Goal: Task Accomplishment & Management: Complete application form

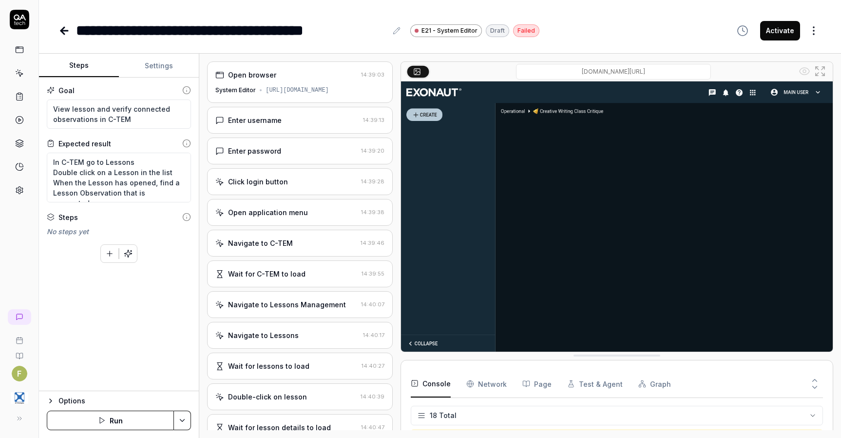
scroll to position [285, 0]
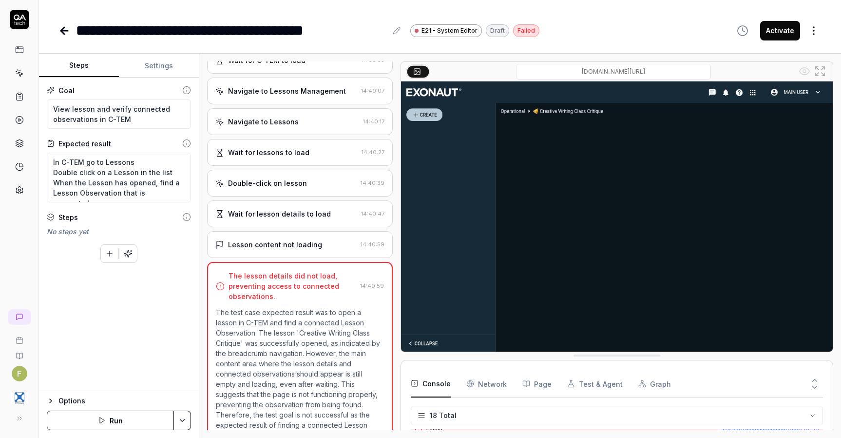
click at [142, 416] on button "Run" at bounding box center [110, 419] width 127 height 19
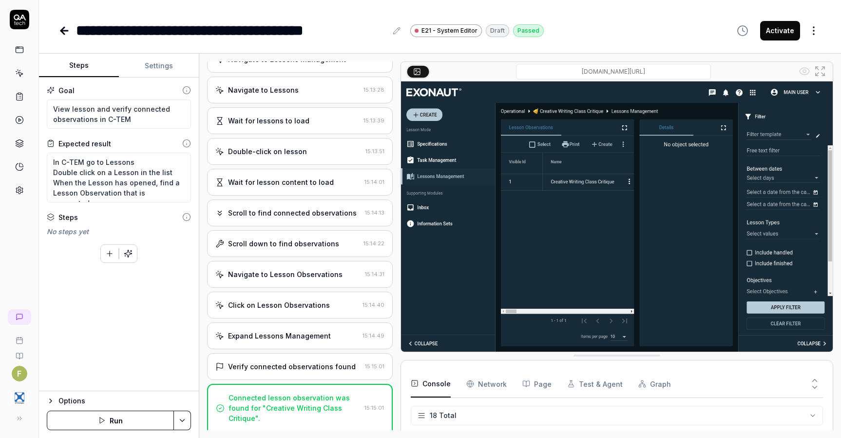
scroll to position [285, 0]
type textarea "*"
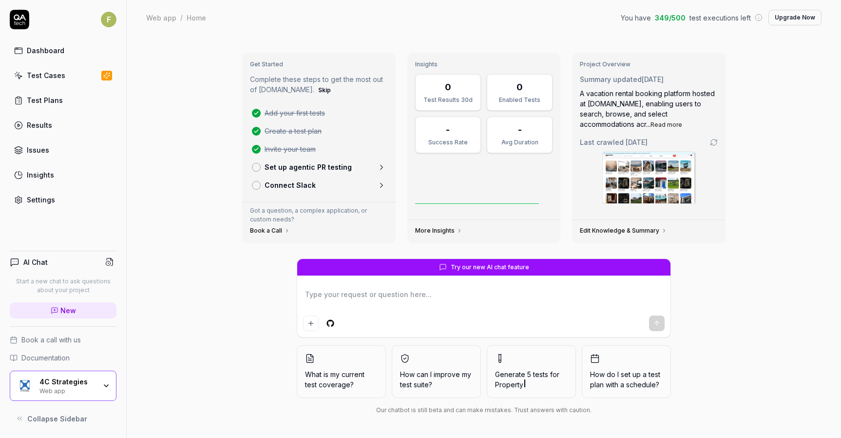
click at [84, 394] on div "4C Strategies Web app" at bounding box center [63, 385] width 107 height 30
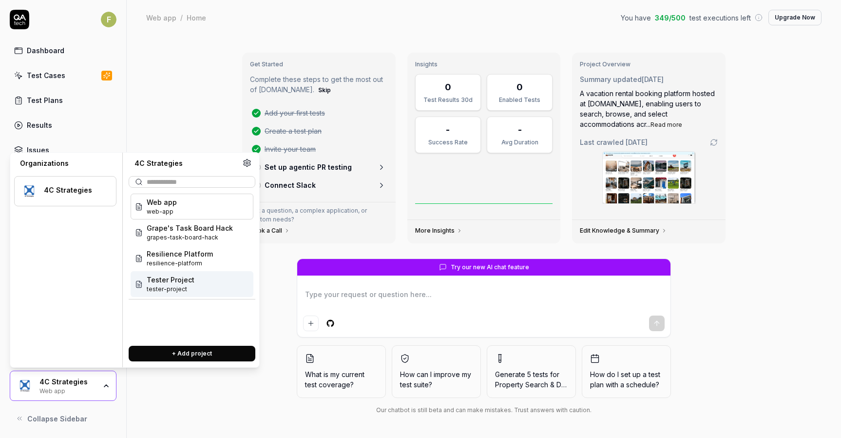
click at [158, 278] on span "Tester Project" at bounding box center [171, 279] width 48 height 10
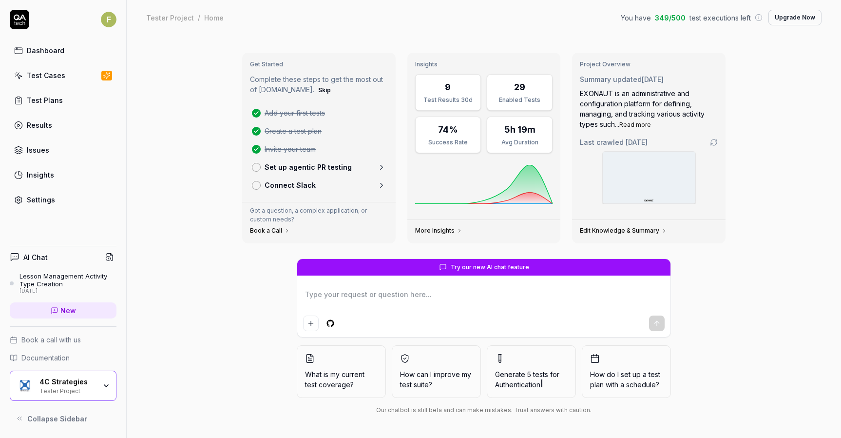
type textarea "*"
click at [73, 75] on link "Test Cases" at bounding box center [63, 75] width 107 height 19
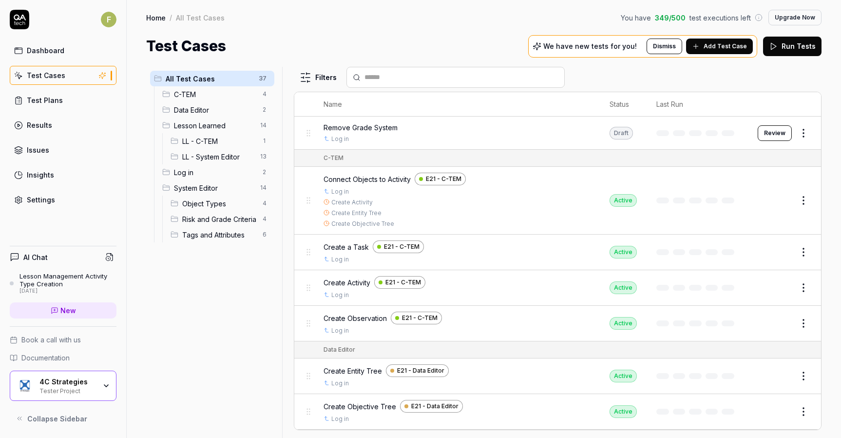
click at [221, 138] on span "LL - C-TEM" at bounding box center [219, 141] width 75 height 10
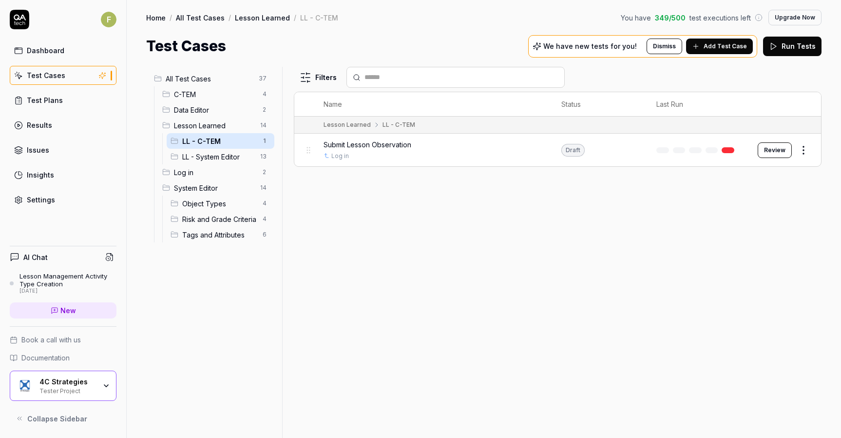
click at [214, 80] on span "All Test Cases" at bounding box center [209, 79] width 87 height 10
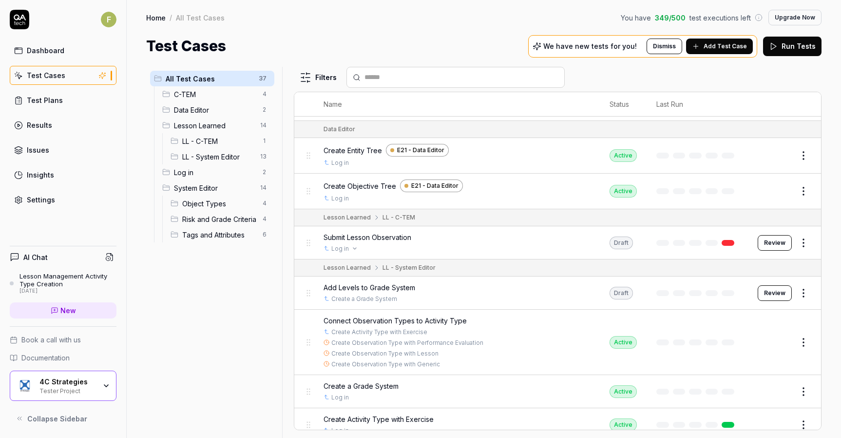
scroll to position [221, 0]
click at [510, 252] on div "Log in" at bounding box center [457, 248] width 267 height 9
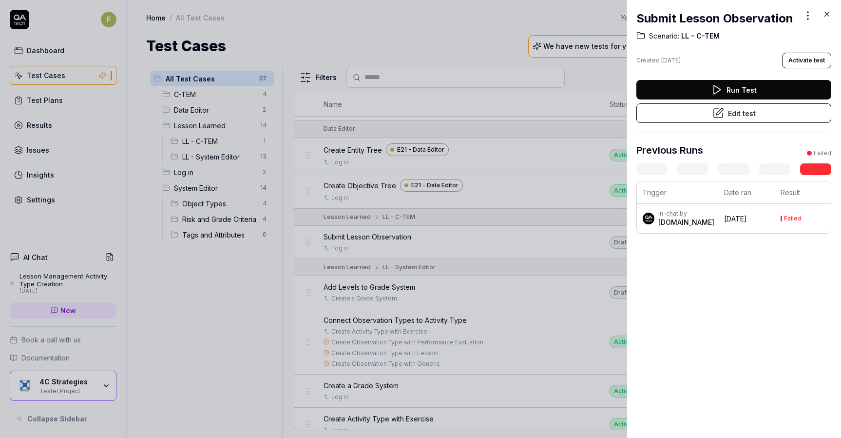
click at [828, 17] on icon at bounding box center [827, 14] width 9 height 9
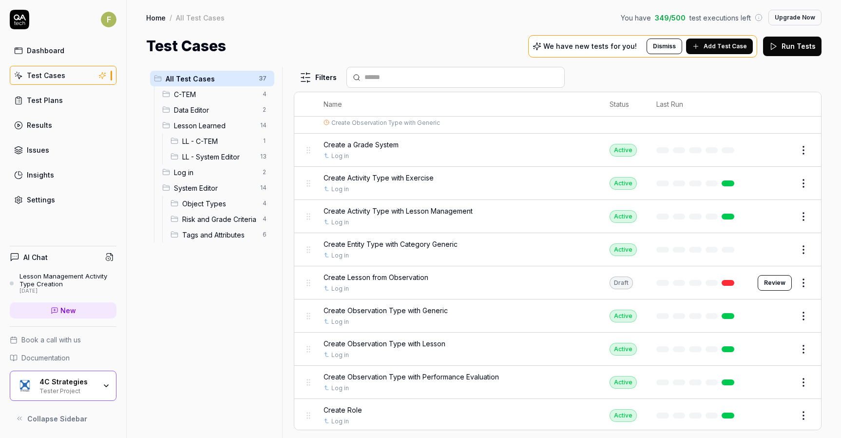
scroll to position [463, 0]
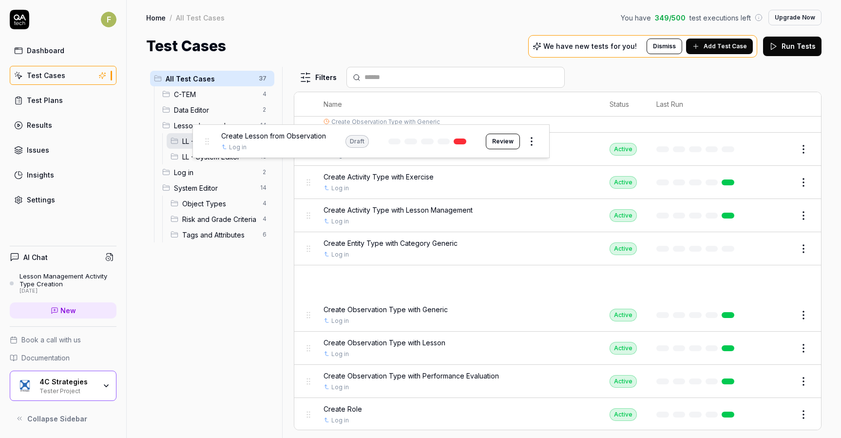
drag, startPoint x: 309, startPoint y: 284, endPoint x: 207, endPoint y: 143, distance: 173.8
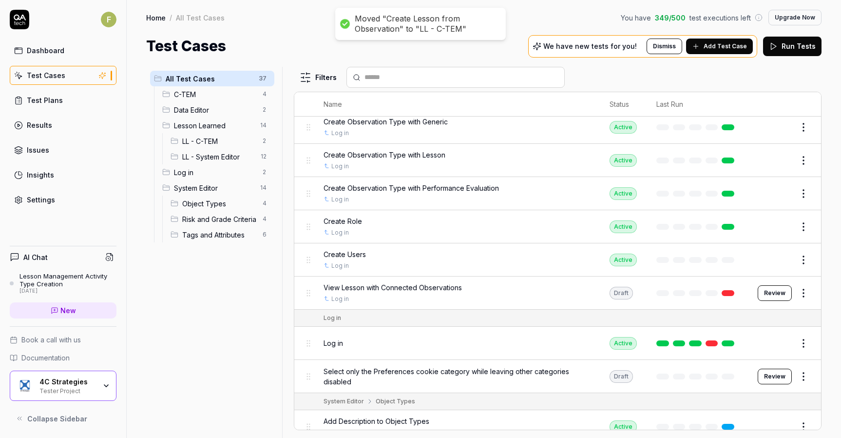
scroll to position [651, 0]
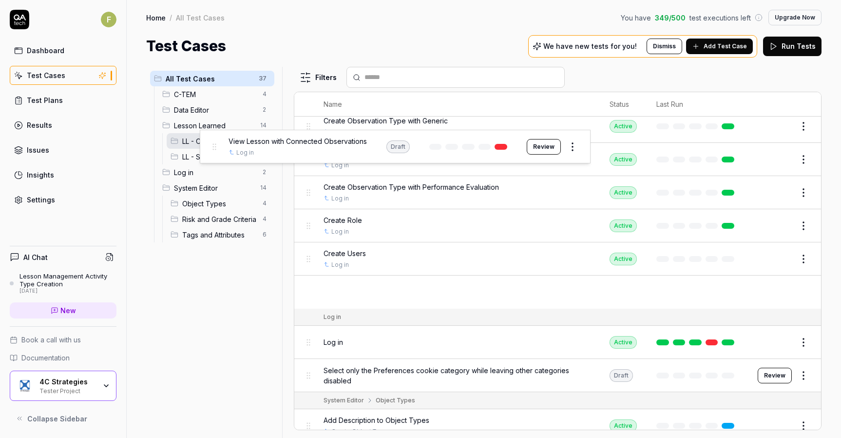
drag, startPoint x: 307, startPoint y: 290, endPoint x: 212, endPoint y: 144, distance: 173.7
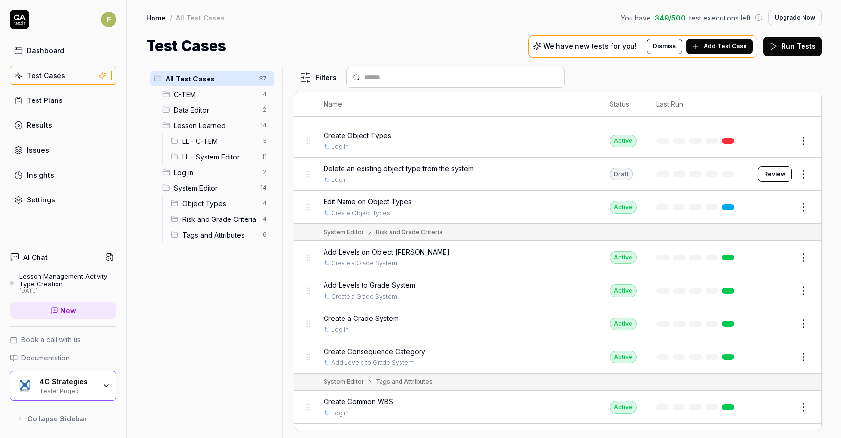
scroll to position [938, 0]
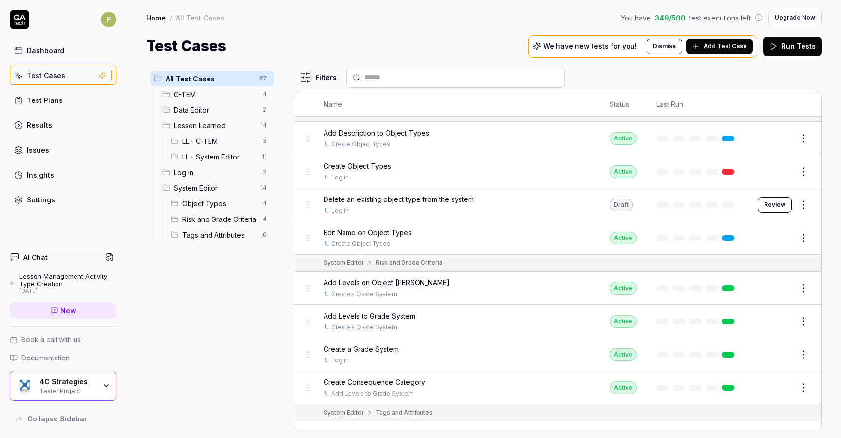
click at [230, 146] on div "LL - C-TEM 3" at bounding box center [221, 141] width 108 height 16
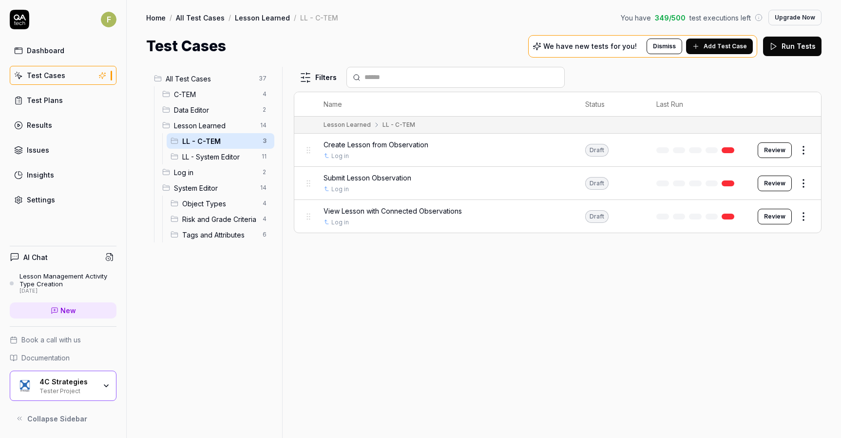
scroll to position [0, 0]
click at [809, 312] on div "Filters Name Status Last Run Lesson Learned LL - C-TEM Create Lesson from Obser…" at bounding box center [558, 252] width 528 height 371
click at [711, 50] on span "Add Test Case" at bounding box center [725, 46] width 43 height 9
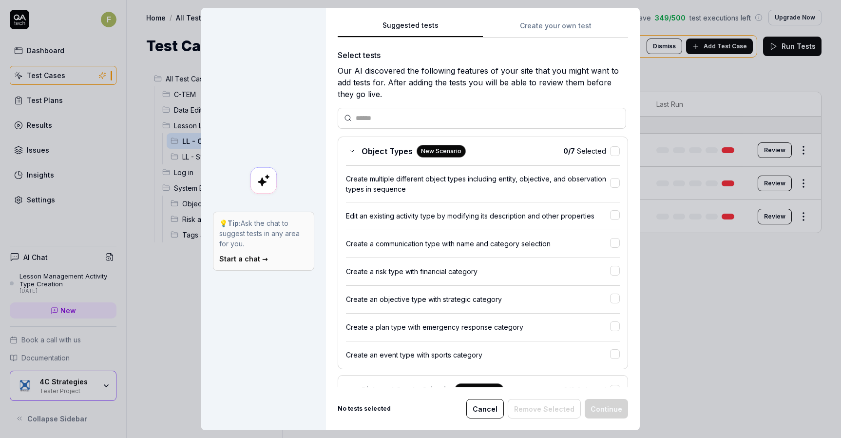
click at [547, 25] on button "Create your own test" at bounding box center [555, 29] width 145 height 18
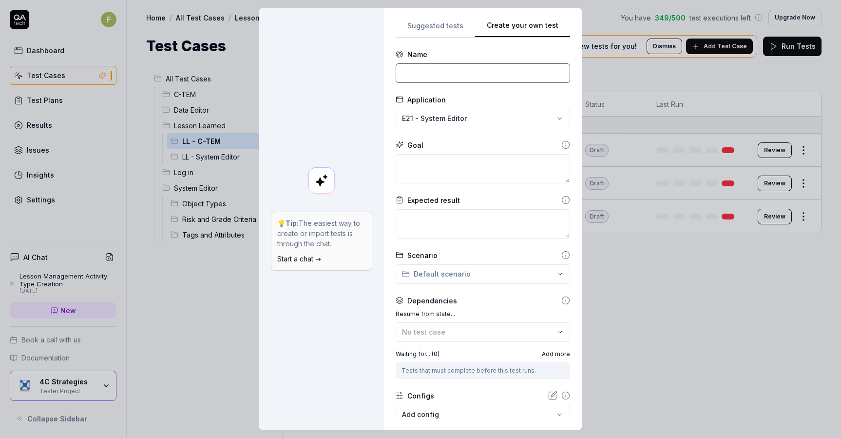
click at [447, 77] on input at bounding box center [483, 72] width 174 height 19
type input "Create a Lesson"
type textarea "*"
type textarea "C"
type textarea "*"
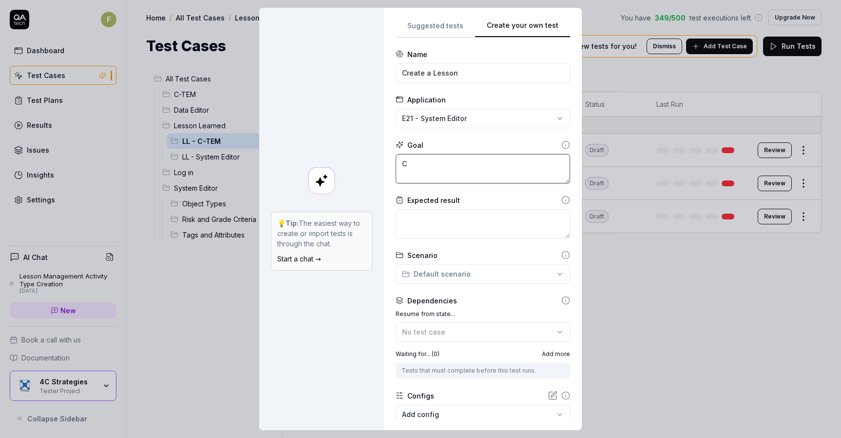
type textarea "Cr"
type textarea "*"
type textarea "Cre"
type textarea "*"
type textarea "Creat"
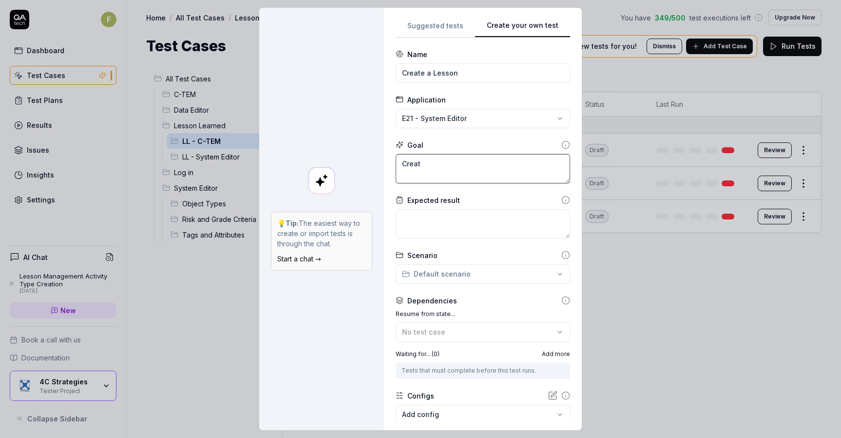
type textarea "*"
type textarea "Create"
type textarea "*"
type textarea "Create"
type textarea "*"
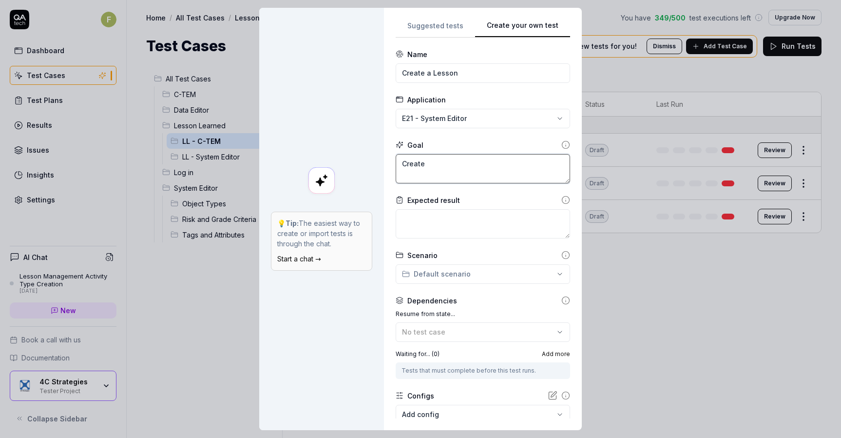
type textarea "Create a"
type textarea "*"
type textarea "Create a"
type textarea "*"
type textarea "Create a n"
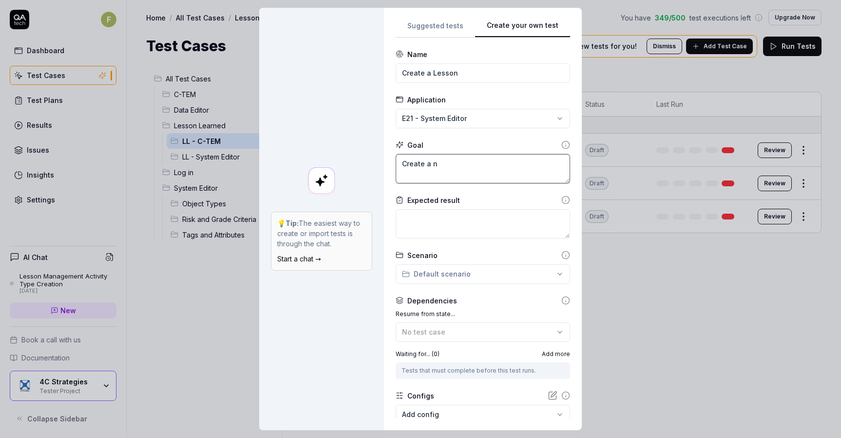
type textarea "*"
type textarea "Create a ne"
type textarea "*"
type textarea "Create a new"
type textarea "*"
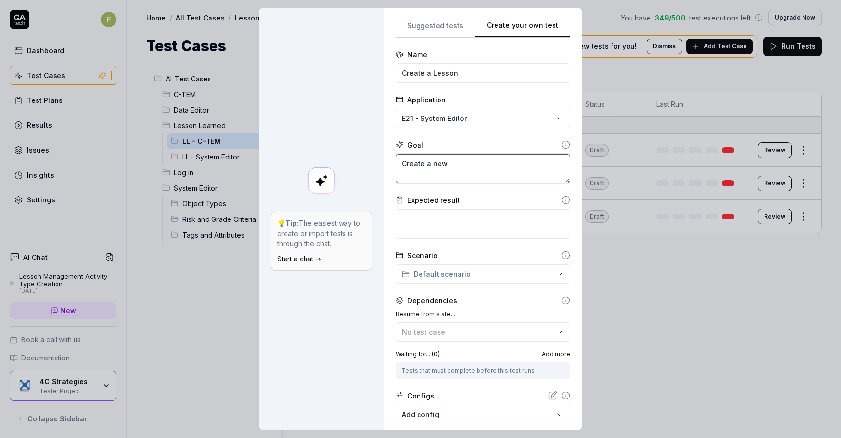
type textarea "Create a new"
type textarea "*"
type textarea "Create a new L"
type textarea "*"
type textarea "Create a new Le"
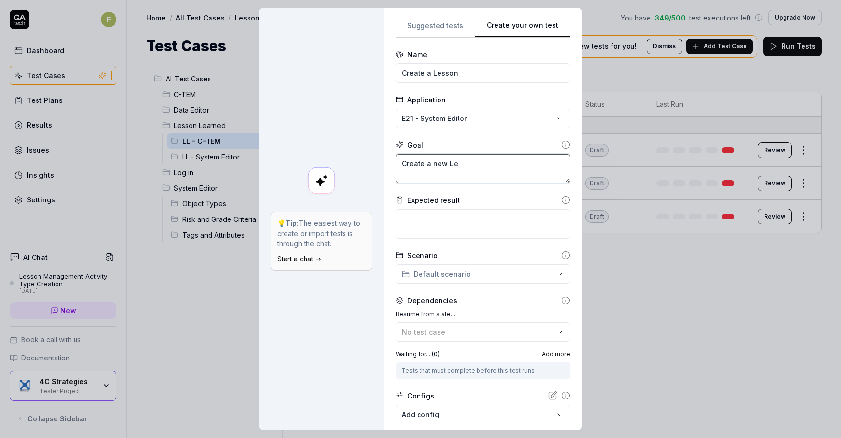
type textarea "*"
type textarea "Create a new Les"
type textarea "*"
type textarea "Create a new Less"
type textarea "*"
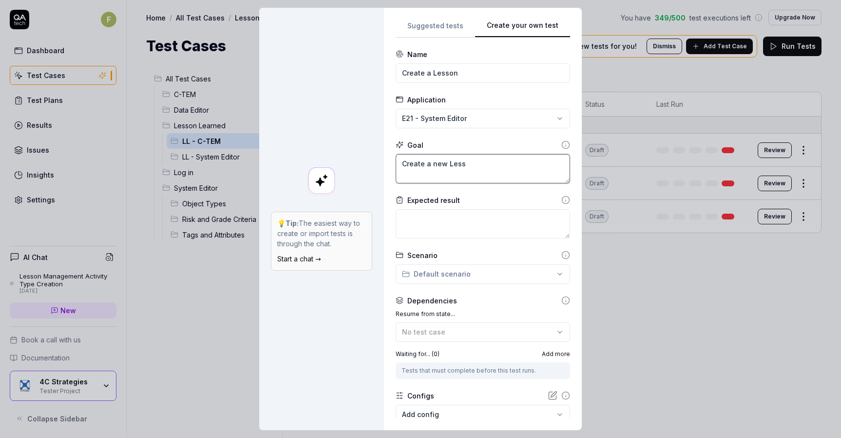
type textarea "Create a new Lesso"
type textarea "*"
type textarea "Create a new Lesson"
type textarea "*"
type textarea "L"
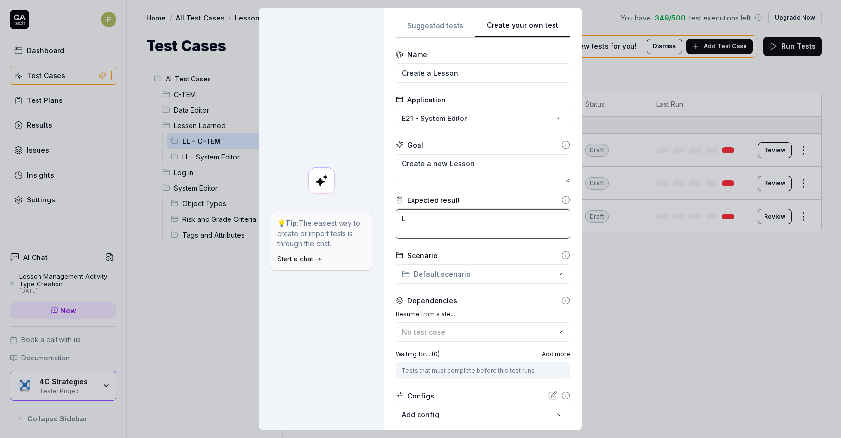
type textarea "*"
type textarea "Le"
type textarea "*"
type textarea "Les"
type textarea "*"
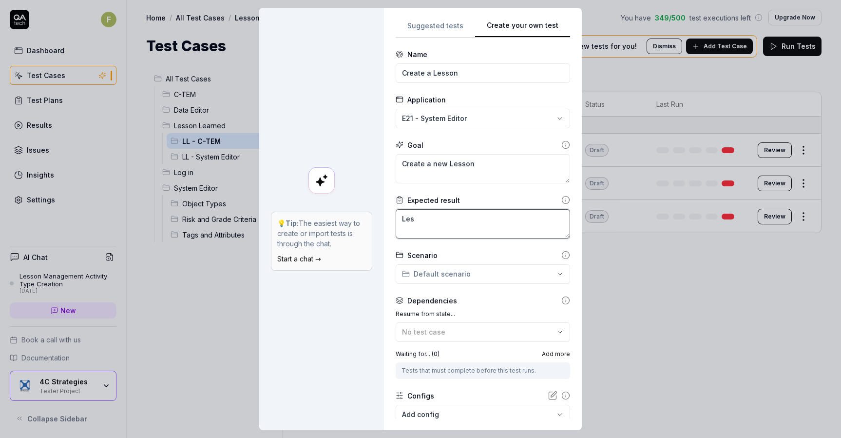
type textarea "Less"
type textarea "*"
type textarea "Lesso"
type textarea "*"
type textarea "Lesson"
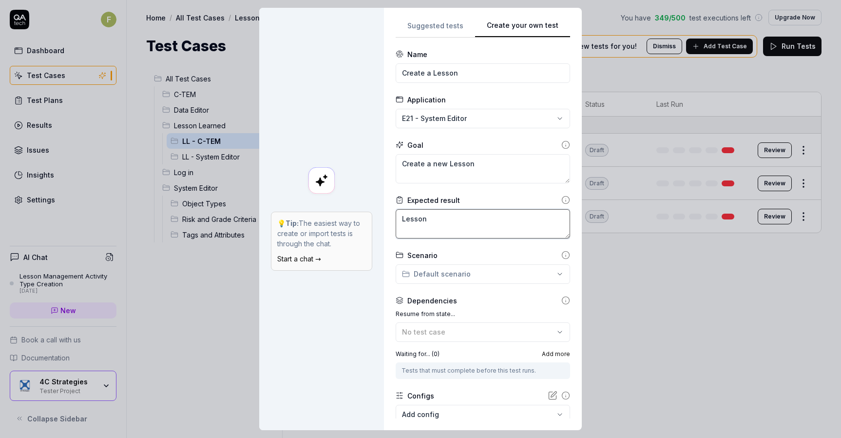
type textarea "*"
type textarea "Lesson"
type textarea "*"
type textarea "Lesson i"
type textarea "*"
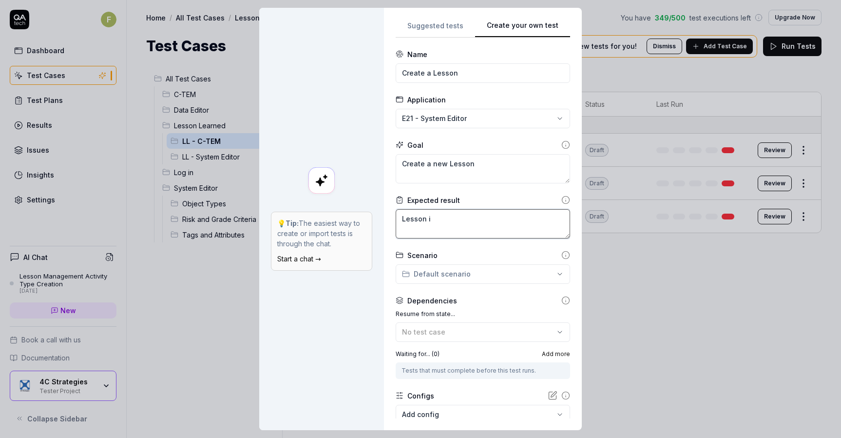
type textarea "Lesson is"
type textarea "*"
type textarea "Lesson is"
type textarea "*"
type textarea "Lesson is c"
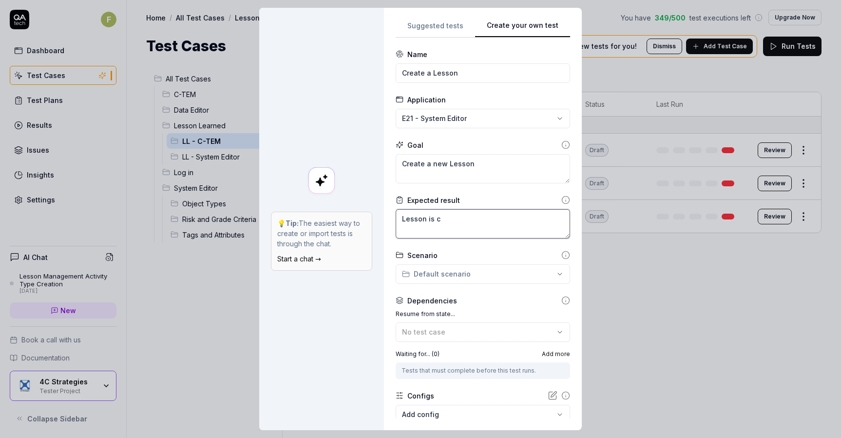
type textarea "*"
type textarea "Lesson is cr"
type textarea "*"
type textarea "Lesson is cre"
type textarea "*"
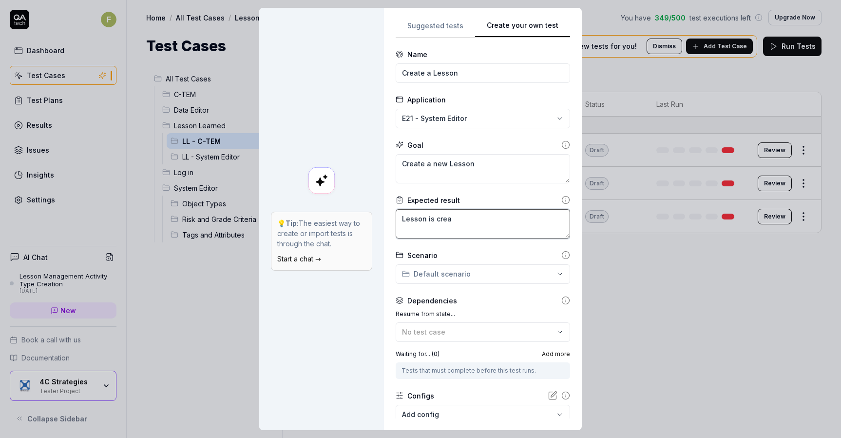
type textarea "Lesson is creat"
type textarea "*"
type textarea "Lesson is create"
type textarea "*"
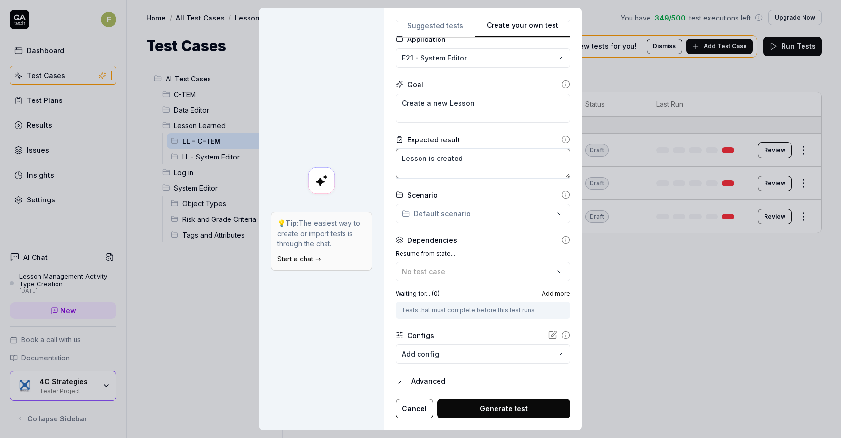
type textarea "Lesson is created"
click at [556, 292] on span "Add more" at bounding box center [556, 293] width 28 height 9
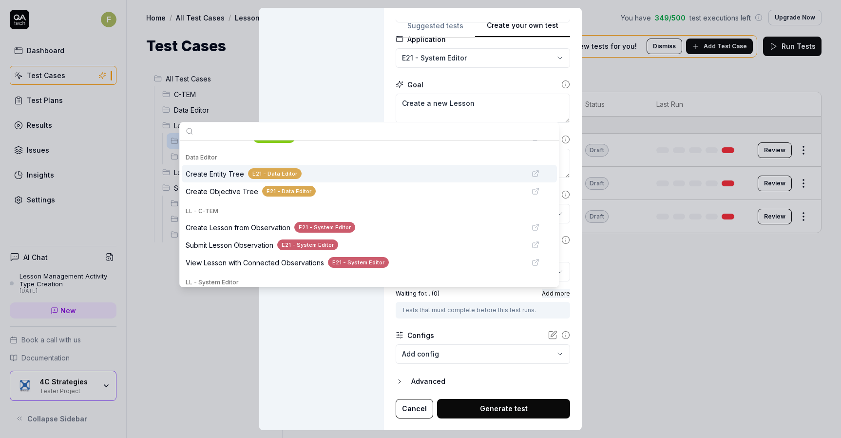
scroll to position [80, 0]
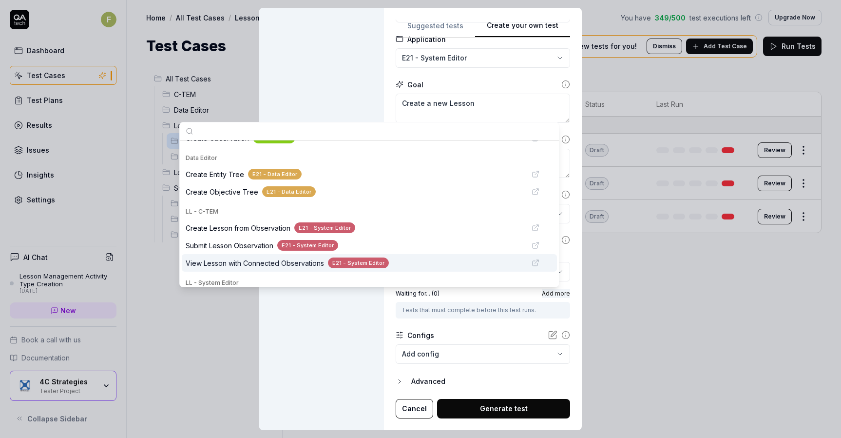
click at [319, 259] on span "View Lesson with Connected Observations" at bounding box center [255, 263] width 138 height 10
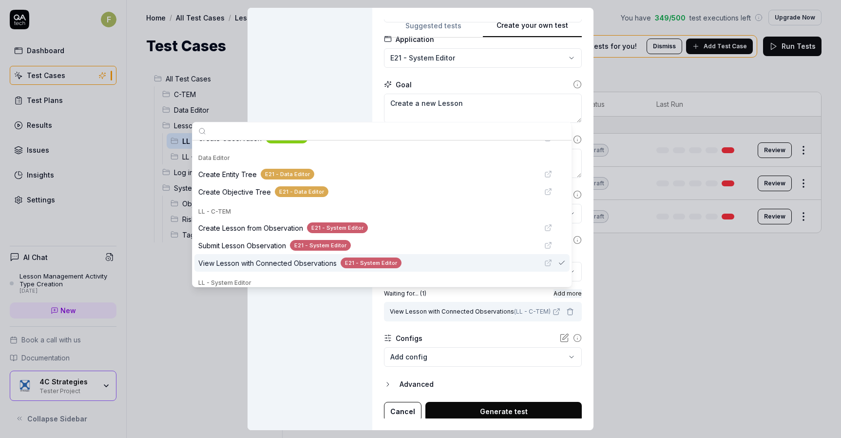
click at [487, 410] on button "Generate test" at bounding box center [504, 411] width 156 height 19
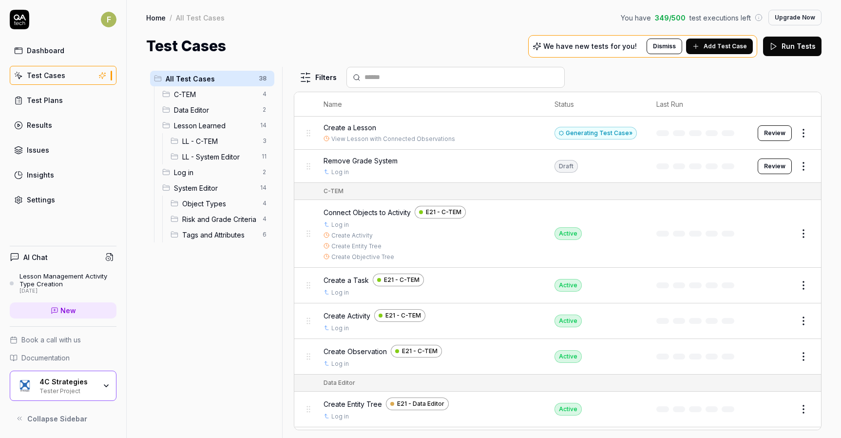
click at [220, 285] on div "All Test Cases 38 C-TEM 4 Data Editor 2 Lesson Learned 14 LL - C-TEM 3 LL - Sys…" at bounding box center [212, 246] width 132 height 359
click at [227, 158] on span "LL - System Editor" at bounding box center [219, 157] width 74 height 10
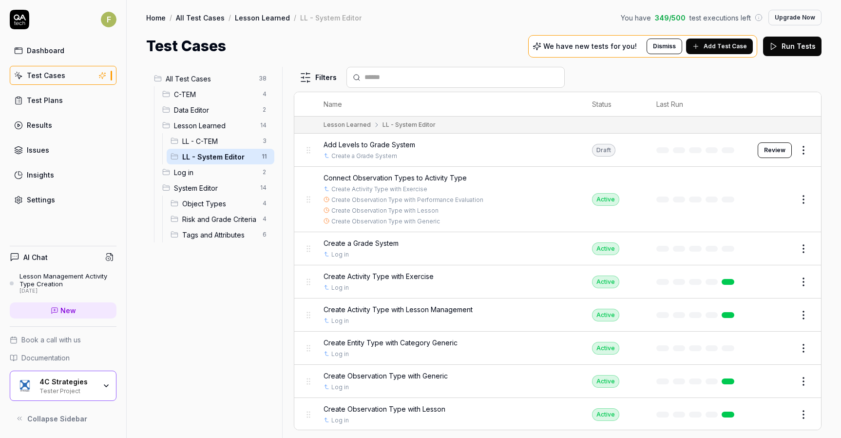
click at [779, 284] on button "Edit" at bounding box center [780, 282] width 23 height 16
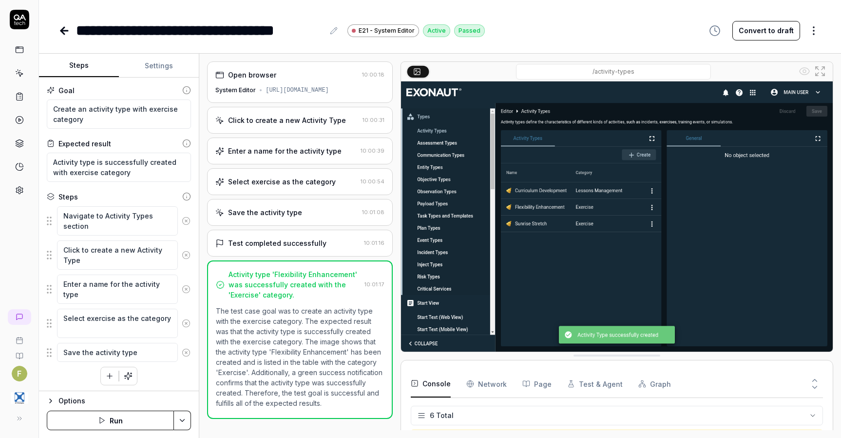
scroll to position [48, 0]
click at [155, 174] on textarea "Activity type is successfully created with exercise category" at bounding box center [119, 167] width 144 height 29
click at [133, 116] on textarea "Create an activity type with exercise category" at bounding box center [119, 113] width 144 height 29
type textarea "*"
type textarea "Create an activity type with exercise category"
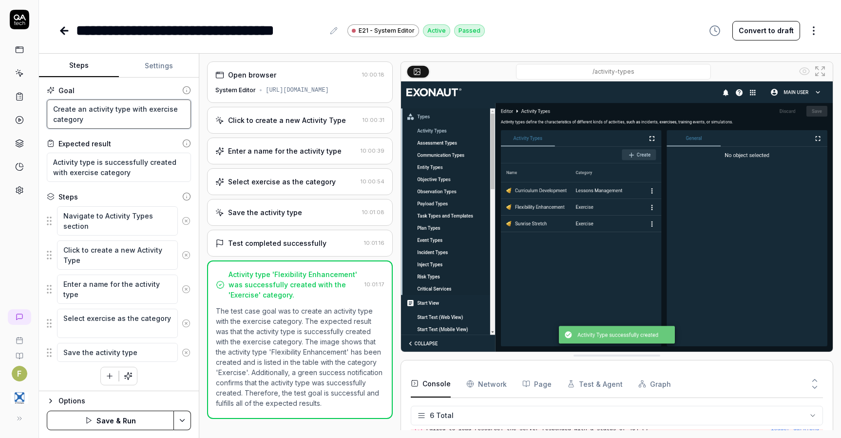
type textarea "*"
type textarea "Create an activity type with exercise category W"
type textarea "*"
type textarea "Create an activity type with exercise category Wi"
type textarea "*"
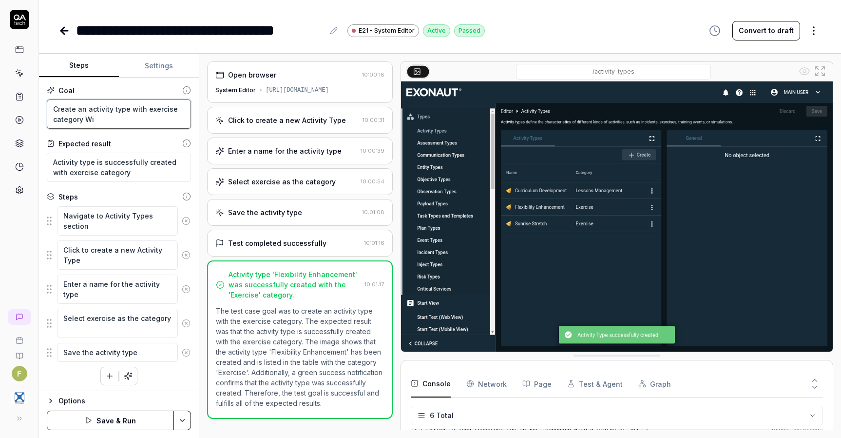
type textarea "Create an activity type with exercise category Wit"
type textarea "*"
type textarea "Create an activity type with exercise category With"
type textarea "*"
type textarea "Create an activity type with exercise category With"
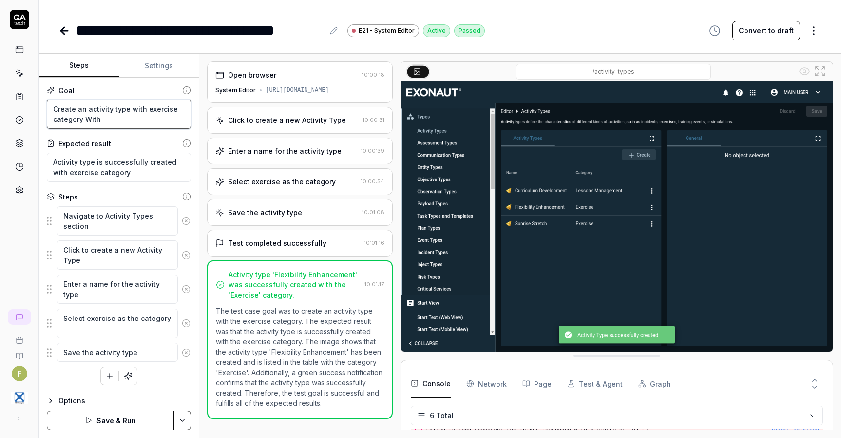
type textarea "*"
type textarea "Create an activity type with exercise category With"
type textarea "*"
type textarea "Create an activity type with exercise category Wit"
type textarea "*"
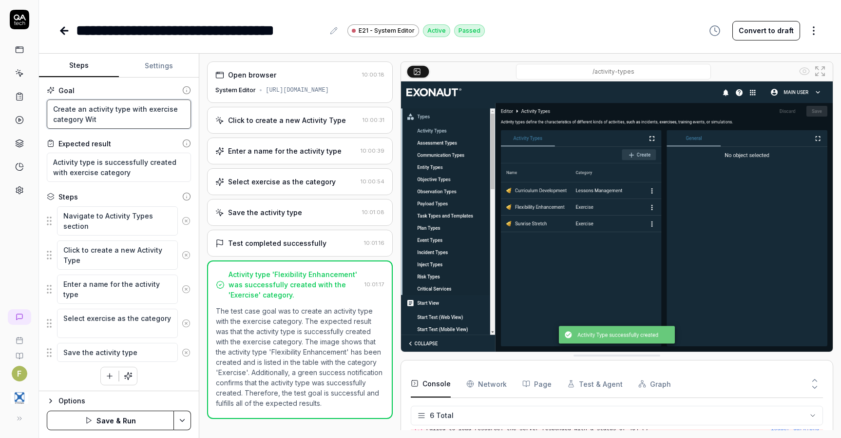
type textarea "Create an activity type with exercise category Wi"
type textarea "*"
type textarea "Create an activity type with exercise category W"
type textarea "*"
type textarea "Create an activity type with exercise category"
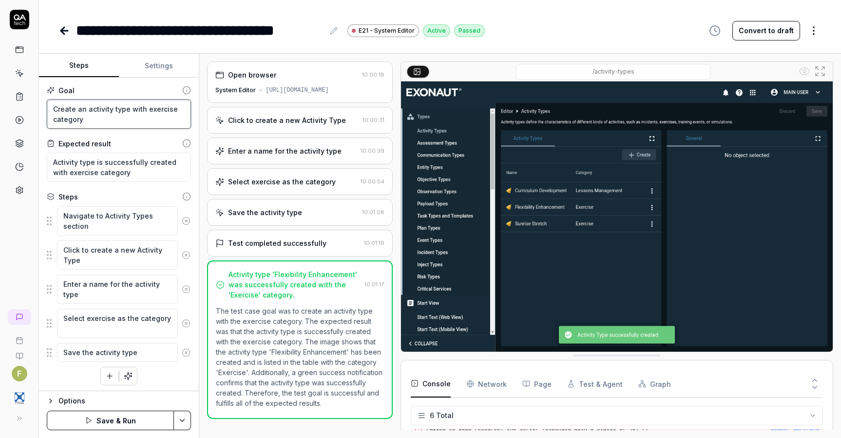
type textarea "*"
type textarea "Create an activity type with exercise category wi"
type textarea "*"
type textarea "Create an activity type with exercise category with"
type textarea "*"
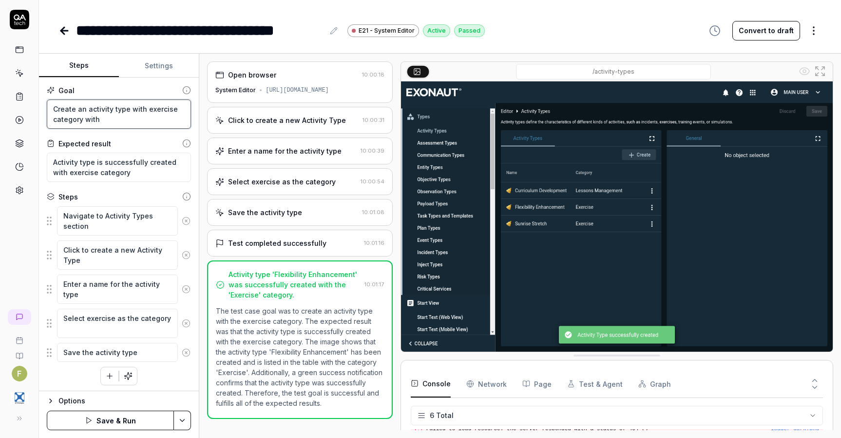
type textarea "Create an activity type with exercise category with"
type textarea "*"
type textarea "Create an activity type with exercise category with n"
type textarea "*"
type textarea "Create an activity type with exercise category with na"
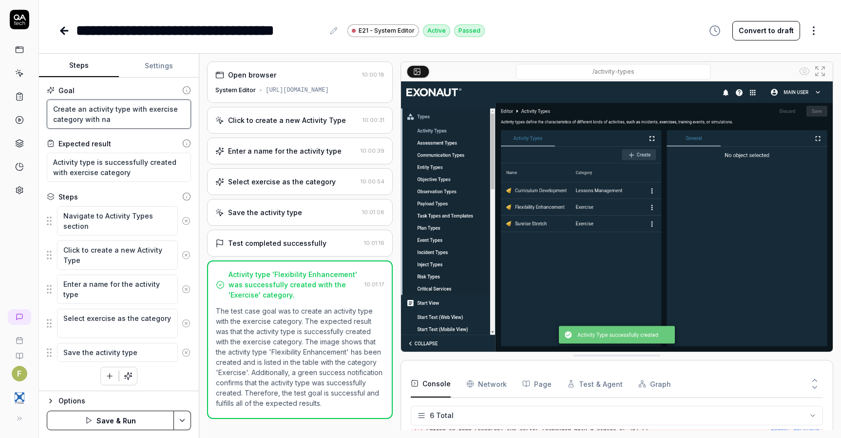
type textarea "*"
type textarea "Create an activity type with exercise category with nam"
type textarea "*"
type textarea "Create an activity type with exercise category with name"
type textarea "*"
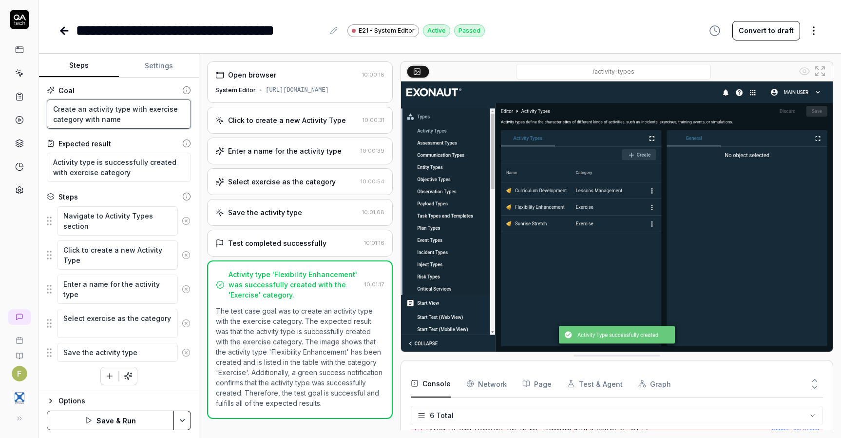
type textarea "Create an activity type with exercise category with name"
type textarea "*"
type textarea "Create an activity type with exercise category with name c"
type textarea "*"
type textarea "Create an activity type with exercise category with name co"
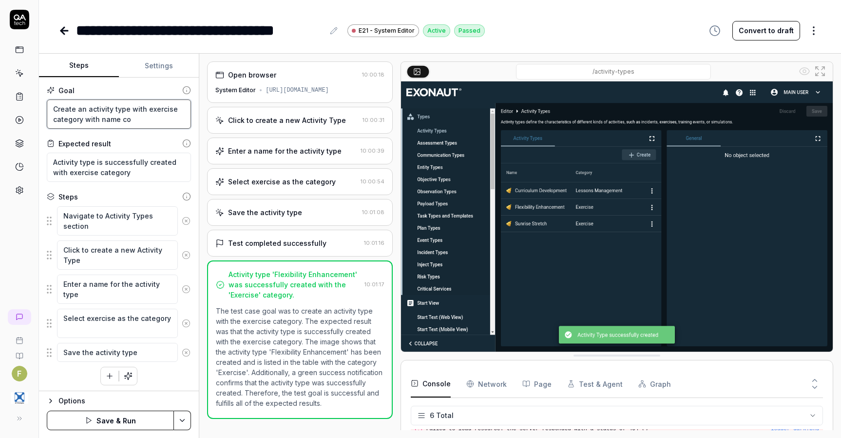
type textarea "*"
type textarea "Create an activity type with exercise category with name con"
type textarea "*"
type textarea "Create an activity type with exercise category with name cont"
type textarea "*"
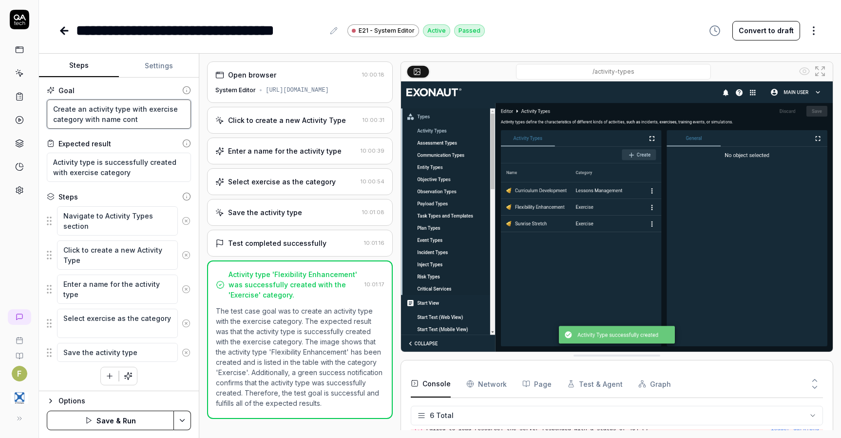
type textarea "Create an activity type with exercise category with name conta"
type textarea "*"
type textarea "Create an activity type with exercise category with name contai"
type textarea "*"
type textarea "Create an activity type with exercise category with name contain"
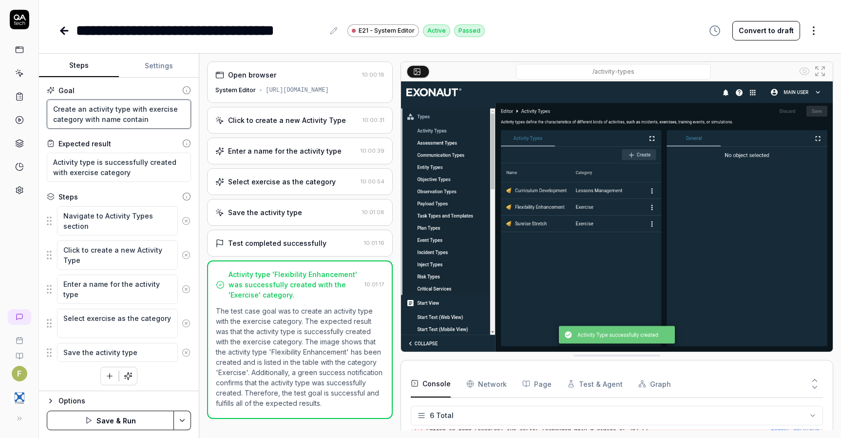
type textarea "*"
type textarea "Create an activity type with exercise category with name containi"
type textarea "*"
type textarea "Create an activity type with exercise category with name containin"
type textarea "*"
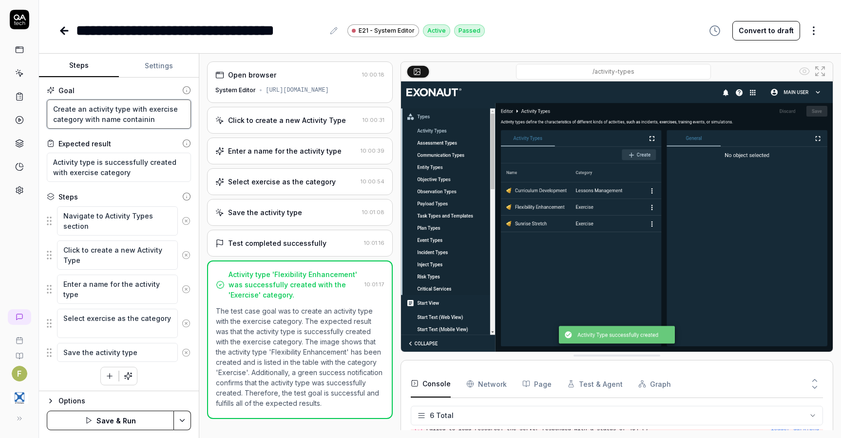
type textarea "Create an activity type with exercise category with name containing"
type textarea "*"
type textarea "Create an activity type with exercise category with name containing"
type textarea "*"
type textarea "Create an activity type with exercise category with name containing E"
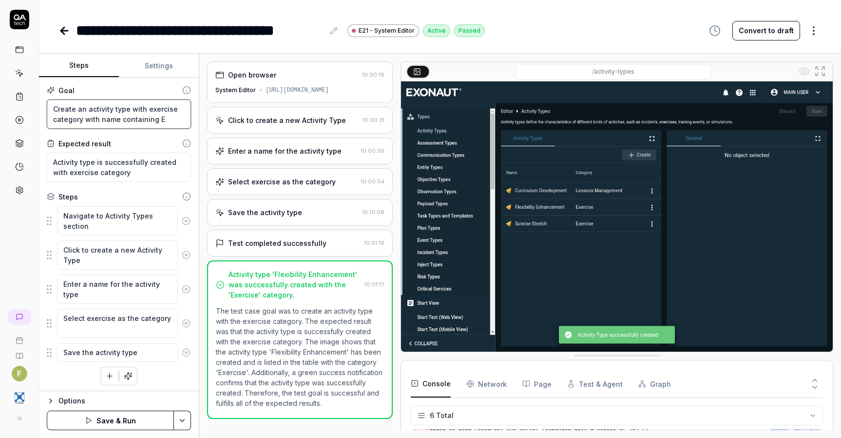
type textarea "*"
type textarea "Create an activity type with exercise category with name containing Ex"
type textarea "*"
type textarea "Create an activity type with exercise category with name containing Exe"
type textarea "*"
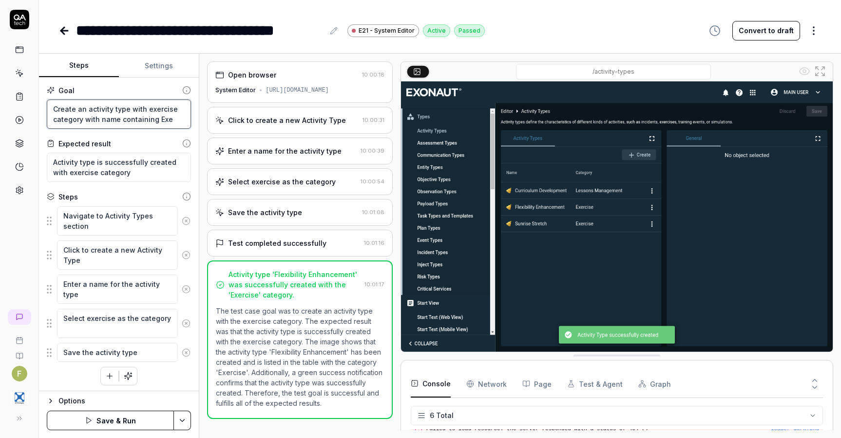
type textarea "Create an activity type with exercise category with name containing Exer"
type textarea "*"
type textarea "Create an activity type with exercise category with name containing Exerc"
type textarea "*"
type textarea "Create an activity type with exercise category with name containing Exerci"
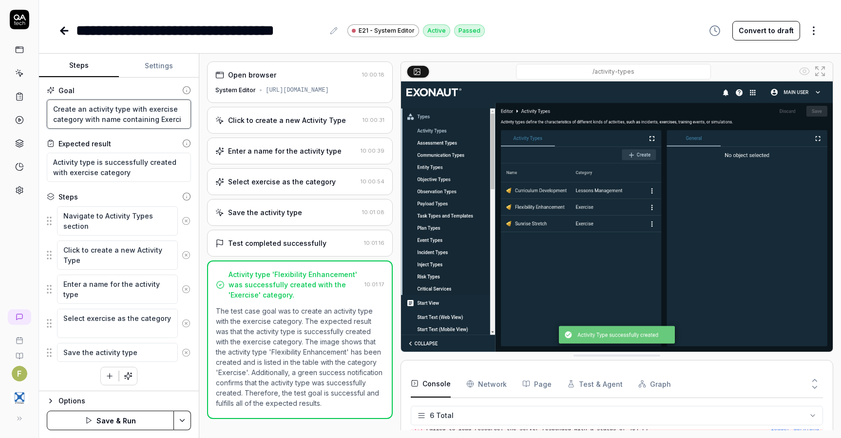
type textarea "*"
type textarea "Create an activity type with exercise category with name containing Exercis"
type textarea "*"
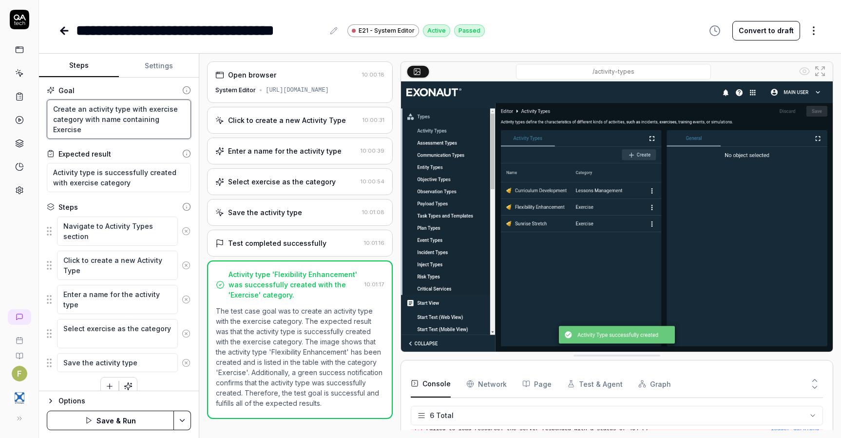
type textarea "Create an activity type with exercise category with name containing Exercise"
click at [136, 424] on button "Save & Run" at bounding box center [110, 419] width 127 height 19
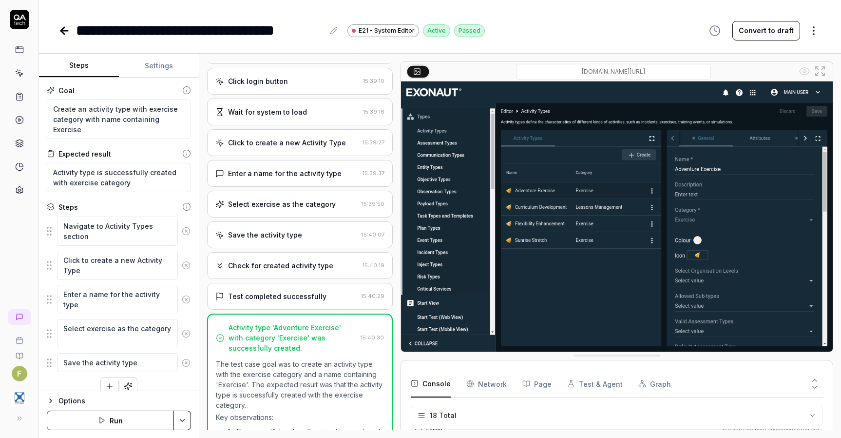
scroll to position [95, 0]
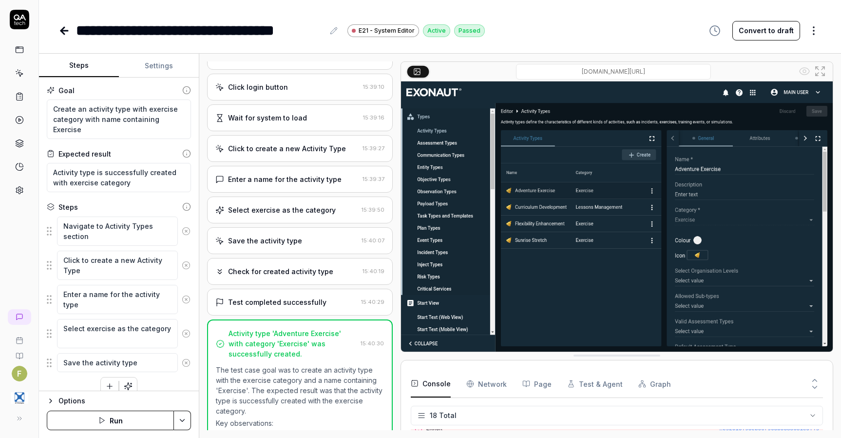
click at [64, 27] on icon at bounding box center [62, 30] width 3 height 7
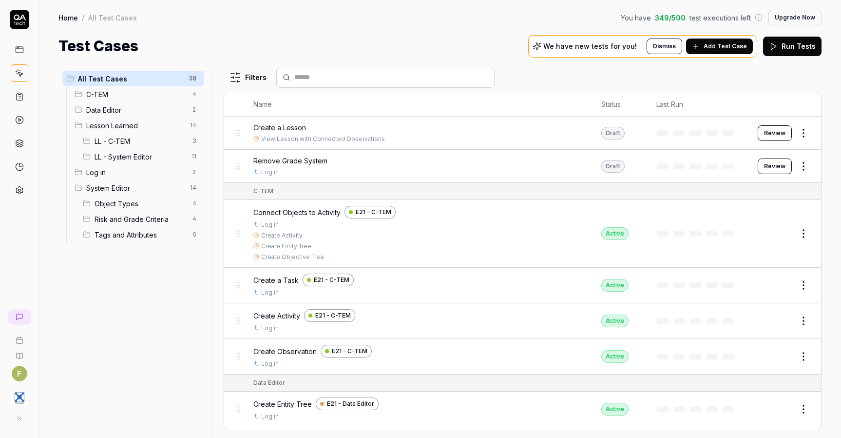
click at [129, 138] on span "LL - C-TEM" at bounding box center [141, 141] width 92 height 10
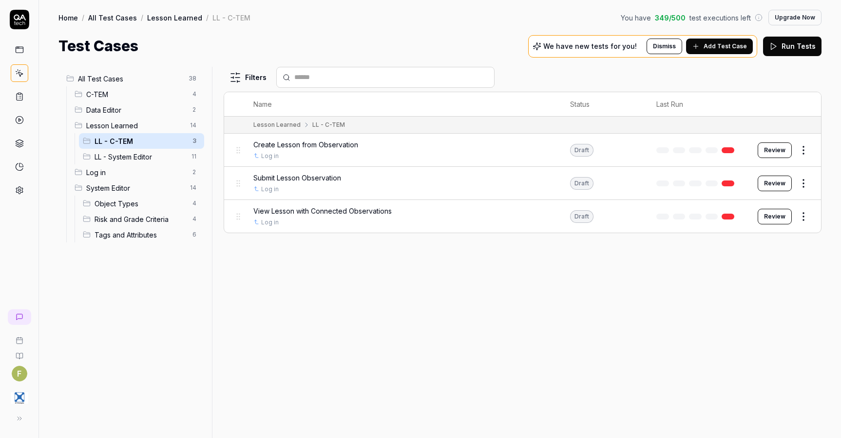
click at [126, 81] on span "All Test Cases" at bounding box center [130, 79] width 105 height 10
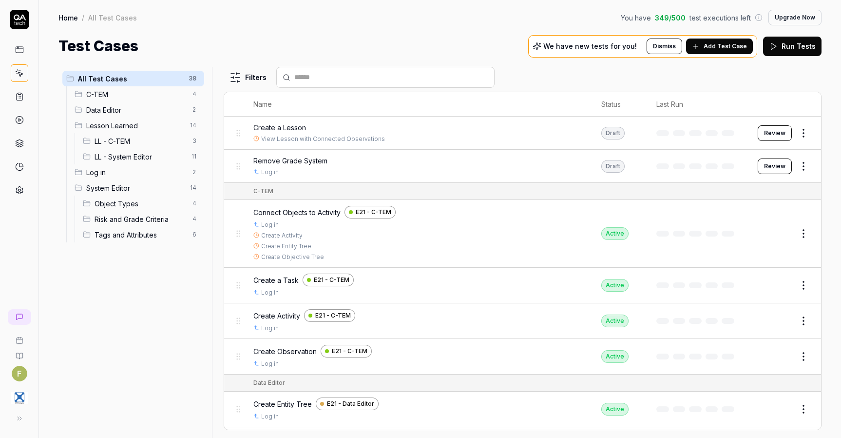
click at [768, 134] on button "Review" at bounding box center [775, 133] width 34 height 16
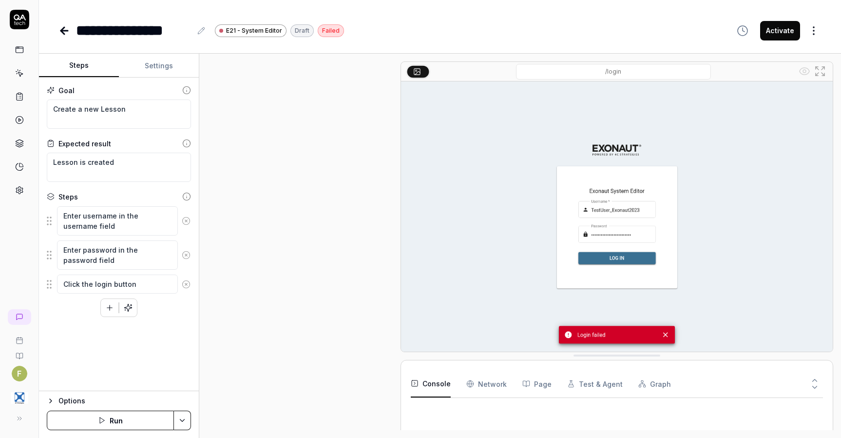
type textarea "*"
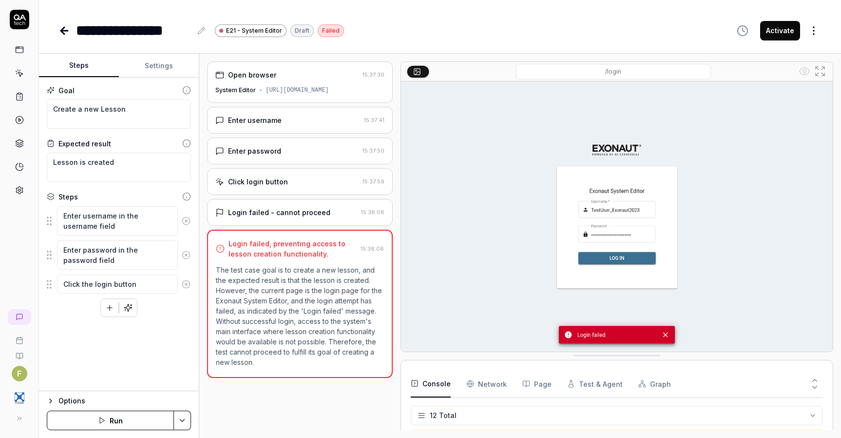
scroll to position [166, 0]
click at [61, 29] on icon at bounding box center [64, 31] width 12 height 12
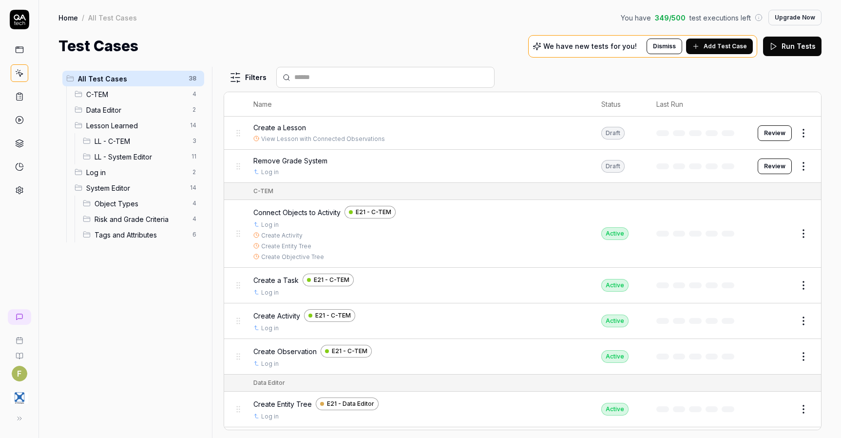
click at [740, 44] on span "Add Test Case" at bounding box center [725, 46] width 43 height 9
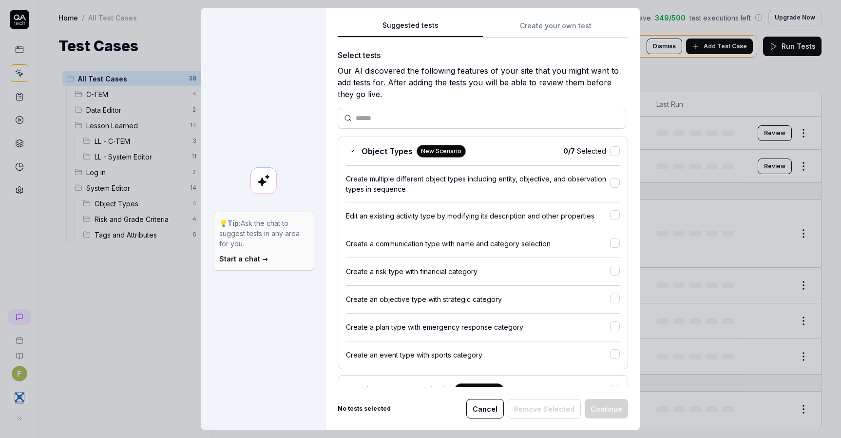
click at [547, 25] on button "Create your own test" at bounding box center [555, 29] width 145 height 18
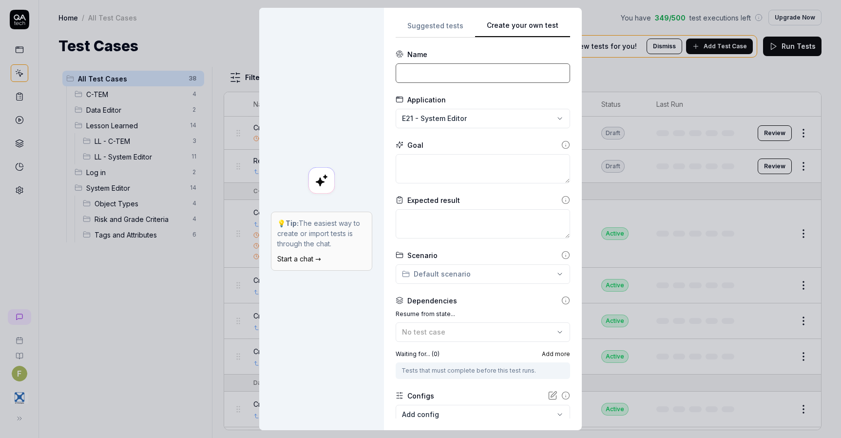
click at [443, 71] on input at bounding box center [483, 72] width 174 height 19
type input "Create an Exercise"
click at [452, 168] on textarea at bounding box center [483, 168] width 174 height 29
type textarea "*"
type textarea "I"
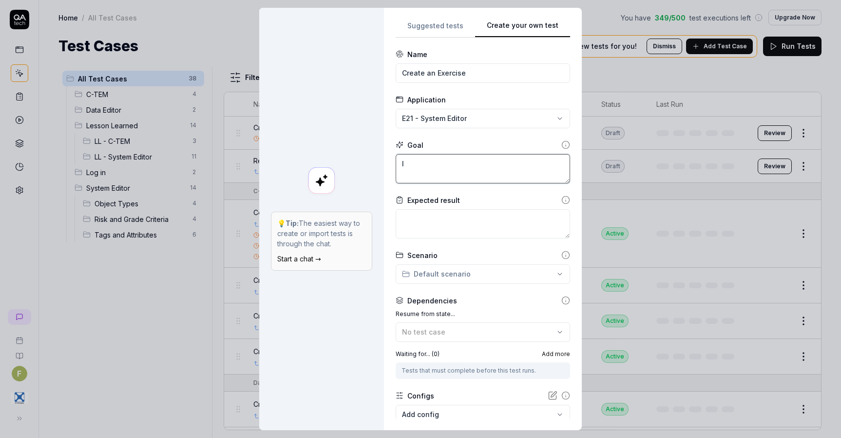
type textarea "*"
type textarea "In"
type textarea "*"
type textarea "In"
type textarea "*"
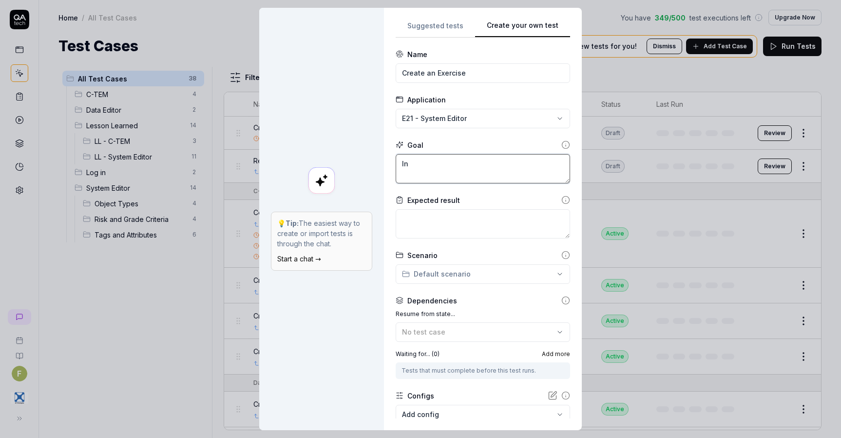
type textarea "In c"
type textarea "*"
type textarea "In"
type textarea "*"
type textarea "In C"
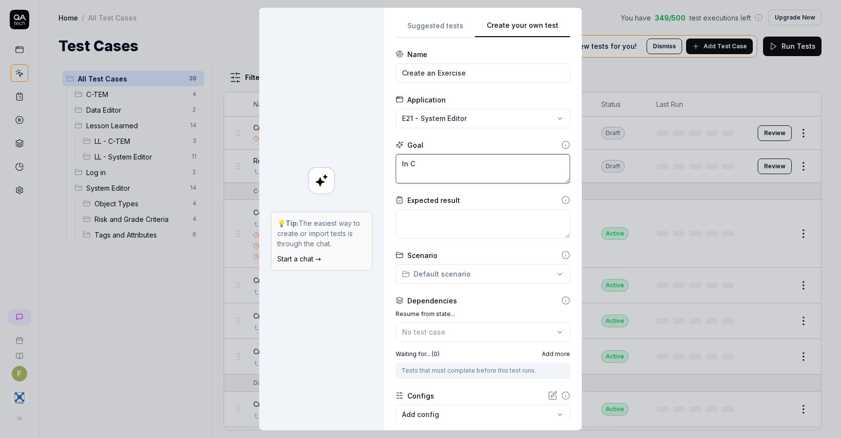
type textarea "*"
type textarea "In C_"
type textarea "*"
type textarea "In C_TE"
type textarea "*"
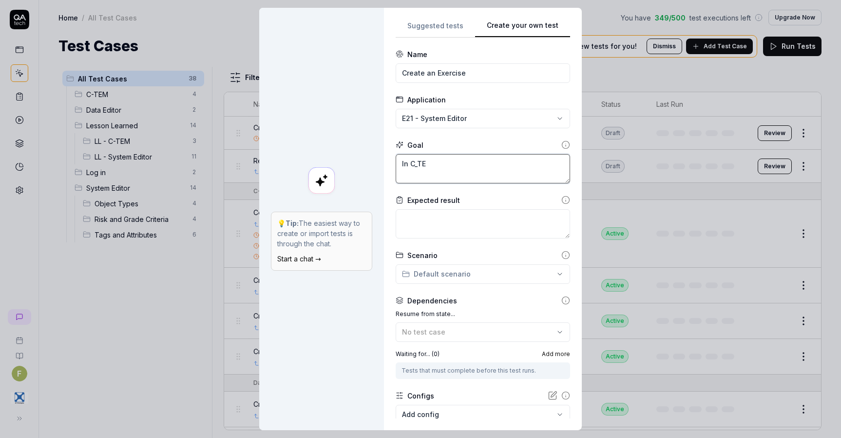
type textarea "In C_T"
type textarea "*"
type textarea "In C_"
type textarea "*"
type textarea "In C"
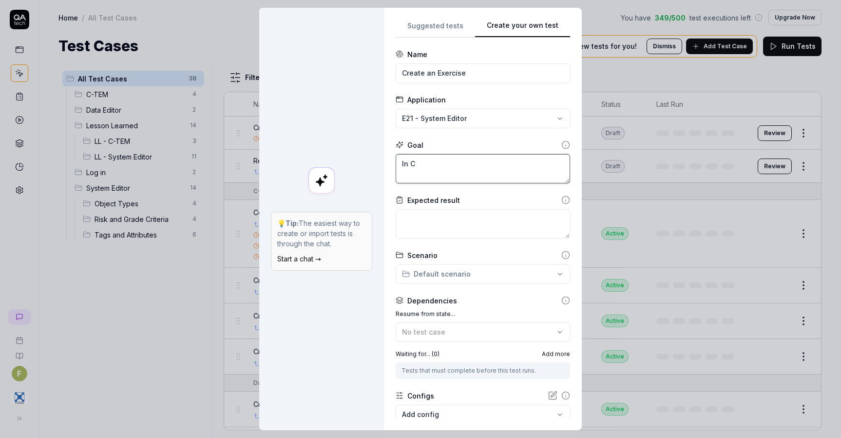
type textarea "*"
type textarea "In C-"
type textarea "*"
type textarea "In C-T"
type textarea "*"
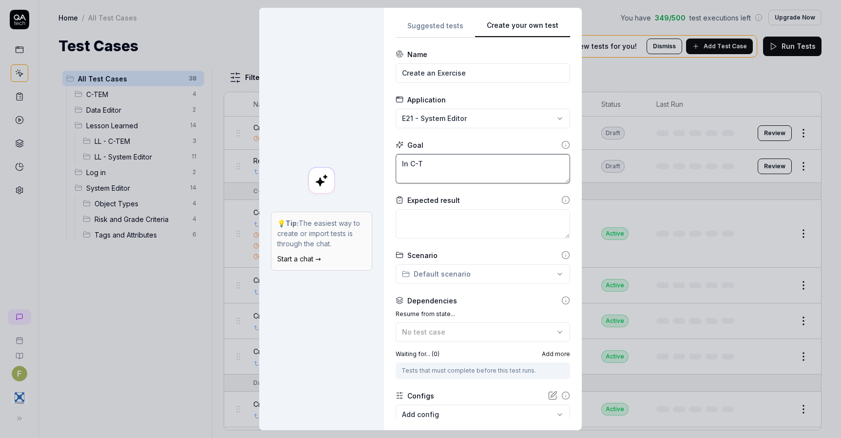
type textarea "In C-TE"
type textarea "*"
type textarea "In C-TEM"
type textarea "*"
type textarea "In C-TEM"
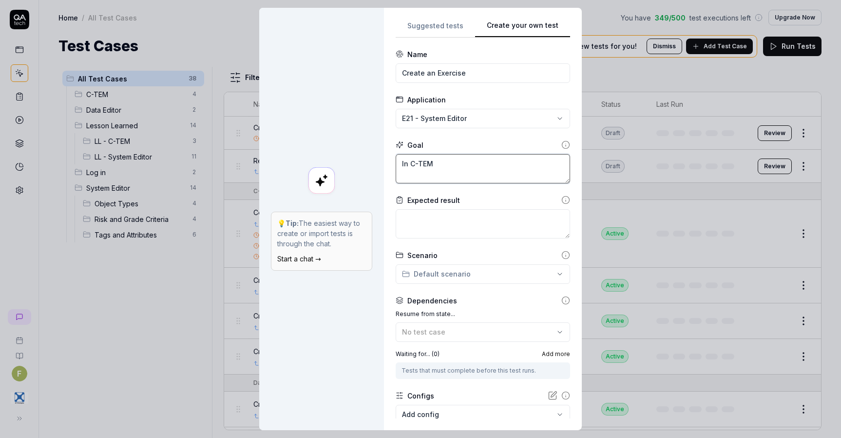
type textarea "*"
type textarea "In C-TEM c"
type textarea "*"
type textarea "In C-TEM cr"
type textarea "*"
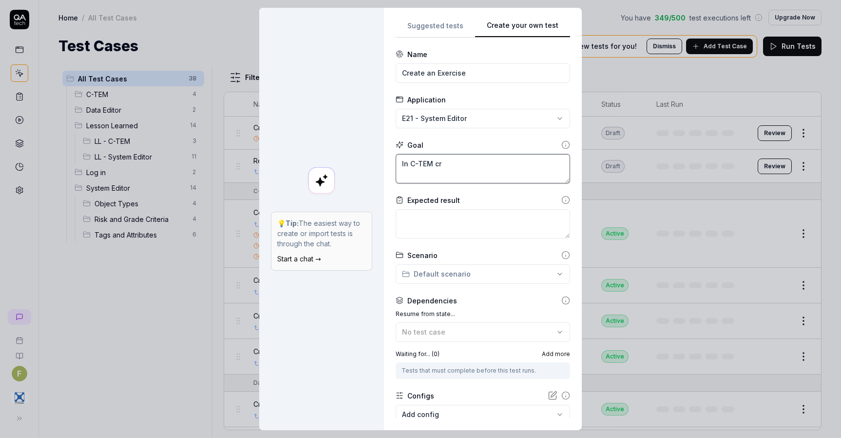
type textarea "In C-TEM cre"
type textarea "*"
type textarea "In C-TEM creat"
type textarea "*"
type textarea "In C-TEM create"
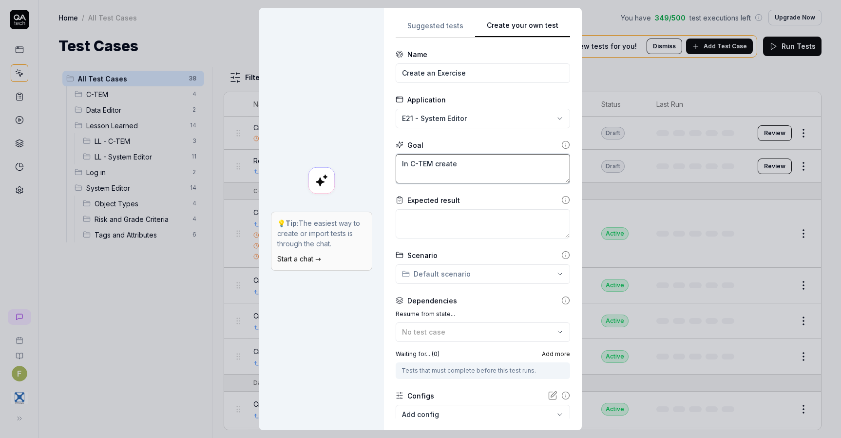
type textarea "*"
type textarea "In C-TEM create"
type textarea "*"
type textarea "In C-TEM create a"
type textarea "*"
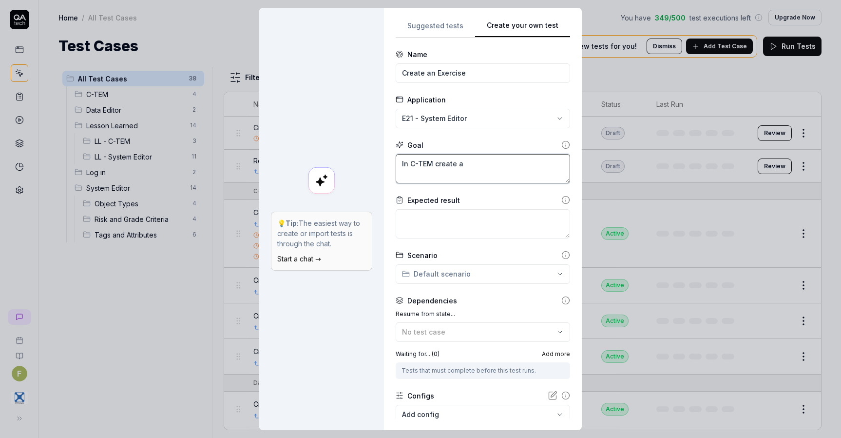
type textarea "In C-TEM create an"
type textarea "*"
type textarea "In C-TEM create an"
type textarea "*"
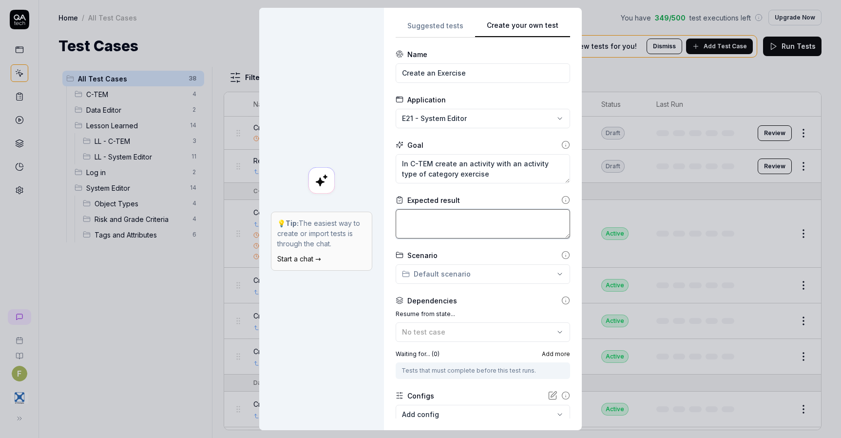
click at [504, 233] on textarea at bounding box center [483, 223] width 174 height 29
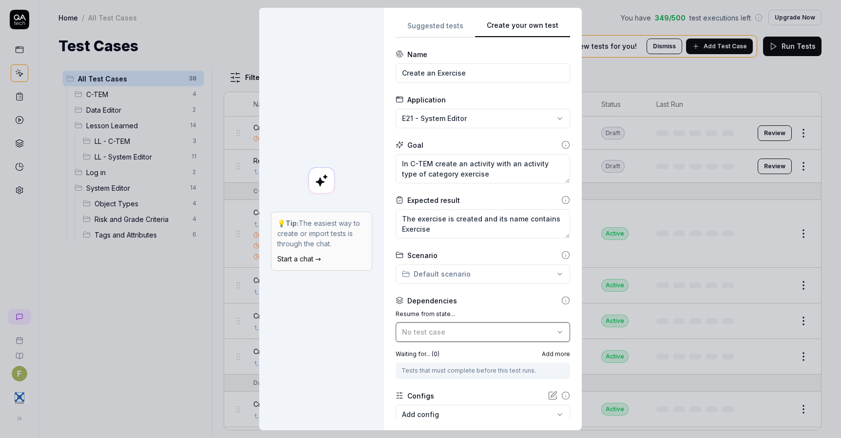
click at [542, 334] on div "No test case" at bounding box center [478, 332] width 152 height 10
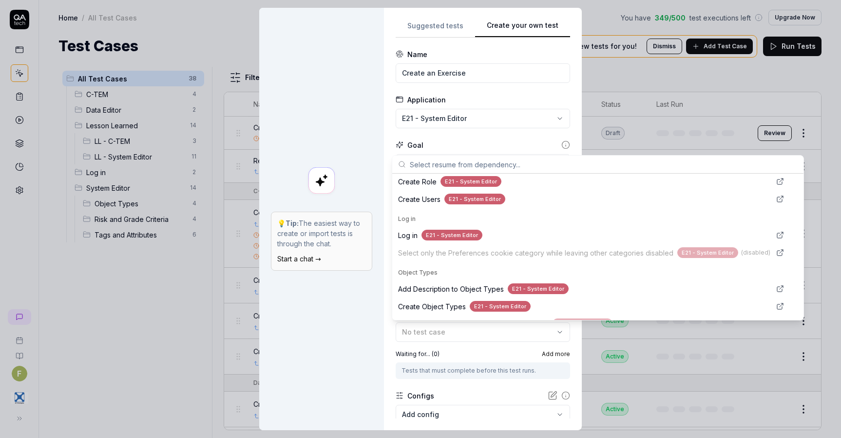
scroll to position [444, 0]
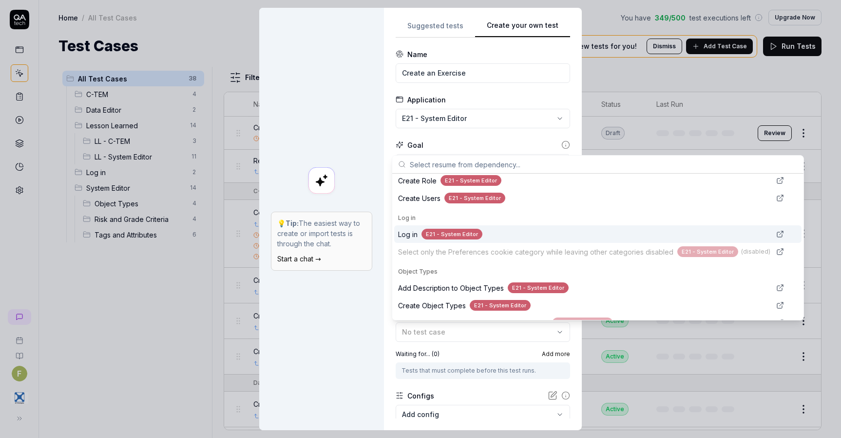
click at [541, 237] on div "Log in E21 - System Editor" at bounding box center [584, 234] width 372 height 11
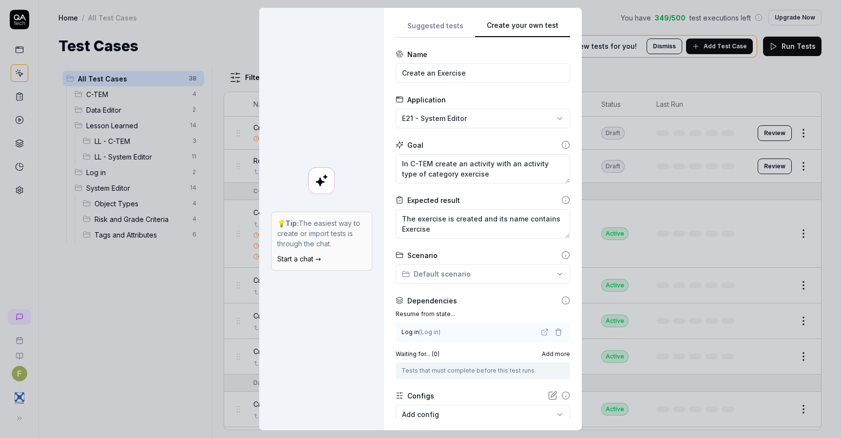
scroll to position [60, 0]
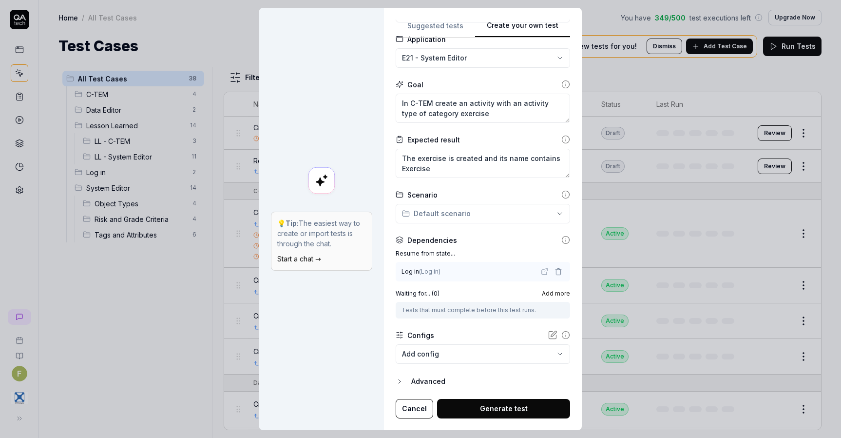
click at [542, 292] on span "Add more" at bounding box center [556, 293] width 28 height 9
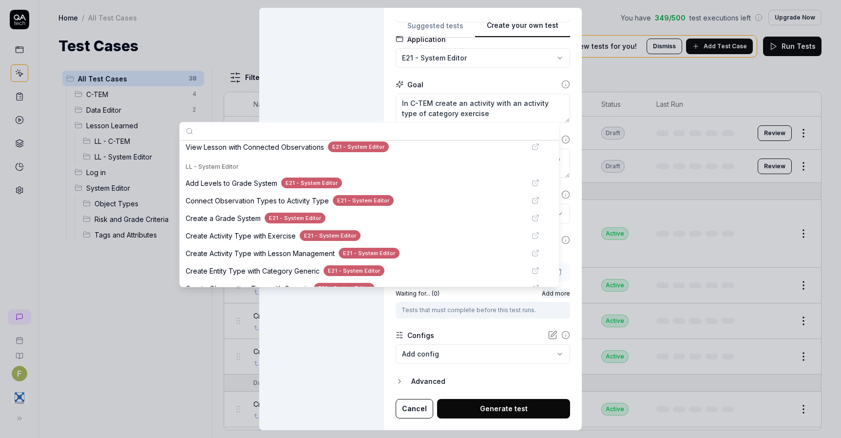
scroll to position [199, 0]
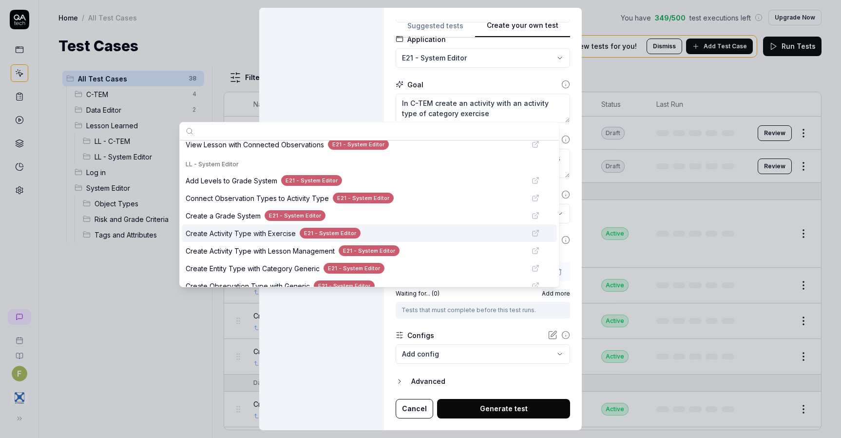
click at [281, 231] on span "Create Activity Type with Exercise" at bounding box center [241, 233] width 110 height 10
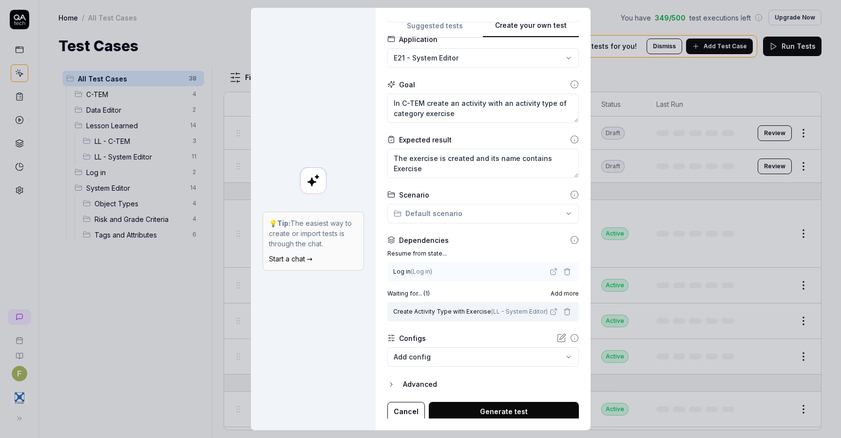
click at [320, 339] on div "💡 Tip: The easiest way to create or import tests is through the chat. Start a c…" at bounding box center [313, 219] width 125 height 422
click at [534, 414] on button "Generate test" at bounding box center [504, 411] width 150 height 19
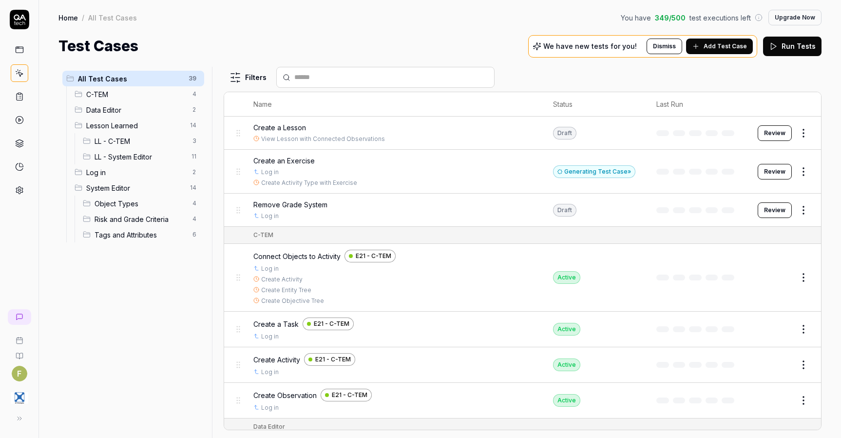
click at [773, 172] on button "Review" at bounding box center [775, 172] width 34 height 16
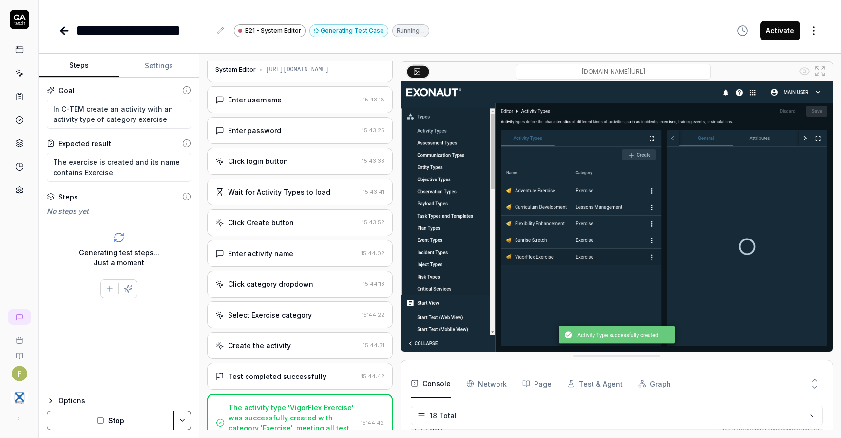
scroll to position [229, 0]
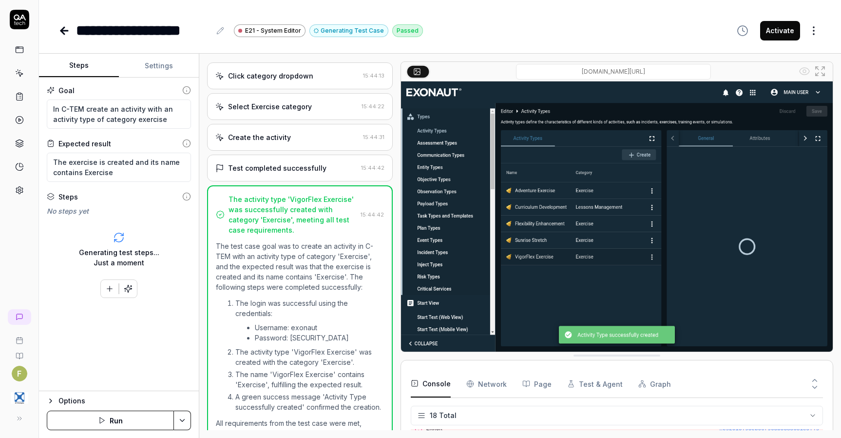
click at [151, 415] on button "Run" at bounding box center [110, 419] width 127 height 19
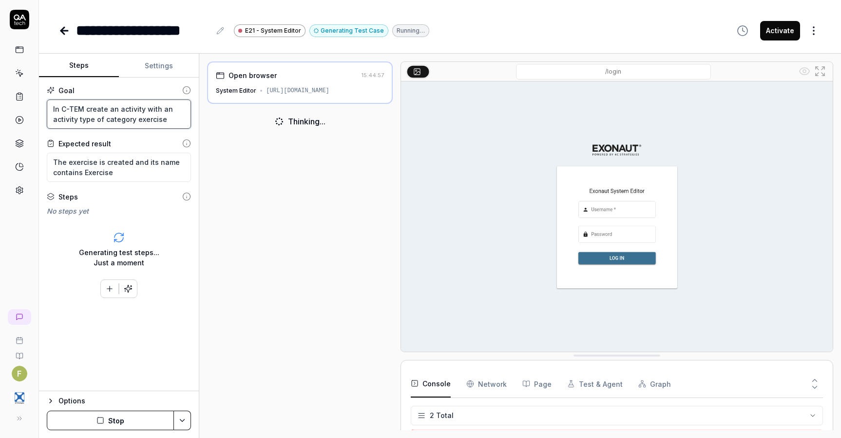
drag, startPoint x: 102, startPoint y: 118, endPoint x: 143, endPoint y: 104, distance: 43.0
click at [143, 104] on textarea "In C-TEM create an activity with an activity type of category exercise" at bounding box center [119, 113] width 144 height 29
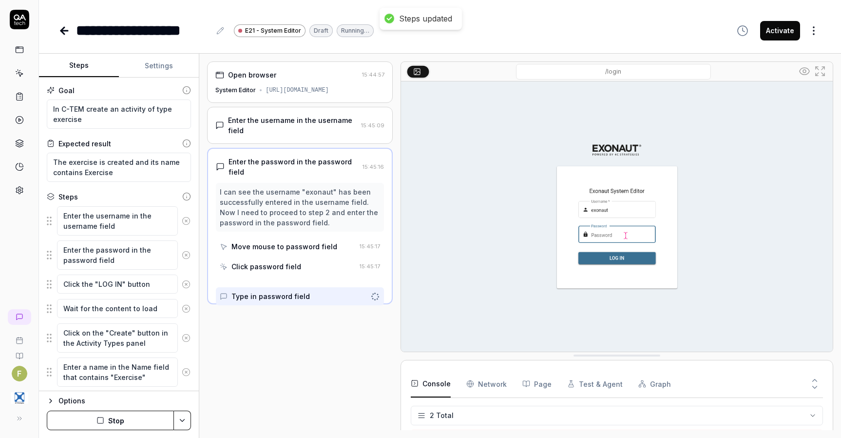
click at [140, 417] on button "Stop" at bounding box center [110, 419] width 127 height 19
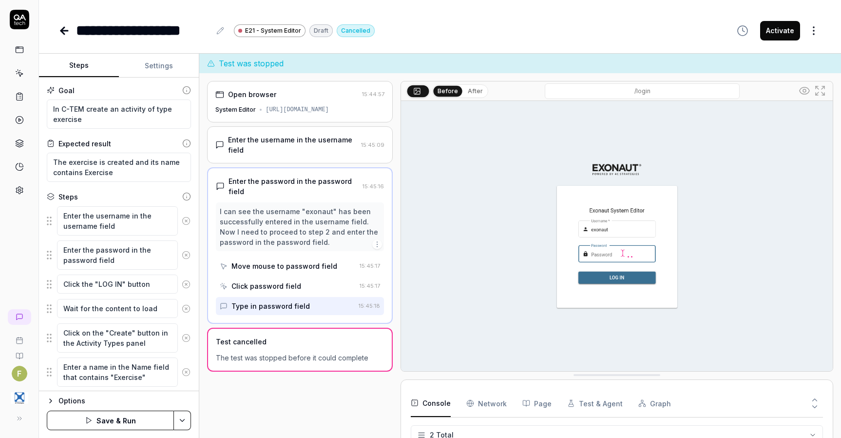
click at [140, 417] on button "Save & Run" at bounding box center [110, 419] width 127 height 19
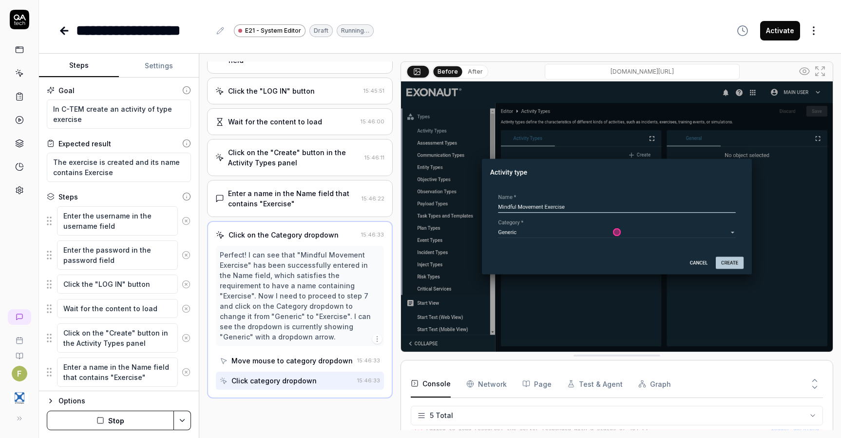
scroll to position [130, 0]
click at [113, 425] on button "Stop" at bounding box center [110, 419] width 127 height 19
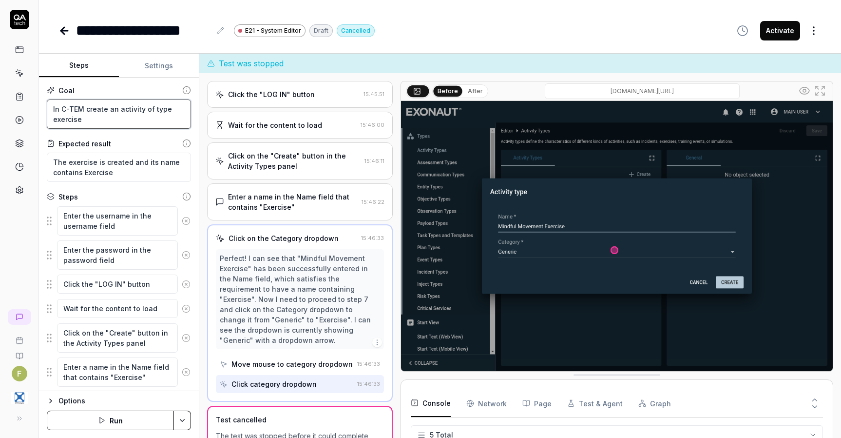
click at [52, 110] on textarea "In C-TEM create an activity of type exercise" at bounding box center [119, 113] width 144 height 29
click at [182, 219] on icon at bounding box center [186, 220] width 9 height 9
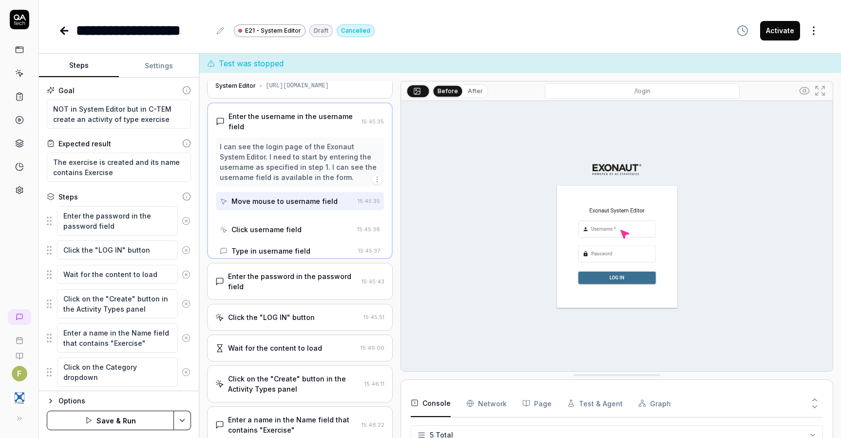
scroll to position [1, 0]
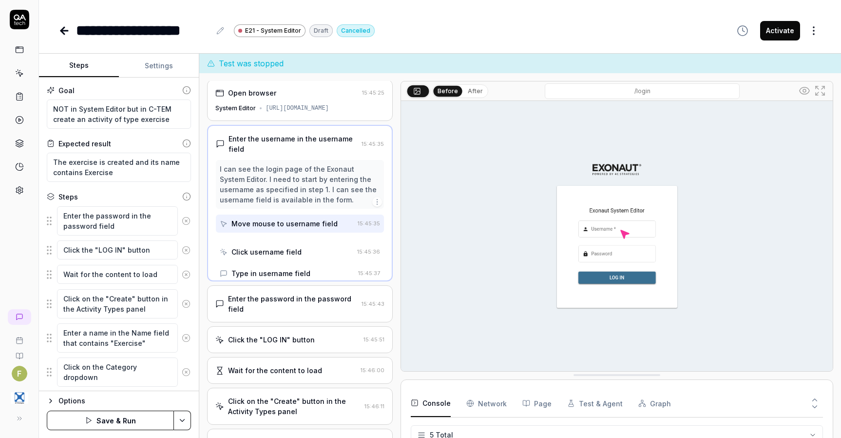
click at [182, 219] on icon at bounding box center [186, 220] width 9 height 9
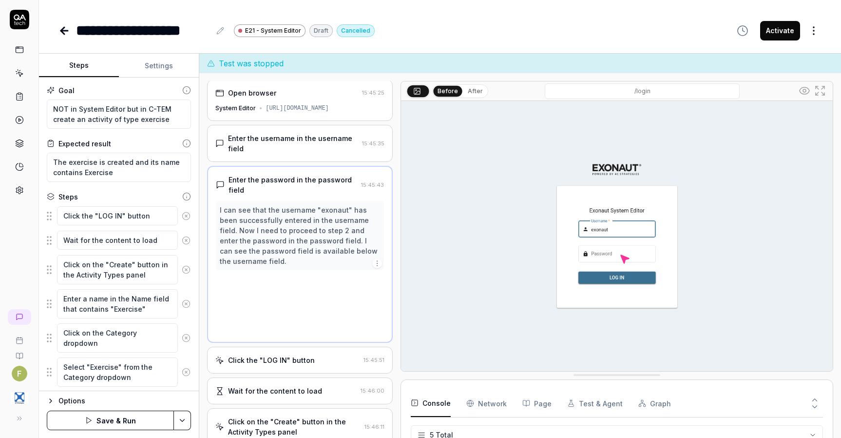
scroll to position [0, 0]
click at [182, 219] on icon at bounding box center [186, 216] width 9 height 9
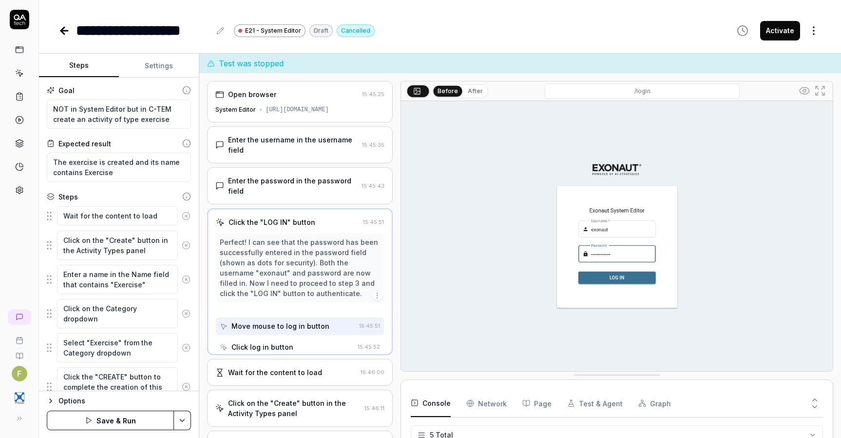
click at [182, 219] on icon at bounding box center [186, 216] width 9 height 9
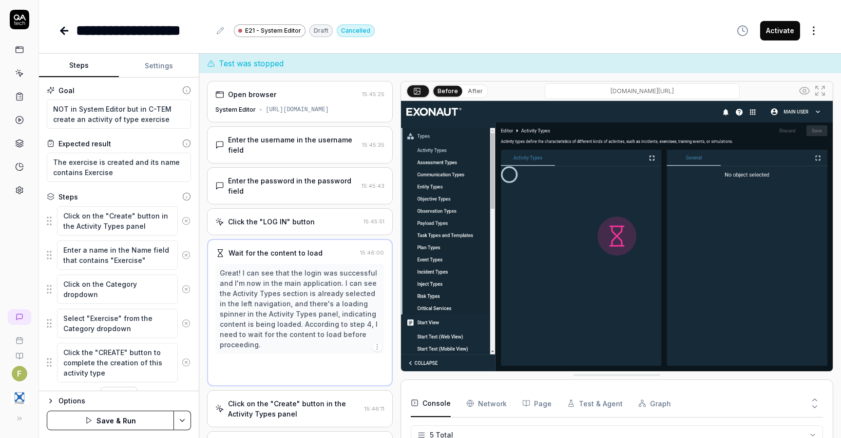
click at [182, 219] on icon at bounding box center [186, 220] width 9 height 9
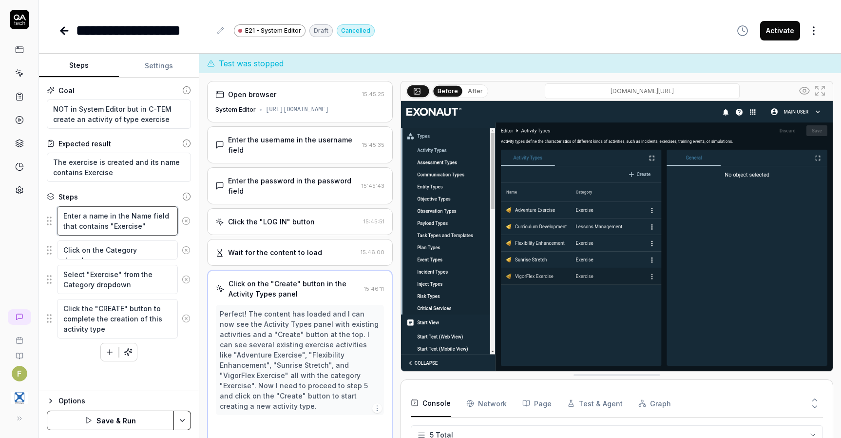
click at [177, 219] on textarea "Enter a name in the Name field that contains "Exercise"" at bounding box center [117, 220] width 121 height 29
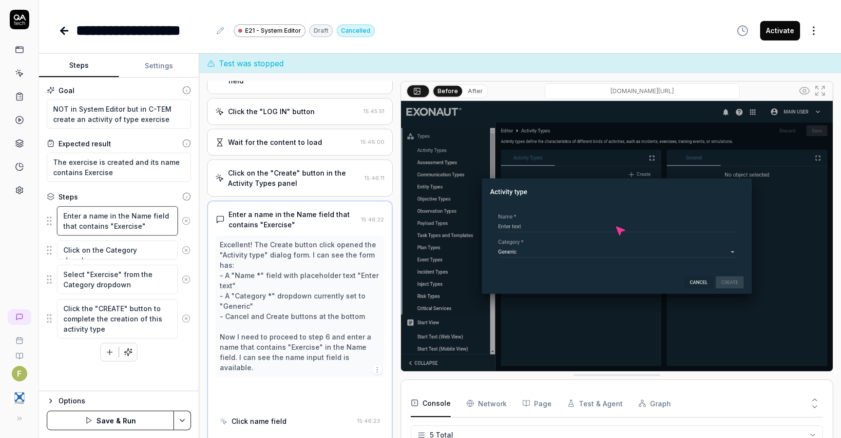
click at [177, 219] on textarea "Enter a name in the Name field that contains "Exercise"" at bounding box center [117, 220] width 121 height 29
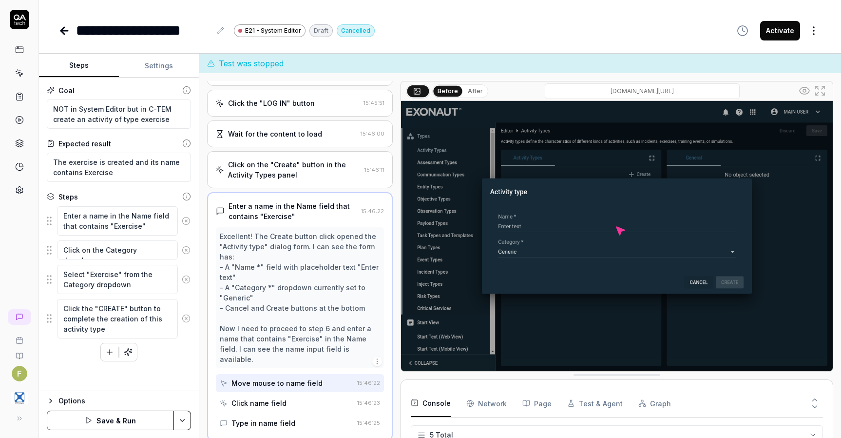
click at [186, 219] on icon at bounding box center [186, 220] width 9 height 9
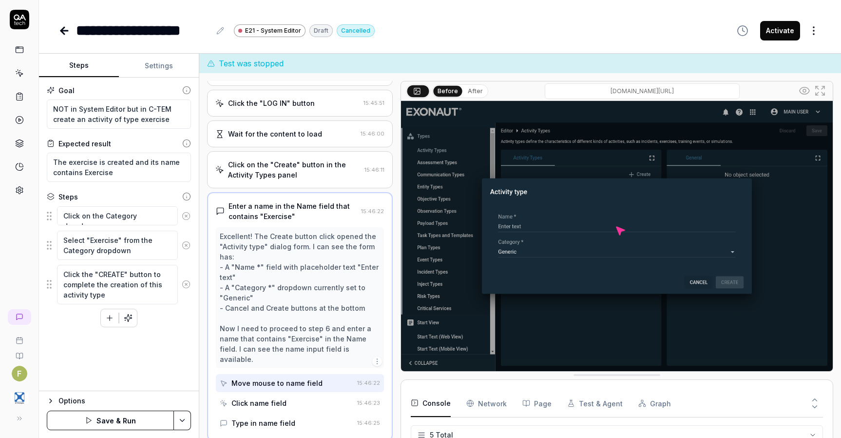
click at [186, 219] on circle at bounding box center [186, 215] width 7 height 7
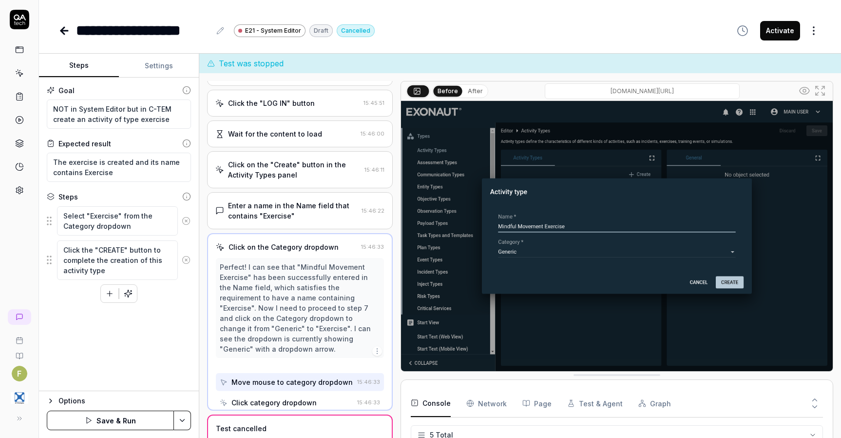
scroll to position [98, 0]
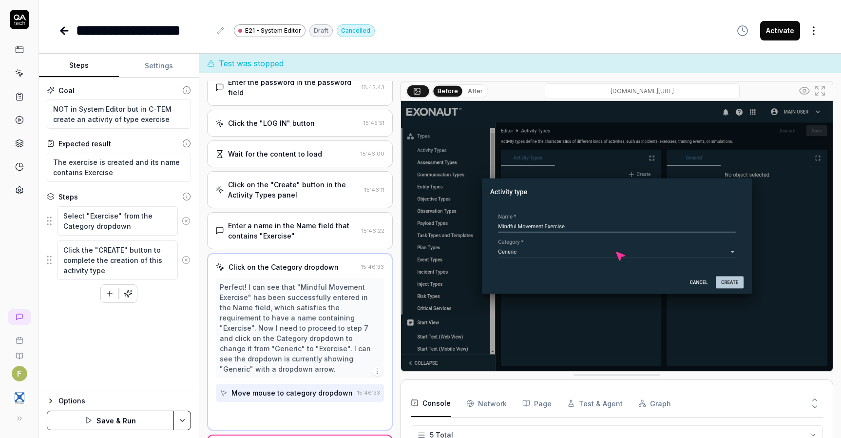
click at [186, 219] on icon at bounding box center [186, 220] width 9 height 9
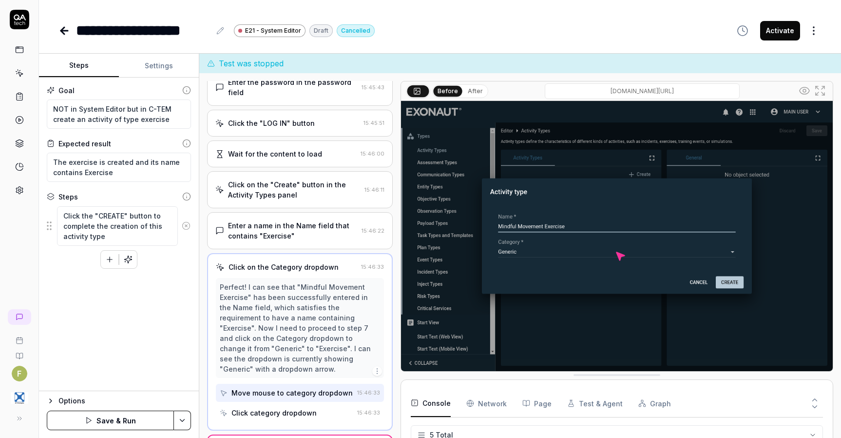
click at [186, 219] on button at bounding box center [186, 225] width 17 height 19
click at [142, 419] on button "Save & Run" at bounding box center [110, 419] width 127 height 19
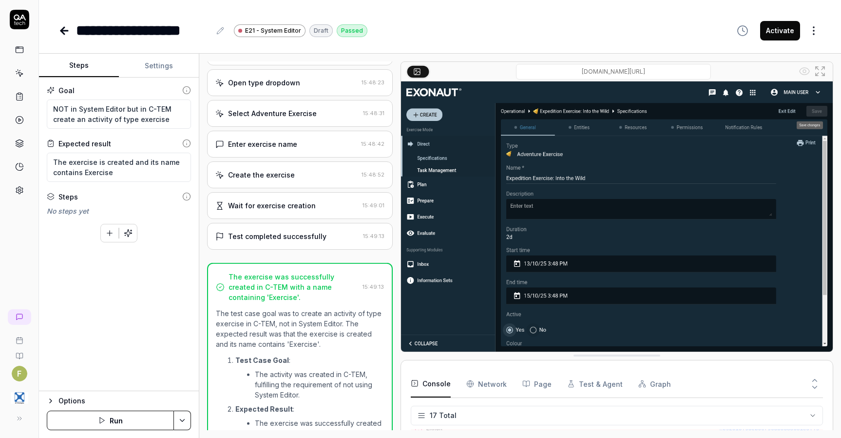
scroll to position [324, 0]
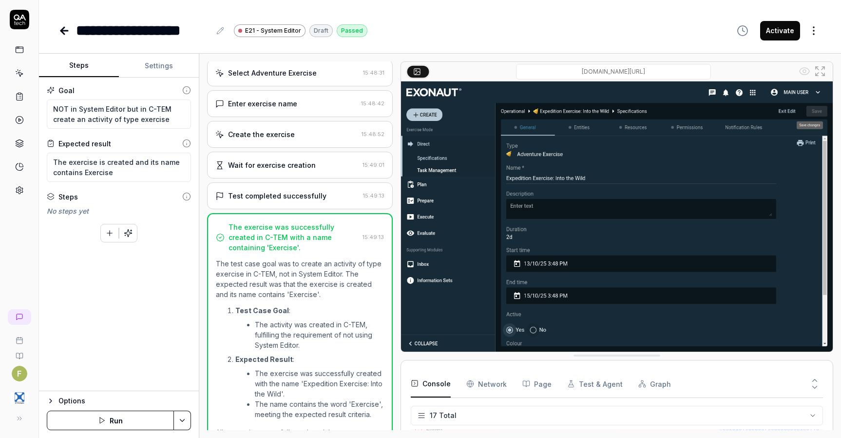
click at [61, 33] on icon at bounding box center [64, 31] width 12 height 12
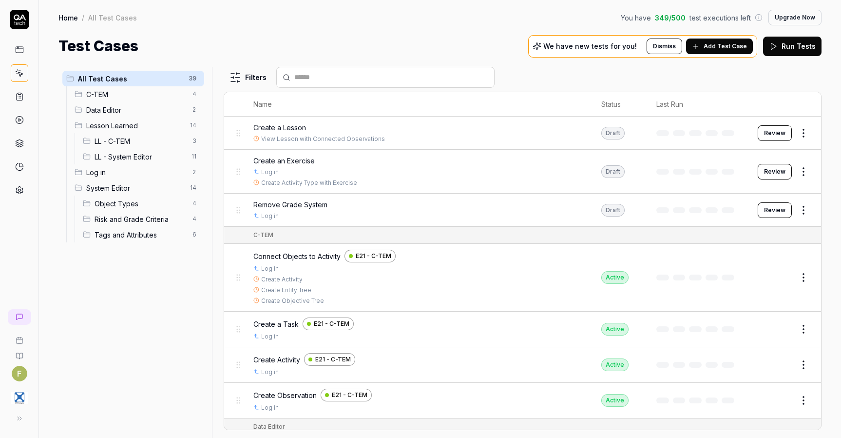
click at [793, 174] on html "F Home / All Test Cases You have 349 / 500 test executions left Upgrade Now Hom…" at bounding box center [420, 219] width 841 height 438
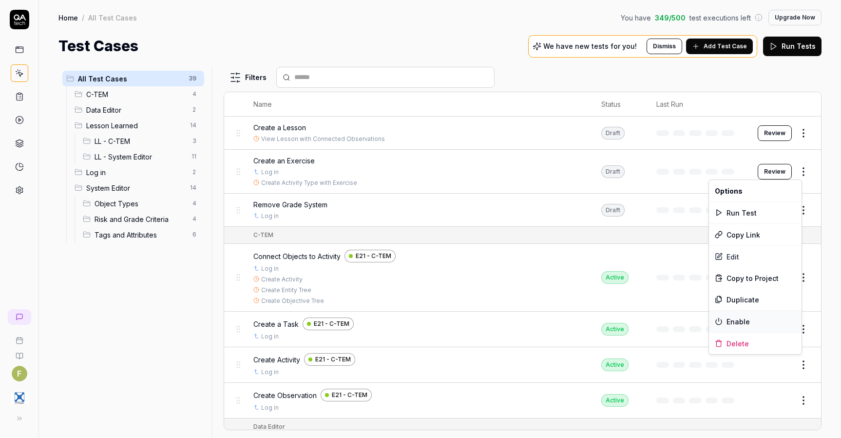
click at [756, 320] on div "Enable" at bounding box center [755, 320] width 93 height 21
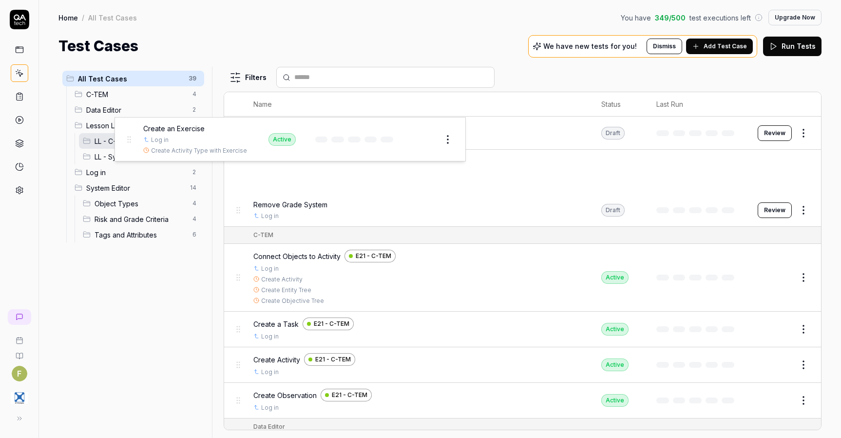
drag, startPoint x: 237, startPoint y: 173, endPoint x: 127, endPoint y: 140, distance: 114.4
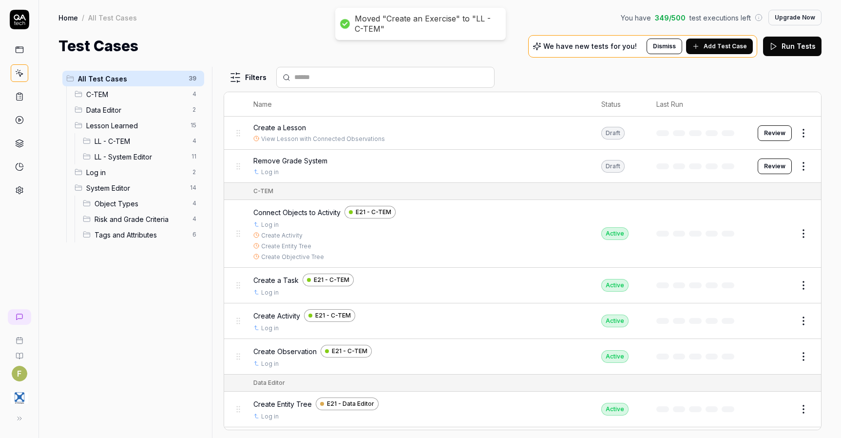
click at [717, 51] on button "Add Test Case" at bounding box center [719, 47] width 67 height 16
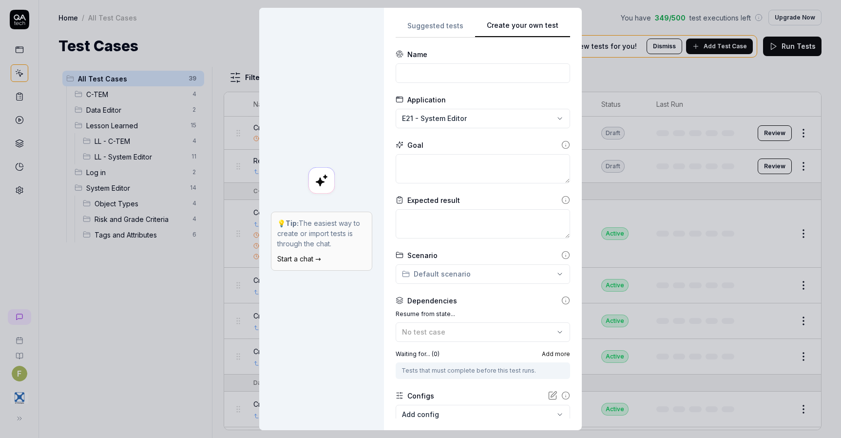
click at [543, 29] on button "Create your own test" at bounding box center [522, 29] width 95 height 18
click at [449, 75] on input at bounding box center [483, 72] width 174 height 19
click at [438, 167] on textarea at bounding box center [483, 168] width 174 height 29
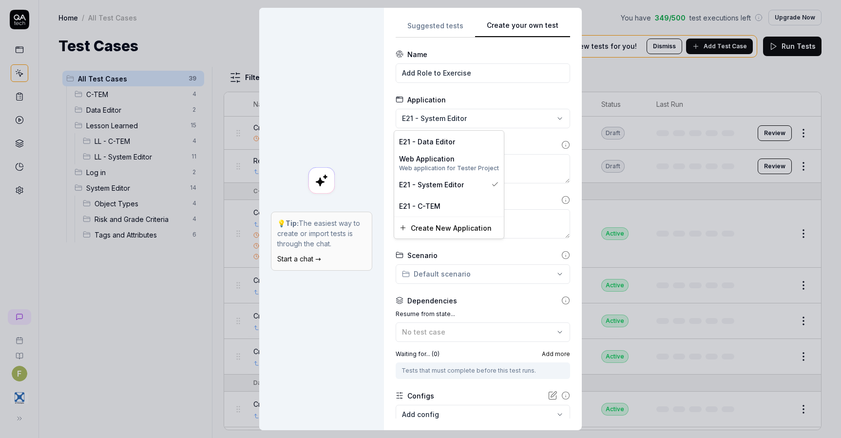
click at [462, 117] on div "**********" at bounding box center [420, 219] width 841 height 438
click at [447, 207] on div "E21 - C-TEM" at bounding box center [449, 206] width 100 height 10
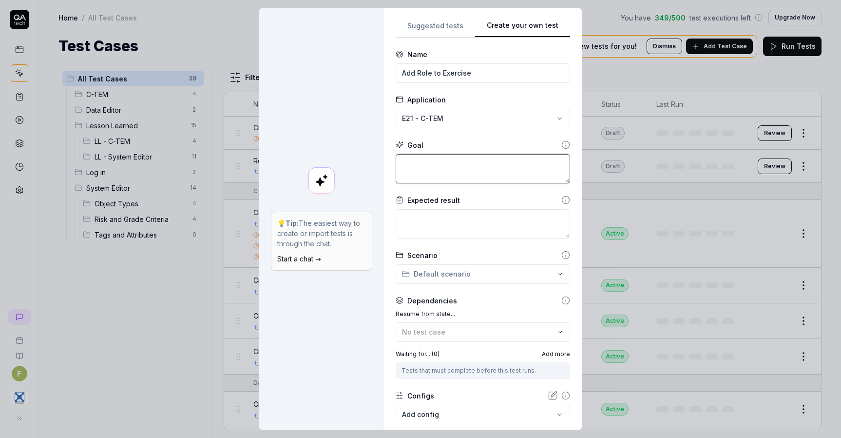
click at [457, 164] on textarea at bounding box center [483, 168] width 174 height 29
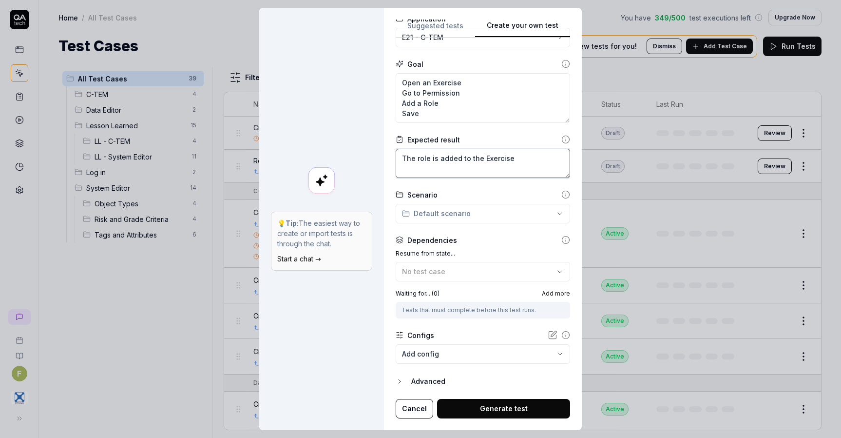
scroll to position [81, 0]
click at [548, 295] on span "Add more" at bounding box center [556, 293] width 28 height 9
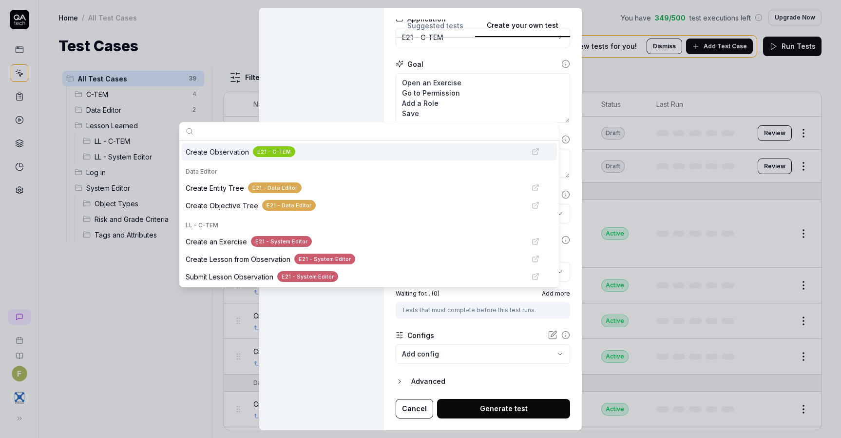
scroll to position [67, 0]
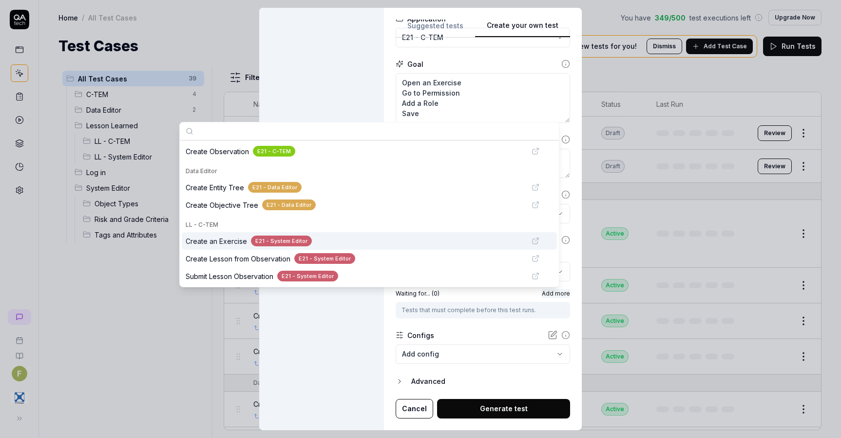
click at [218, 241] on span "Create an Exercise" at bounding box center [216, 241] width 61 height 10
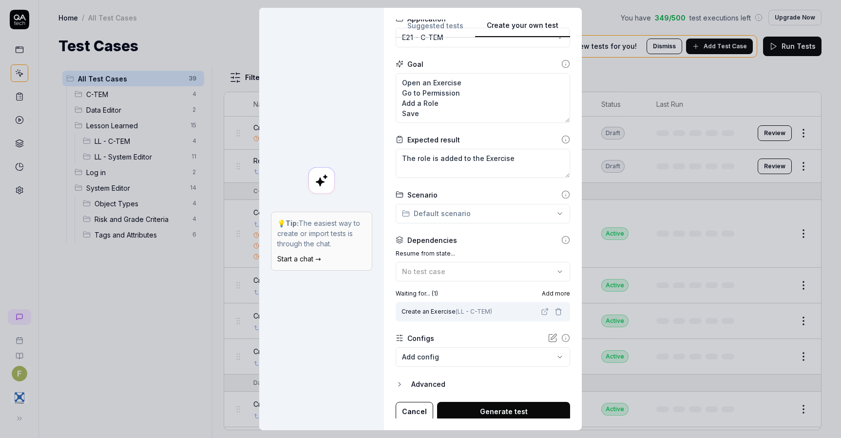
click at [489, 405] on button "Generate test" at bounding box center [503, 411] width 133 height 19
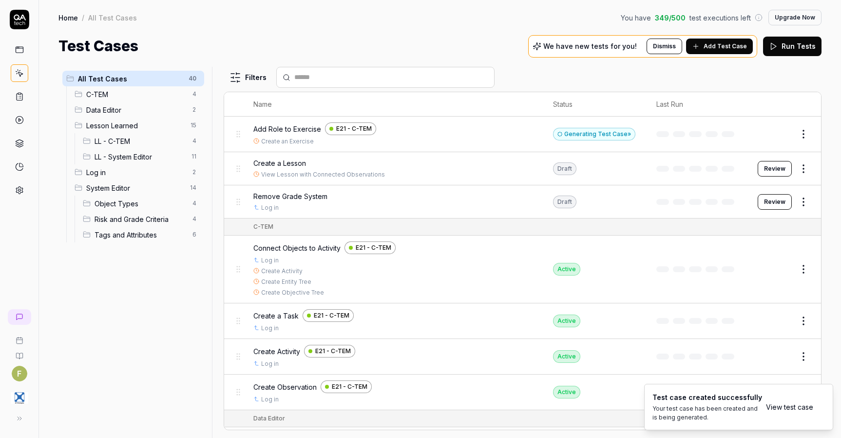
click at [597, 131] on div "Generating Test Case »" at bounding box center [594, 134] width 82 height 13
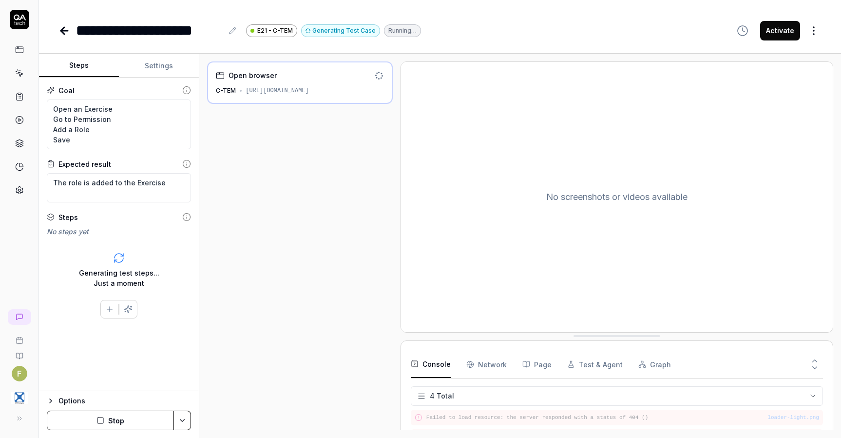
scroll to position [8, 0]
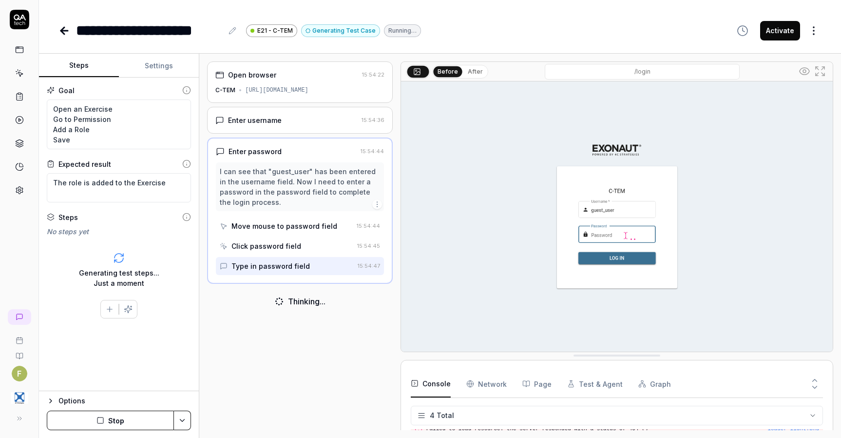
click at [153, 69] on button "Settings" at bounding box center [159, 65] width 80 height 23
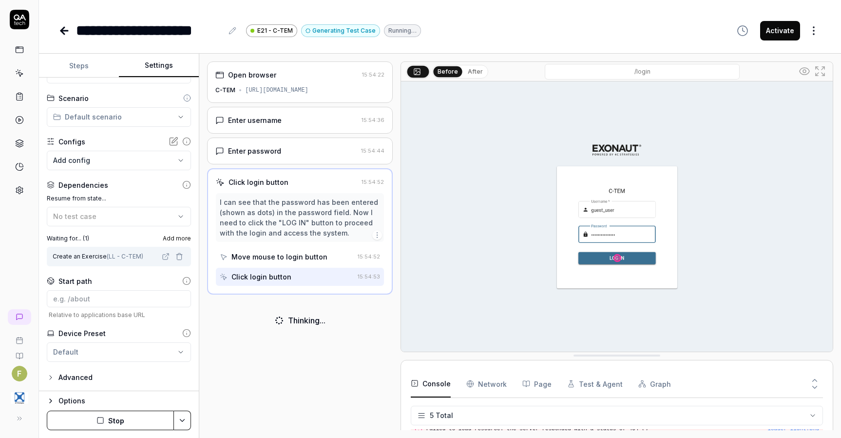
scroll to position [28, 0]
click at [175, 236] on span "Add more" at bounding box center [177, 238] width 28 height 9
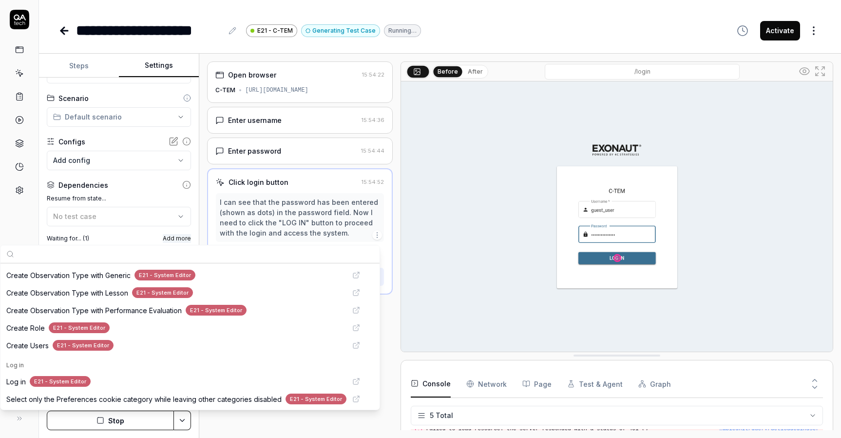
scroll to position [370, 0]
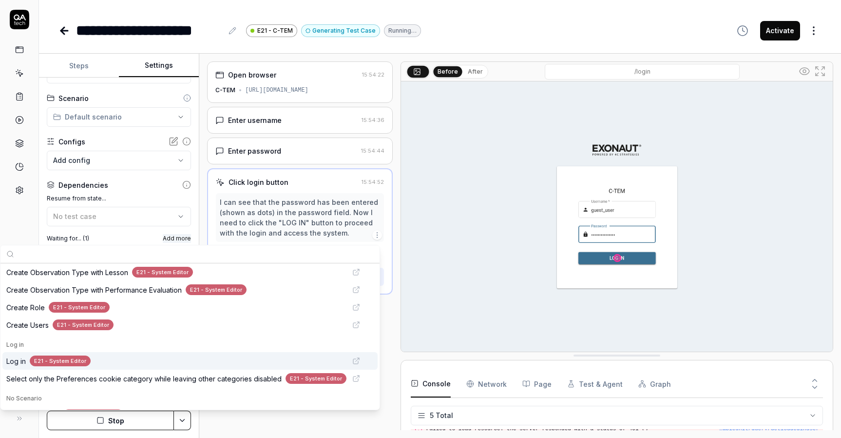
click at [16, 355] on div "Log in E21 - System Editor" at bounding box center [176, 360] width 340 height 11
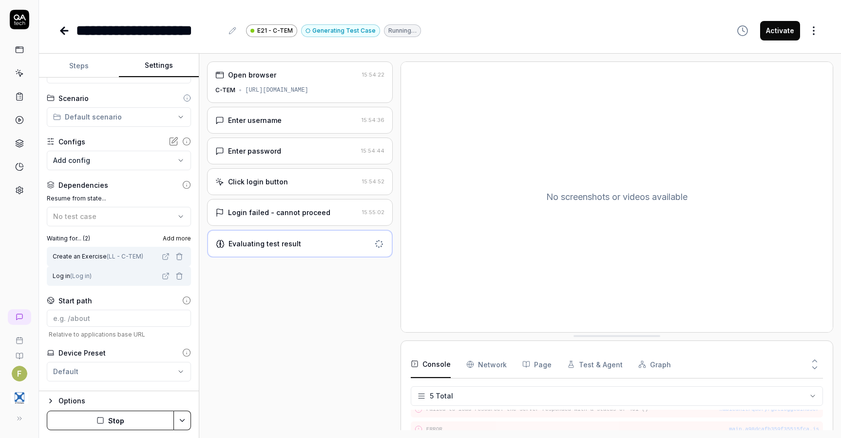
click at [32, 216] on div "F" at bounding box center [19, 219] width 39 height 438
click at [147, 422] on button "Stop" at bounding box center [110, 419] width 127 height 19
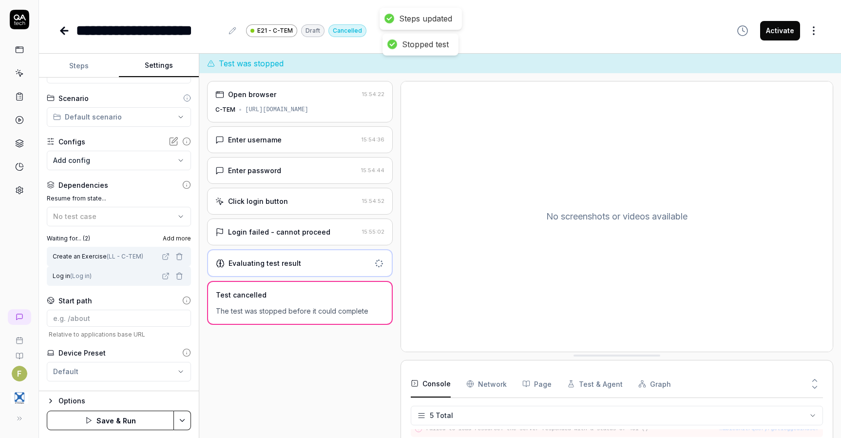
click at [147, 422] on button "Save & Run" at bounding box center [110, 419] width 127 height 19
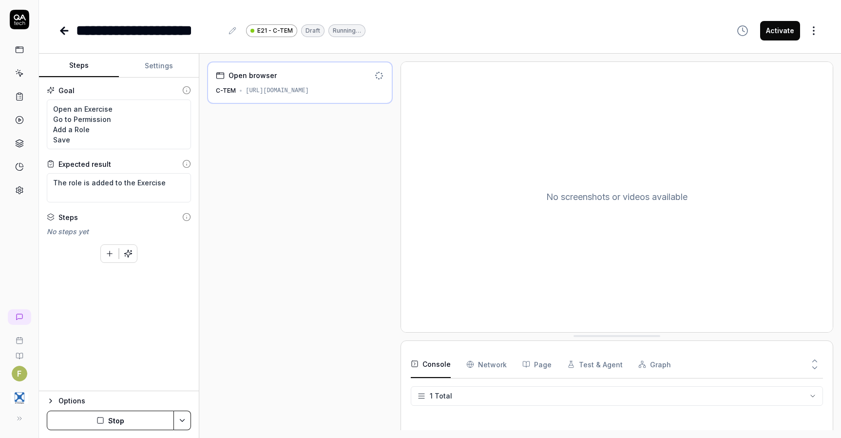
click at [87, 69] on button "Steps" at bounding box center [79, 65] width 80 height 23
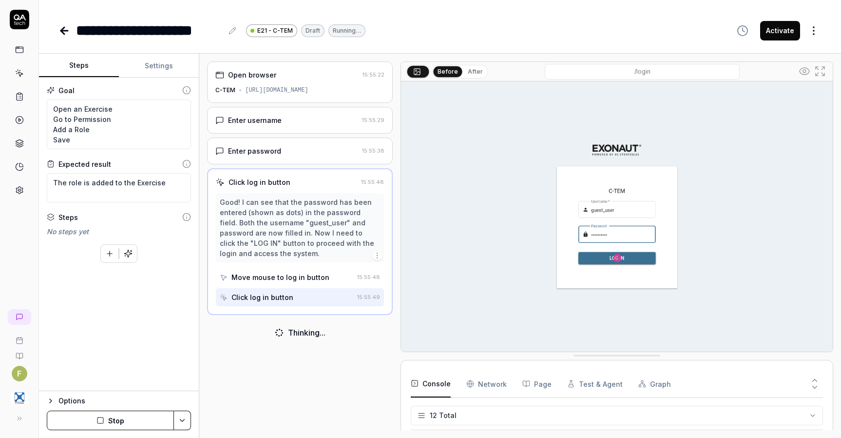
scroll to position [166, 0]
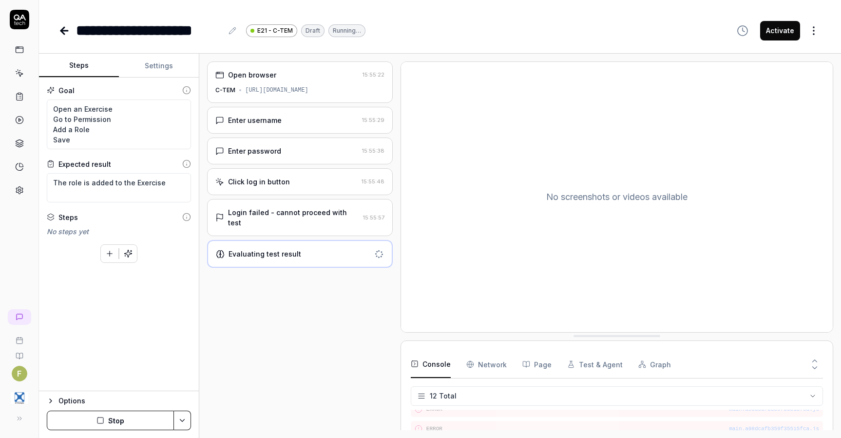
click at [157, 62] on button "Settings" at bounding box center [159, 65] width 80 height 23
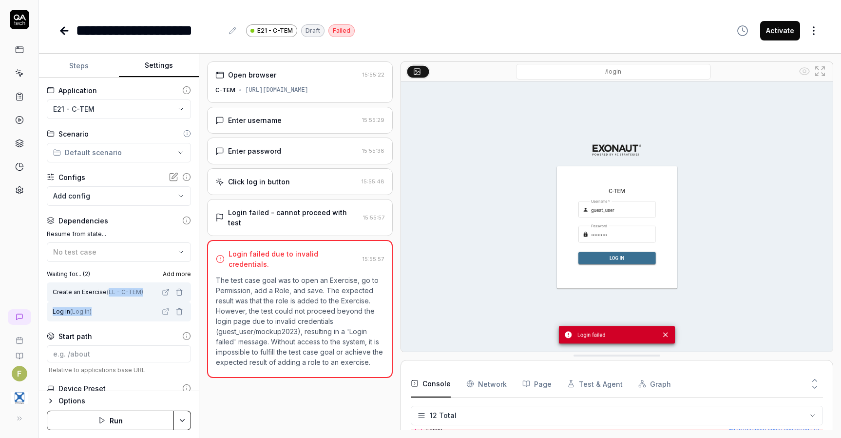
drag, startPoint x: 106, startPoint y: 310, endPoint x: 109, endPoint y: 289, distance: 21.2
click at [109, 289] on div "Create an Exercise ( LL - C-TEM ) Log in ( Log in )" at bounding box center [119, 301] width 144 height 39
click at [116, 310] on div "Log in ( Log in )" at bounding box center [106, 311] width 107 height 9
click at [175, 292] on icon "button" at bounding box center [179, 292] width 8 height 8
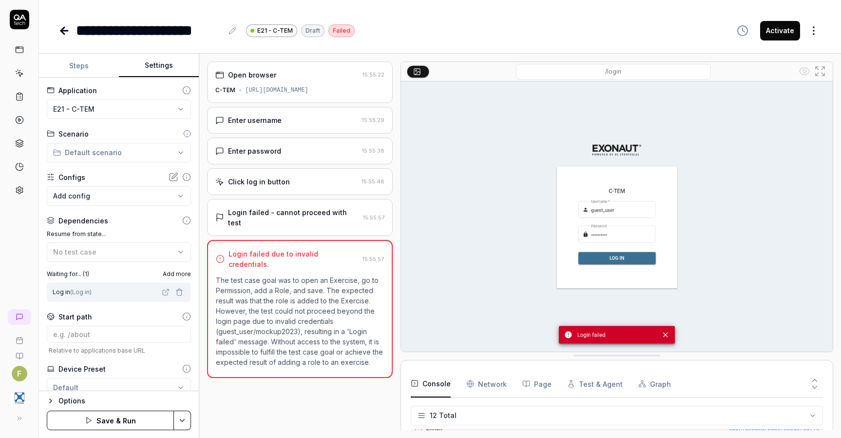
click at [169, 272] on span "Add more" at bounding box center [177, 274] width 28 height 9
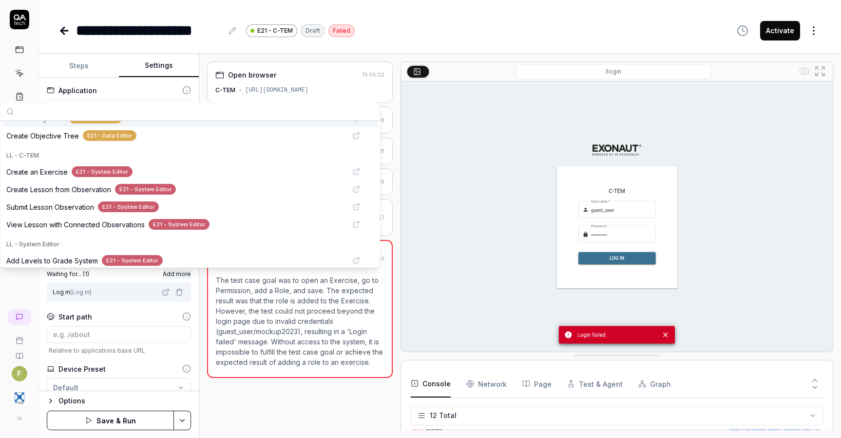
scroll to position [119, 0]
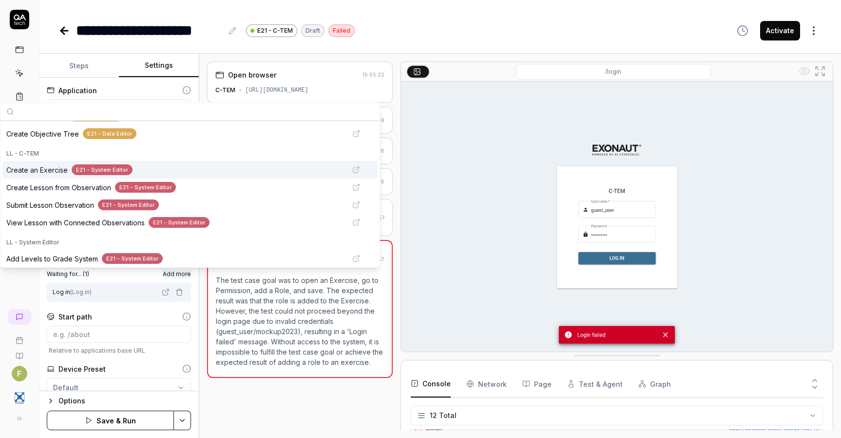
click at [60, 166] on span "Create an Exercise" at bounding box center [36, 170] width 61 height 10
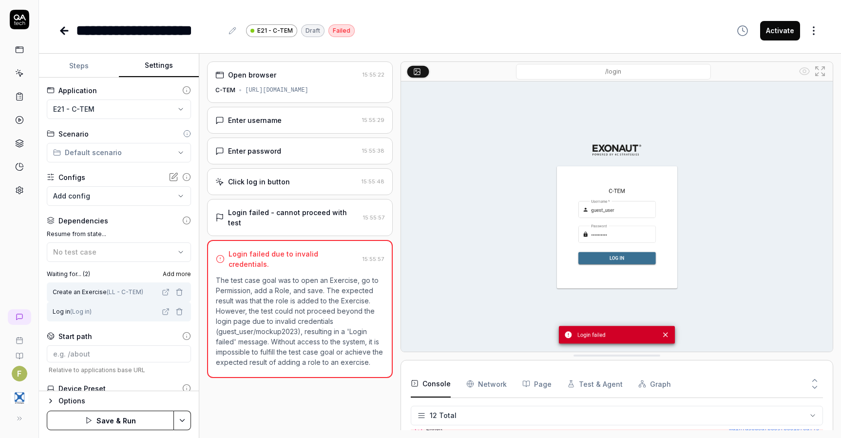
click at [120, 334] on div "Start path" at bounding box center [119, 336] width 144 height 10
click at [129, 419] on button "Save & Run" at bounding box center [110, 419] width 127 height 19
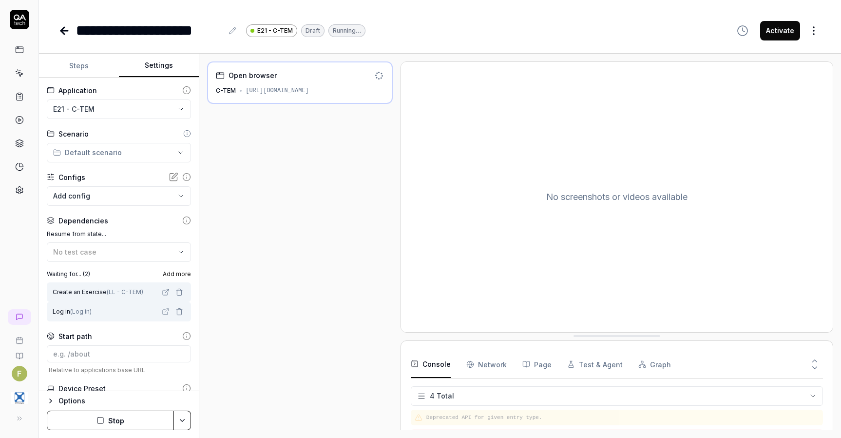
scroll to position [8, 0]
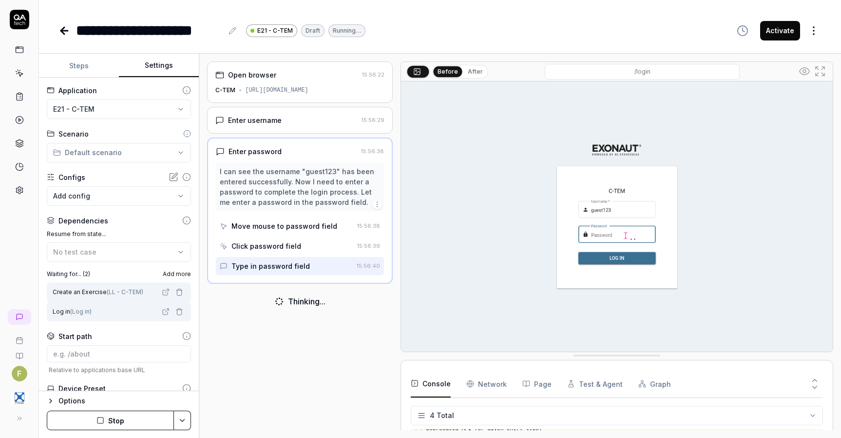
click at [81, 69] on button "Steps" at bounding box center [79, 65] width 80 height 23
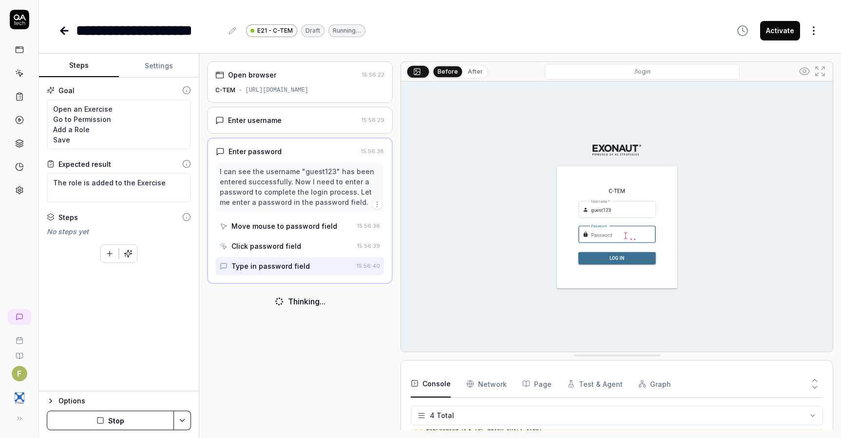
click at [58, 24] on link at bounding box center [65, 30] width 14 height 19
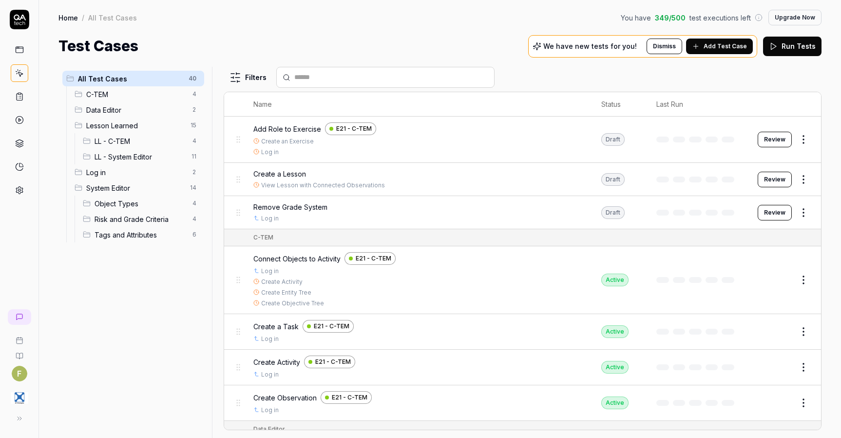
click at [798, 143] on html "F Home / All Test Cases You have 349 / 500 test executions left Upgrade Now Hom…" at bounding box center [420, 219] width 841 height 438
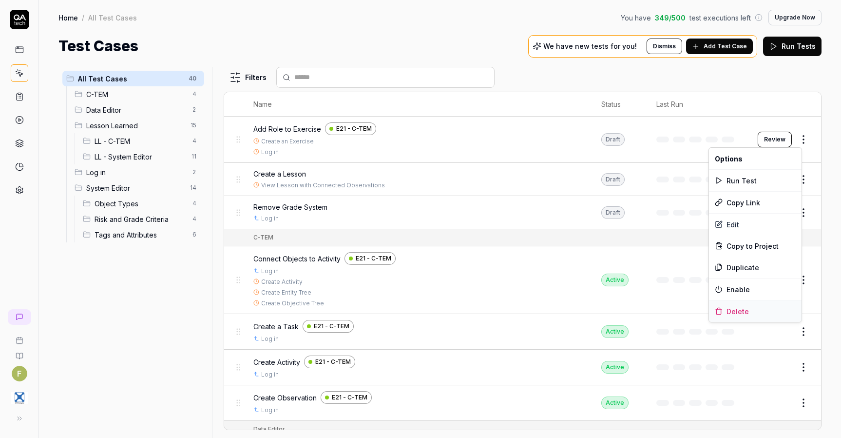
click at [744, 314] on div "Delete" at bounding box center [755, 310] width 93 height 21
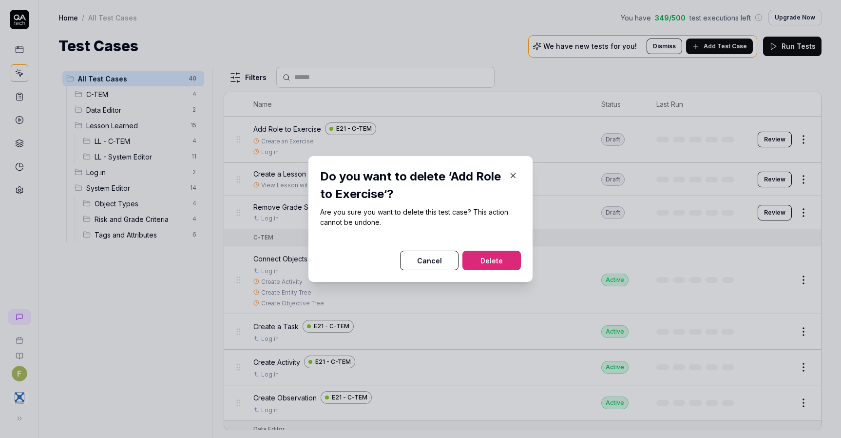
click at [514, 259] on button "Delete" at bounding box center [492, 260] width 58 height 19
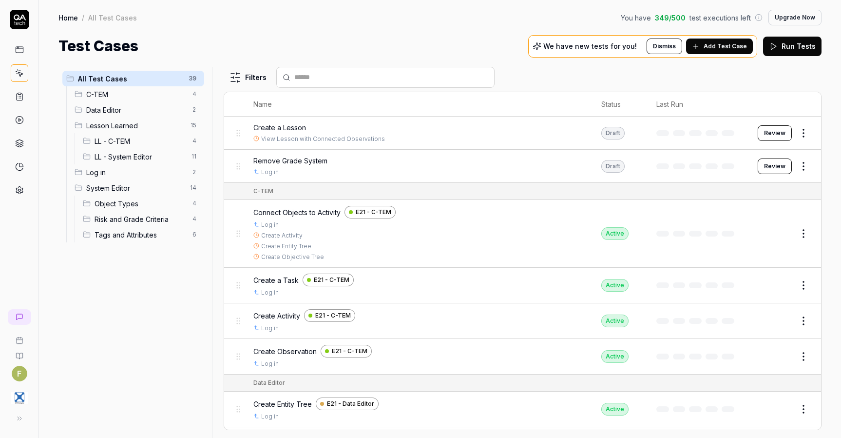
click at [719, 46] on span "Add Test Case" at bounding box center [725, 46] width 43 height 9
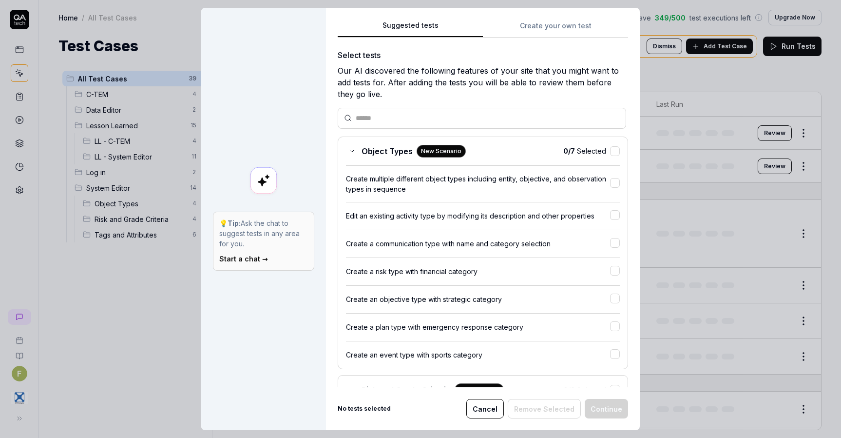
click at [558, 26] on button "Create your own test" at bounding box center [555, 29] width 145 height 18
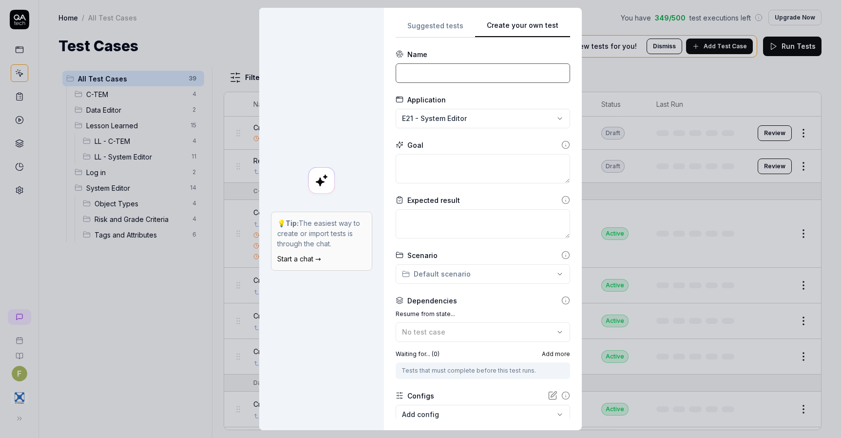
click at [464, 74] on input at bounding box center [483, 72] width 174 height 19
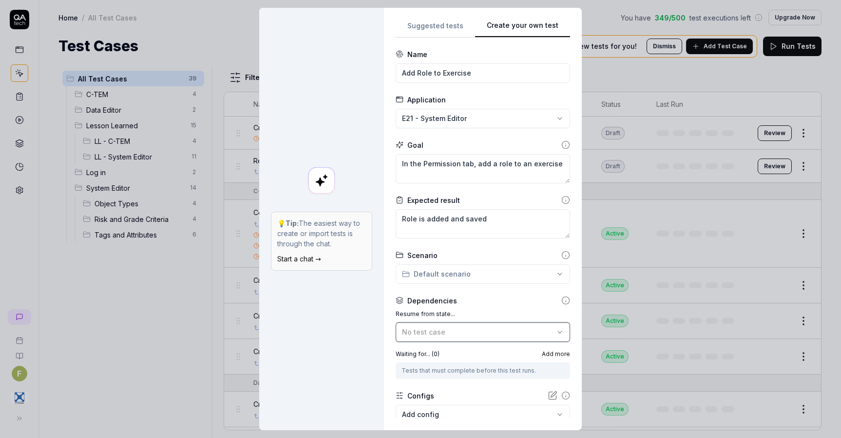
click at [511, 331] on div "No test case" at bounding box center [478, 332] width 152 height 10
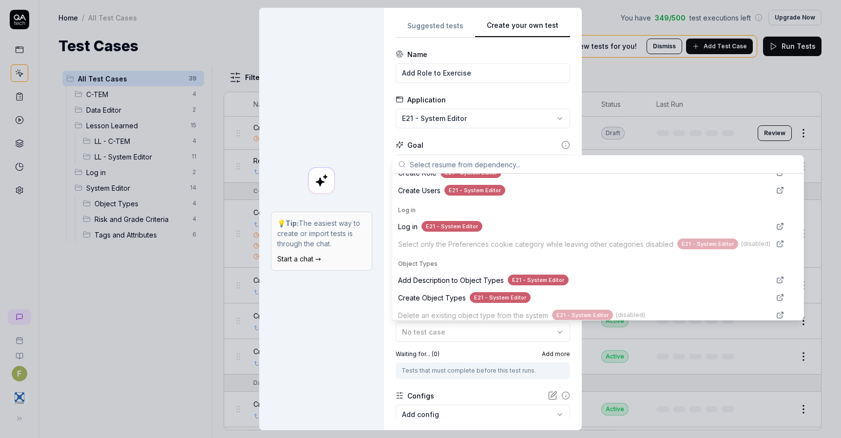
scroll to position [481, 0]
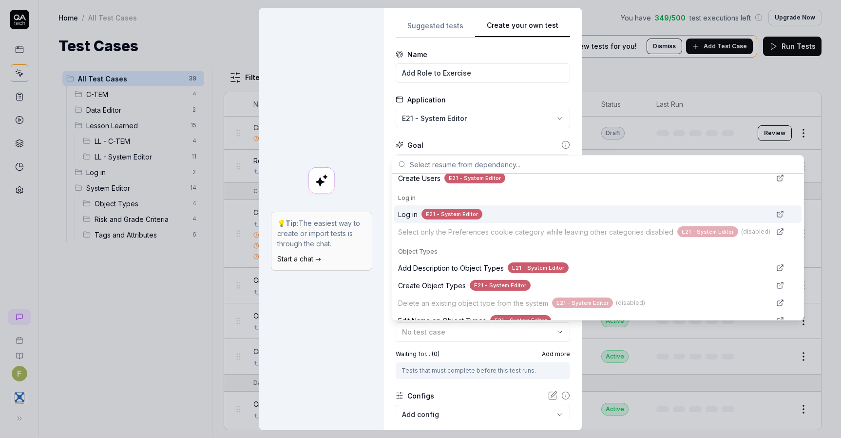
click at [416, 214] on span "Log in" at bounding box center [407, 214] width 19 height 10
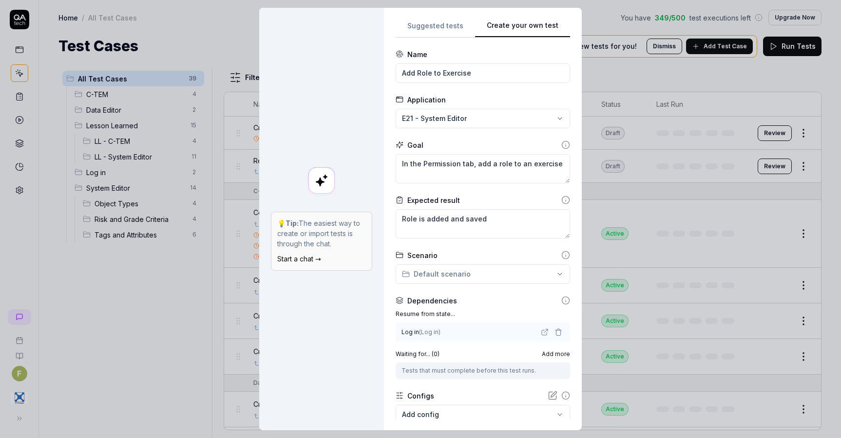
click at [542, 355] on span "Add more" at bounding box center [556, 353] width 28 height 9
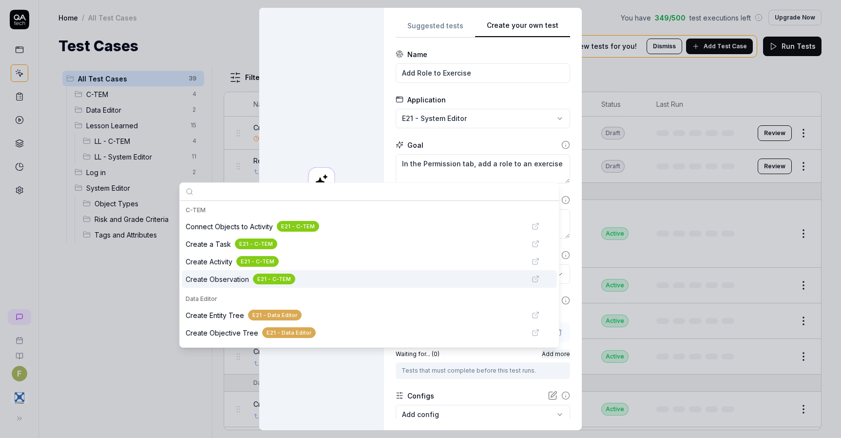
scroll to position [74, 0]
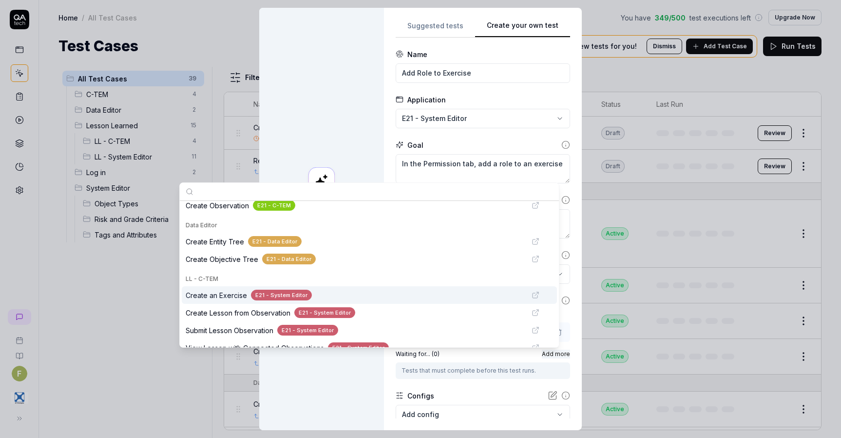
click at [346, 294] on div "Create an Exercise E21 - System Editor" at bounding box center [356, 295] width 340 height 11
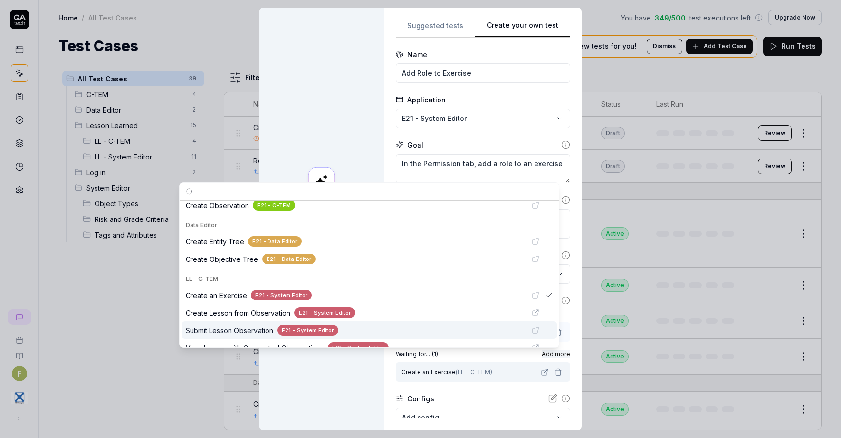
click at [361, 388] on div "💡 Tip: The easiest way to create or import tests is through the chat. Start a c…" at bounding box center [321, 219] width 125 height 422
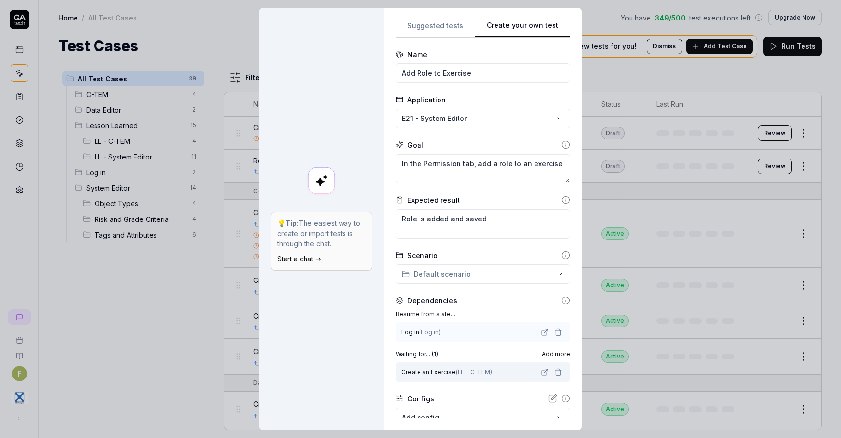
scroll to position [63, 0]
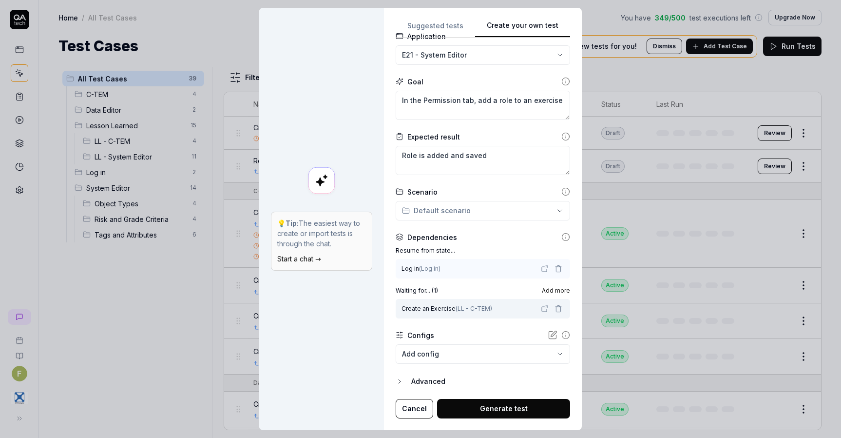
click at [476, 407] on button "Generate test" at bounding box center [503, 408] width 133 height 19
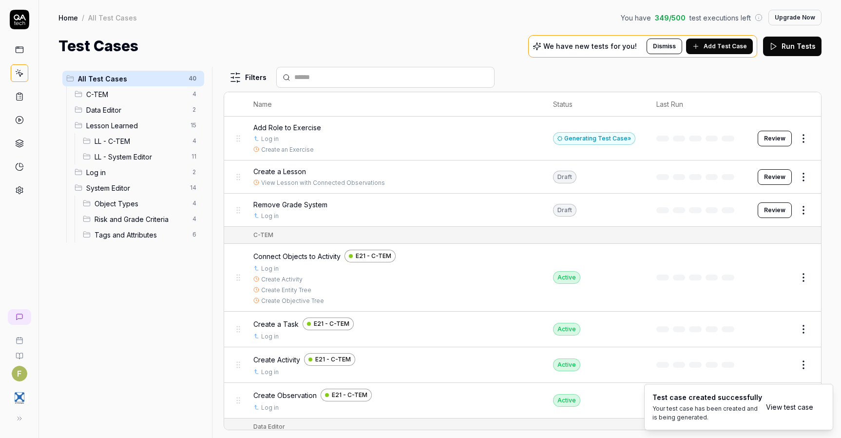
click at [768, 134] on button "Review" at bounding box center [775, 139] width 34 height 16
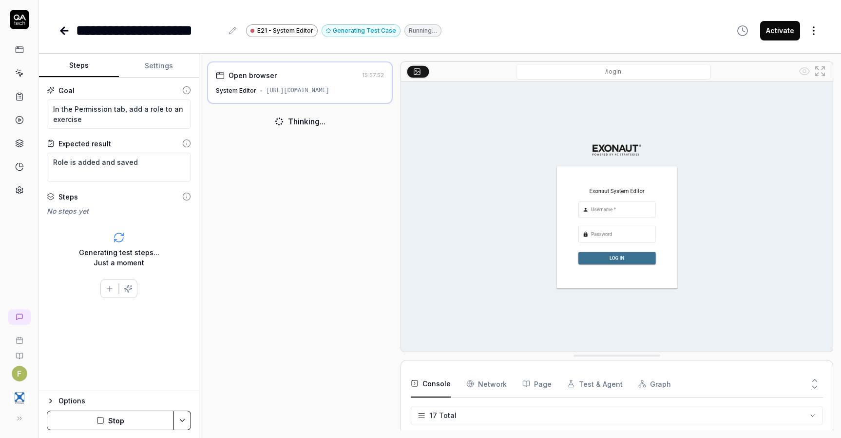
click at [113, 417] on button "Stop" at bounding box center [110, 419] width 127 height 19
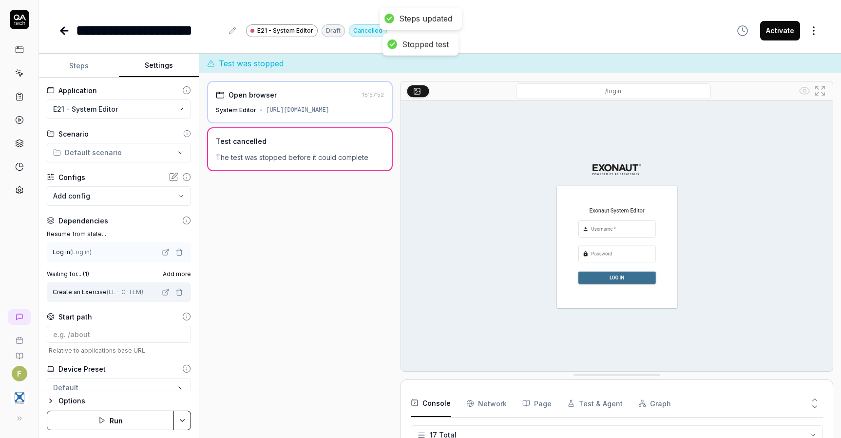
click at [147, 67] on button "Settings" at bounding box center [159, 65] width 80 height 23
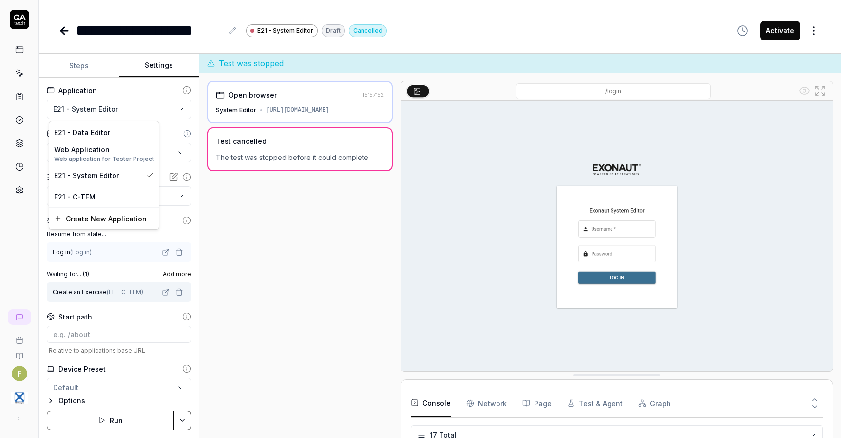
click at [131, 106] on html "**********" at bounding box center [420, 219] width 841 height 438
click at [103, 196] on div "E21 - C-TEM" at bounding box center [104, 197] width 100 height 10
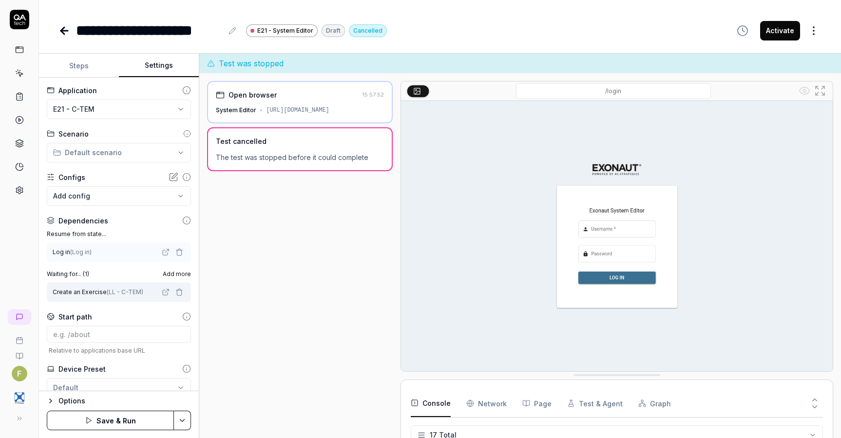
click at [116, 422] on button "Save & Run" at bounding box center [110, 419] width 127 height 19
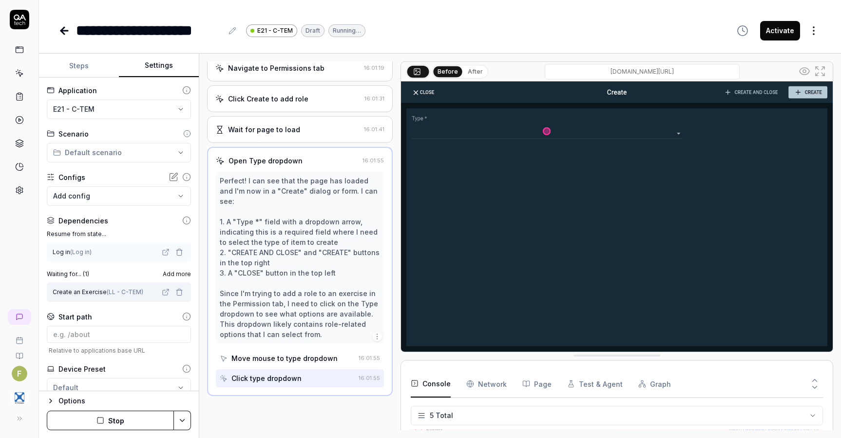
scroll to position [662, 0]
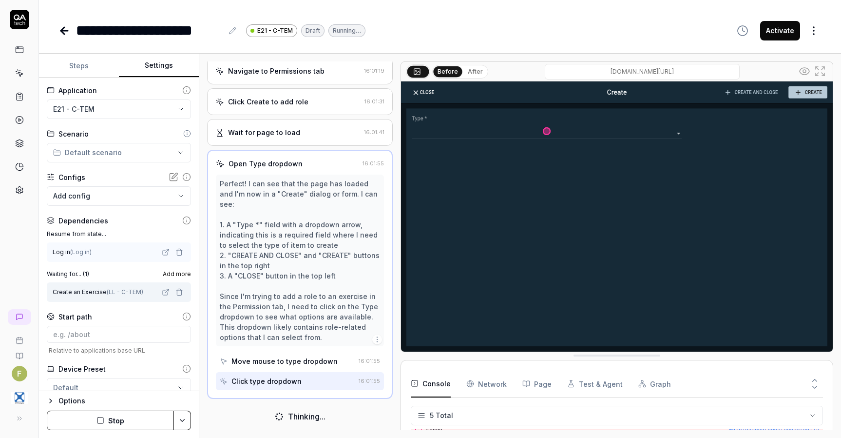
click at [112, 414] on button "Stop" at bounding box center [110, 419] width 127 height 19
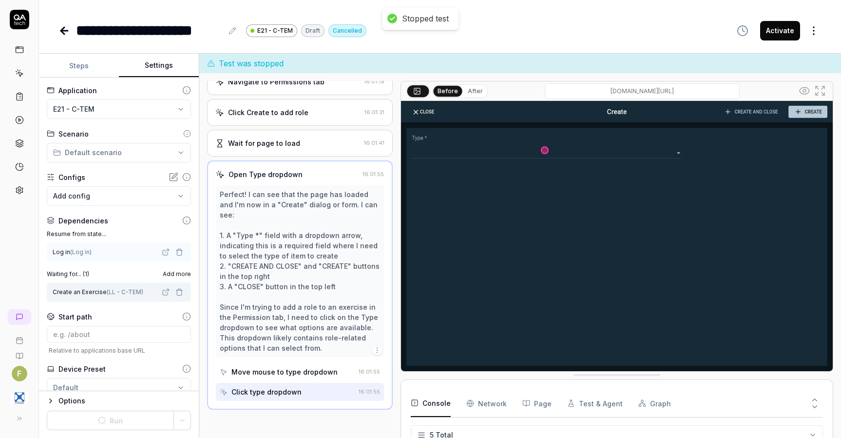
scroll to position [672, 0]
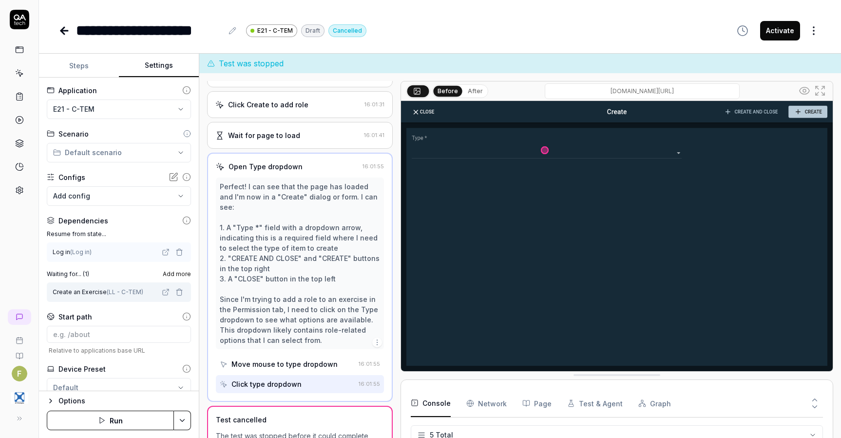
click at [81, 70] on button "Steps" at bounding box center [79, 65] width 80 height 23
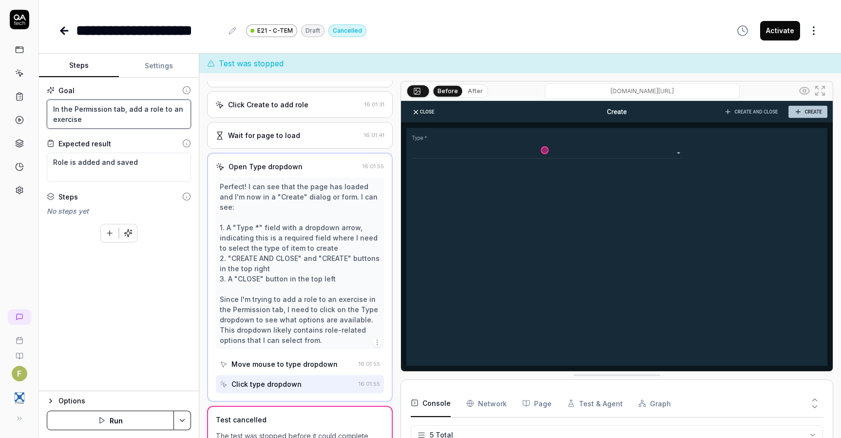
click at [130, 123] on textarea "In the Permission tab, add a role to an exercise" at bounding box center [119, 113] width 144 height 29
click at [128, 413] on button "Save & Run" at bounding box center [110, 419] width 127 height 19
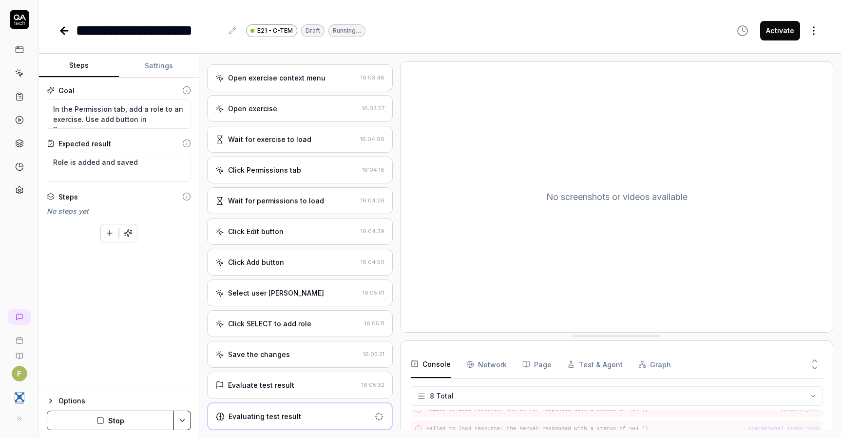
scroll to position [297, 0]
drag, startPoint x: 137, startPoint y: 105, endPoint x: 125, endPoint y: 106, distance: 11.7
click at [125, 106] on textarea "In the Permission tab, add a role to an exercise. Use add button in Permission." at bounding box center [119, 113] width 144 height 29
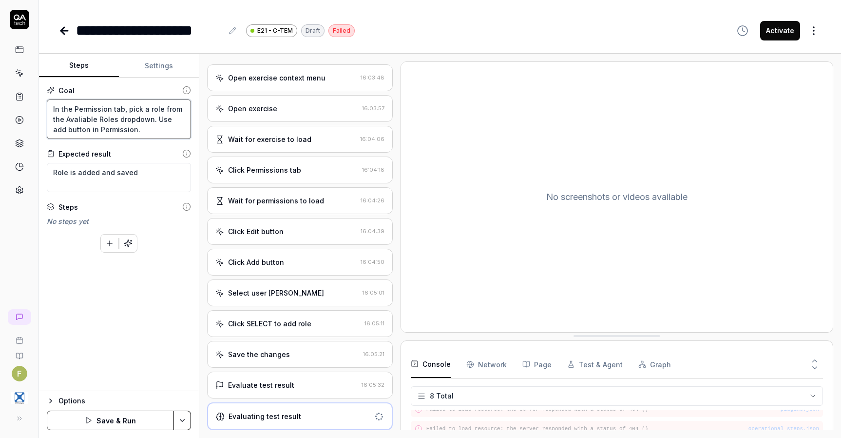
click at [82, 120] on textarea "In the Permission tab, pick a role from the Avaliable Roles dropdown. Use add b…" at bounding box center [119, 118] width 144 height 39
drag, startPoint x: 153, startPoint y: 119, endPoint x: 163, endPoint y: 131, distance: 15.2
click at [163, 131] on textarea "In the Permission tab, pick a role from the Available Roles dropdown. Use add b…" at bounding box center [119, 118] width 144 height 39
click at [139, 414] on button "Save & Run" at bounding box center [110, 419] width 127 height 19
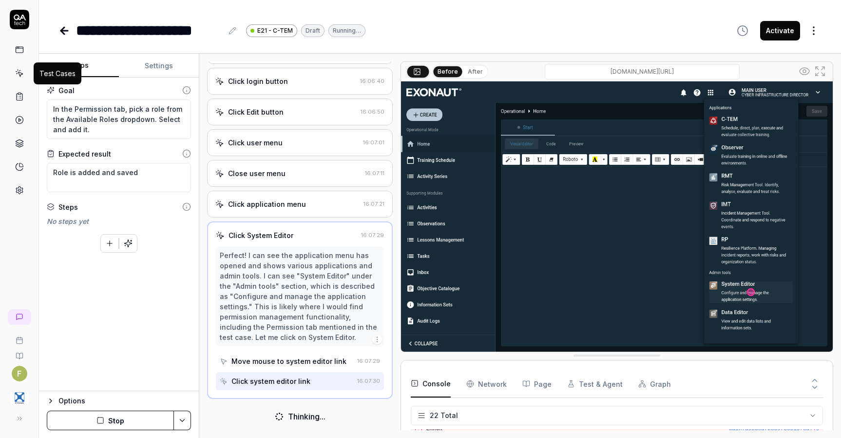
scroll to position [109, 0]
click at [150, 429] on button "Stop" at bounding box center [110, 419] width 127 height 19
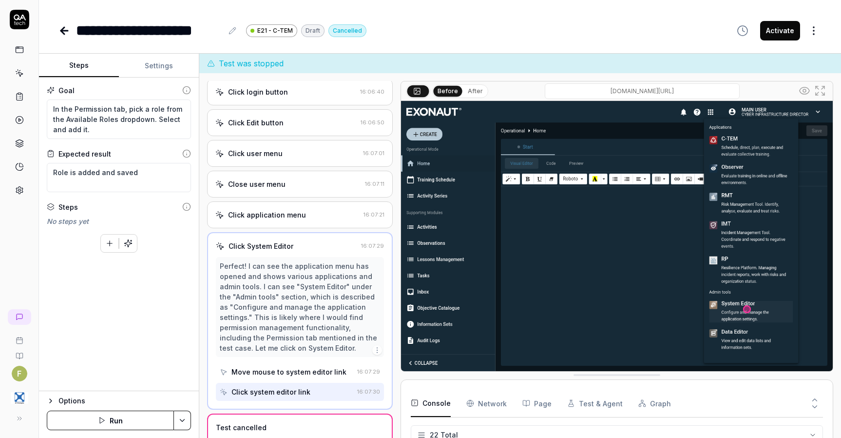
click at [142, 419] on button "Run" at bounding box center [110, 419] width 127 height 19
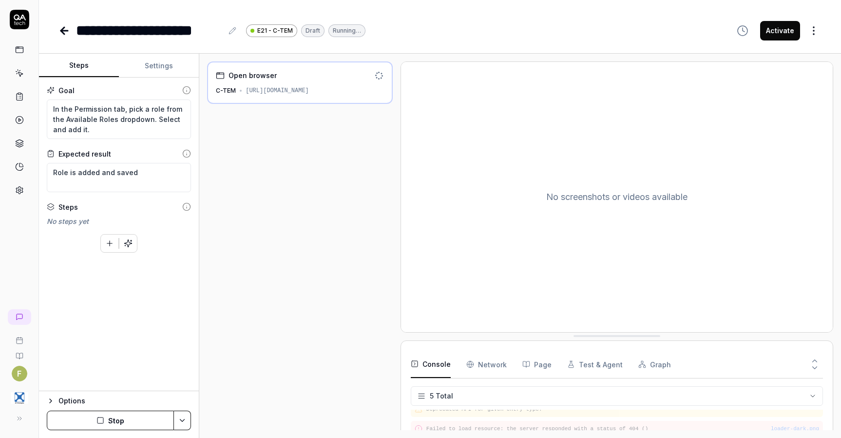
scroll to position [28, 0]
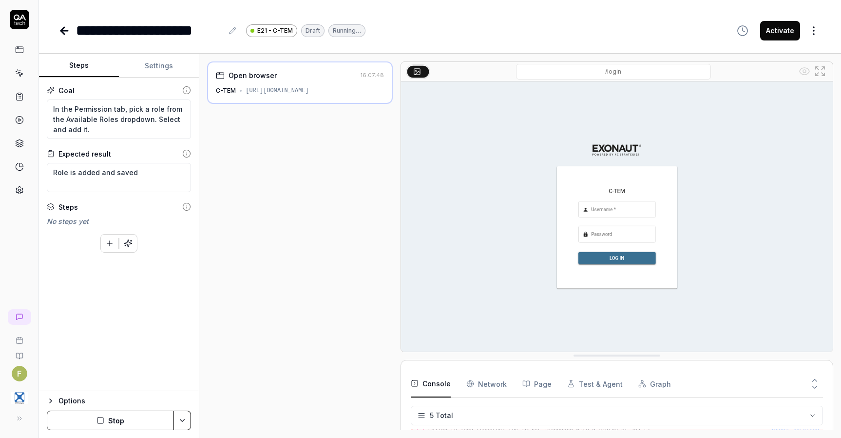
click at [142, 419] on button "Stop" at bounding box center [110, 419] width 127 height 19
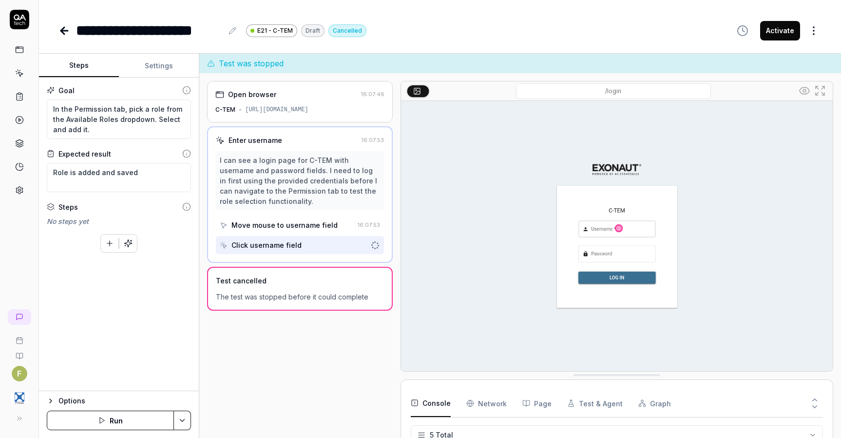
click at [142, 419] on button "Run" at bounding box center [110, 419] width 127 height 19
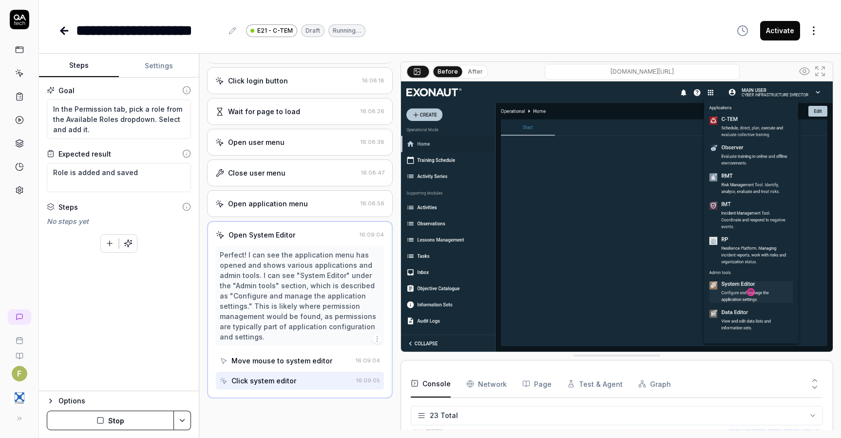
scroll to position [109, 0]
click at [141, 421] on button "Stop" at bounding box center [110, 419] width 127 height 19
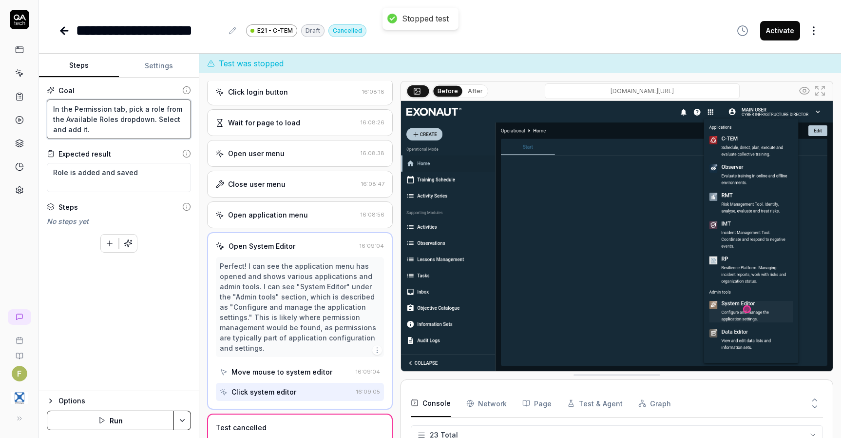
drag, startPoint x: 102, startPoint y: 125, endPoint x: 9, endPoint y: 101, distance: 96.0
click at [9, 101] on div "**********" at bounding box center [420, 219] width 841 height 438
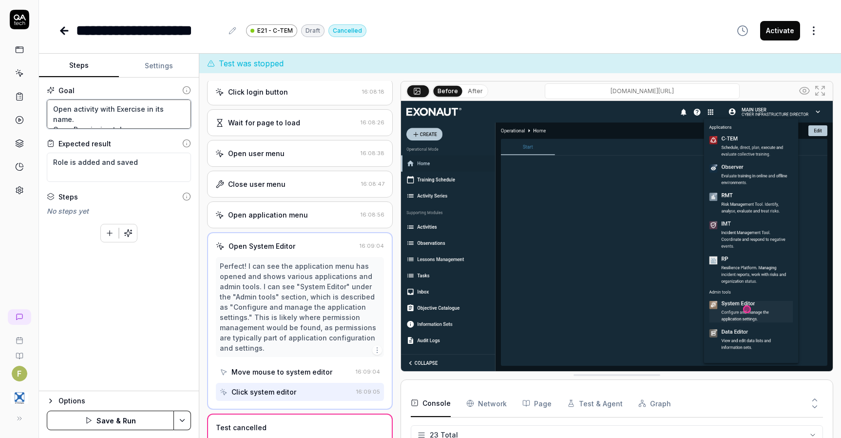
scroll to position [6, 0]
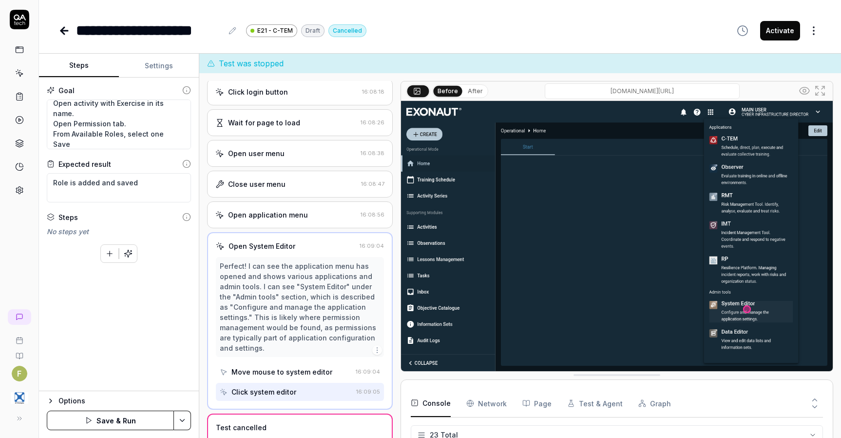
click at [151, 419] on button "Save & Run" at bounding box center [110, 419] width 127 height 19
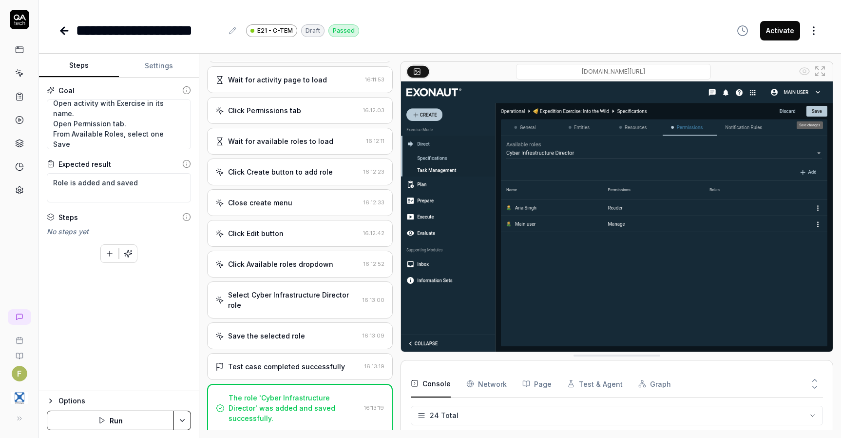
scroll to position [403, 0]
click at [61, 28] on icon at bounding box center [64, 31] width 12 height 12
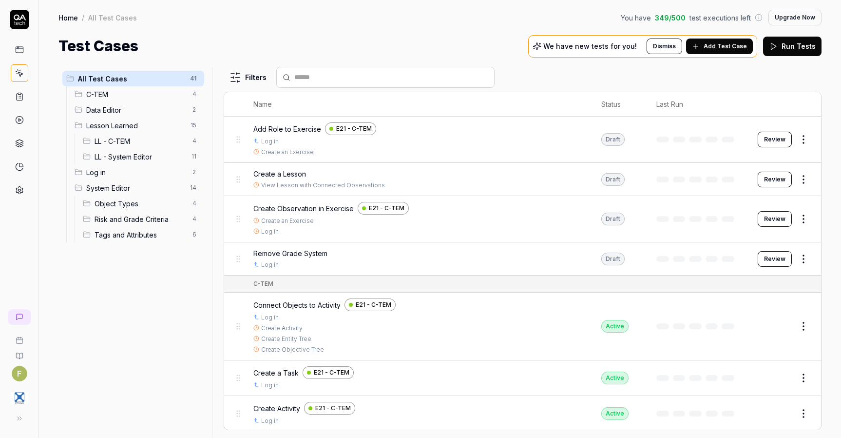
click at [750, 215] on td "Review" at bounding box center [784, 219] width 73 height 46
click at [761, 217] on button "Review" at bounding box center [775, 219] width 34 height 16
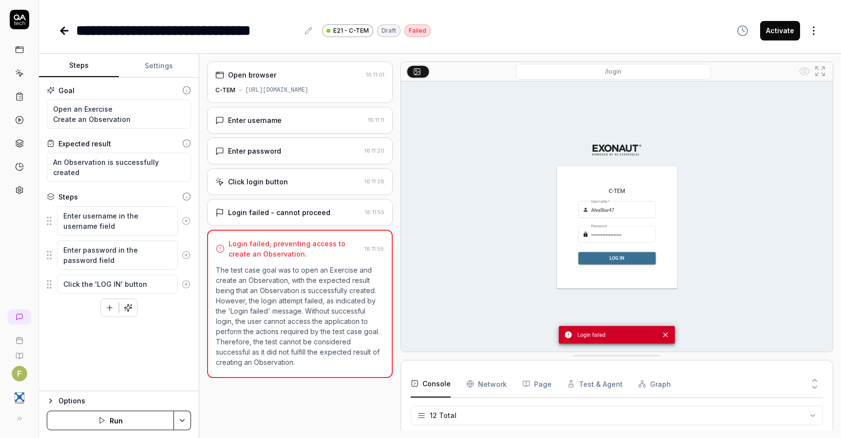
scroll to position [166, 0]
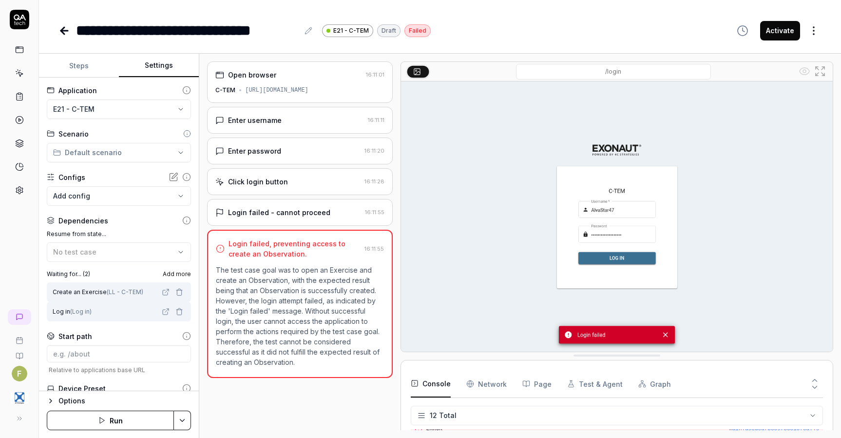
click at [159, 68] on button "Settings" at bounding box center [159, 65] width 80 height 23
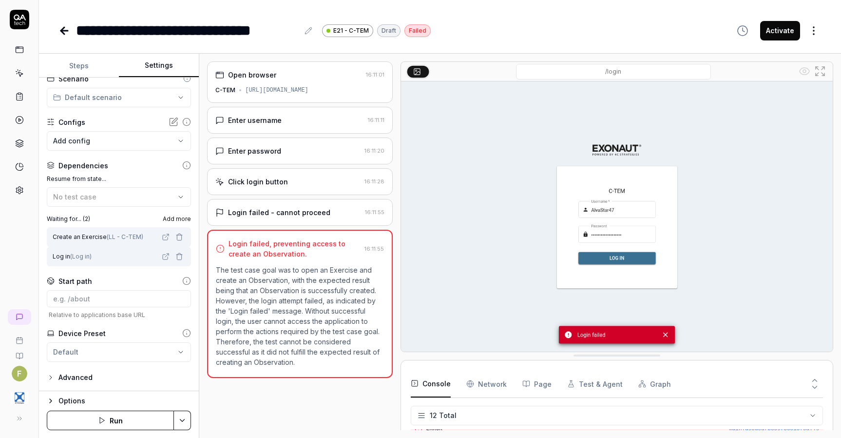
click at [116, 254] on div "Log in ( Log in )" at bounding box center [106, 256] width 107 height 9
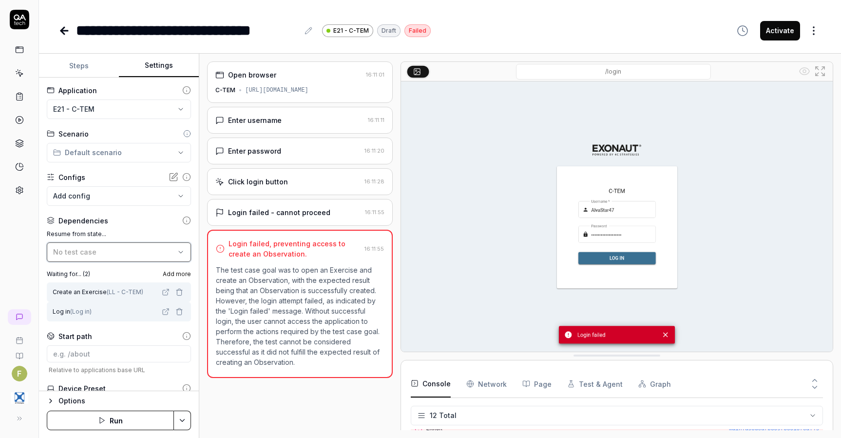
click at [177, 252] on icon "button" at bounding box center [181, 252] width 8 height 8
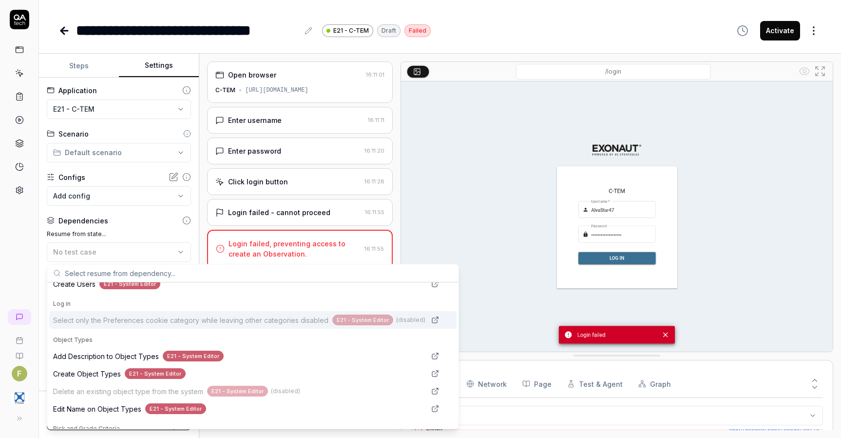
scroll to position [485, 0]
click at [158, 324] on span "Select only the Preferences cookie category while leaving other categories disa…" at bounding box center [190, 319] width 275 height 10
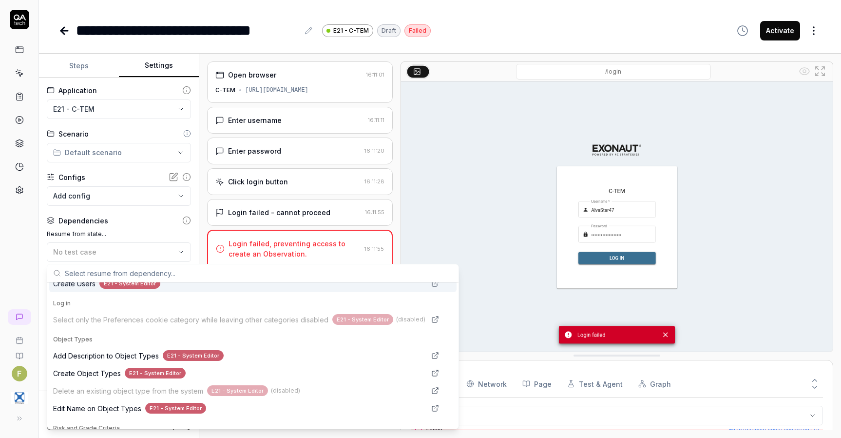
click at [182, 234] on label "Resume from state..." at bounding box center [119, 234] width 144 height 9
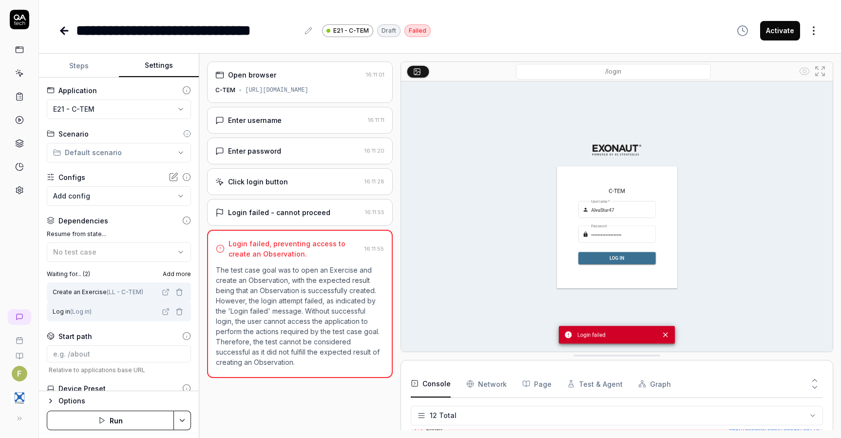
click at [175, 308] on icon "button" at bounding box center [179, 312] width 8 height 8
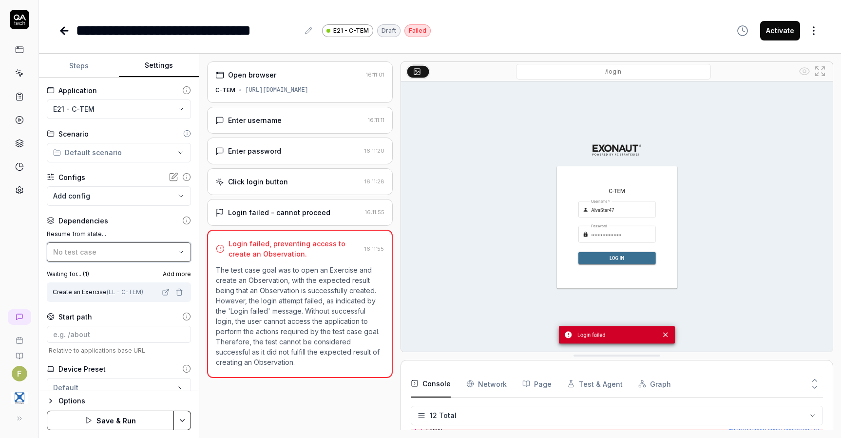
click at [179, 256] on button "No test case" at bounding box center [119, 251] width 144 height 19
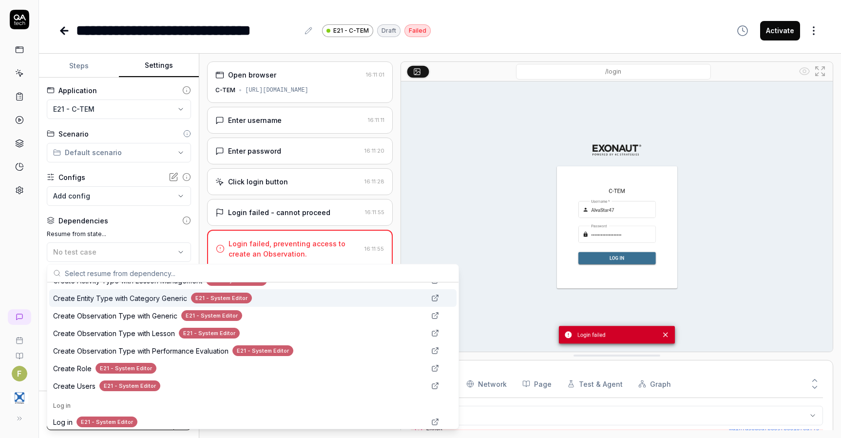
scroll to position [385, 0]
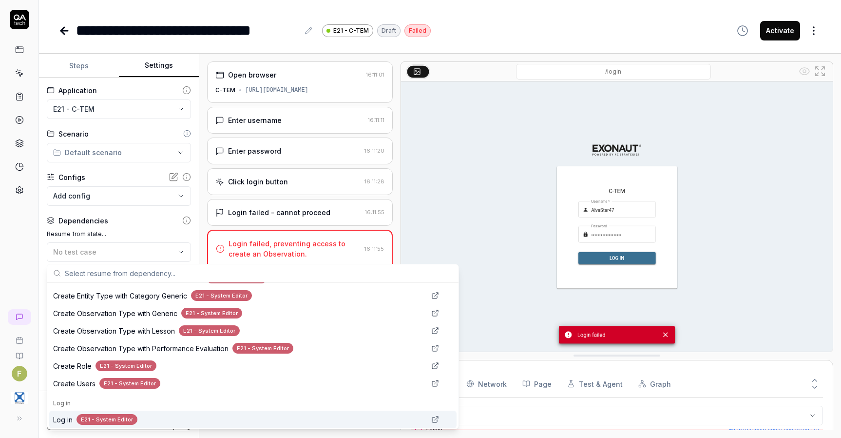
click at [113, 414] on div "E21 - System Editor" at bounding box center [107, 419] width 61 height 11
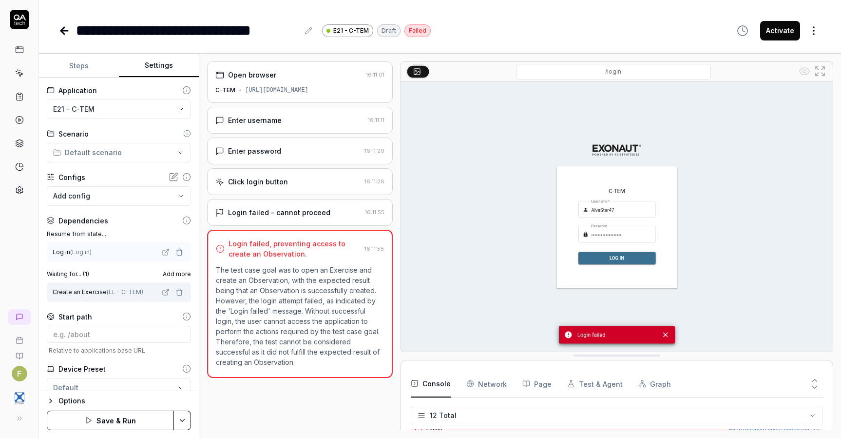
click at [143, 421] on button "Save & Run" at bounding box center [110, 419] width 127 height 19
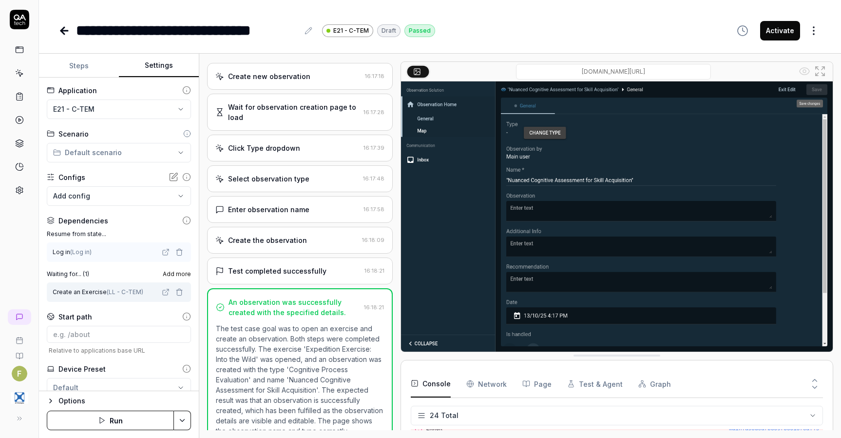
scroll to position [335, 0]
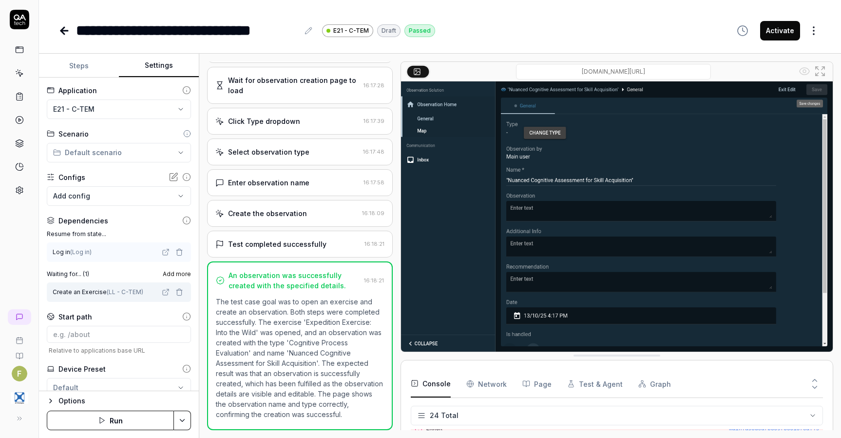
click at [310, 208] on div "Create the observation" at bounding box center [286, 213] width 143 height 10
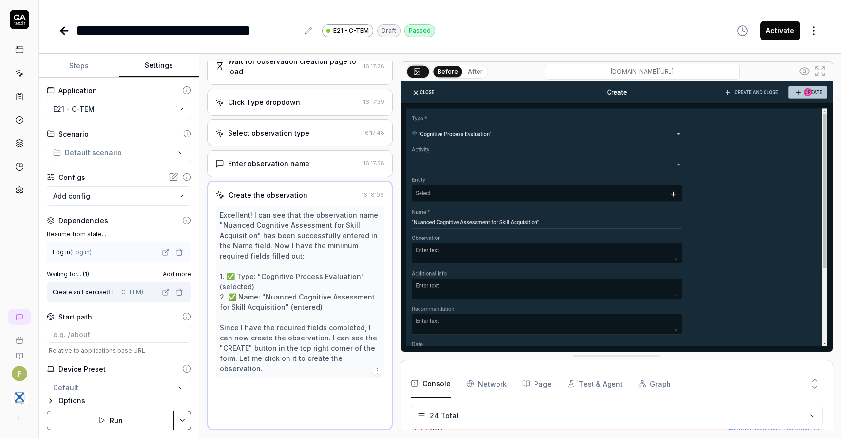
scroll to position [344, 0]
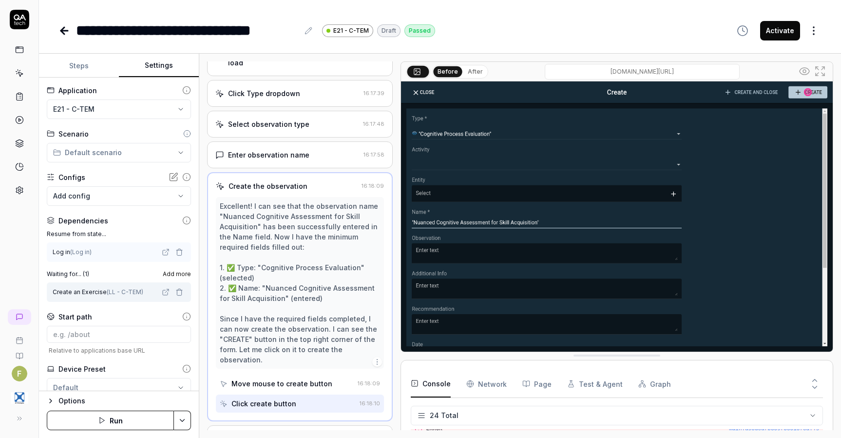
click at [309, 160] on div "Enter observation name" at bounding box center [287, 155] width 144 height 10
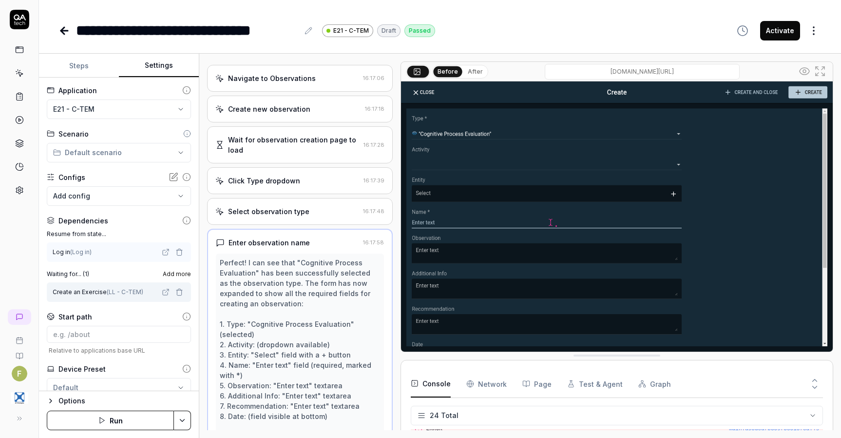
scroll to position [256, 0]
click at [302, 79] on div "Navigate to Observations 16:17:06" at bounding box center [300, 78] width 186 height 27
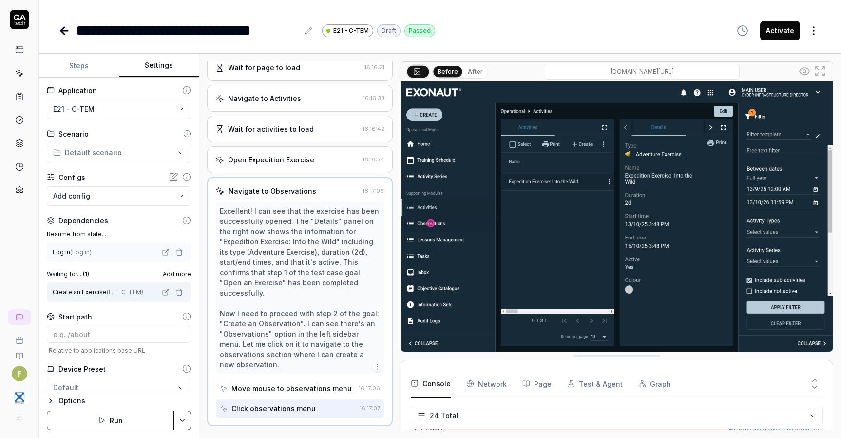
scroll to position [144, 0]
click at [320, 165] on div "Open Expedition Exercise" at bounding box center [286, 160] width 143 height 10
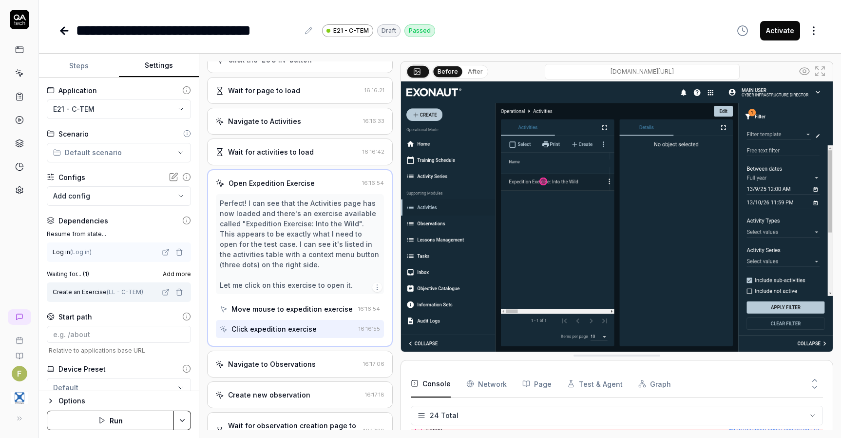
scroll to position [123, 0]
click at [313, 368] on div "Navigate to Observations" at bounding box center [287, 363] width 144 height 10
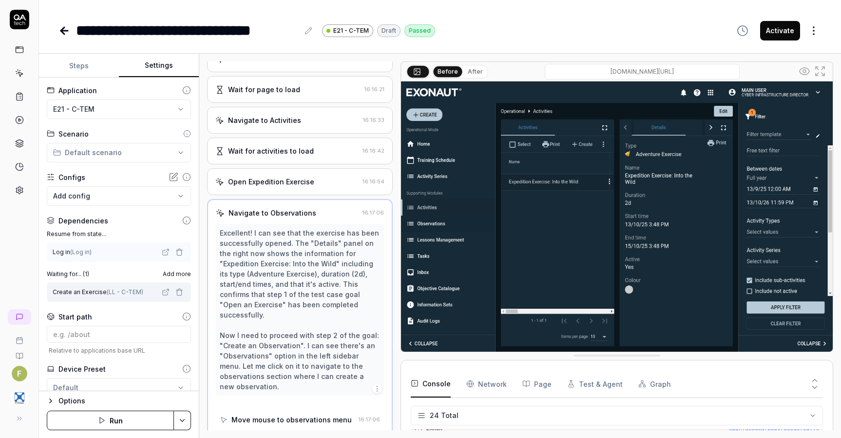
scroll to position [150, 0]
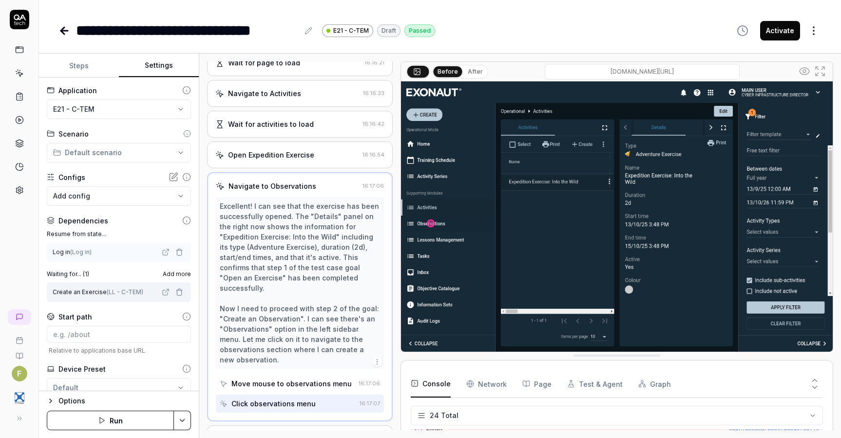
click at [285, 160] on div "Open Expedition Exercise" at bounding box center [271, 155] width 86 height 10
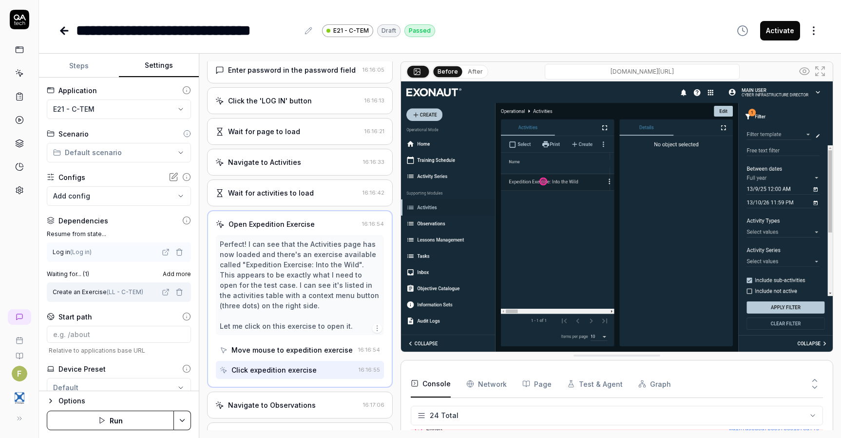
scroll to position [81, 0]
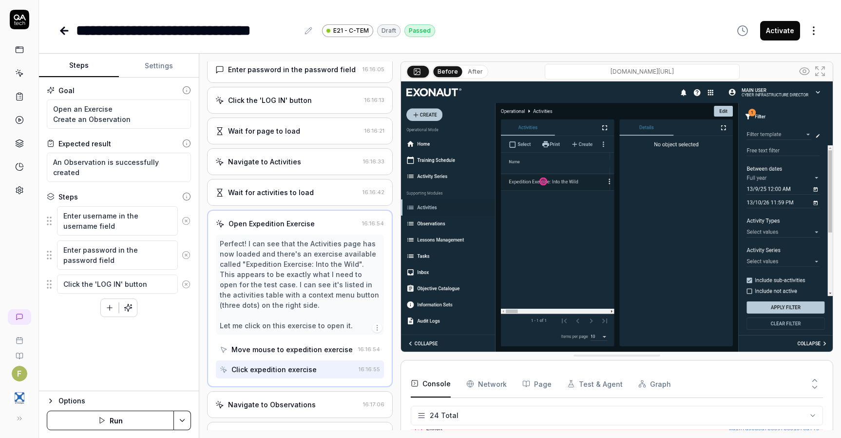
click at [85, 70] on button "Steps" at bounding box center [79, 65] width 80 height 23
click at [128, 107] on textarea "Open an Exercise Create an Observation" at bounding box center [119, 113] width 144 height 29
drag, startPoint x: 73, startPoint y: 106, endPoint x: 15, endPoint y: 107, distance: 58.0
click at [15, 107] on div "**********" at bounding box center [420, 219] width 841 height 438
click at [128, 422] on button "Save & Run" at bounding box center [110, 419] width 127 height 19
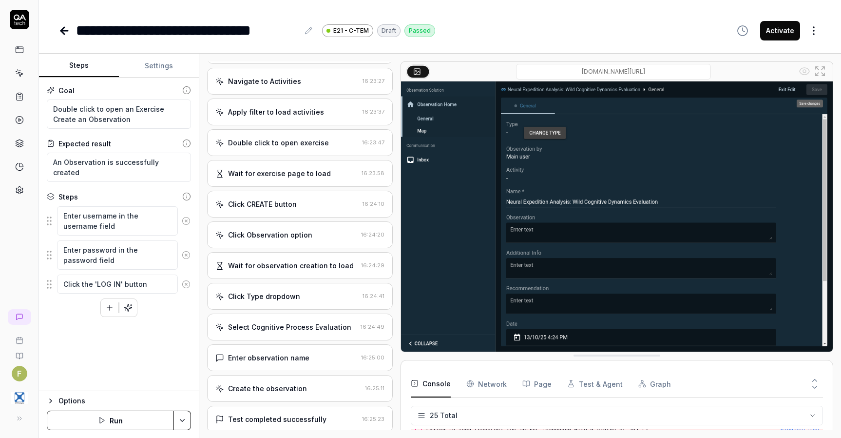
scroll to position [161, 0]
click at [55, 27] on div "**********" at bounding box center [440, 20] width 802 height 41
click at [69, 29] on icon at bounding box center [64, 31] width 12 height 12
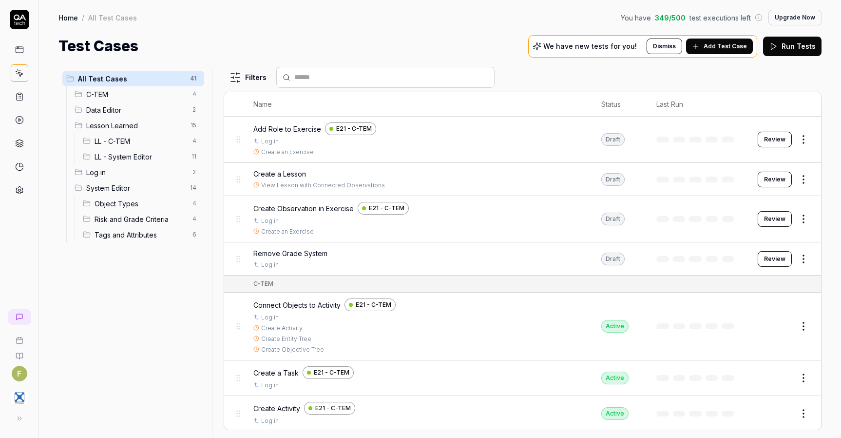
click at [800, 217] on html "F Home / All Test Cases You have 349 / 500 test executions left Upgrade Now Hom…" at bounding box center [420, 219] width 841 height 438
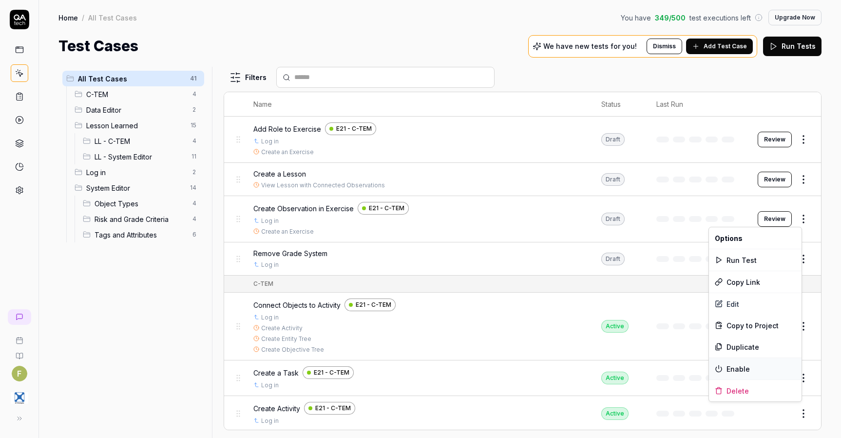
click at [757, 364] on div "Enable" at bounding box center [755, 368] width 93 height 21
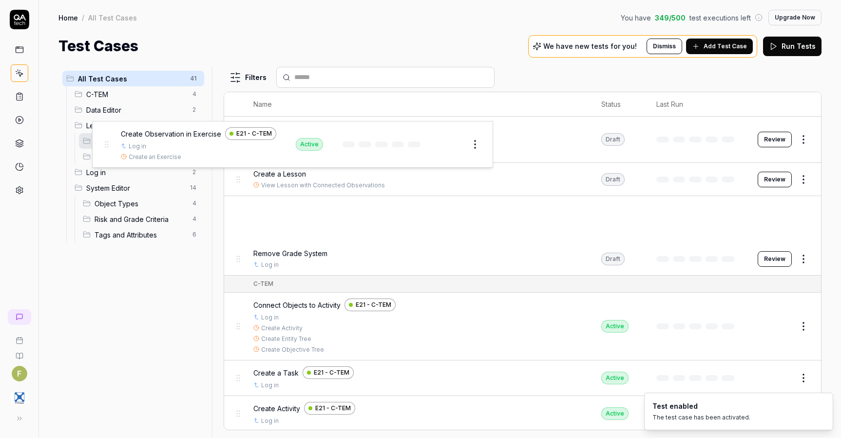
drag, startPoint x: 241, startPoint y: 219, endPoint x: 109, endPoint y: 144, distance: 151.9
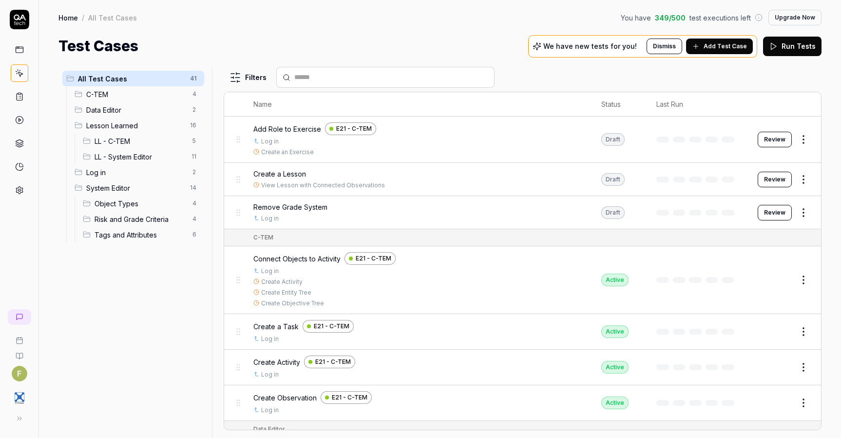
click at [769, 132] on button "Review" at bounding box center [775, 140] width 34 height 16
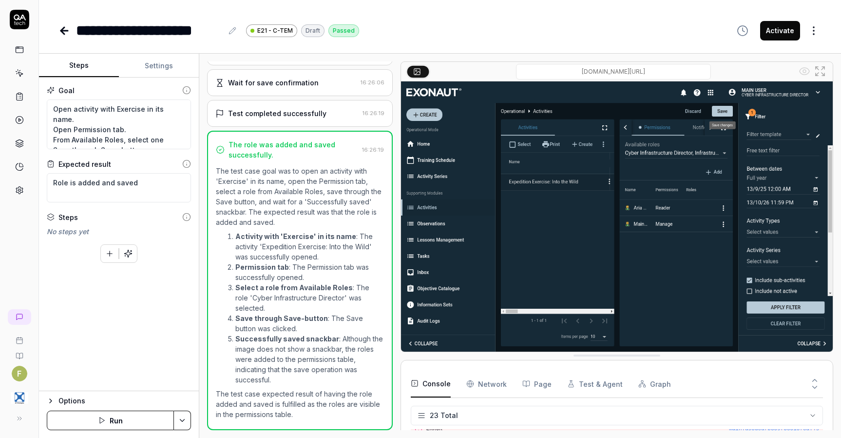
scroll to position [10, 0]
click at [151, 141] on textarea "Open activity with Exercise in its name. Open Permission tab. From Available Ro…" at bounding box center [119, 124] width 144 height 50
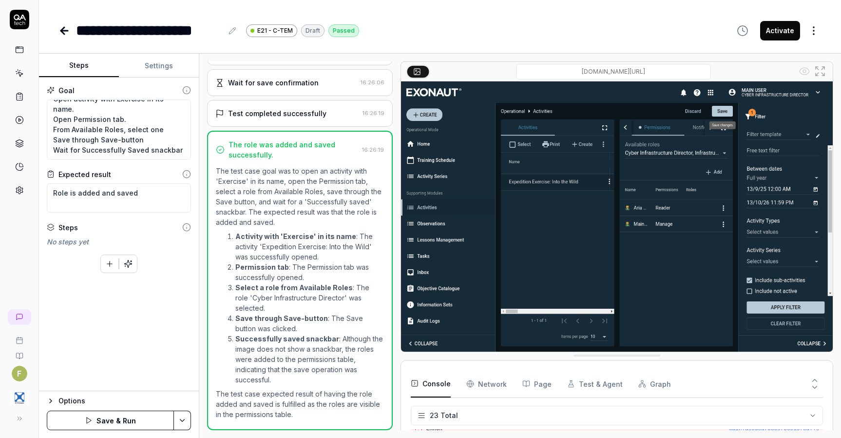
click at [148, 421] on button "Save & Run" at bounding box center [110, 419] width 127 height 19
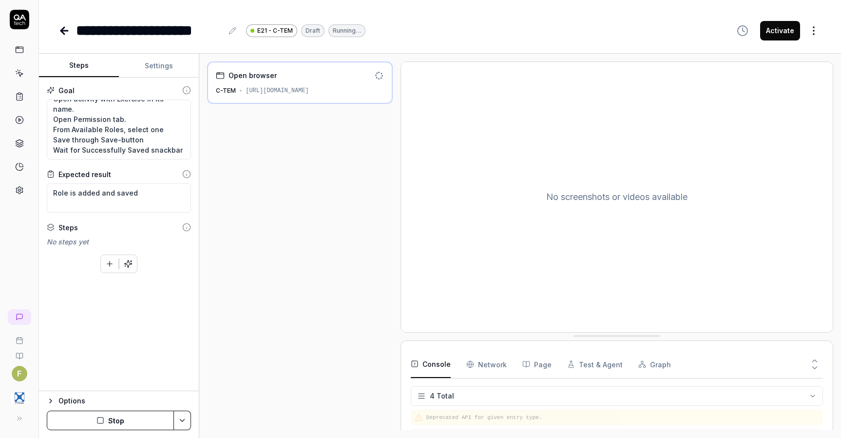
scroll to position [8, 0]
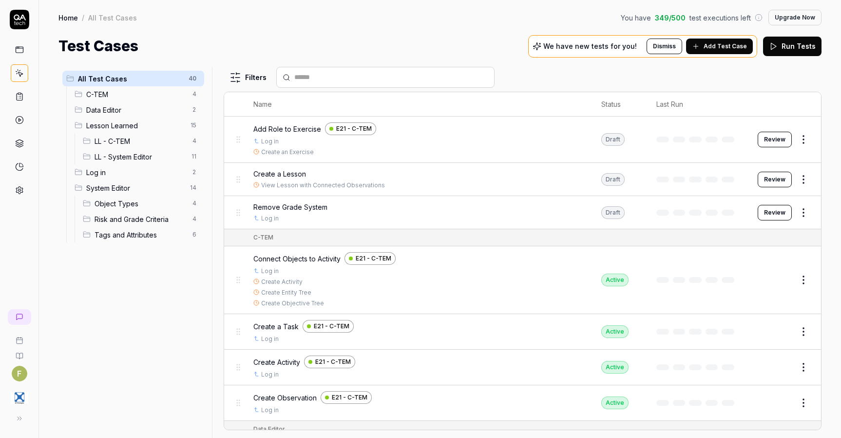
click at [743, 45] on span "Add Test Case" at bounding box center [725, 46] width 43 height 9
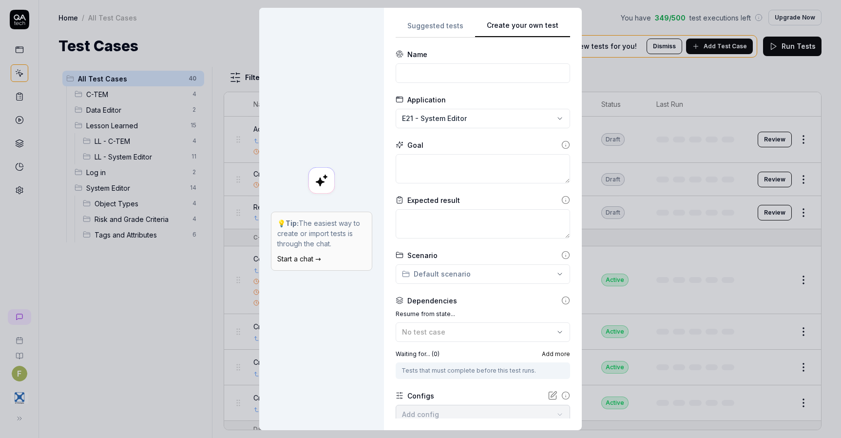
click at [542, 24] on button "Create your own test" at bounding box center [522, 29] width 95 height 18
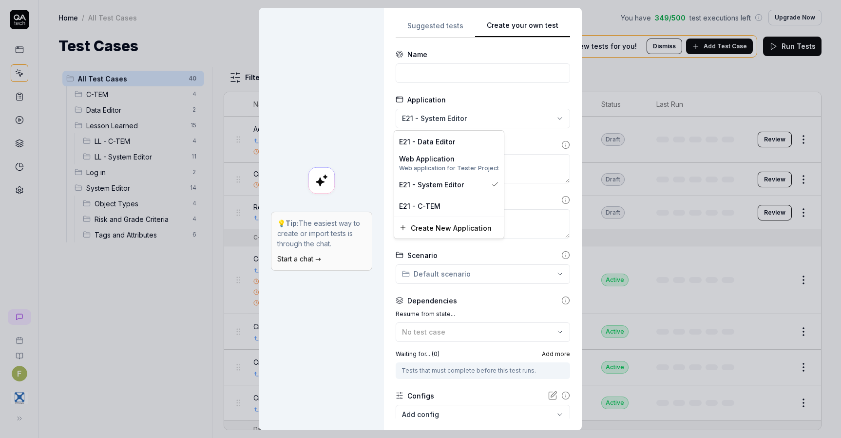
click at [437, 121] on div "**********" at bounding box center [420, 219] width 841 height 438
click at [445, 202] on div "E21 - C-TEM" at bounding box center [449, 206] width 100 height 10
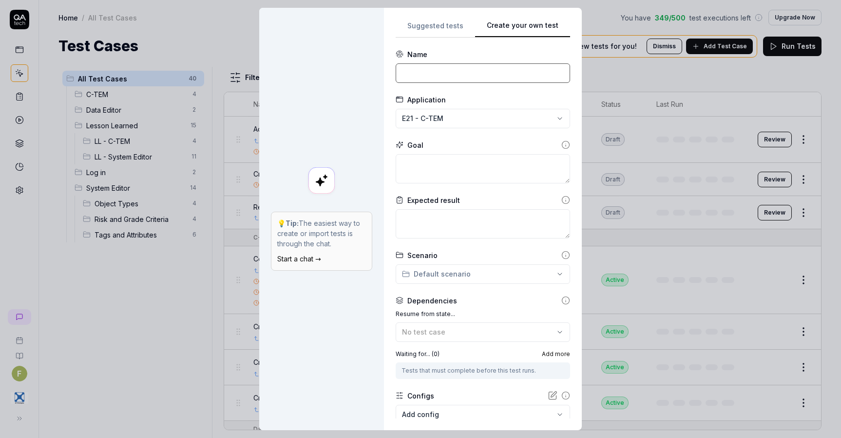
click at [436, 72] on input at bounding box center [483, 72] width 174 height 19
type input "Create an Observation connect to Exercise"
type textarea "*"
type textarea "Op"
type textarea "*"
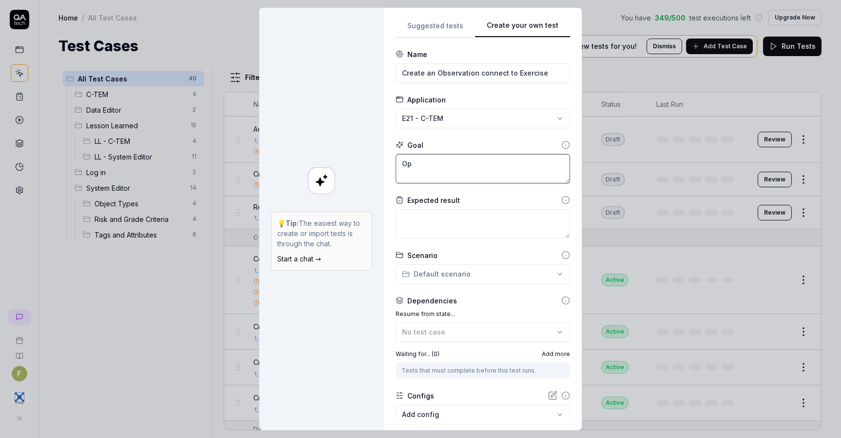
type textarea "Opn"
type textarea "*"
type textarea "Op"
type textarea "*"
type textarea "Ope"
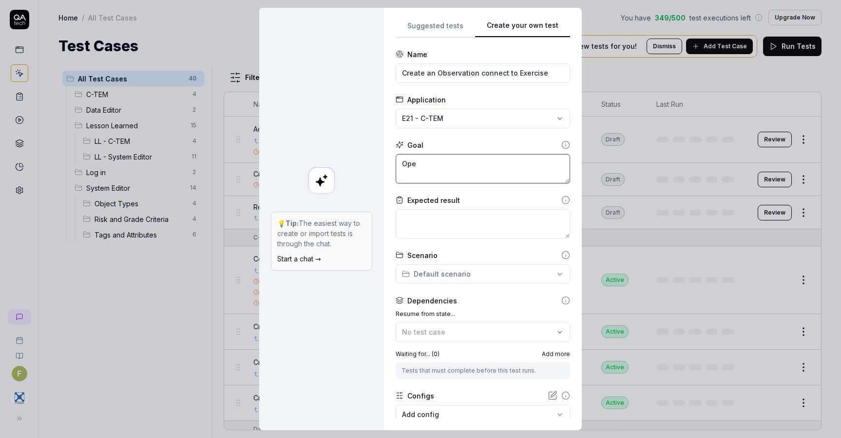
type textarea "*"
type textarea "Open"
type textarea "*"
type textarea "Open a"
type textarea "*"
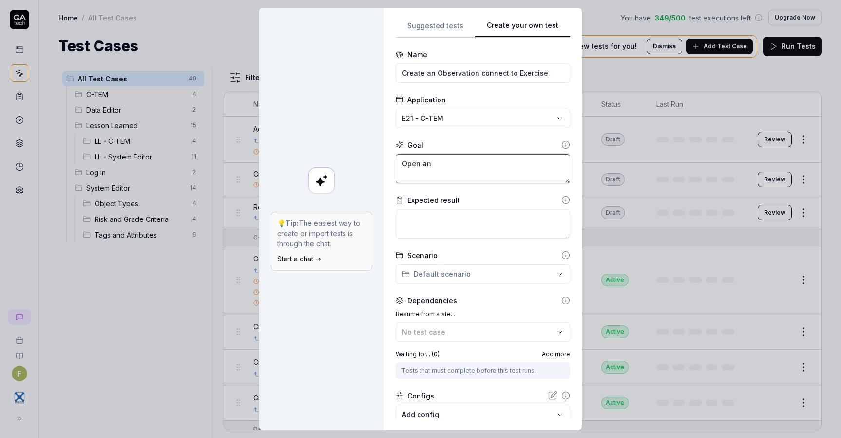
type textarea "Open an"
type textarea "*"
type textarea "Open an ex"
type textarea "*"
type textarea "Open an exe"
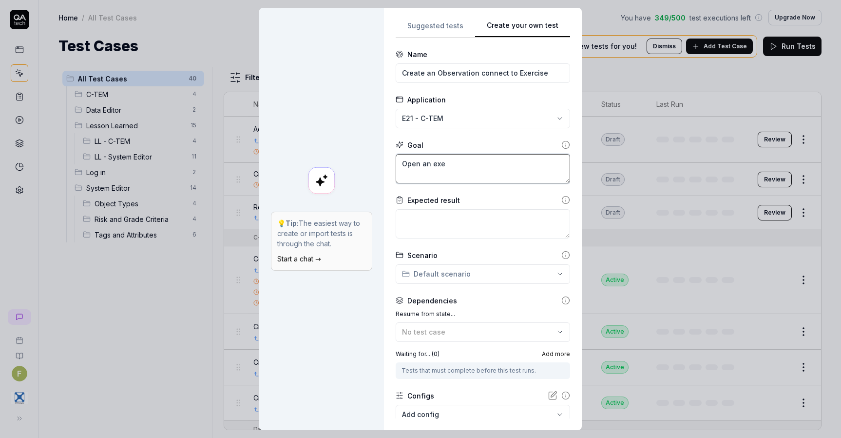
type textarea "*"
type textarea "Open an exer"
type textarea "*"
type textarea "Open an exerc"
type textarea "*"
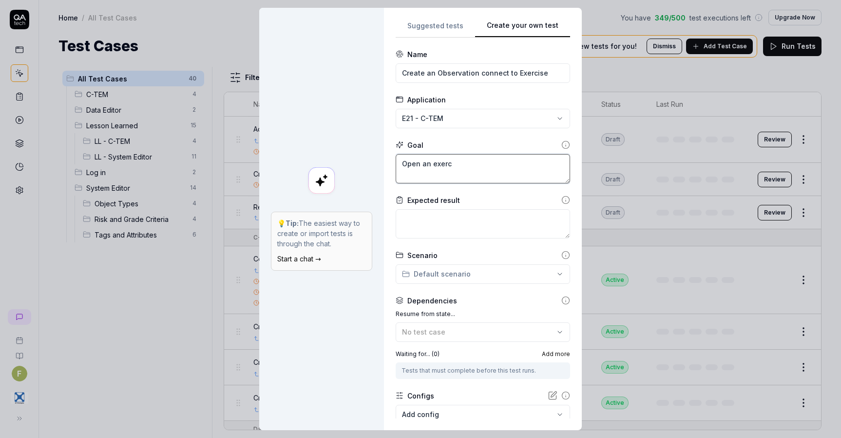
type textarea "Open an exerci"
type textarea "*"
type textarea "Open an exercis"
type textarea "*"
type textarea "Open an exercise"
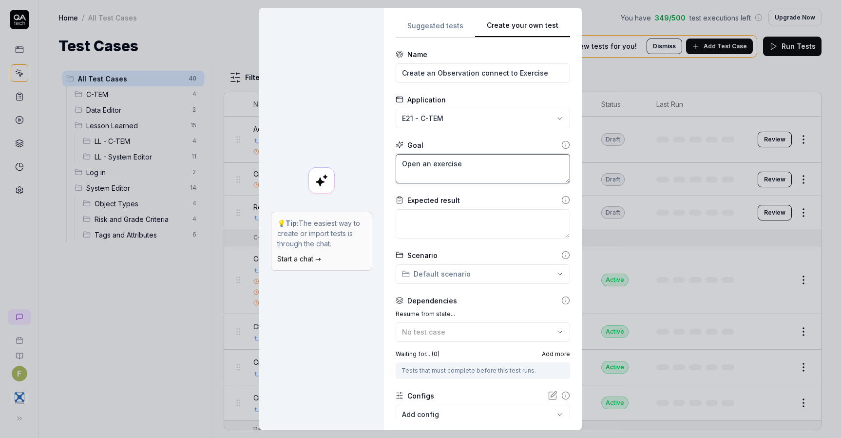
type textarea "*"
type textarea "Open an exercise"
type textarea "*"
type textarea "Open an exercise a"
type textarea "*"
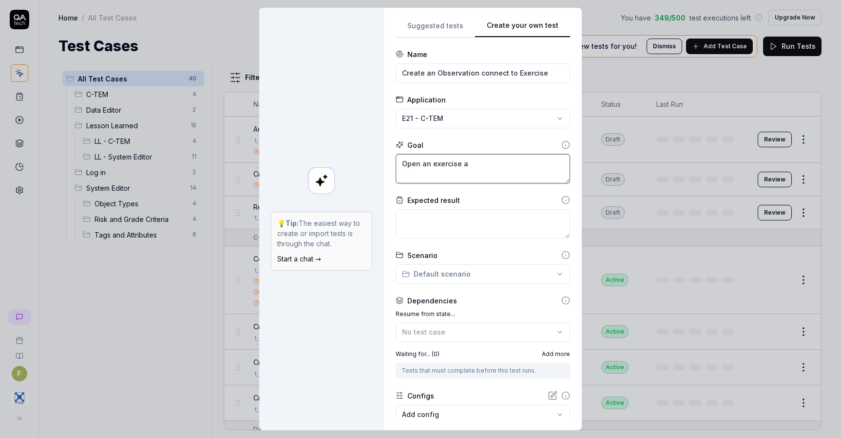
type textarea "Open an exercise an"
type textarea "*"
type textarea "Open an exercise and"
type textarea "*"
type textarea "Open an exercise and"
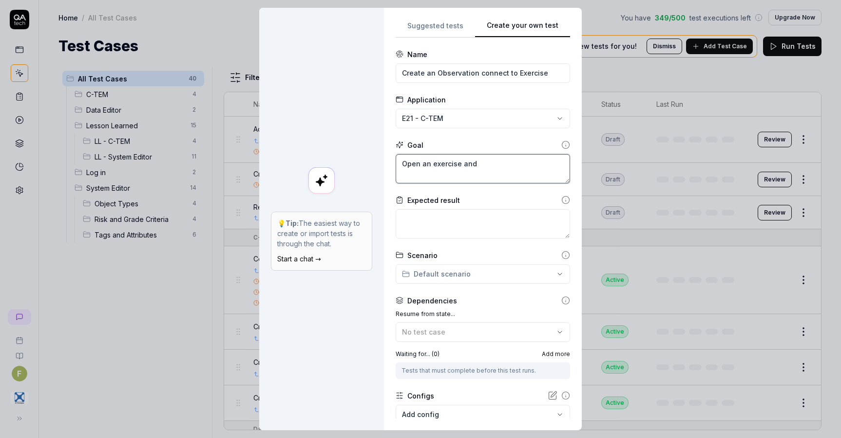
type textarea "*"
type textarea "Open an exercise and c"
type textarea "*"
type textarea "Open an exercise and cr"
type textarea "*"
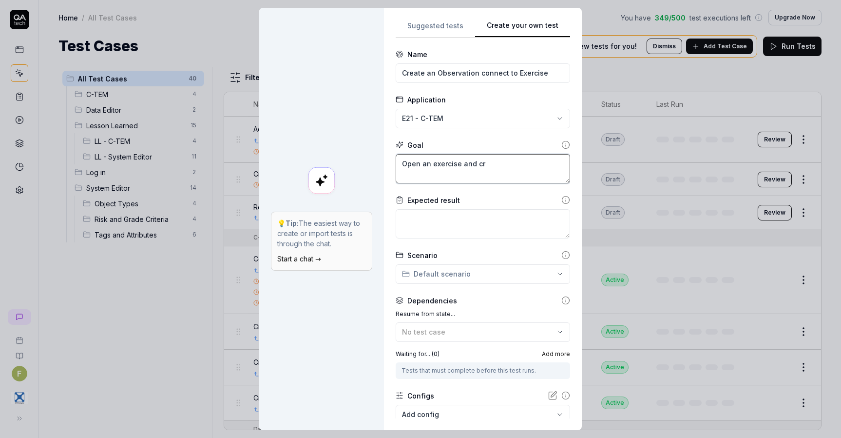
type textarea "Open an exercise and cre"
type textarea "*"
type textarea "Open an exercise and crea"
type textarea "*"
type textarea "Open an exercise and creat"
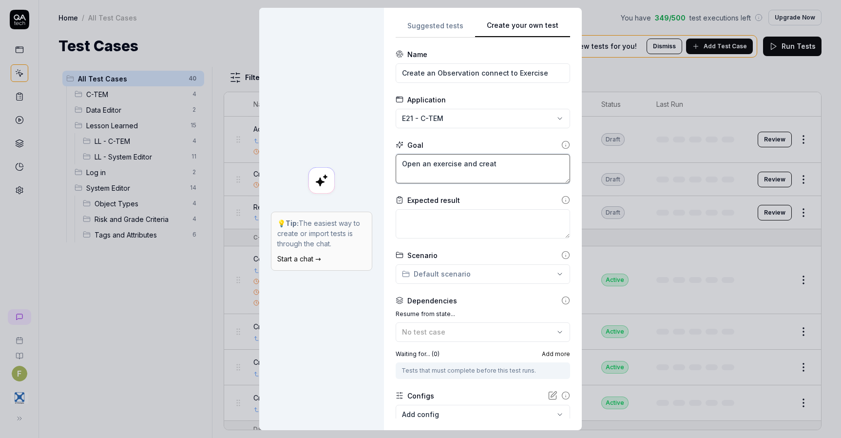
type textarea "*"
type textarea "Open an exercise and create"
type textarea "*"
type textarea "Open an exercise and create"
type textarea "*"
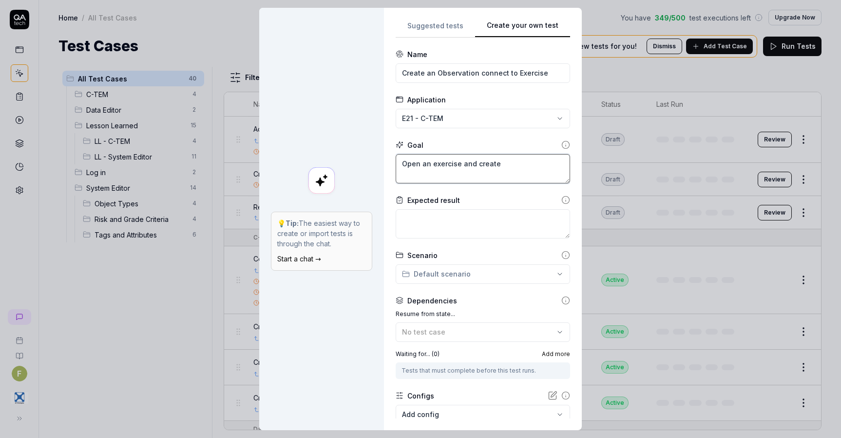
type textarea "Open an exercise and create a"
type textarea "*"
type textarea "Open an exercise and create an"
type textarea "*"
type textarea "Open an exercise and create an"
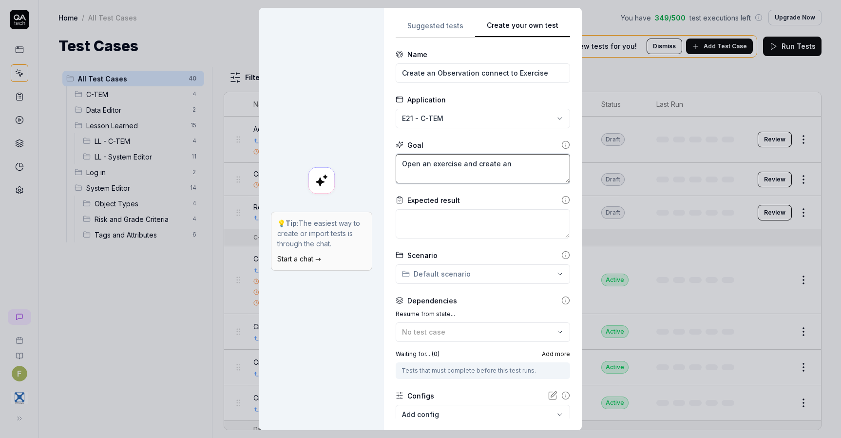
type textarea "*"
type textarea "Open an exercise and create an O"
type textarea "*"
type textarea "Open an exercise and create an Ob"
type textarea "*"
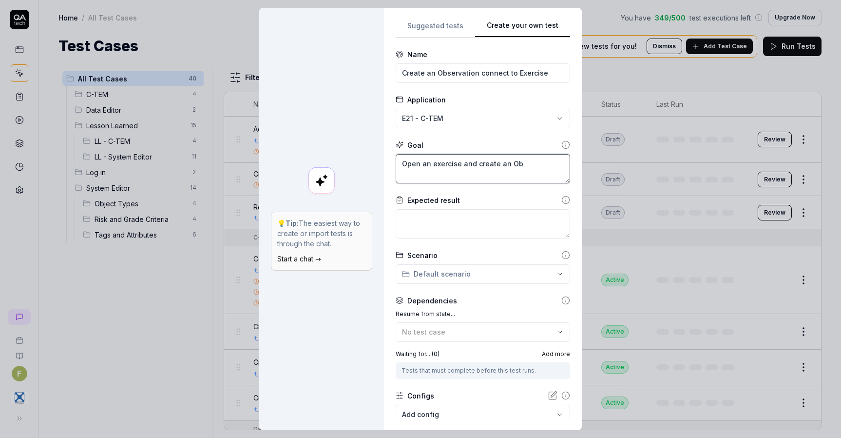
type textarea "Open an exercise and create an Obs"
type textarea "*"
type textarea "Open an exercise and create an Obser"
type textarea "*"
type textarea "Open an exercise and create an Observ"
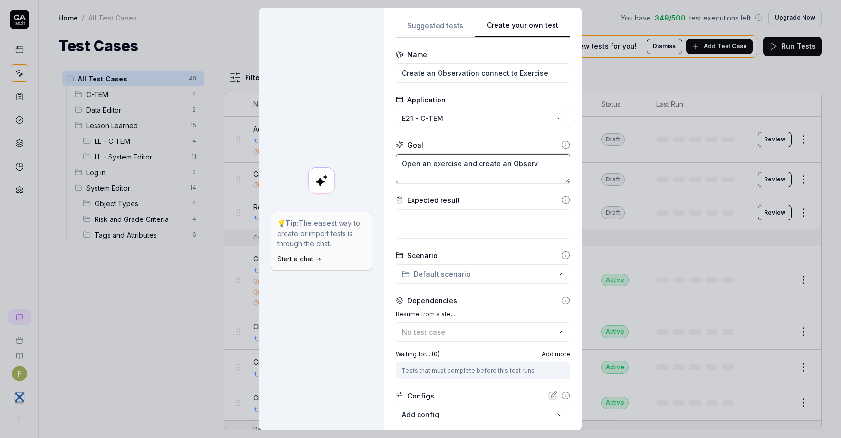
type textarea "*"
type textarea "Open an exercise and create an Observa"
type textarea "*"
type textarea "Open an exercise and create an Observati"
type textarea "*"
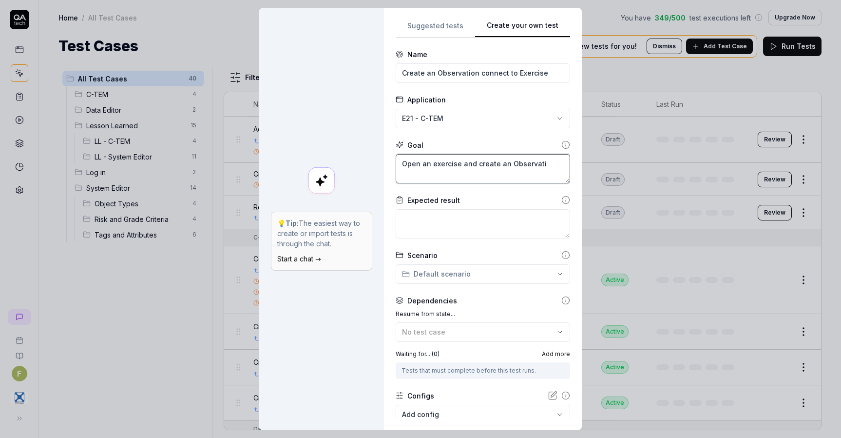
type textarea "Open an exercise and create an Observatio"
type textarea "*"
type textarea "Open an exercise and create an Observation"
type textarea "*"
type textarea "Th"
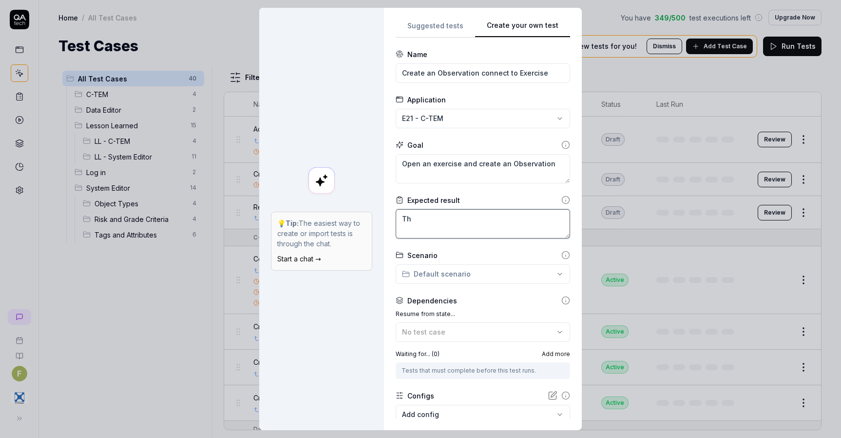
type textarea "*"
type textarea "The"
type textarea "*"
type textarea "The o"
type textarea "*"
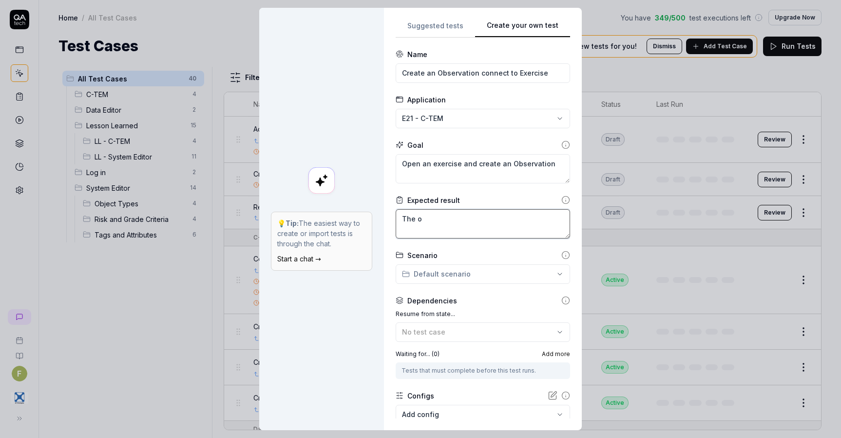
type textarea "The ob"
type textarea "*"
type textarea "The obs"
type textarea "*"
type textarea "The obser"
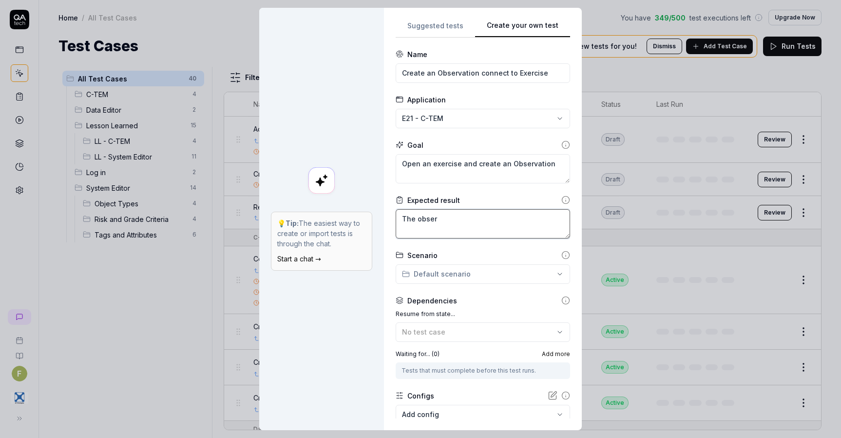
type textarea "*"
type textarea "The observ"
type textarea "*"
type textarea "The observat"
type textarea "*"
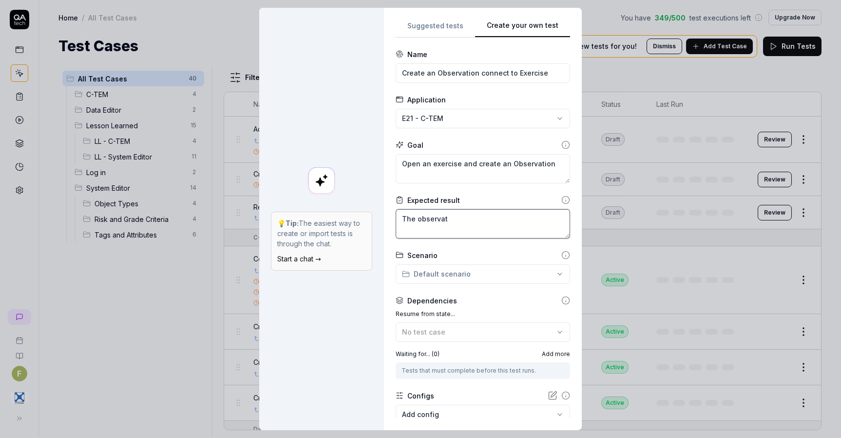
type textarea "The observati"
type textarea "*"
type textarea "The observatio"
type textarea "*"
type textarea "The observation"
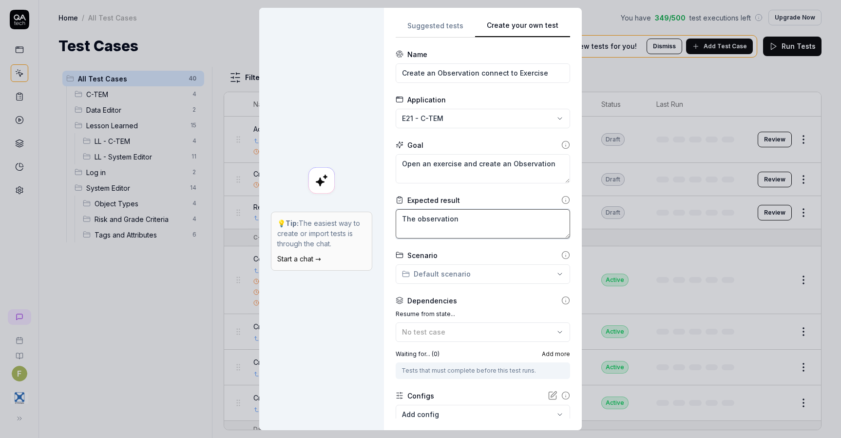
type textarea "*"
type textarea "The observation"
type textarea "*"
type textarea "The observation i"
type textarea "*"
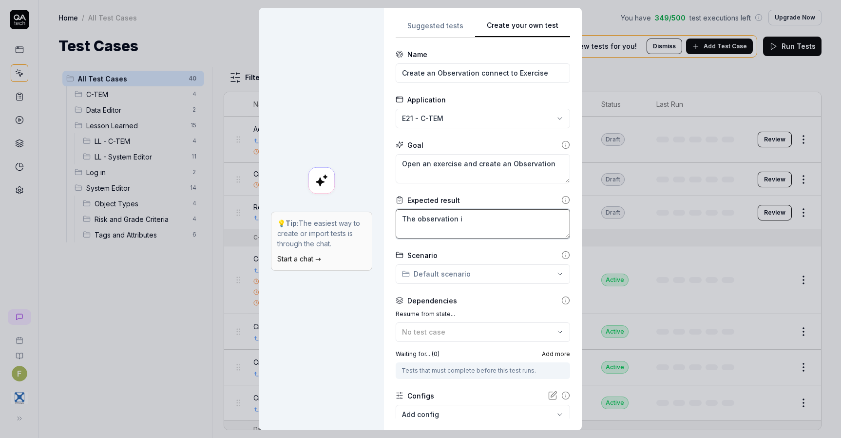
type textarea "The observation is"
type textarea "*"
type textarea "The observation is"
type textarea "*"
type textarea "The observation is c"
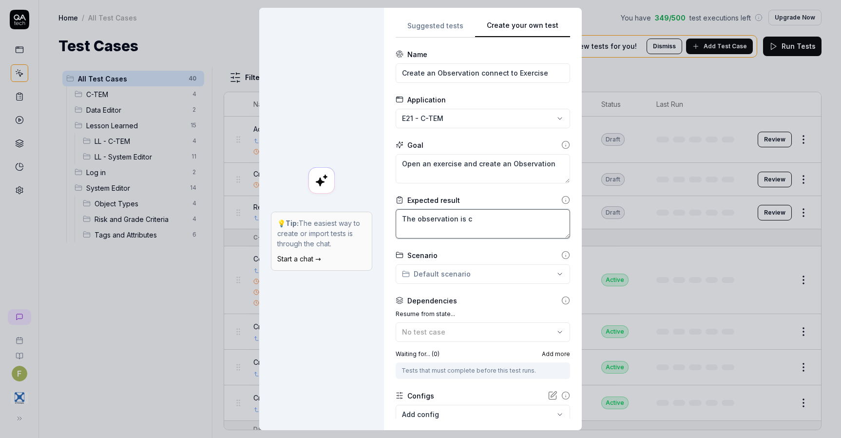
type textarea "*"
type textarea "The observation is cr"
type textarea "*"
type textarea "The observation is cre"
type textarea "*"
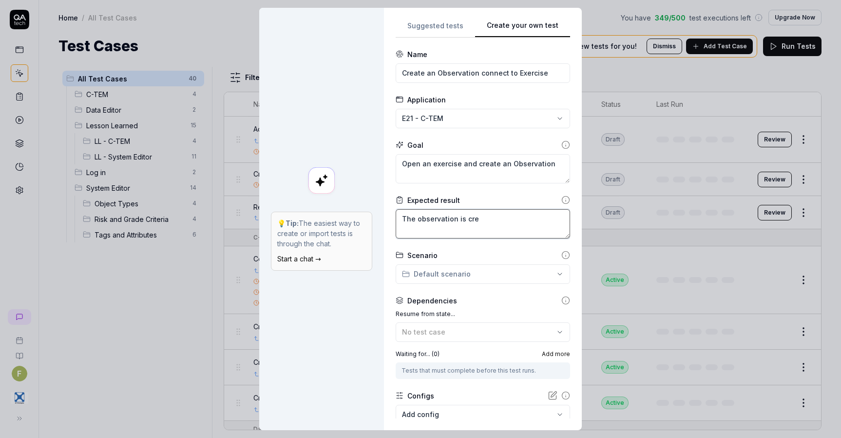
type textarea "The observation is crea"
type textarea "*"
type textarea "The observation is creat"
type textarea "*"
type textarea "The observation is create"
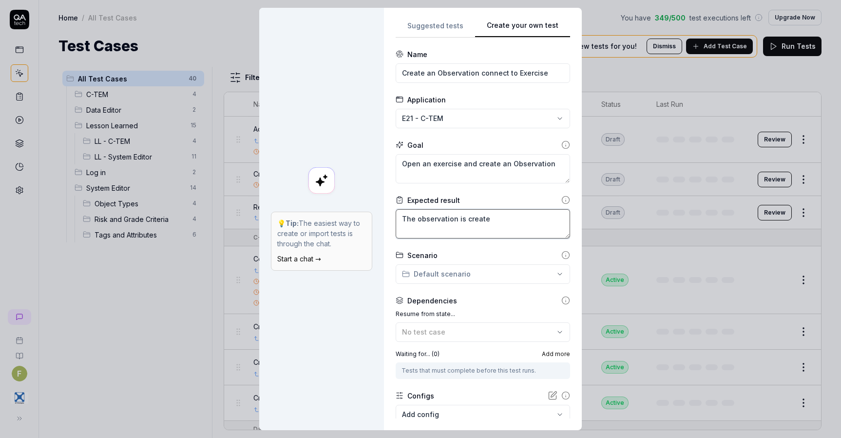
type textarea "*"
type textarea "The observation is created"
click at [542, 352] on span "Add more" at bounding box center [556, 353] width 28 height 9
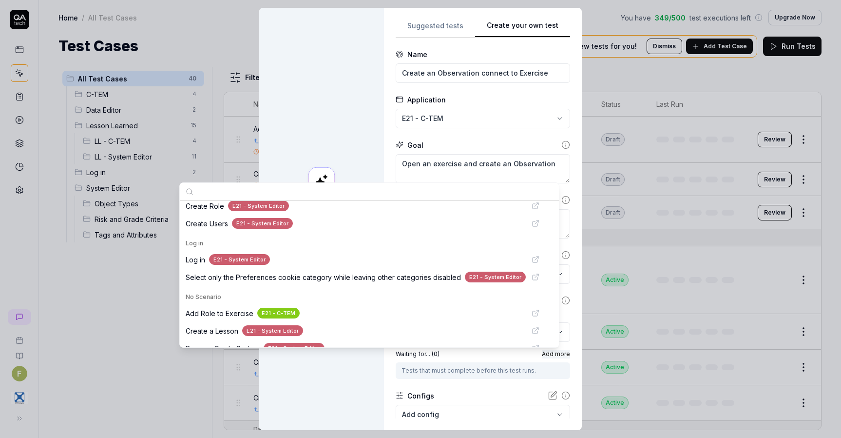
scroll to position [409, 0]
click at [307, 253] on div "Log in E21 - System Editor" at bounding box center [369, 260] width 375 height 18
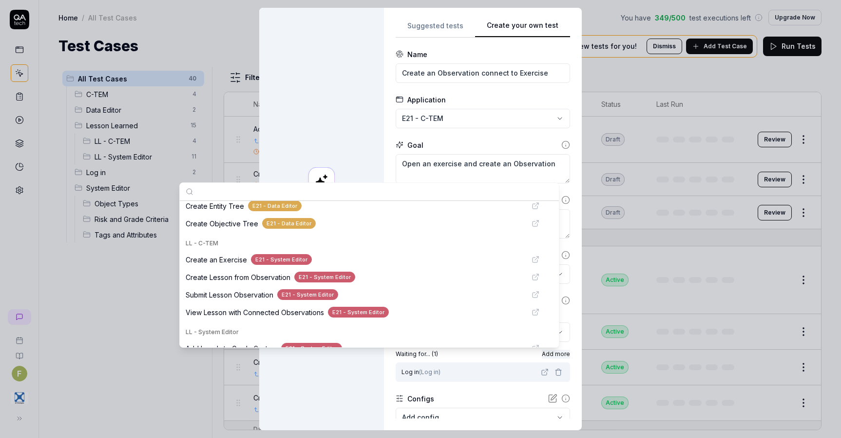
scroll to position [110, 0]
click at [230, 255] on span "Create an Exercise" at bounding box center [216, 259] width 61 height 10
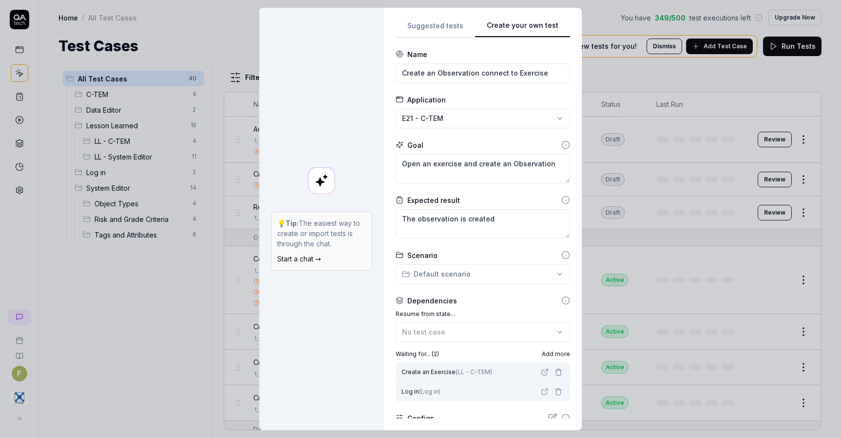
click at [334, 399] on div "💡 Tip: The easiest way to create or import tests is through the chat. Start a c…" at bounding box center [321, 219] width 125 height 422
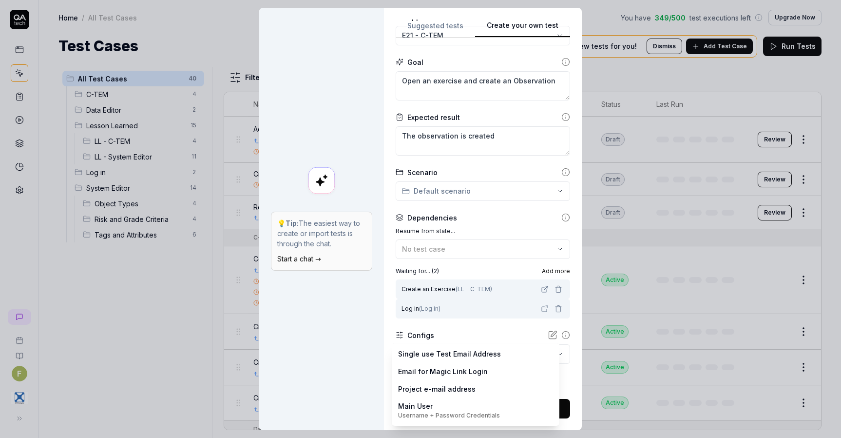
click at [322, 339] on div "**********" at bounding box center [420, 219] width 841 height 438
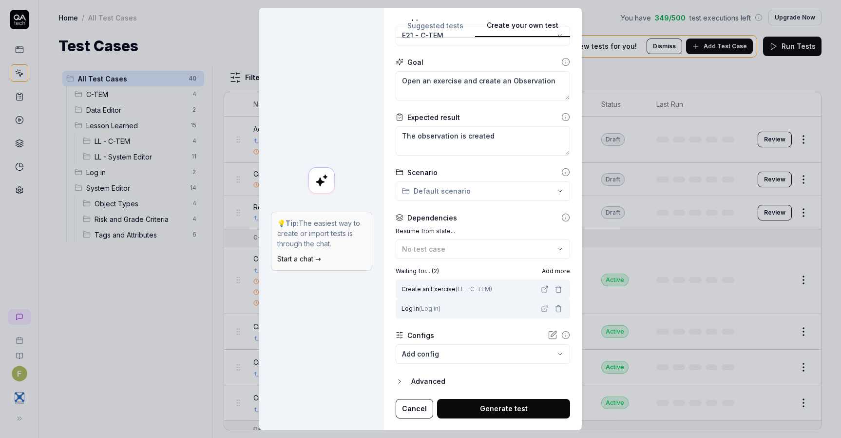
click at [322, 339] on div "💡 Tip: The easiest way to create or import tests is through the chat. Start a c…" at bounding box center [321, 219] width 125 height 422
click at [495, 409] on button "Generate test" at bounding box center [503, 408] width 133 height 19
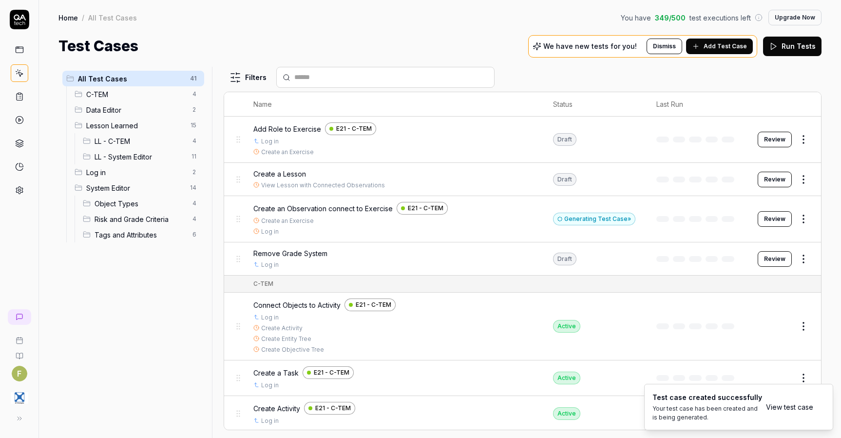
click at [603, 222] on div "Generating Test Case »" at bounding box center [594, 219] width 82 height 13
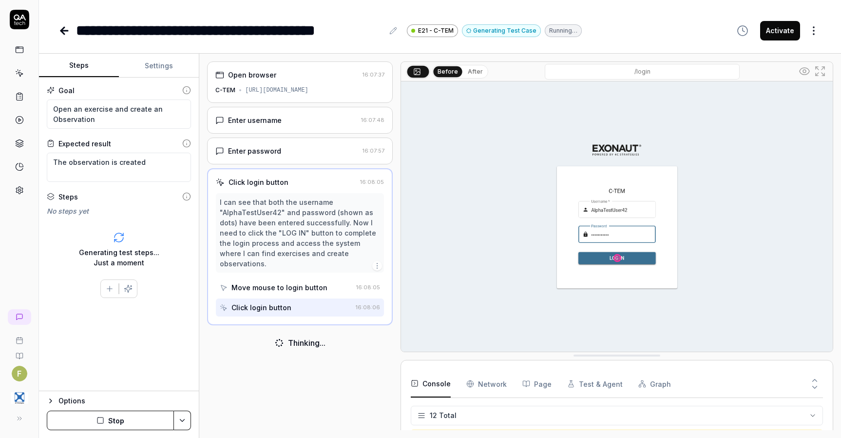
scroll to position [166, 0]
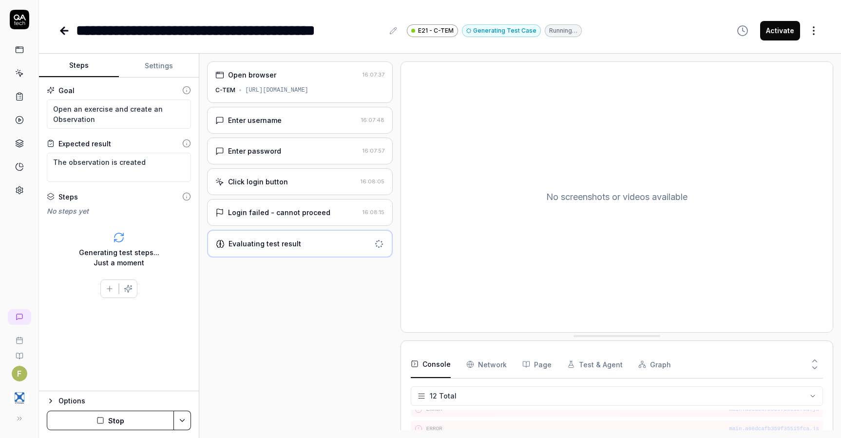
type textarea "*"
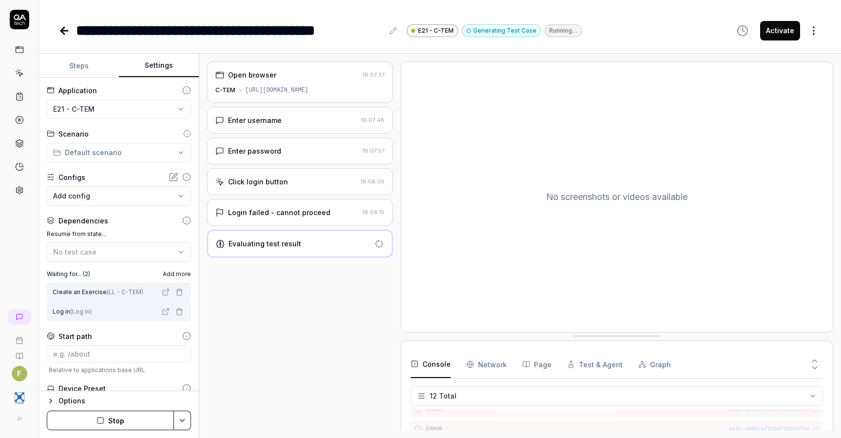
click at [164, 58] on button "Settings" at bounding box center [159, 65] width 80 height 23
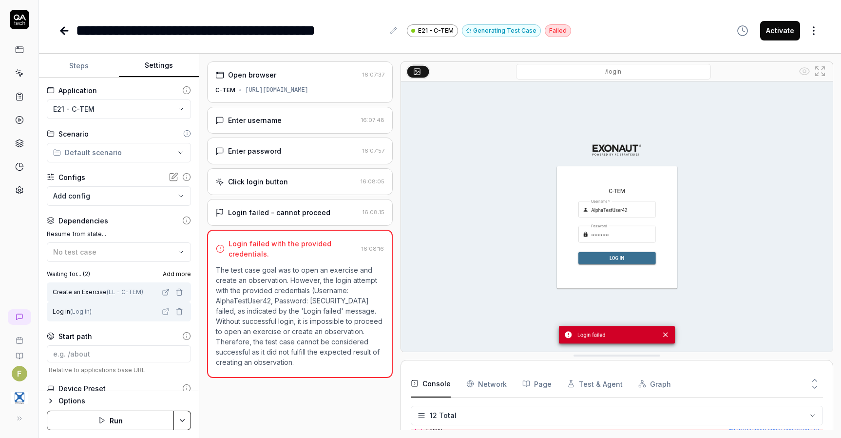
click at [134, 426] on button "Run" at bounding box center [110, 419] width 127 height 19
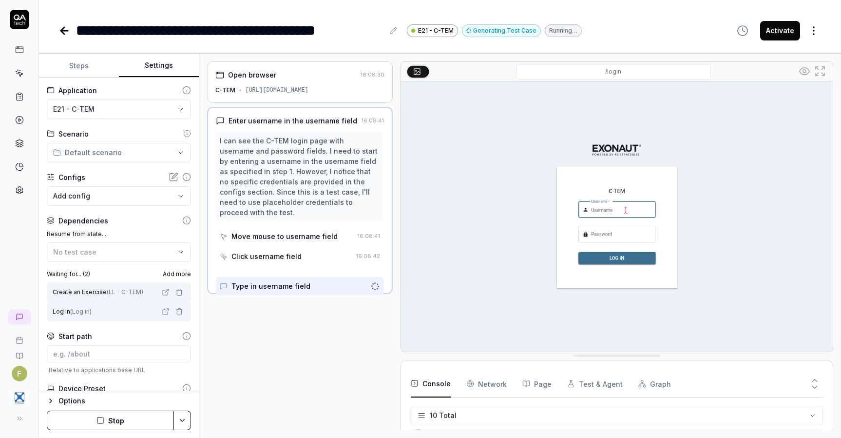
scroll to position [127, 0]
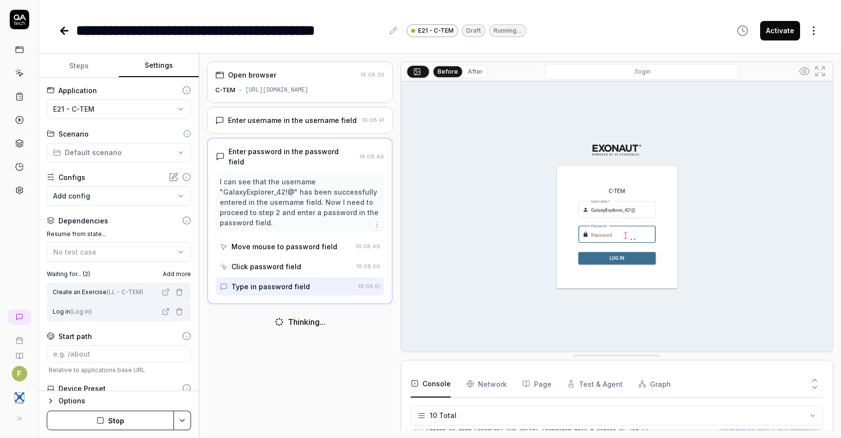
click at [65, 37] on link at bounding box center [65, 30] width 14 height 19
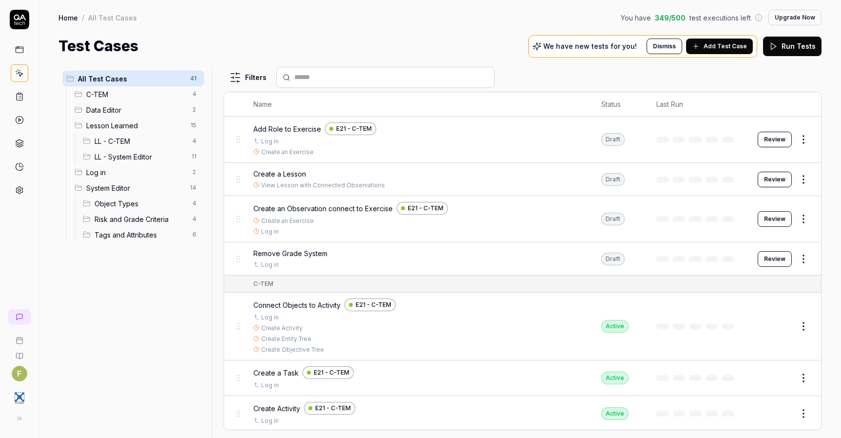
click at [796, 218] on html "F Home / All Test Cases You have 349 / 500 test executions left Upgrade Now Hom…" at bounding box center [420, 219] width 841 height 438
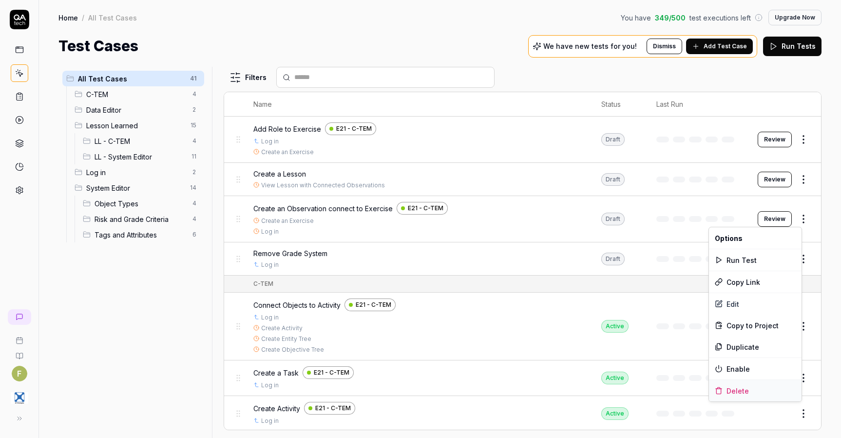
click at [759, 389] on div "Delete" at bounding box center [755, 390] width 93 height 21
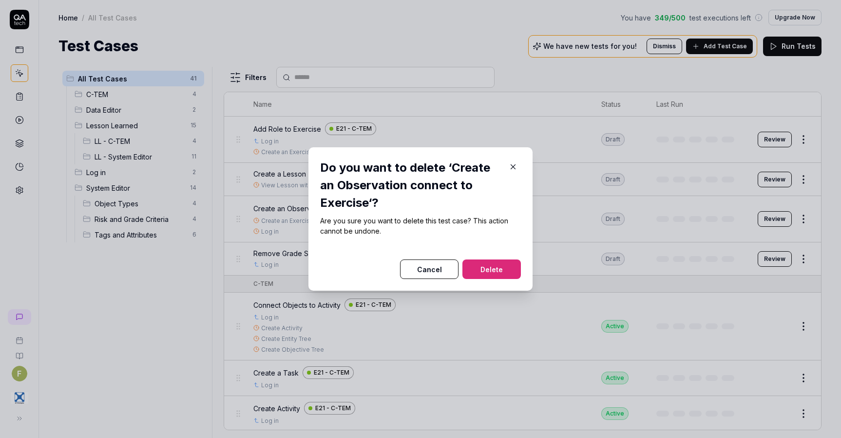
click at [486, 270] on button "Delete" at bounding box center [492, 268] width 58 height 19
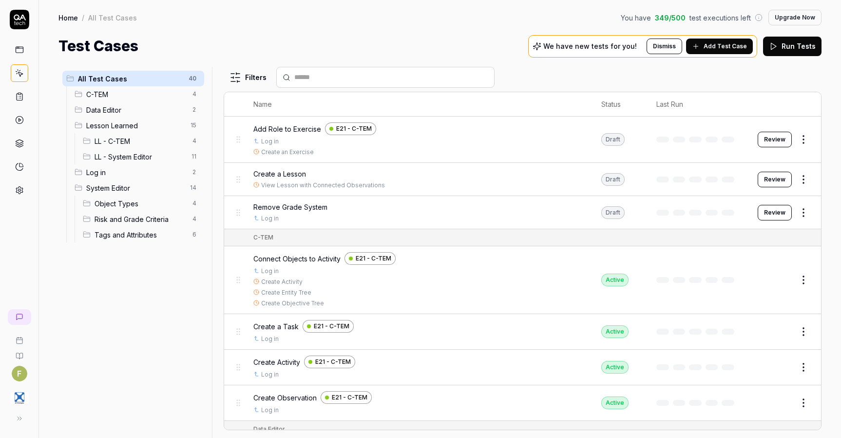
click at [723, 45] on span "Add Test Case" at bounding box center [725, 46] width 43 height 9
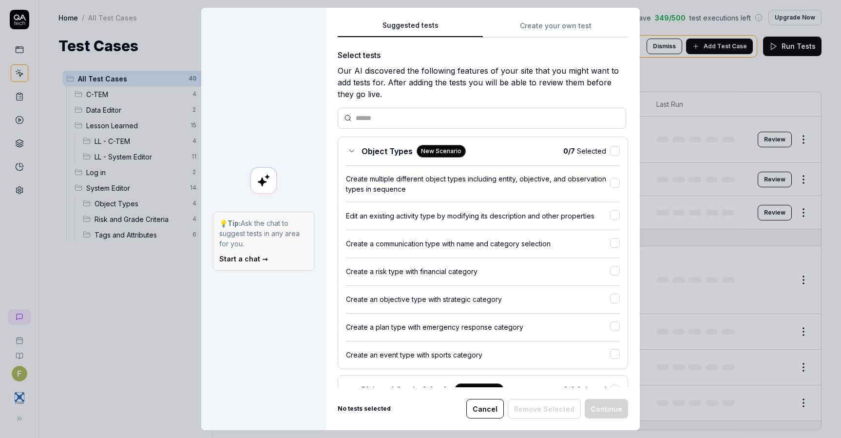
click at [535, 26] on button "Create your own test" at bounding box center [555, 29] width 145 height 18
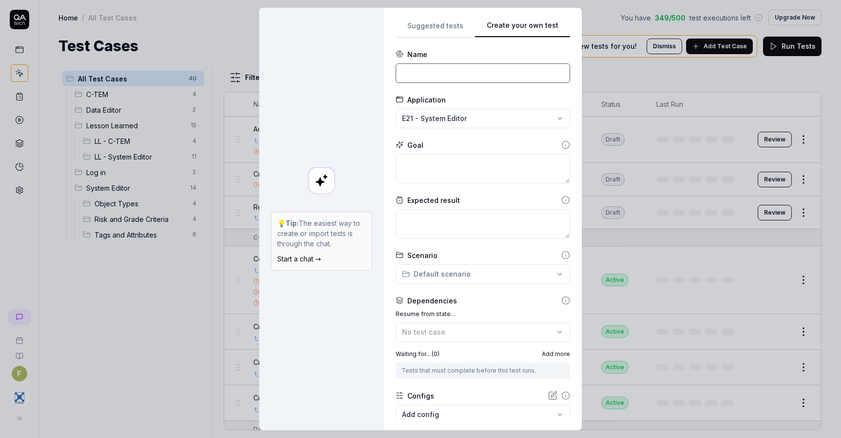
click at [413, 68] on input at bounding box center [483, 72] width 174 height 19
type input "Create Observation in Exercise"
click at [434, 120] on div "**********" at bounding box center [420, 219] width 841 height 438
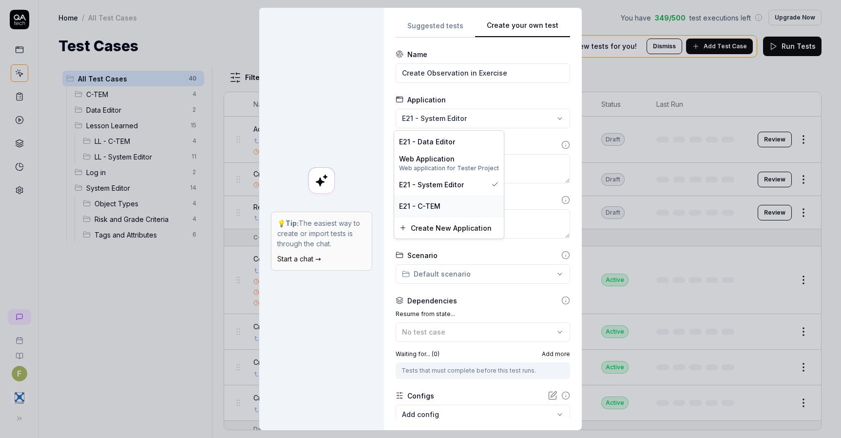
click at [453, 206] on div "E21 - C-TEM" at bounding box center [449, 206] width 100 height 10
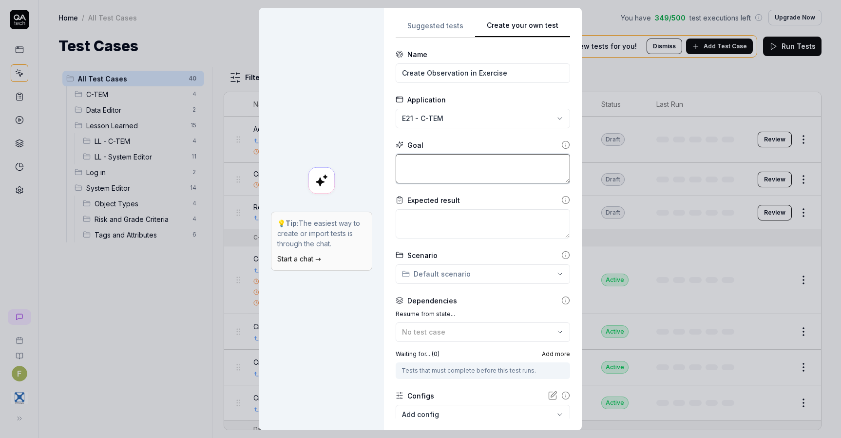
click at [438, 164] on textarea at bounding box center [483, 168] width 174 height 29
type textarea "*"
type textarea "Op"
type textarea "*"
type textarea "Ope"
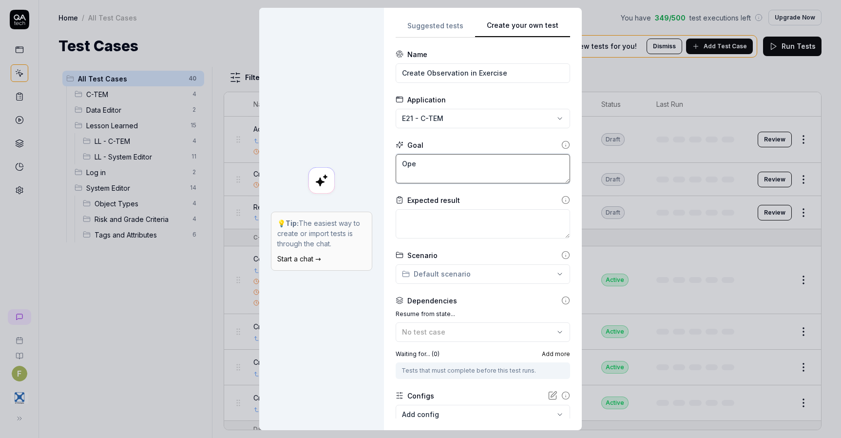
type textarea "*"
type textarea "Open"
type textarea "*"
type textarea "Open"
type textarea "*"
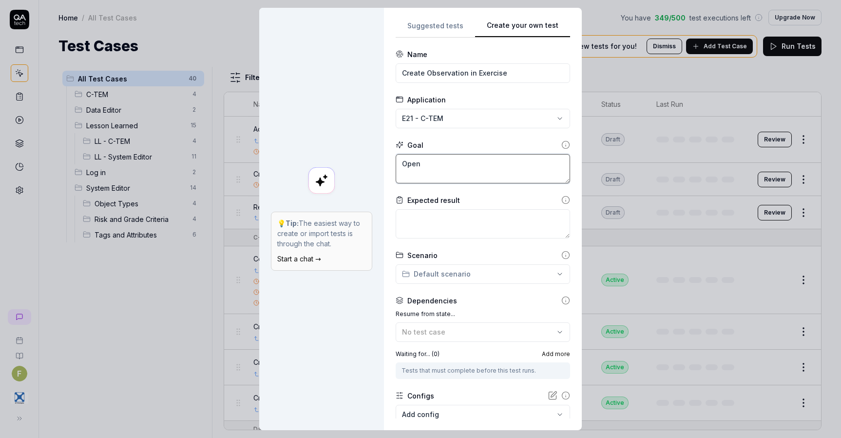
type textarea "Open A"
type textarea "*"
type textarea "Open"
type textarea "*"
type textarea "Open a"
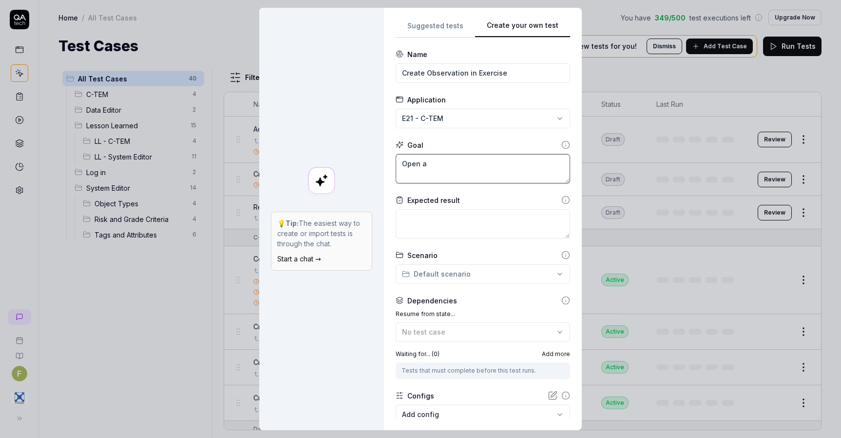
type textarea "*"
type textarea "Open an"
type textarea "*"
type textarea "Open an"
type textarea "*"
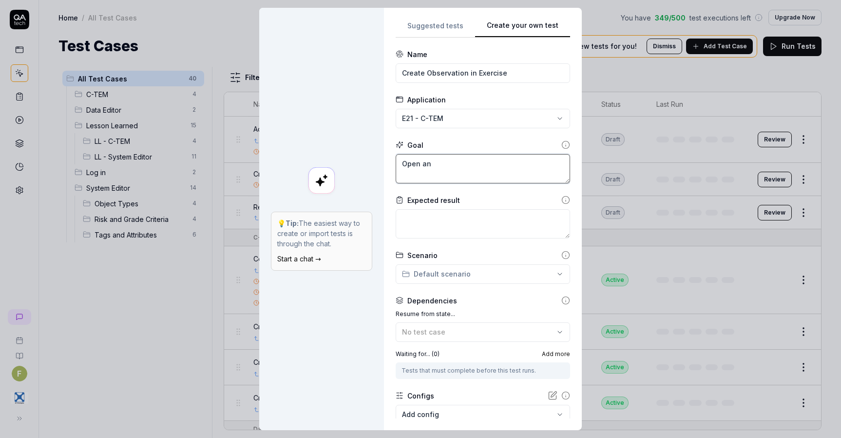
type textarea "Open an E"
type textarea "*"
type textarea "Open an Ex"
type textarea "*"
type textarea "Open an Exe"
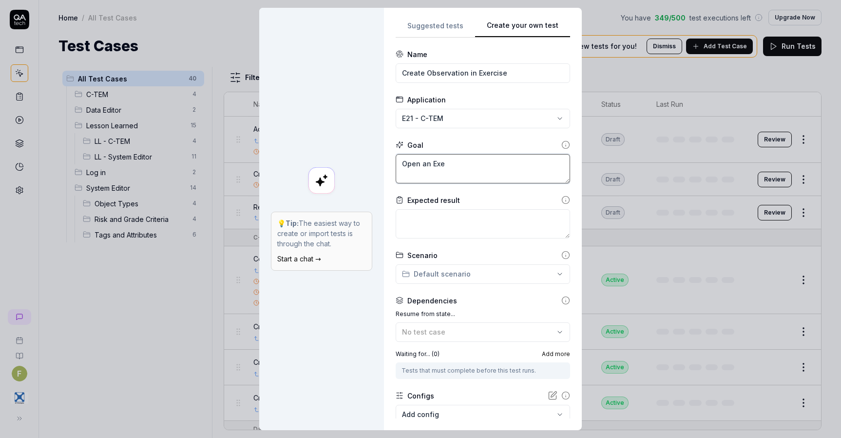
type textarea "*"
type textarea "Open an Exer"
type textarea "*"
type textarea "Open an Exerc"
type textarea "*"
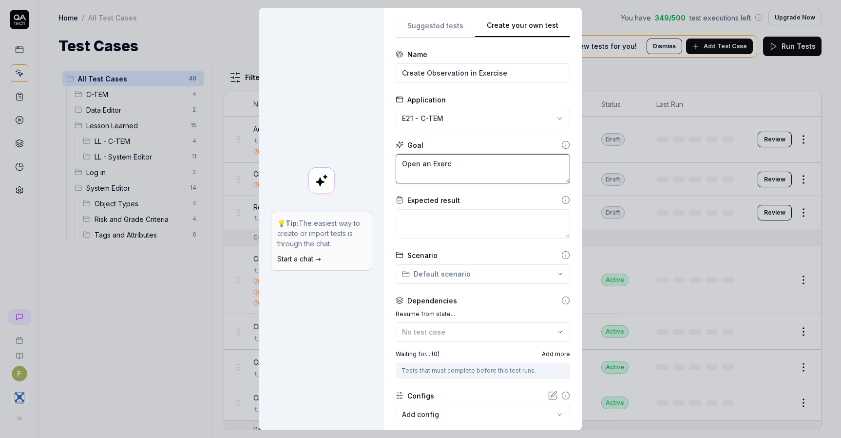
type textarea "Open an Exerci"
type textarea "*"
type textarea "Open an Exercis"
type textarea "*"
type textarea "Open an Exercise"
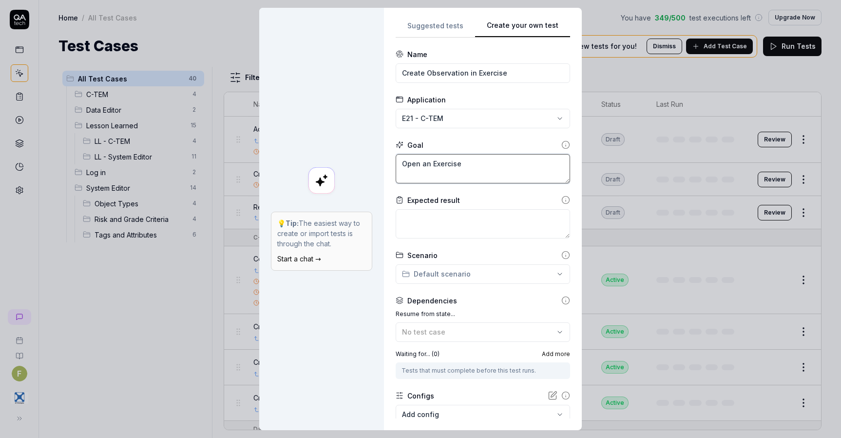
type textarea "*"
type textarea "Open an Exercise"
type textarea "*"
type textarea "Open an Exercise C"
type textarea "*"
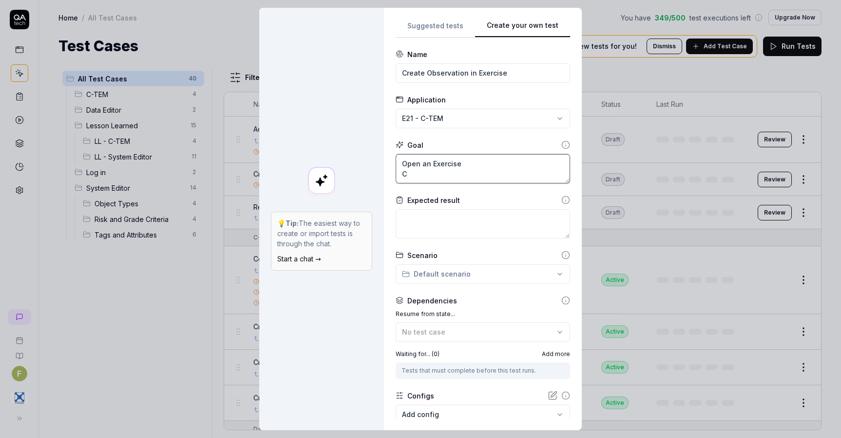
type textarea "Open an Exercise Cr"
type textarea "*"
type textarea "Open an Exercise Cre"
type textarea "*"
type textarea "Open an Exercise Crea"
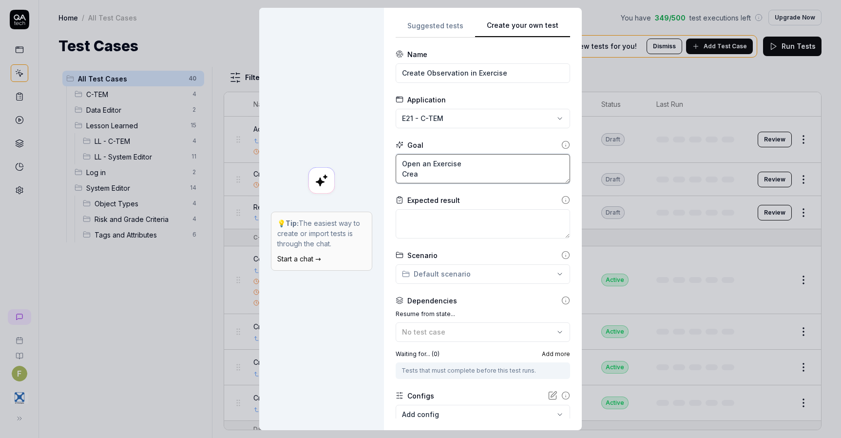
type textarea "*"
type textarea "Open an Exercise Creat"
type textarea "*"
type textarea "Open an Exercise Create"
type textarea "*"
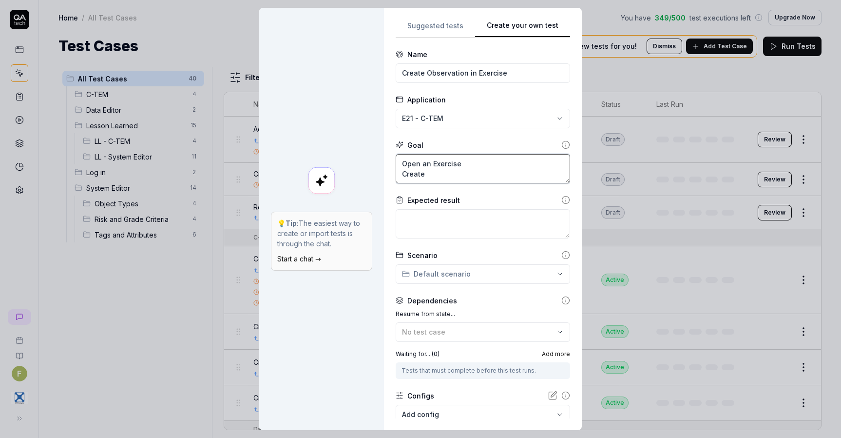
type textarea "Open an Exercise Create"
type textarea "*"
type textarea "Open an Exercise Create a"
type textarea "*"
type textarea "Open an Exercise Create an"
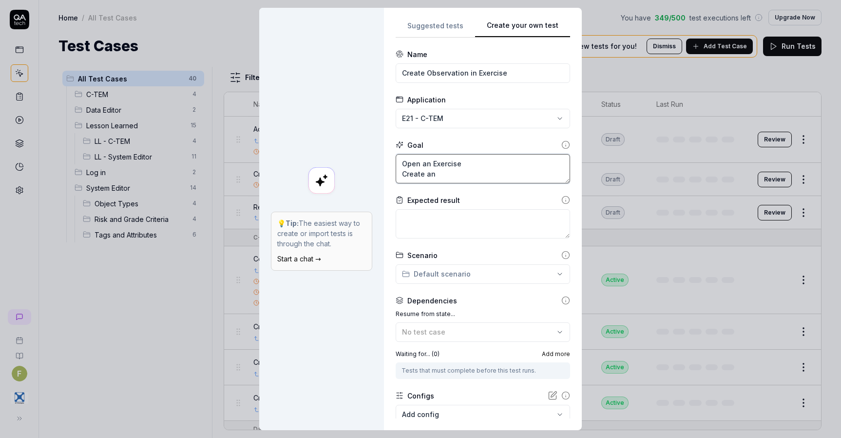
type textarea "*"
type textarea "Open an Exercise Create an"
type textarea "*"
type textarea "Open an Exercise Create a"
type textarea "*"
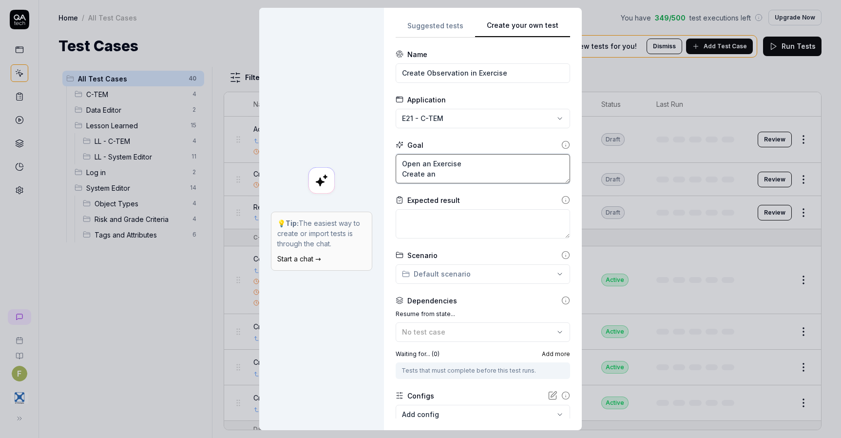
type textarea "Open an Exercise Create an"
type textarea "*"
type textarea "Open an Exercise Create an O"
type textarea "*"
type textarea "Open an Exercise Create an Ob"
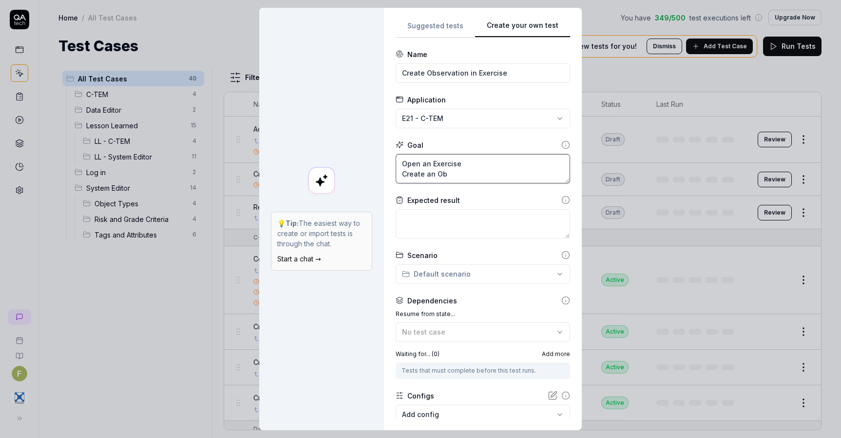
type textarea "*"
type textarea "Open an Exercise Create an Obs"
type textarea "*"
type textarea "Open an Exercise Create an Obser"
type textarea "*"
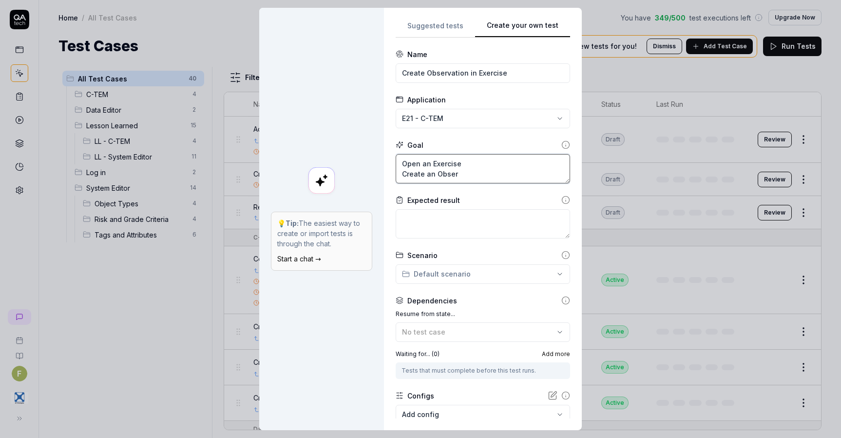
type textarea "Open an Exercise Create an Observ"
type textarea "*"
type textarea "Open an Exercise Create an Observat"
type textarea "*"
type textarea "Open an Exercise Create an Observati"
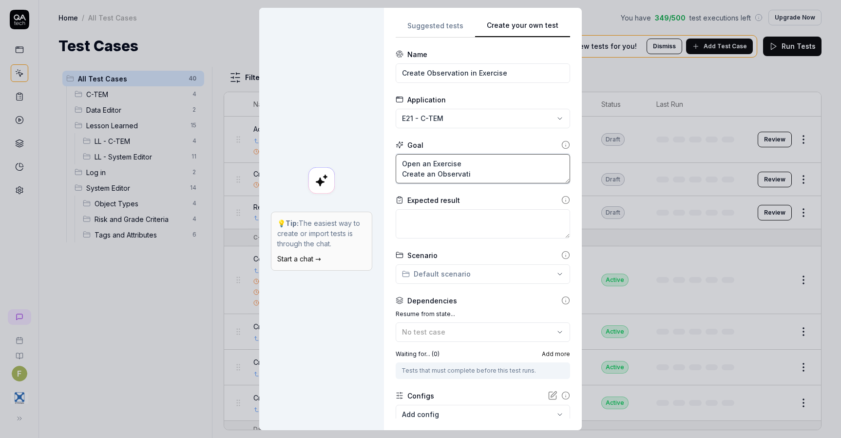
type textarea "*"
type textarea "Open an Exercise Create an Observatio"
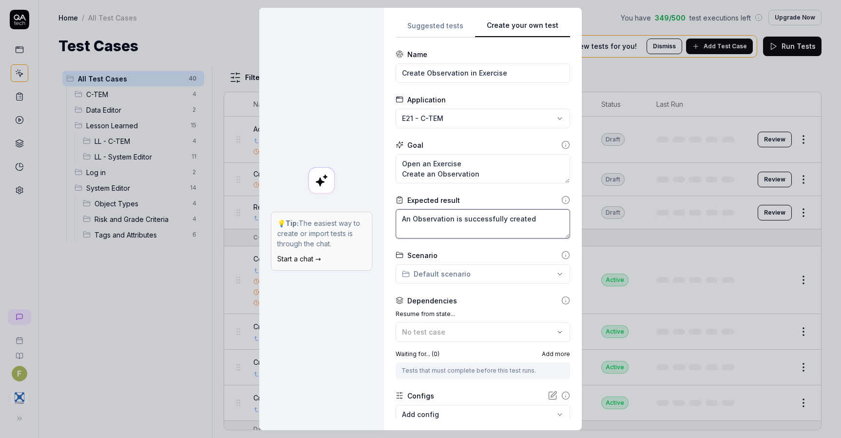
scroll to position [56, 0]
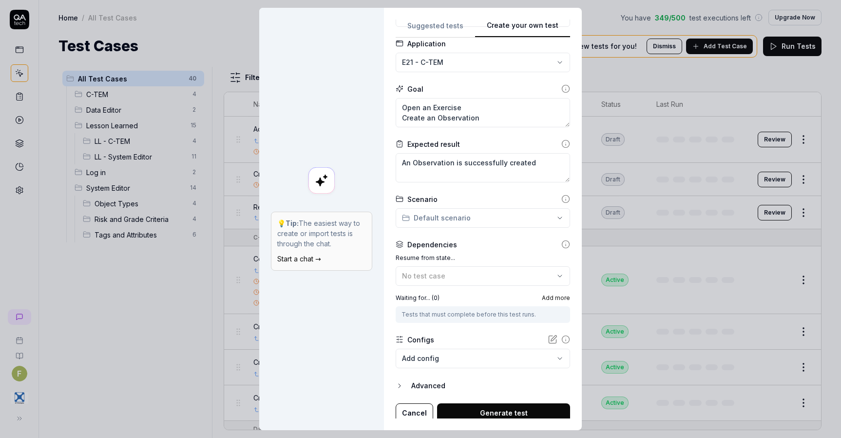
click at [544, 294] on span "Add more" at bounding box center [556, 297] width 28 height 9
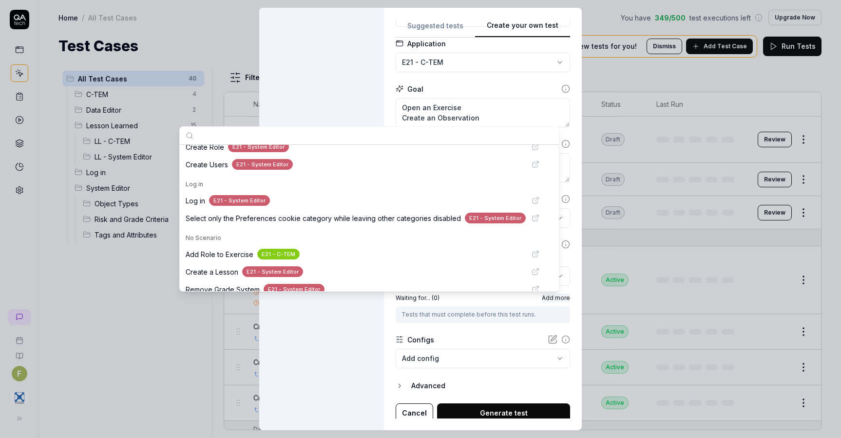
scroll to position [414, 0]
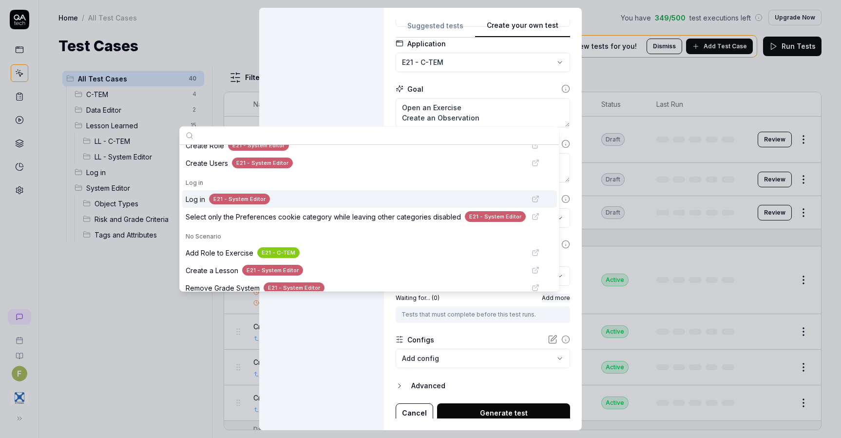
click at [286, 198] on div "Log in E21 - System Editor" at bounding box center [356, 199] width 340 height 11
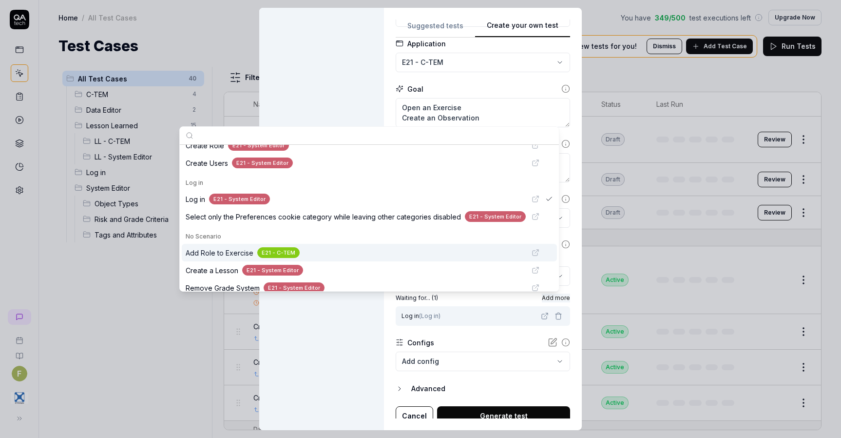
click at [522, 335] on form "**********" at bounding box center [483, 209] width 174 height 432
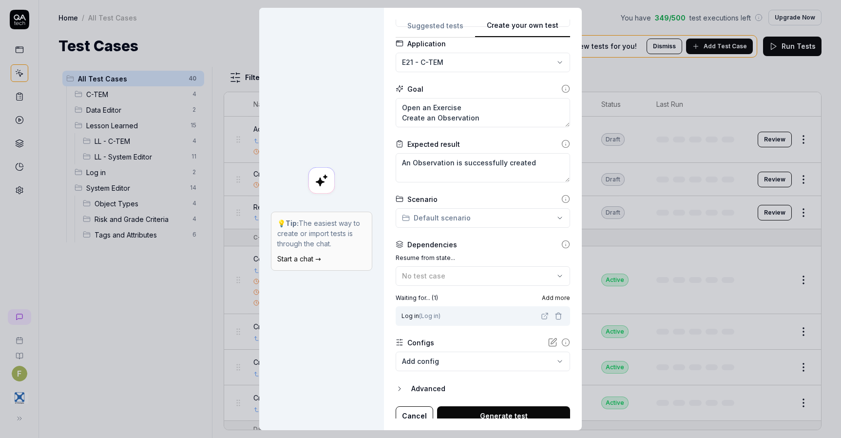
click at [551, 292] on div "Resume from state... No test case Waiting for... ( 1 ) Add more Log in ( Log in…" at bounding box center [483, 289] width 174 height 72
click at [543, 298] on span "Add more" at bounding box center [556, 297] width 28 height 9
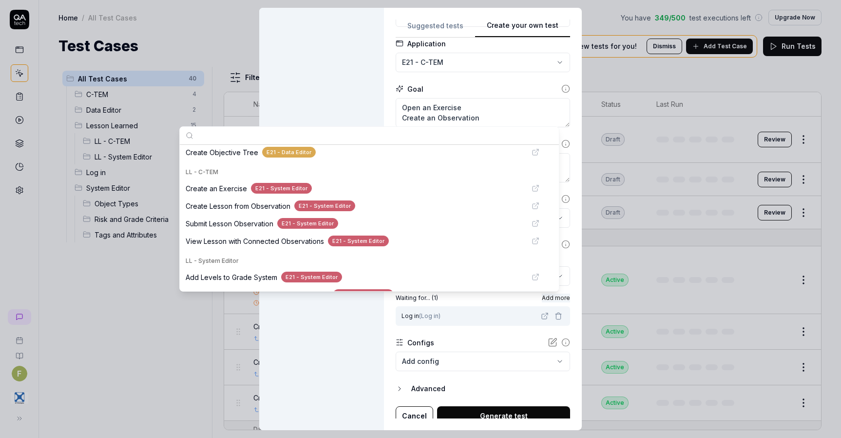
scroll to position [125, 0]
click at [338, 183] on div "Create an Exercise E21 - System Editor" at bounding box center [356, 187] width 340 height 11
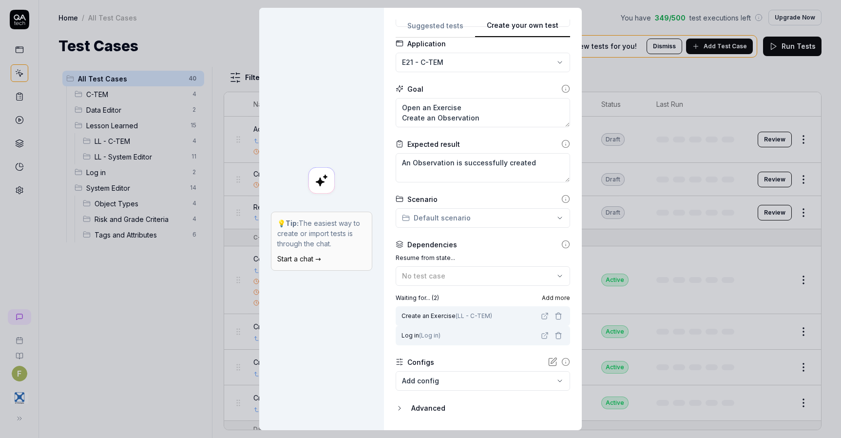
click at [350, 339] on div "💡 Tip: The easiest way to create or import tests is through the chat. Start a c…" at bounding box center [321, 219] width 125 height 422
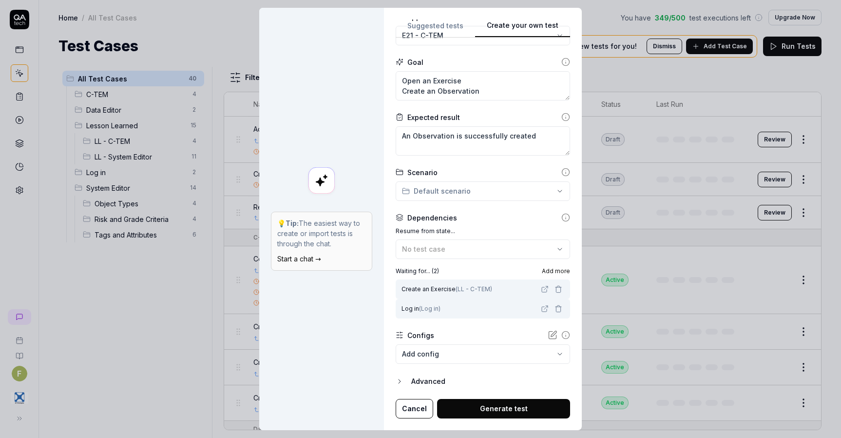
click at [475, 411] on button "Generate test" at bounding box center [503, 408] width 133 height 19
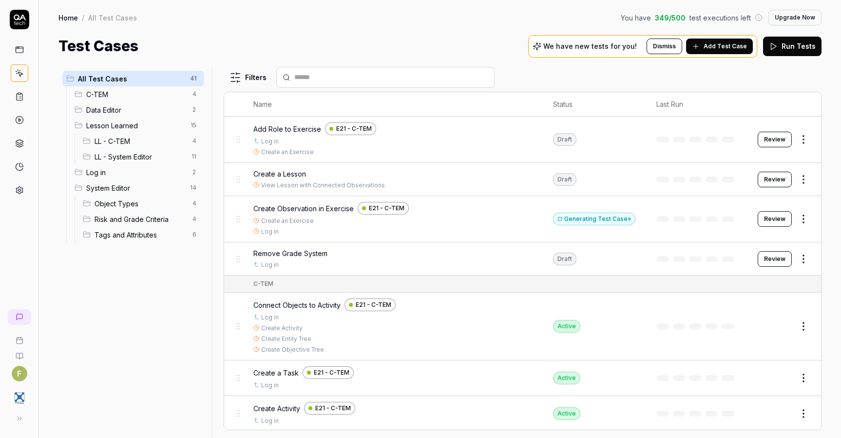
click at [768, 142] on button "Review" at bounding box center [775, 140] width 34 height 16
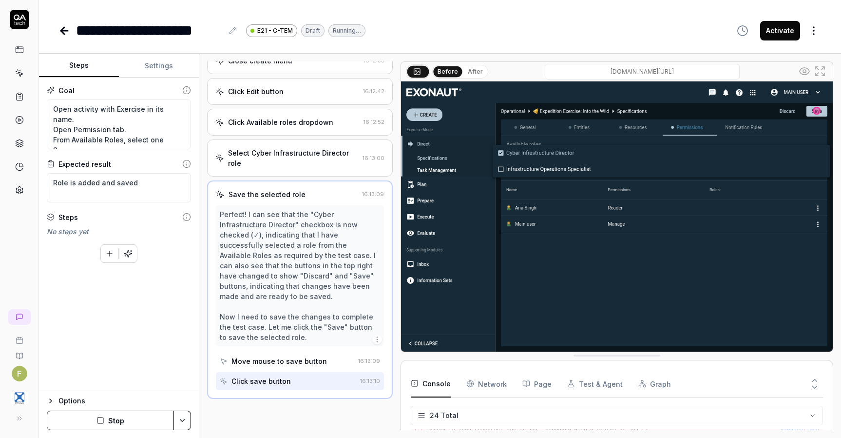
scroll to position [529, 0]
click at [308, 39] on div "**********" at bounding box center [211, 30] width 307 height 22
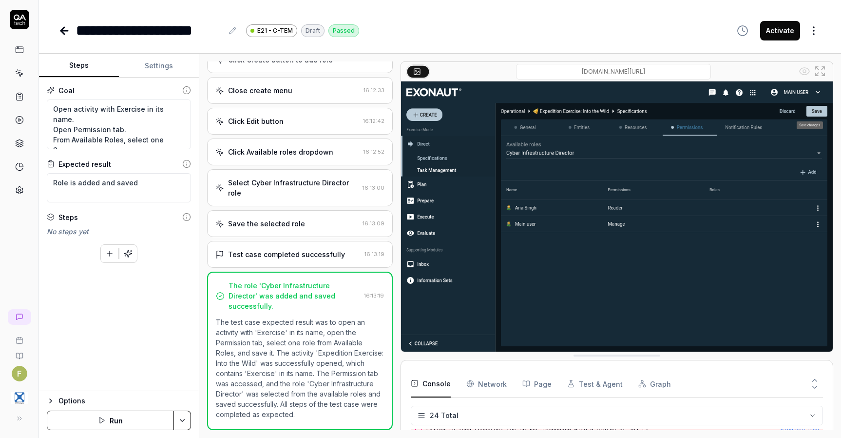
scroll to position [10, 0]
click at [83, 146] on textarea "Open activity with Exercise in its name. Open Permission tab. From Available Ro…" at bounding box center [119, 124] width 144 height 50
click at [135, 421] on button "Save & Run" at bounding box center [110, 419] width 127 height 19
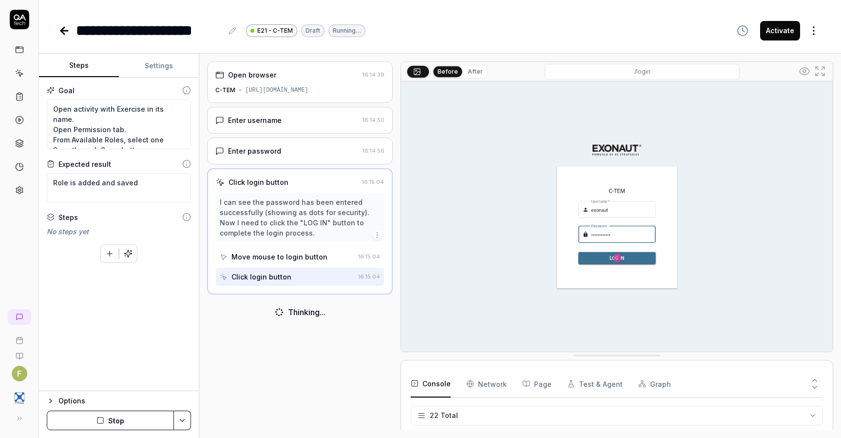
scroll to position [364, 0]
click at [159, 59] on button "Settings" at bounding box center [159, 65] width 80 height 23
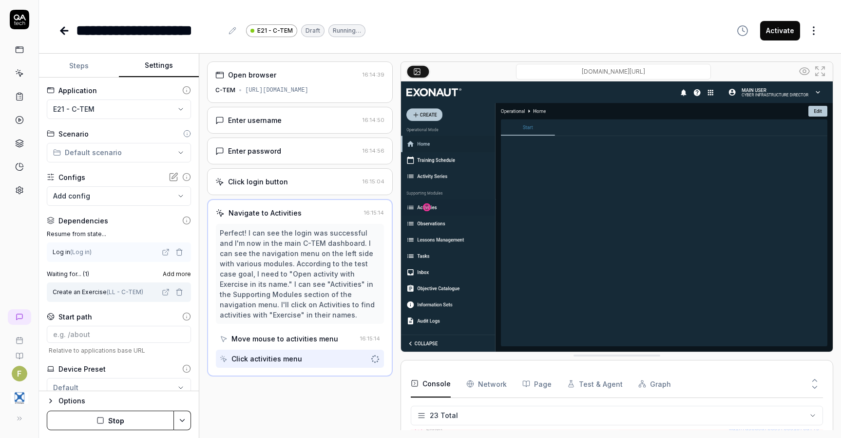
scroll to position [383, 0]
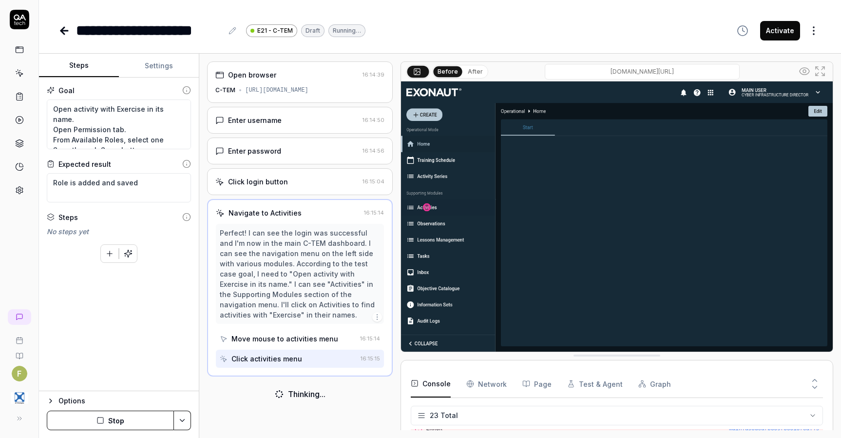
click at [77, 68] on button "Steps" at bounding box center [79, 65] width 80 height 23
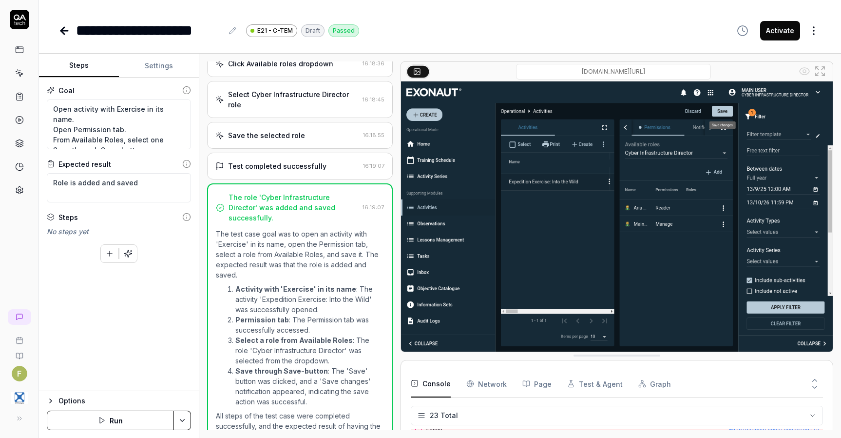
scroll to position [845, 0]
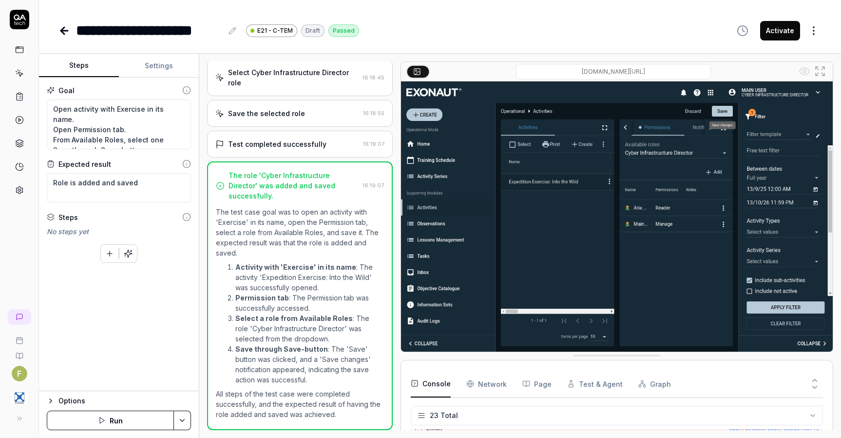
click at [310, 112] on div "Save the selected role" at bounding box center [287, 113] width 144 height 10
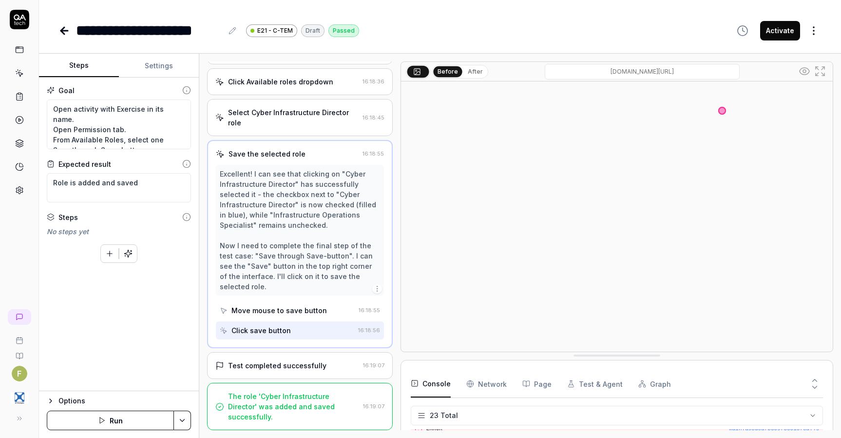
scroll to position [805, 0]
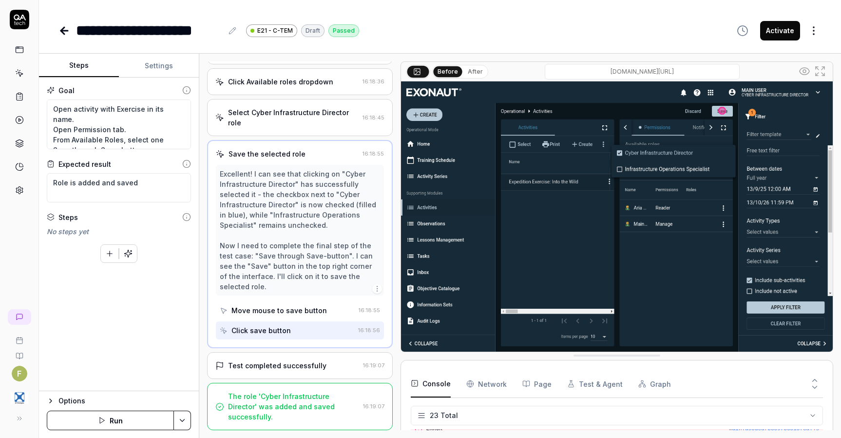
click at [324, 362] on div "Test completed successfully" at bounding box center [287, 365] width 144 height 10
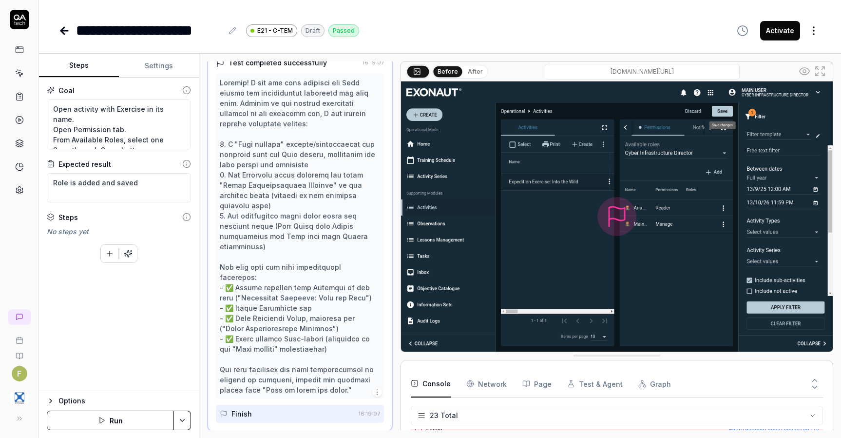
scroll to position [969, 0]
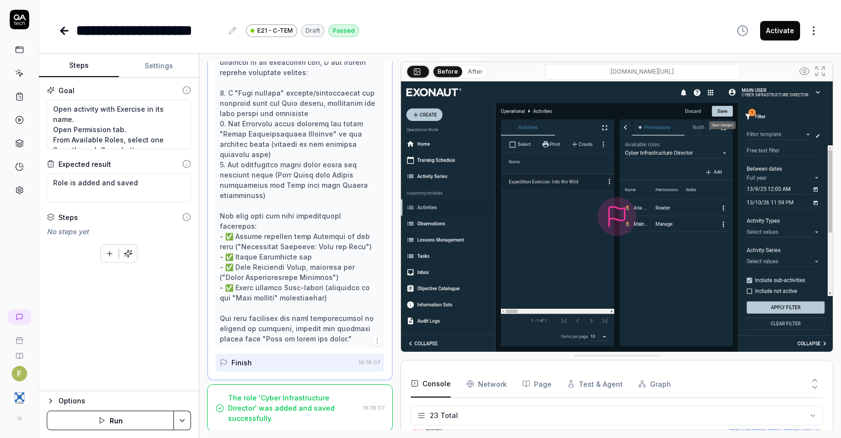
click at [334, 409] on div "The role 'Cyber Infrastructure Director' was added and saved successfully." at bounding box center [293, 407] width 131 height 31
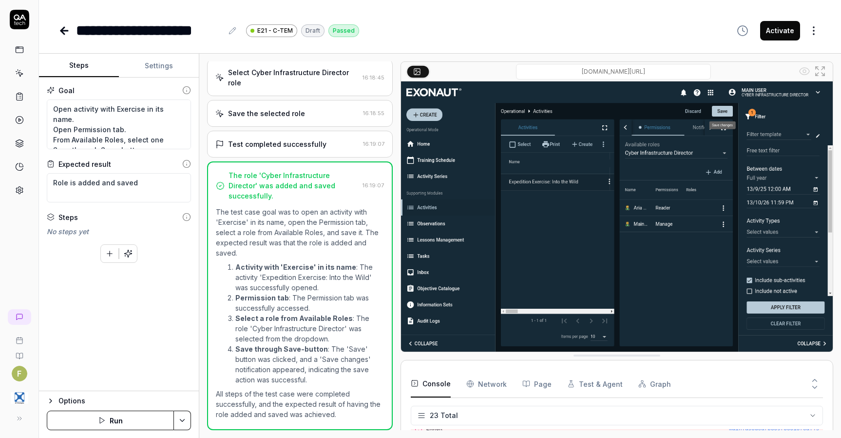
scroll to position [10, 0]
click at [148, 140] on textarea "Open activity with Exercise in its name. Open Permission tab. From Available Ro…" at bounding box center [119, 124] width 144 height 50
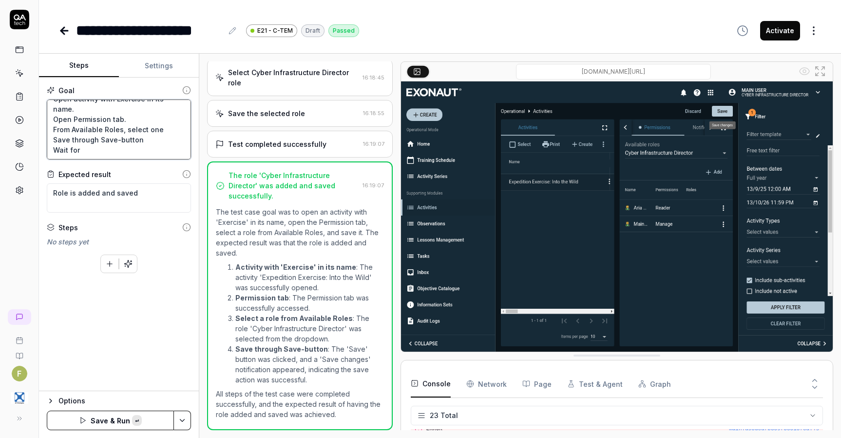
paste textarea "cle Successfully saved"
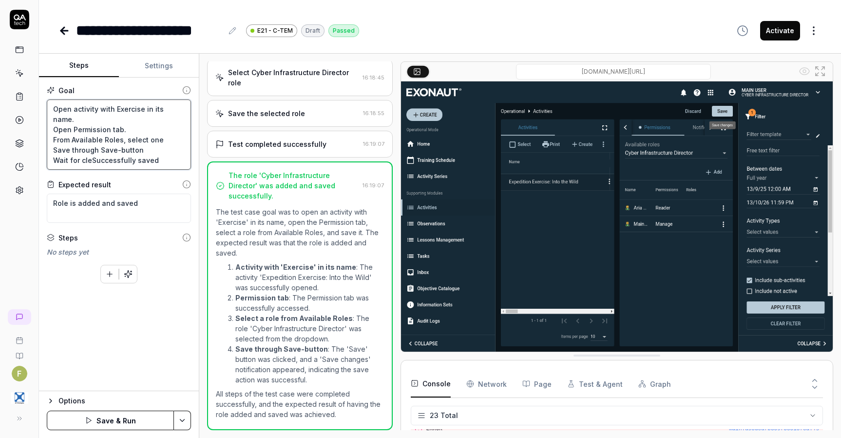
scroll to position [0, 0]
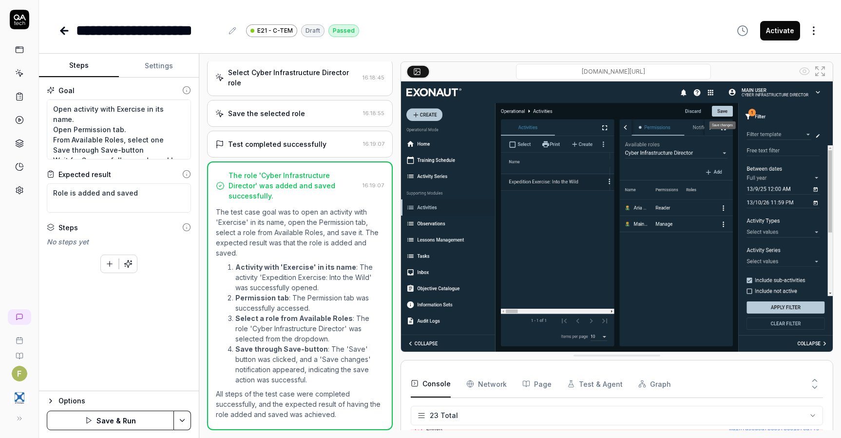
click at [142, 418] on button "Save & Run" at bounding box center [110, 419] width 127 height 19
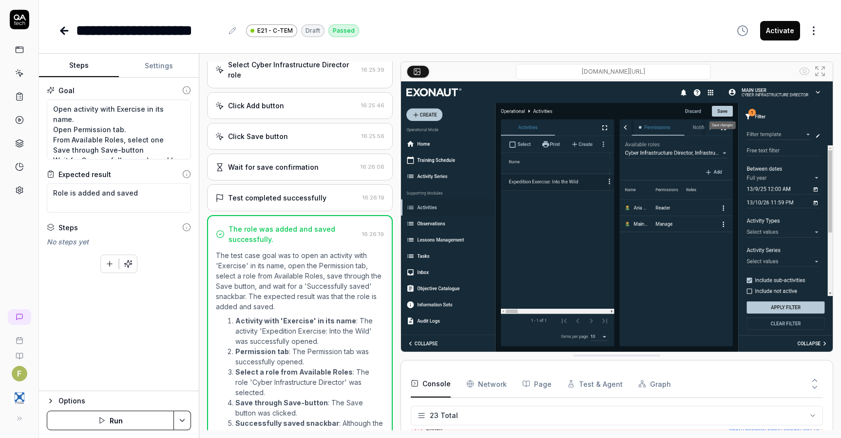
scroll to position [824, 0]
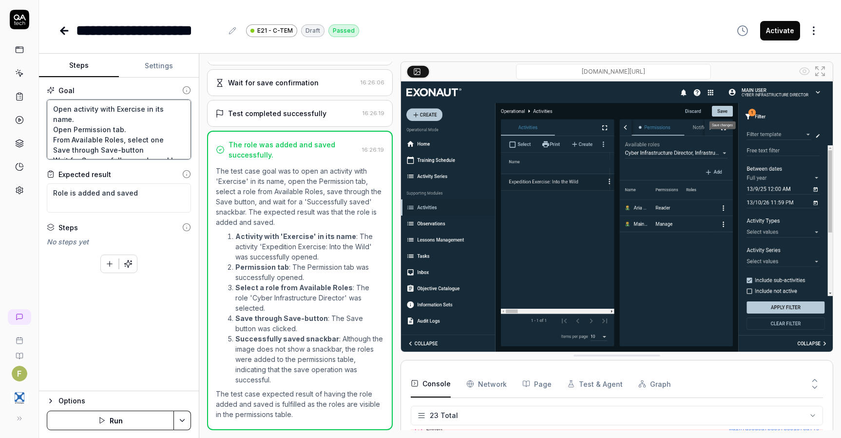
click at [165, 148] on textarea "Open activity with Exercise in its name. Open Permission tab. From Available Ro…" at bounding box center [119, 129] width 144 height 60
drag, startPoint x: 153, startPoint y: 206, endPoint x: 153, endPoint y: 200, distance: 5.4
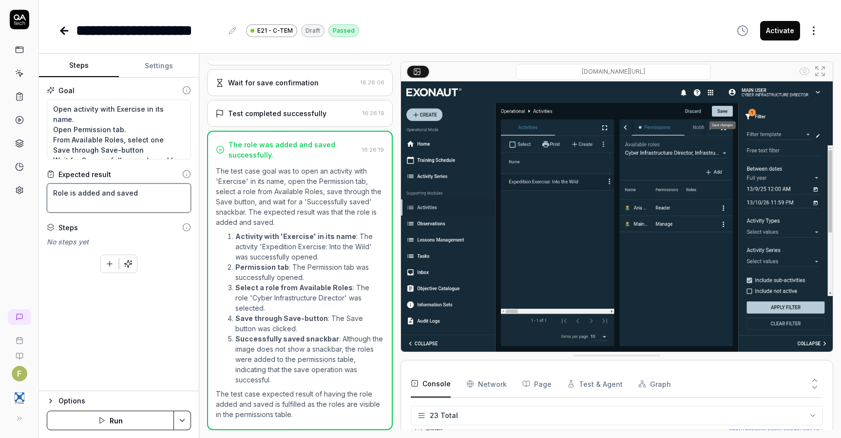
click at [153, 204] on textarea "Role is added and saved" at bounding box center [119, 197] width 144 height 29
drag, startPoint x: 155, startPoint y: 196, endPoint x: 19, endPoint y: 194, distance: 135.5
click at [19, 194] on div "**********" at bounding box center [420, 219] width 841 height 438
click at [129, 421] on button "Save & Run" at bounding box center [110, 419] width 127 height 19
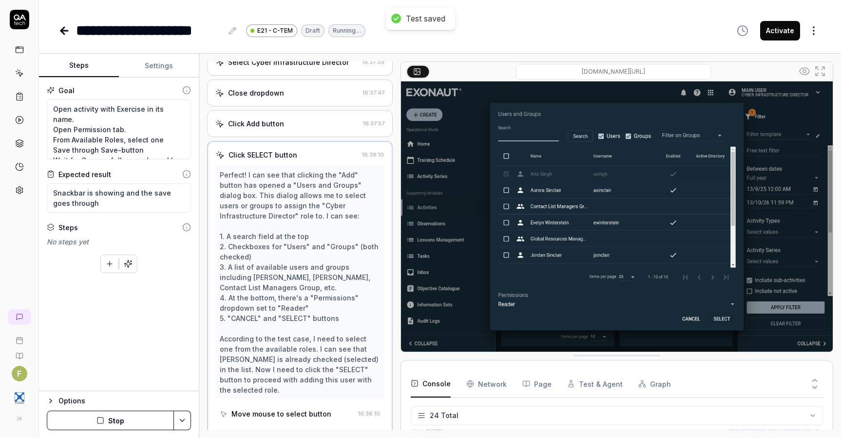
scroll to position [883, 0]
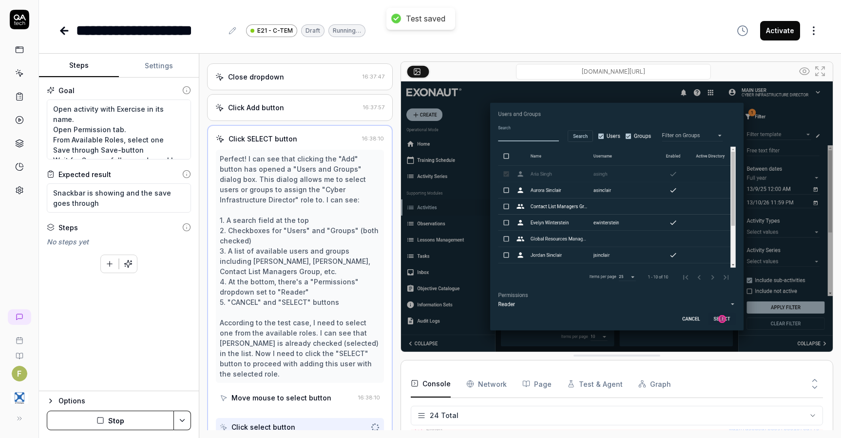
click at [257, 207] on div "Perfect! I can see that clicking the "Add" button has opened a "Users and Group…" at bounding box center [300, 266] width 160 height 225
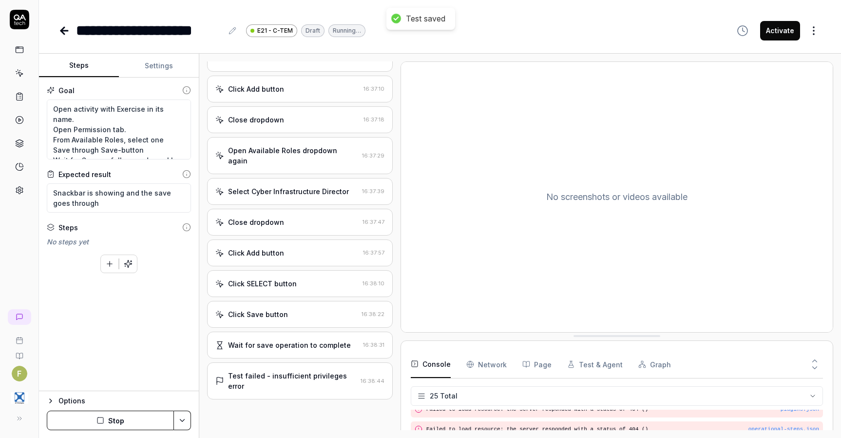
scroll to position [737, 0]
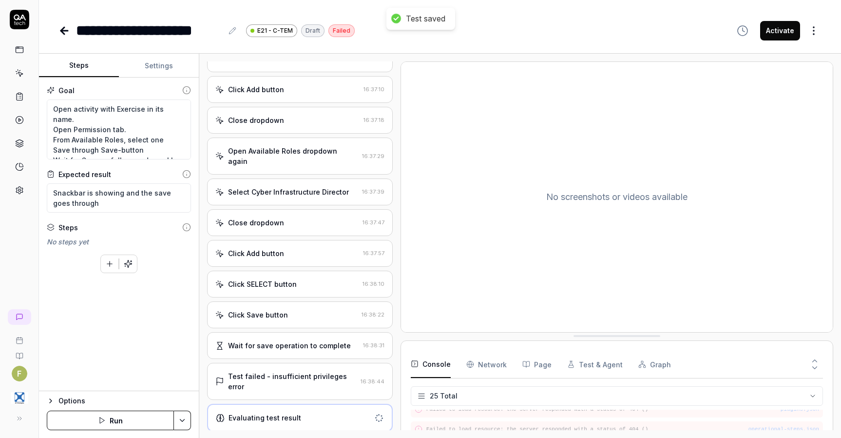
click at [331, 381] on div "Test failed - insufficient privileges error" at bounding box center [292, 381] width 129 height 20
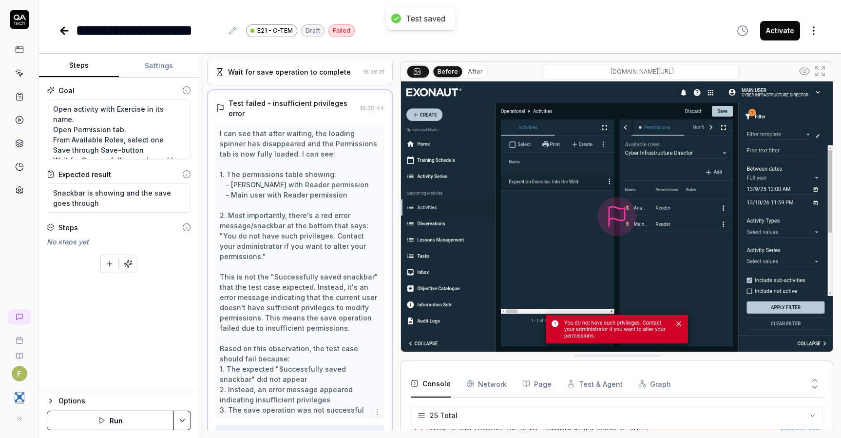
scroll to position [1030, 0]
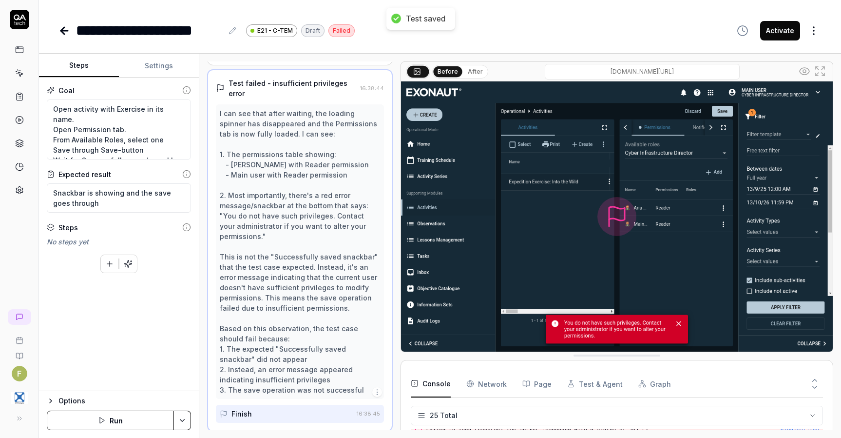
click at [331, 381] on div "I can see that after waiting, the loading spinner has disappeared and the Permi…" at bounding box center [300, 251] width 160 height 287
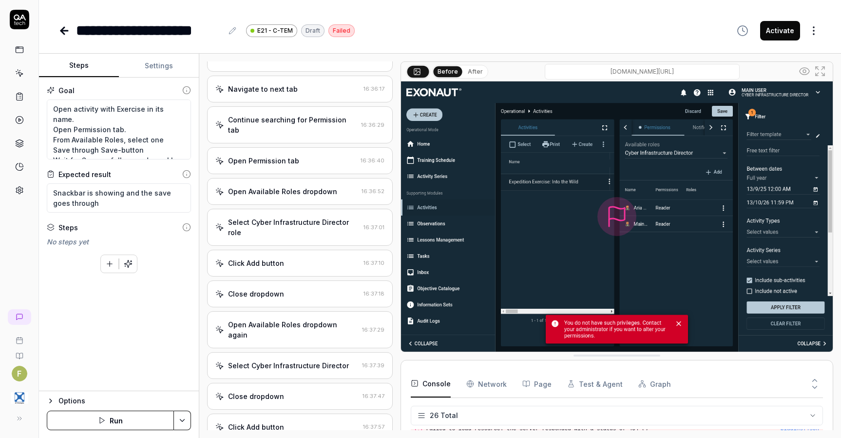
scroll to position [443, 0]
click at [308, 307] on div "Close dropdown 16:37:18" at bounding box center [300, 293] width 186 height 27
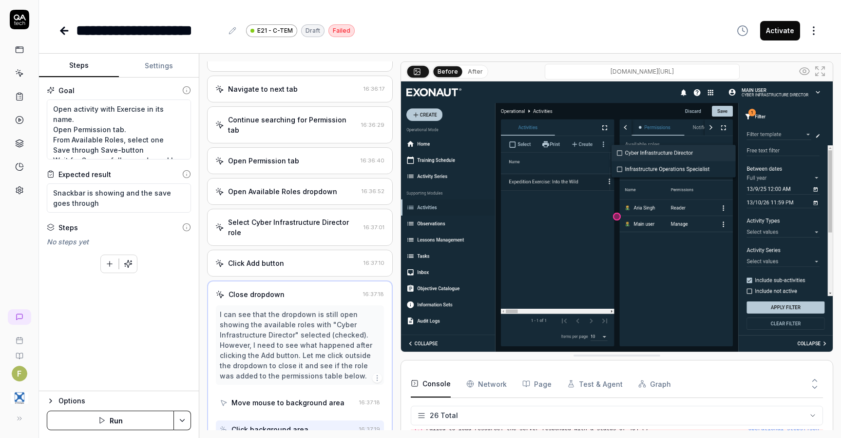
scroll to position [580, 0]
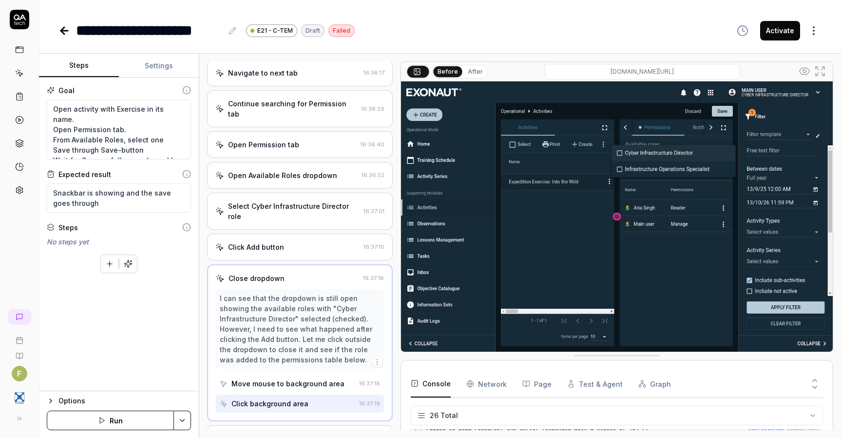
click at [314, 158] on div "Open Permission tab 16:36:40" at bounding box center [300, 144] width 186 height 27
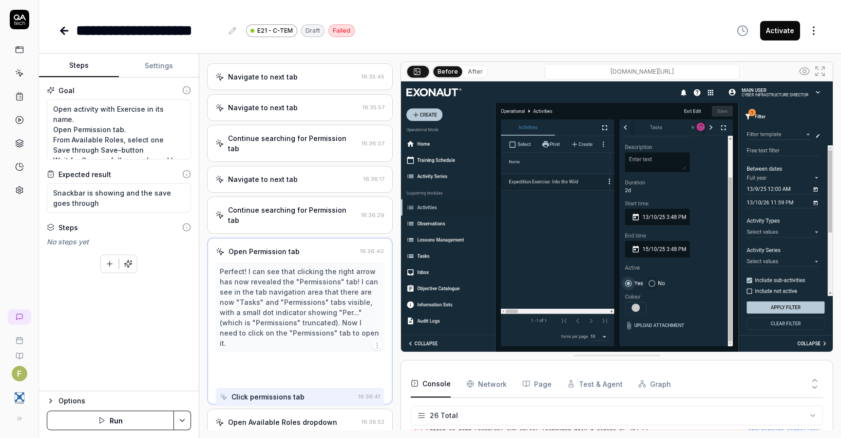
scroll to position [457, 0]
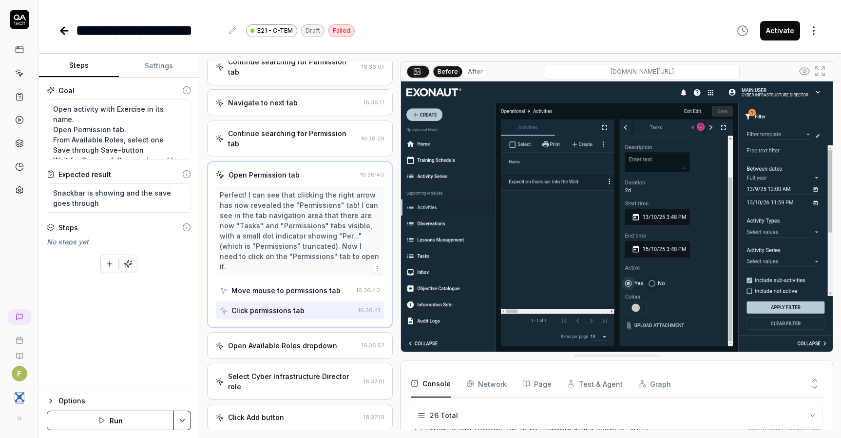
click at [301, 350] on div "Open Available Roles dropdown" at bounding box center [282, 345] width 109 height 10
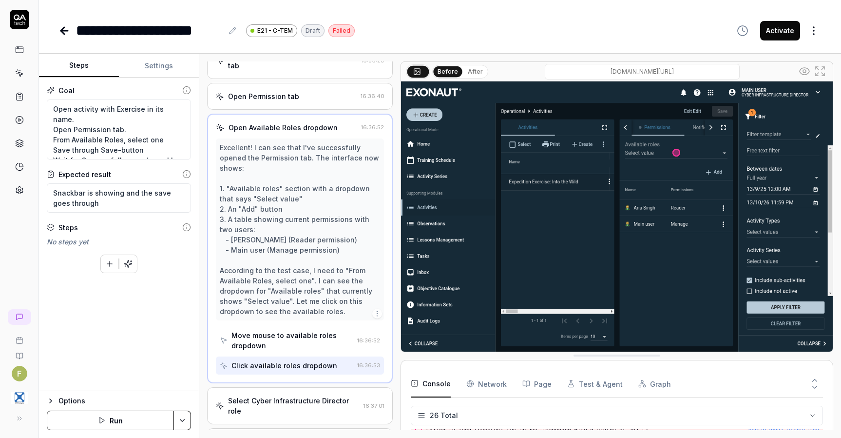
scroll to position [677, 0]
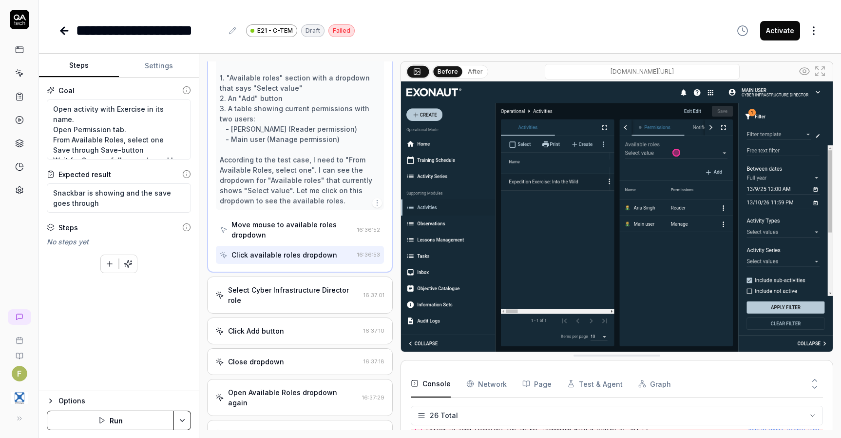
click at [309, 305] on div "Select Cyber Infrastructure Director role" at bounding box center [294, 295] width 132 height 20
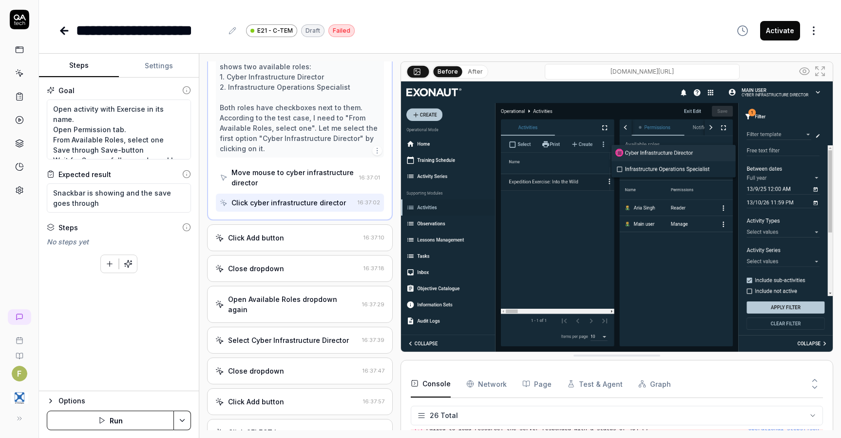
click at [302, 271] on div "Close dropdown 16:37:18" at bounding box center [300, 268] width 186 height 27
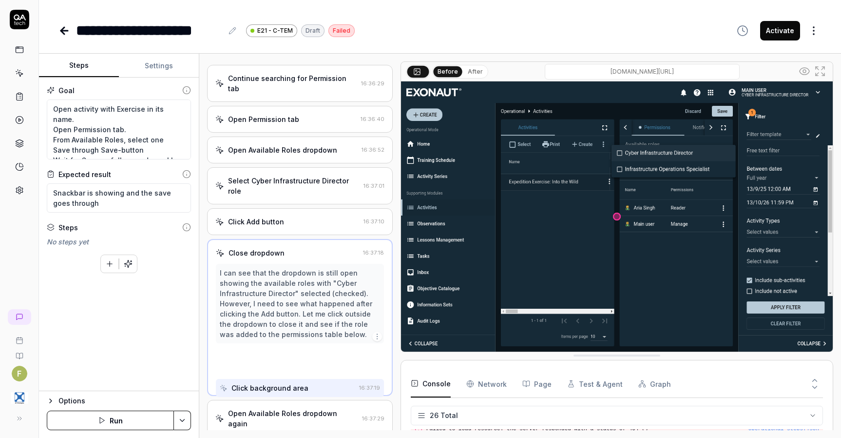
scroll to position [580, 0]
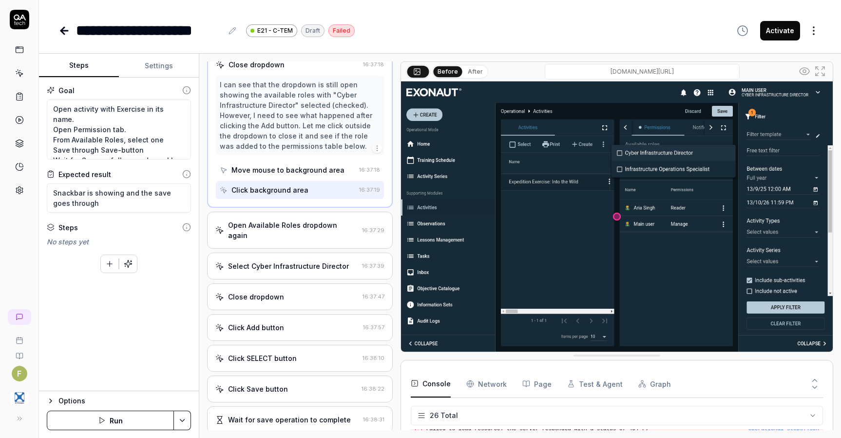
click at [311, 270] on div "Select Cyber Infrastructure Director 16:37:39" at bounding box center [300, 265] width 186 height 27
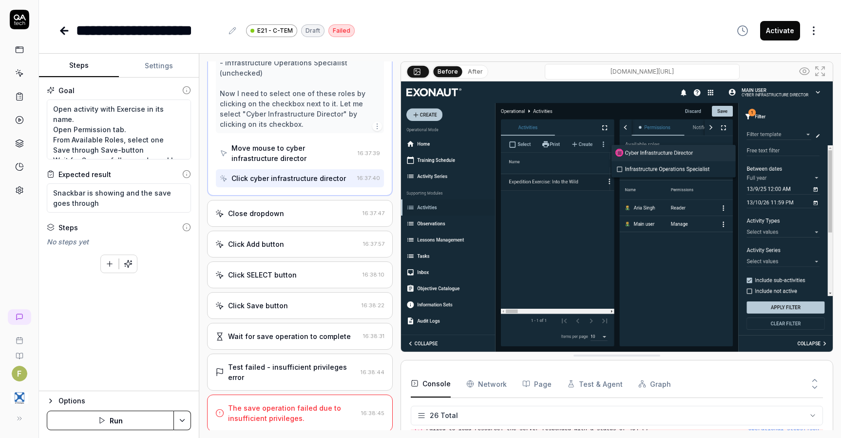
click at [305, 274] on div "Click SELECT button" at bounding box center [286, 275] width 143 height 10
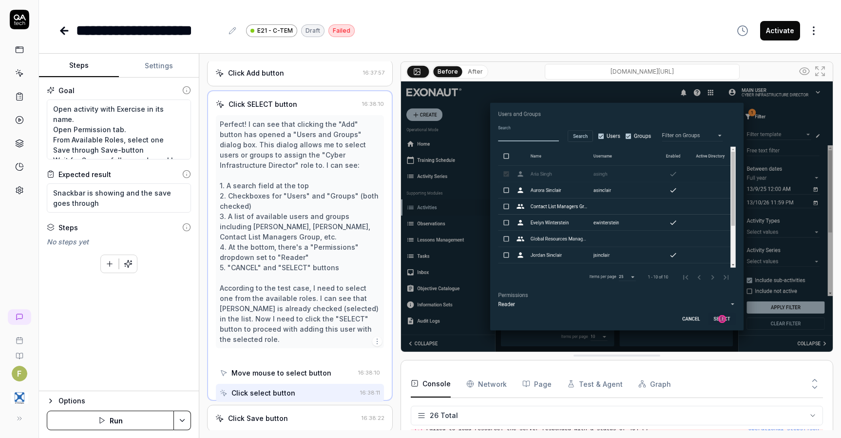
scroll to position [887, 0]
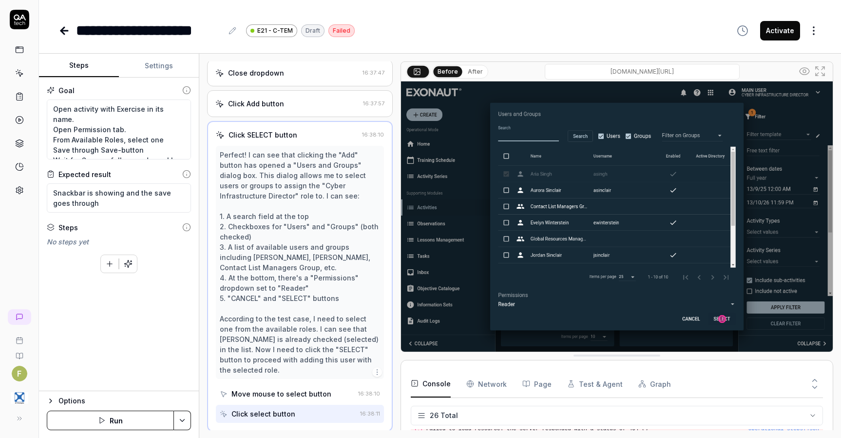
click at [278, 386] on div "Move mouse to select button" at bounding box center [287, 394] width 135 height 18
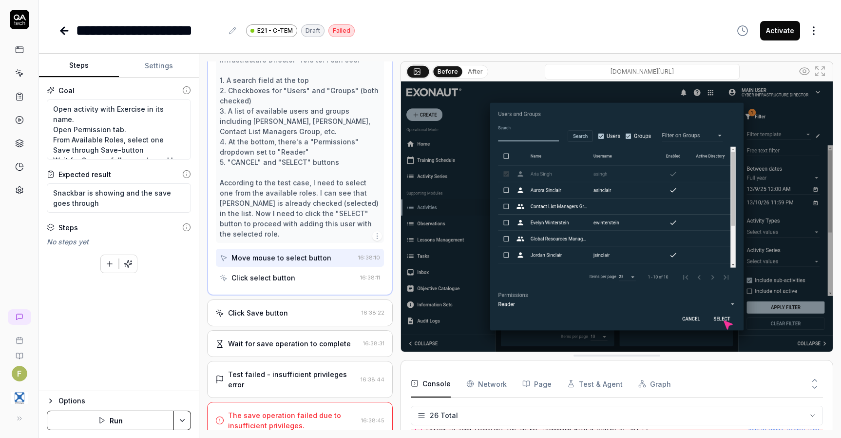
click at [278, 315] on div "Click Save button" at bounding box center [258, 313] width 60 height 10
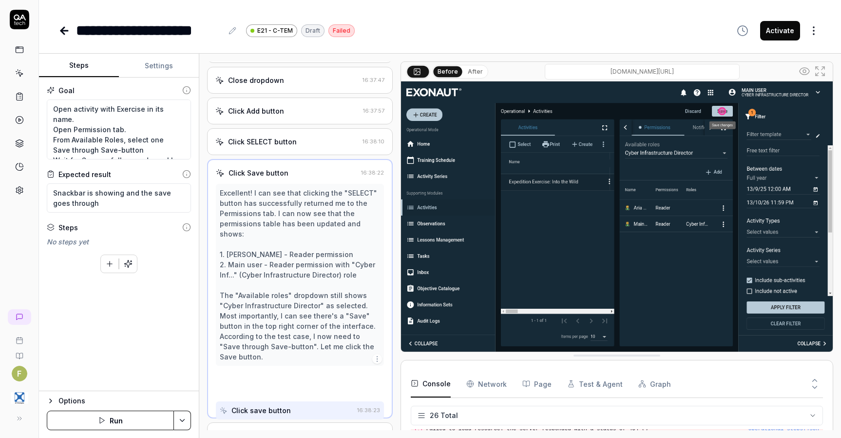
scroll to position [866, 0]
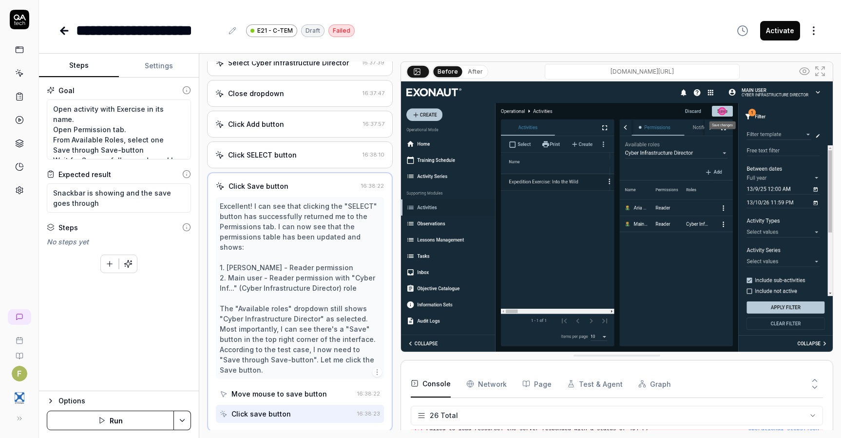
click at [148, 424] on button "Run" at bounding box center [110, 419] width 127 height 19
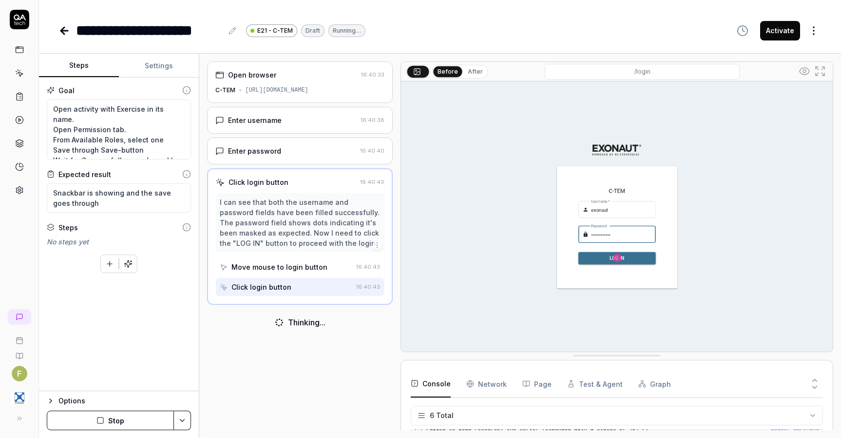
scroll to position [48, 0]
click at [138, 317] on div "Goal Open activity with Exercise in its name. Open Permission tab. From Availab…" at bounding box center [119, 234] width 160 height 313
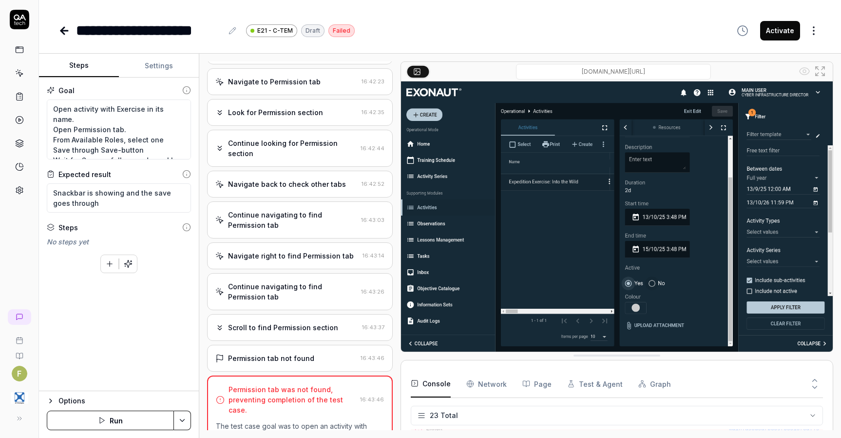
scroll to position [407, 0]
click at [321, 364] on div "Permission tab not found" at bounding box center [285, 358] width 141 height 10
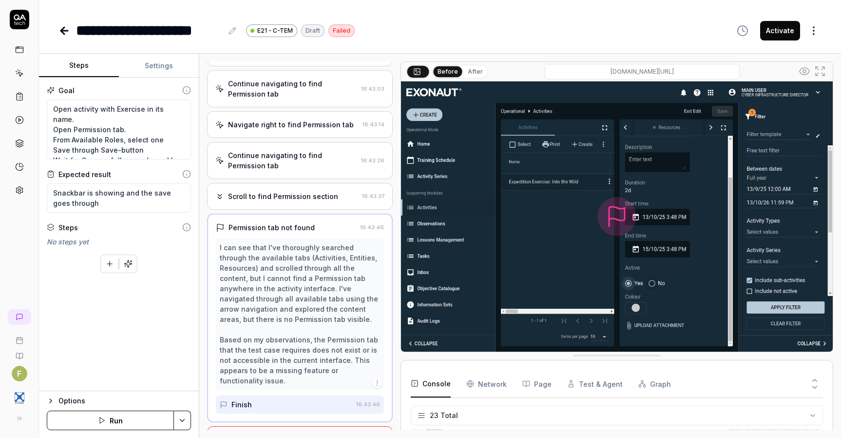
scroll to position [539, 0]
click at [305, 200] on div "Scroll to find Permission section" at bounding box center [283, 195] width 110 height 10
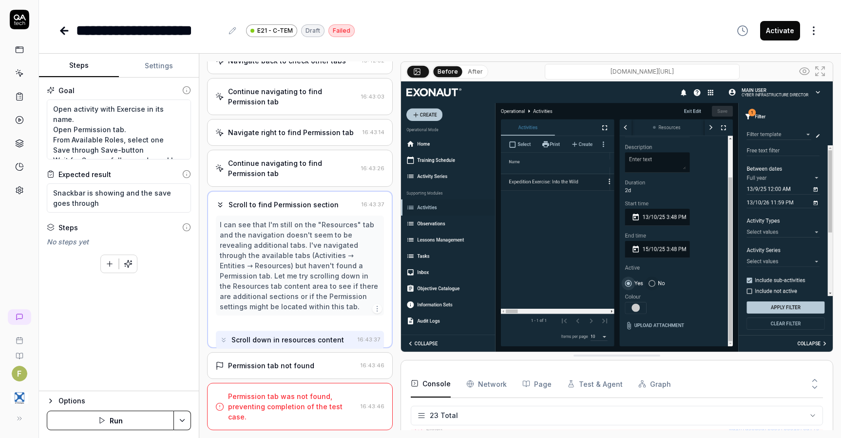
scroll to position [457, 0]
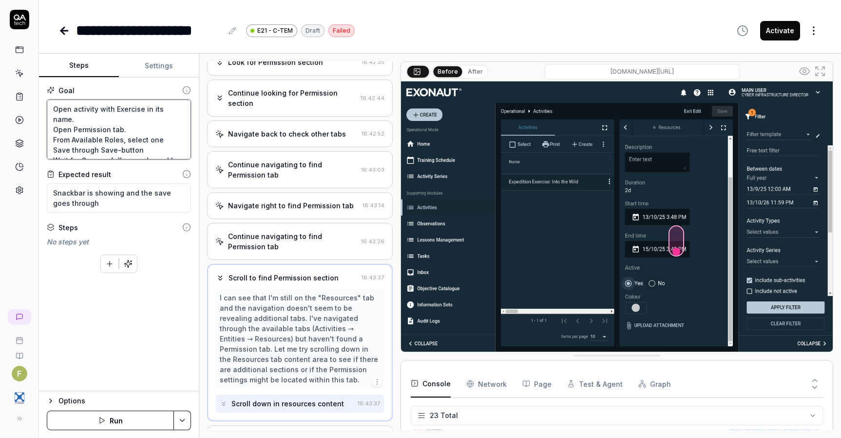
click at [168, 129] on textarea "Open activity with Exercise in its name. Open Permission tab. From Available Ro…" at bounding box center [119, 129] width 144 height 60
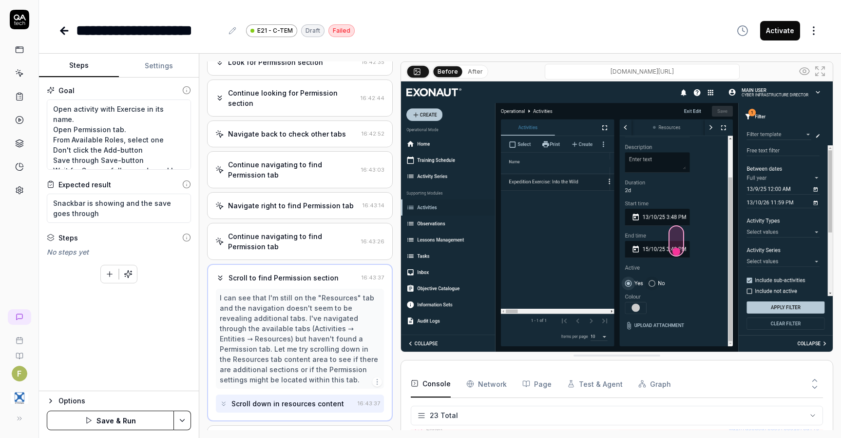
click at [102, 430] on div "Options Save & Run" at bounding box center [119, 413] width 160 height 47
click at [91, 420] on polygon "button" at bounding box center [89, 420] width 4 height 6
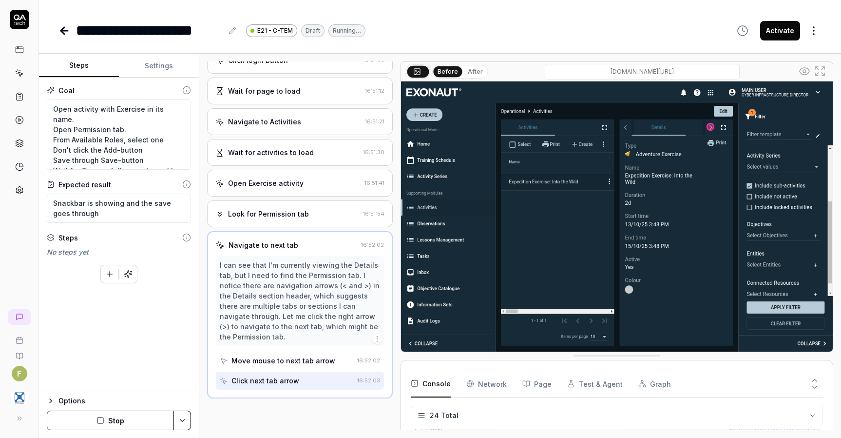
scroll to position [130, 0]
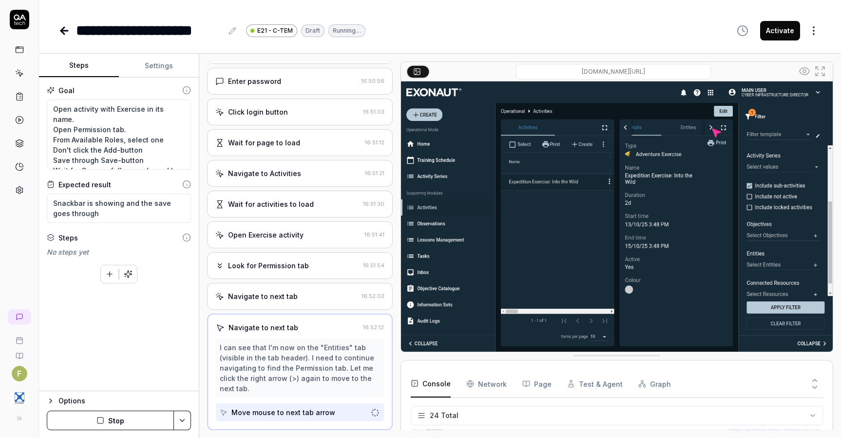
click at [123, 364] on div "Goal Open activity with Exercise in its name. Open Permission tab. From Availab…" at bounding box center [119, 234] width 160 height 313
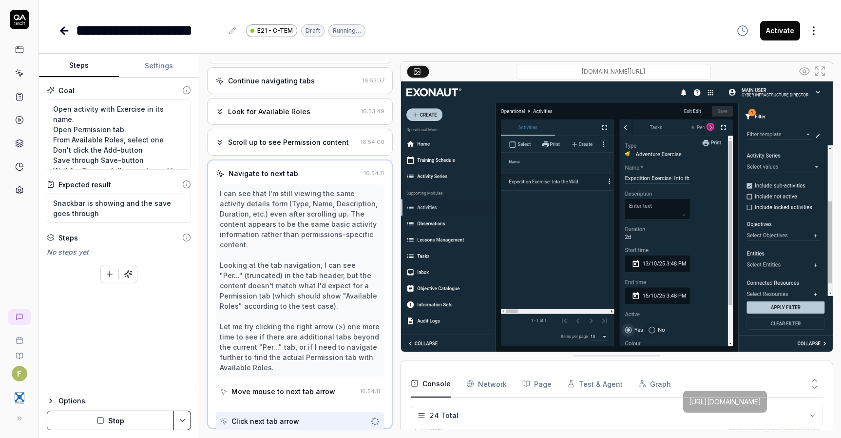
scroll to position [569, 0]
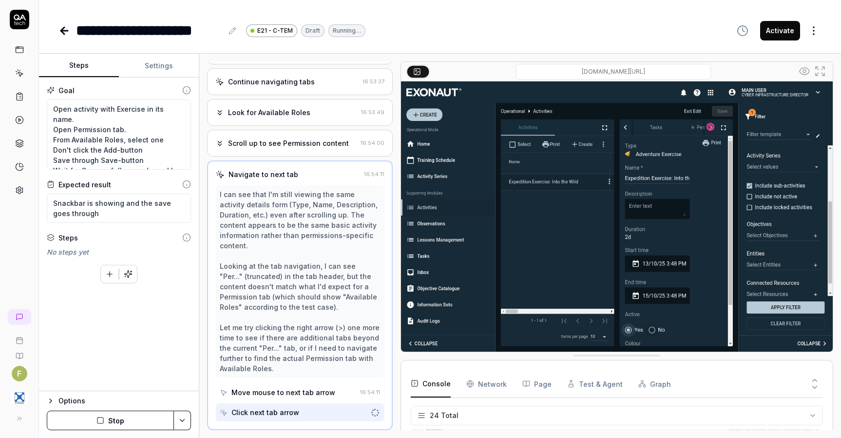
click at [68, 340] on div "Goal Open activity with Exercise in its name. Open Permission tab. From Availab…" at bounding box center [119, 234] width 160 height 313
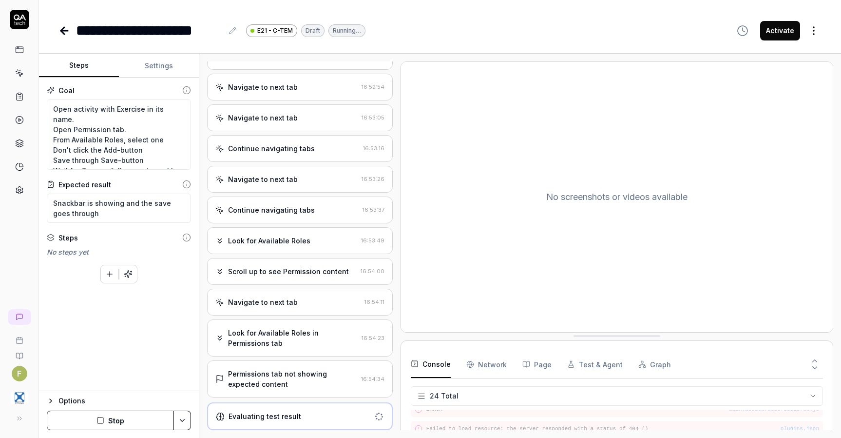
scroll to position [440, 0]
click at [88, 332] on div "AI Chat" at bounding box center [87, 326] width 89 height 14
click at [102, 300] on div "Goal Open activity with Exercise in its name. Open Permission tab. From Availab…" at bounding box center [119, 234] width 160 height 313
click at [284, 345] on div "Look for Available Roles in Permissions tab" at bounding box center [293, 339] width 130 height 20
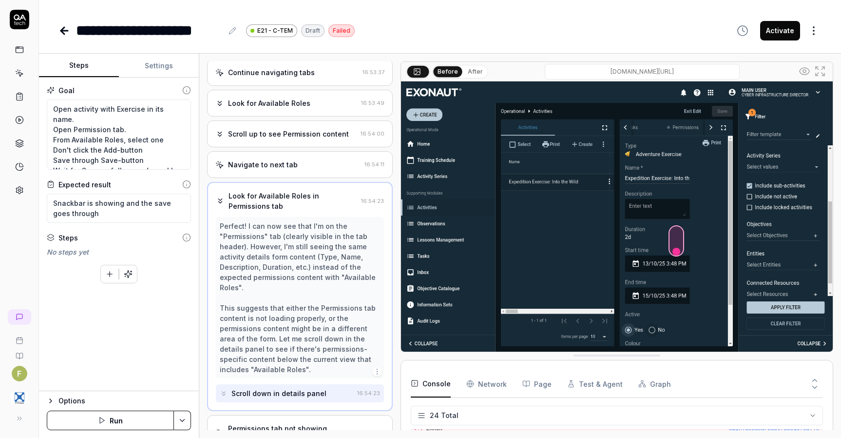
scroll to position [560, 0]
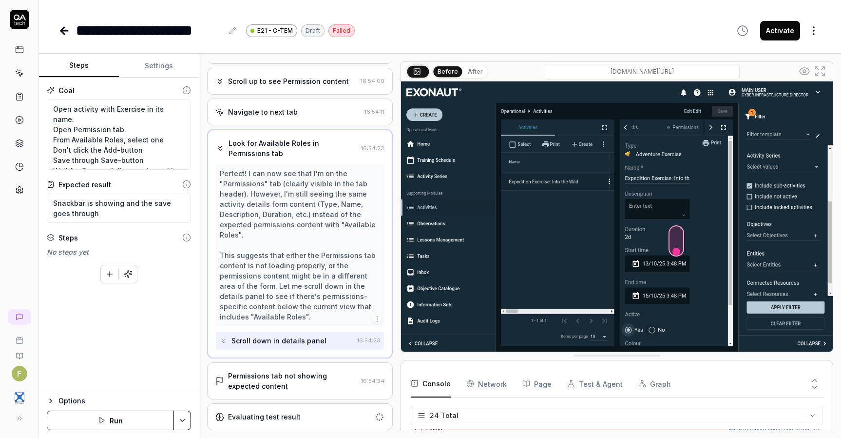
click at [288, 369] on div "Permissions tab not showing expected content 16:54:34" at bounding box center [300, 380] width 186 height 37
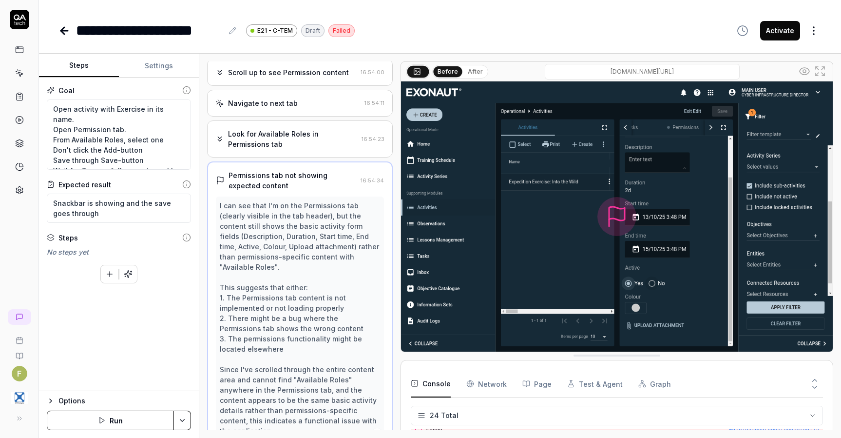
scroll to position [682, 0]
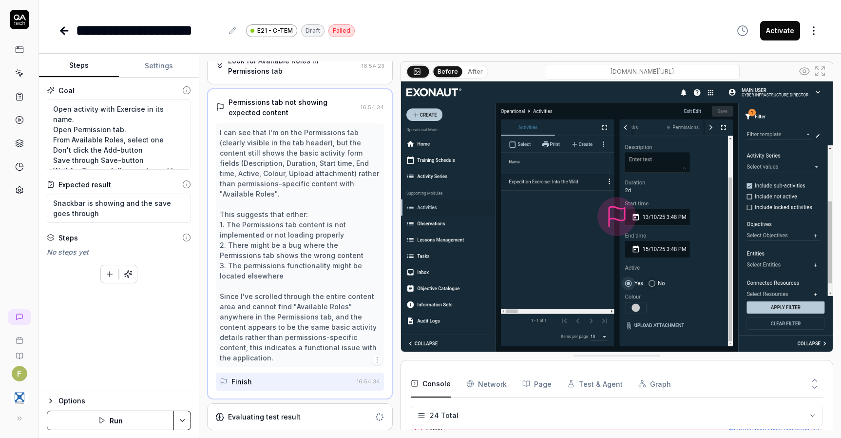
click at [293, 419] on div "Evaluating test result" at bounding box center [264, 416] width 73 height 10
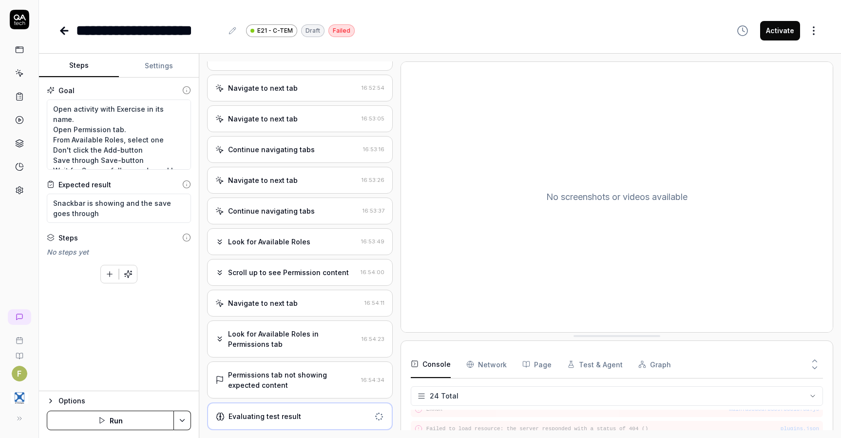
click at [68, 31] on icon at bounding box center [64, 31] width 7 height 0
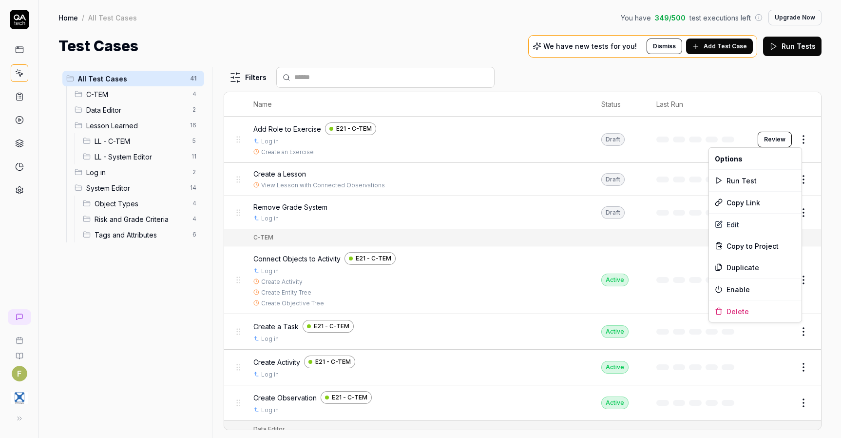
click at [804, 143] on html "F Home / All Test Cases You have 349 / 500 test executions left Upgrade Now Hom…" at bounding box center [420, 219] width 841 height 438
click at [758, 312] on div "Delete" at bounding box center [755, 310] width 93 height 21
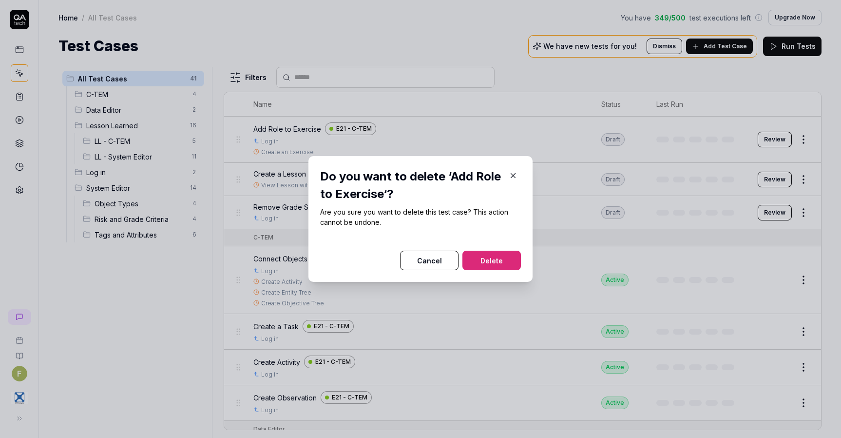
click at [501, 265] on button "Delete" at bounding box center [492, 260] width 58 height 19
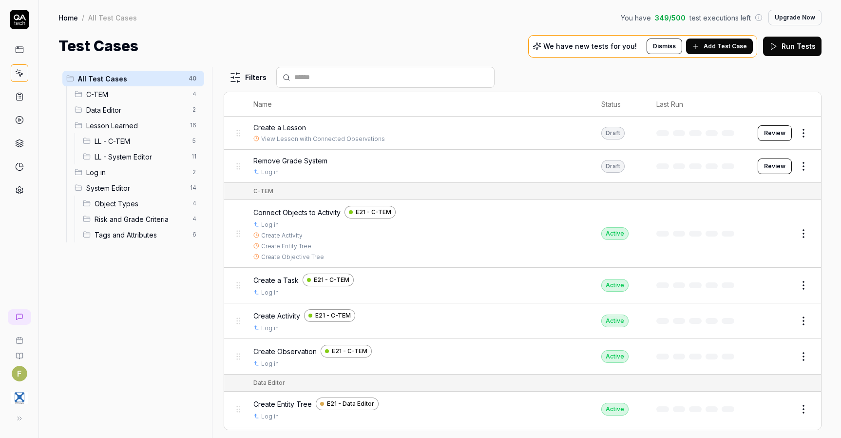
click at [772, 135] on button "Review" at bounding box center [775, 133] width 34 height 16
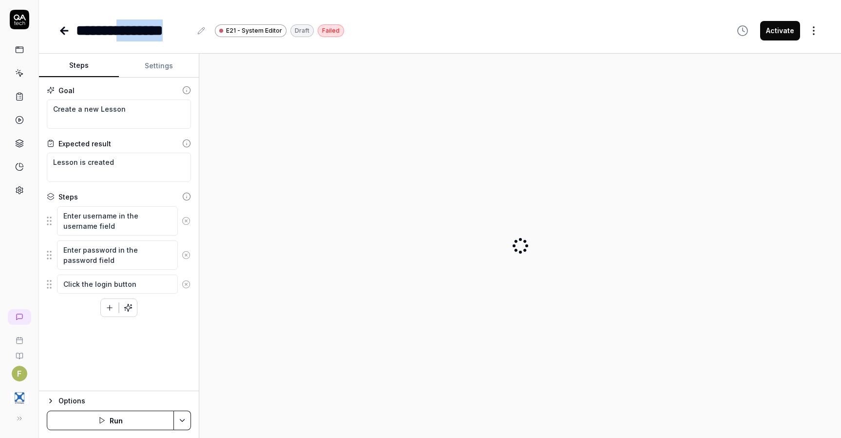
drag, startPoint x: 365, startPoint y: 34, endPoint x: 128, endPoint y: -20, distance: 242.6
click at [128, 0] on html "**********" at bounding box center [420, 219] width 841 height 438
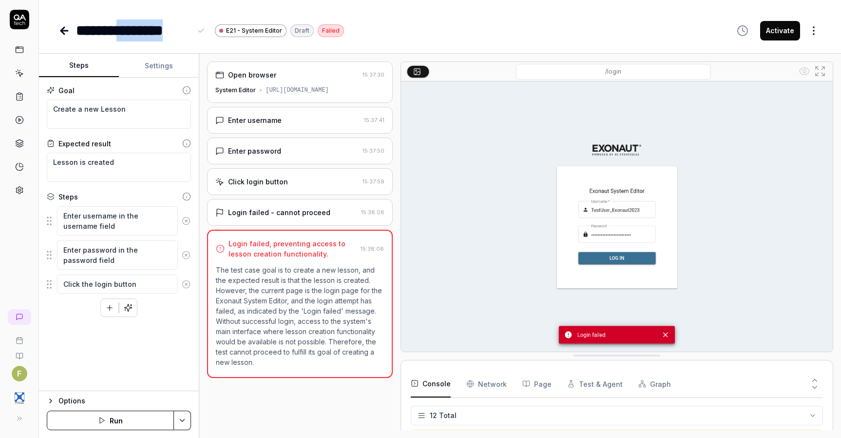
scroll to position [166, 0]
click at [161, 64] on button "Settings" at bounding box center [159, 65] width 80 height 23
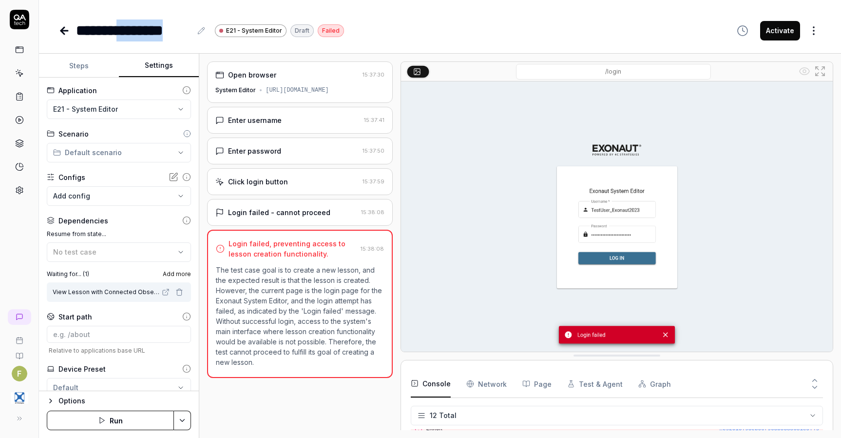
scroll to position [36, 0]
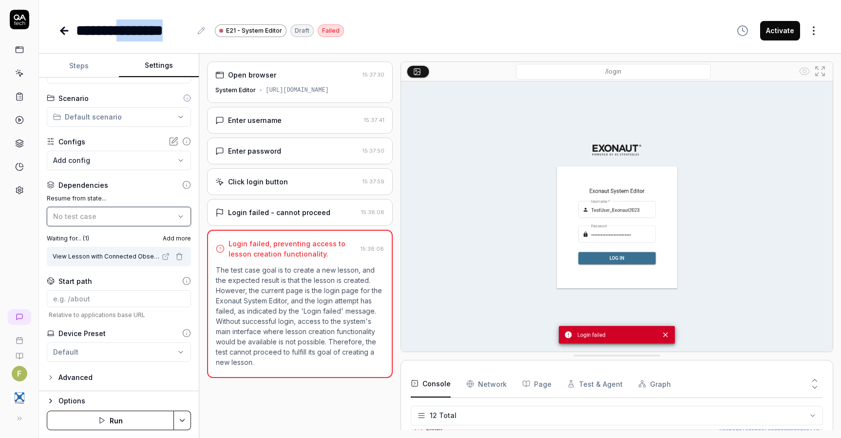
click at [158, 209] on button "No test case" at bounding box center [119, 216] width 144 height 19
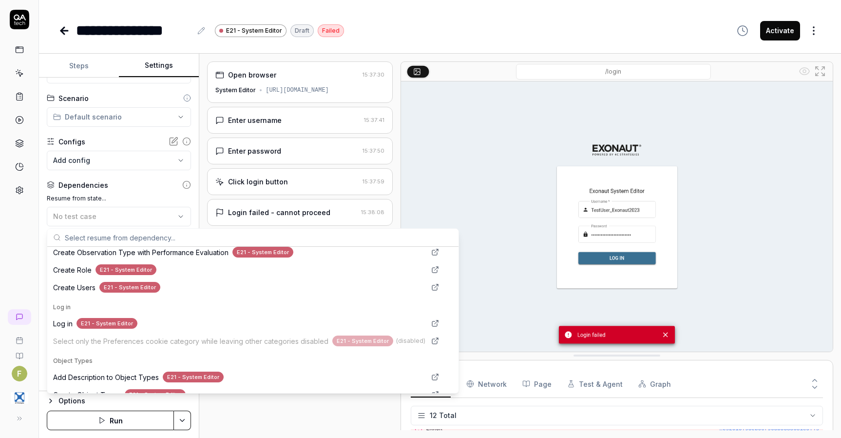
scroll to position [429, 0]
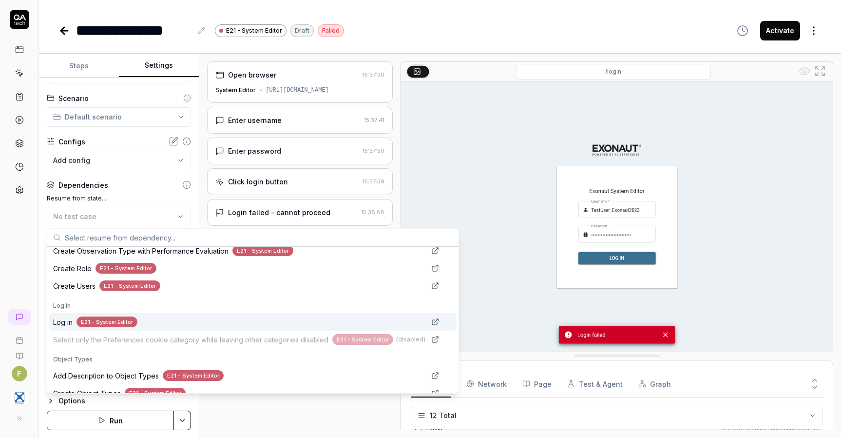
click at [159, 326] on div "Log in E21 - System Editor" at bounding box center [239, 321] width 372 height 11
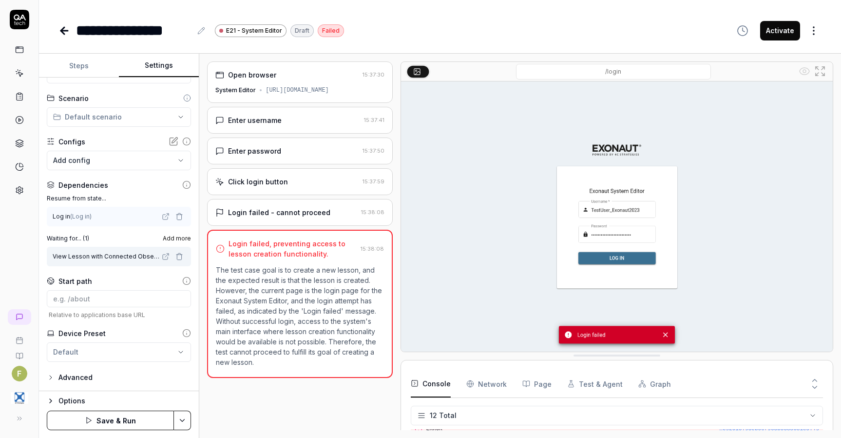
scroll to position [0, 0]
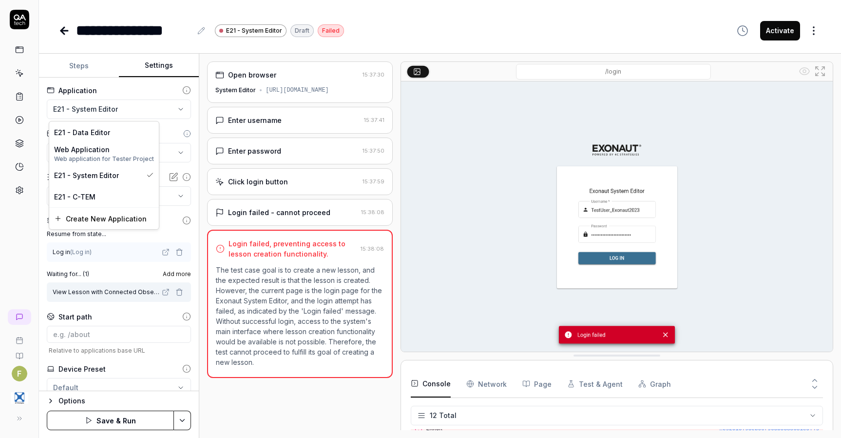
click at [111, 110] on html "**********" at bounding box center [420, 219] width 841 height 438
click at [122, 195] on div "E21 - C-TEM" at bounding box center [104, 197] width 100 height 10
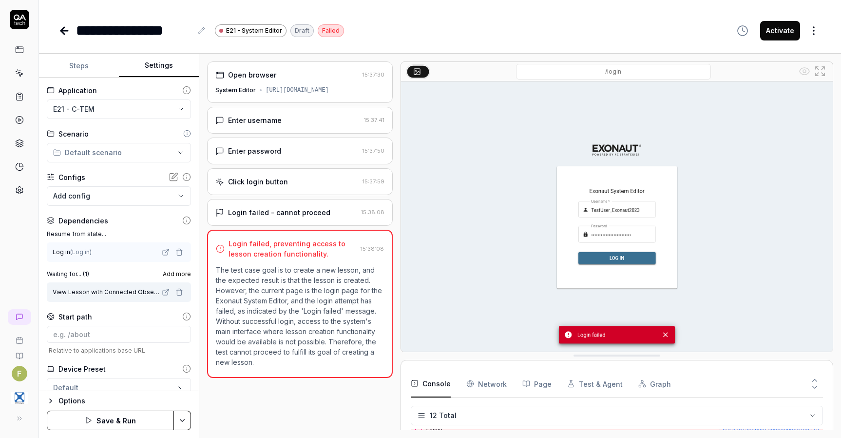
click at [78, 68] on button "Steps" at bounding box center [79, 65] width 80 height 23
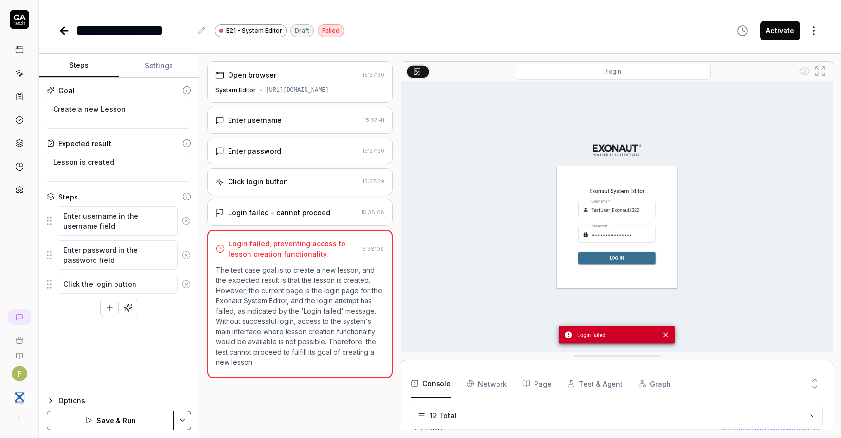
click at [140, 416] on button "Save & Run" at bounding box center [110, 419] width 127 height 19
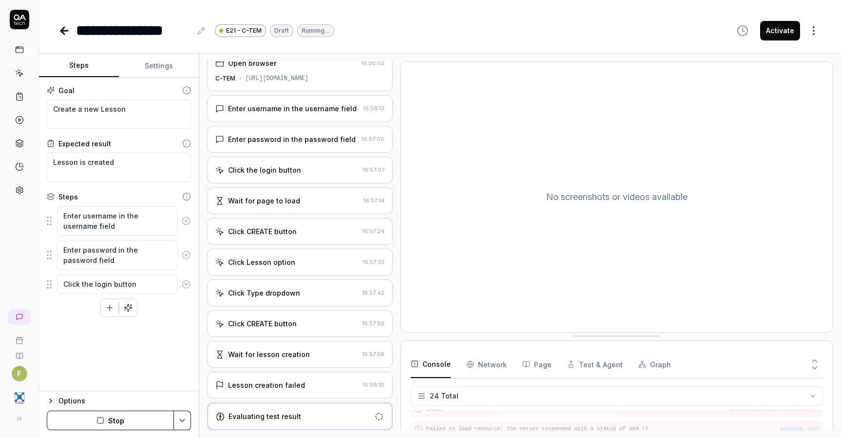
scroll to position [20, 0]
click at [292, 326] on div "Click CREATE button" at bounding box center [262, 323] width 69 height 10
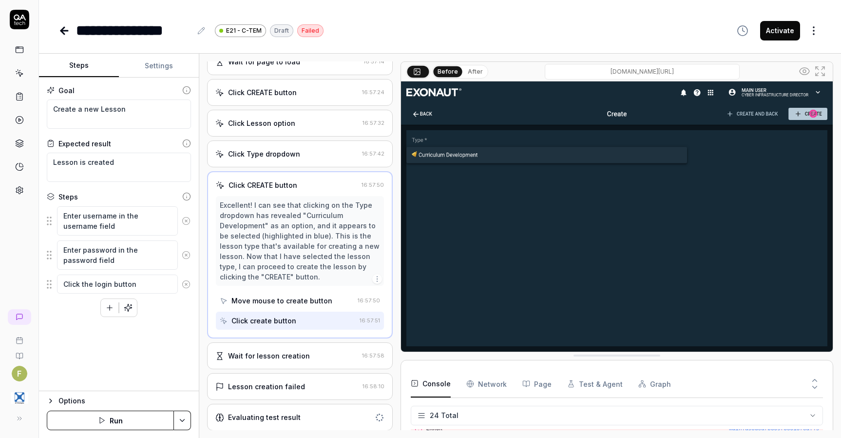
scroll to position [160, 0]
click at [290, 351] on div "Wait for lesson creation" at bounding box center [269, 355] width 82 height 10
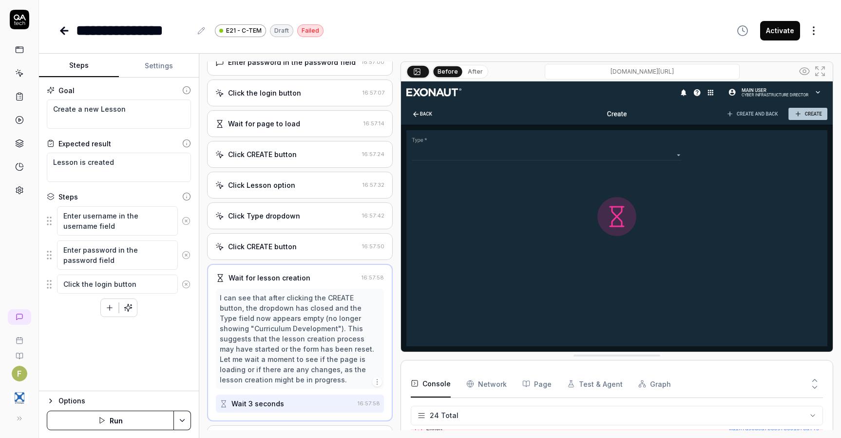
scroll to position [150, 0]
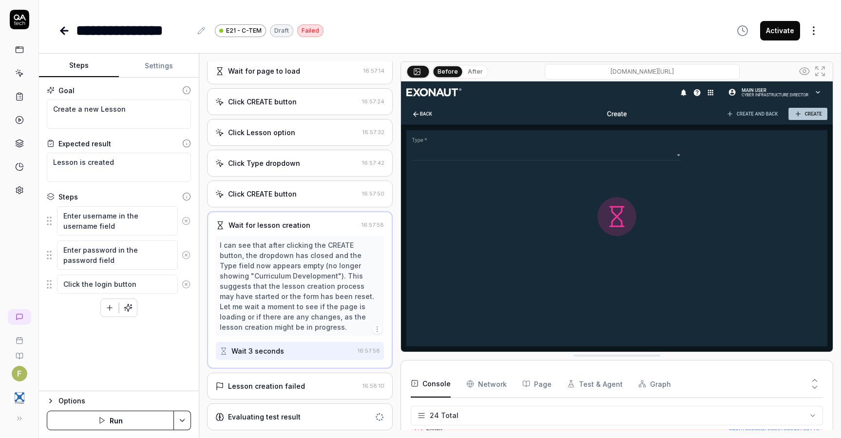
click at [289, 385] on div "Lesson creation failed" at bounding box center [266, 386] width 77 height 10
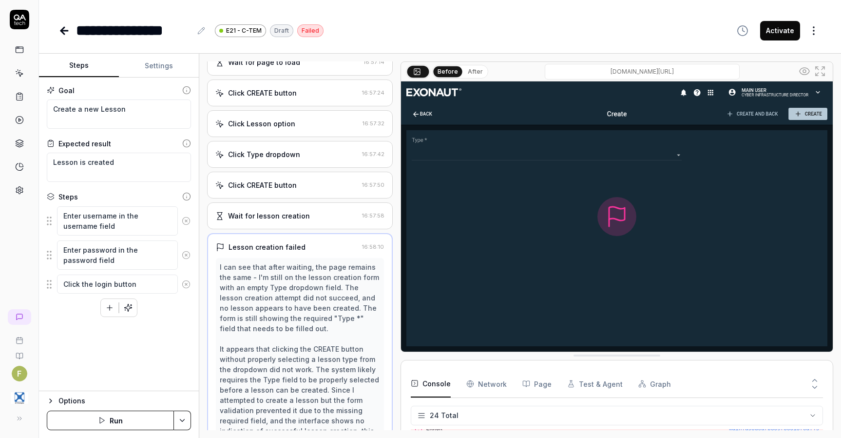
scroll to position [222, 0]
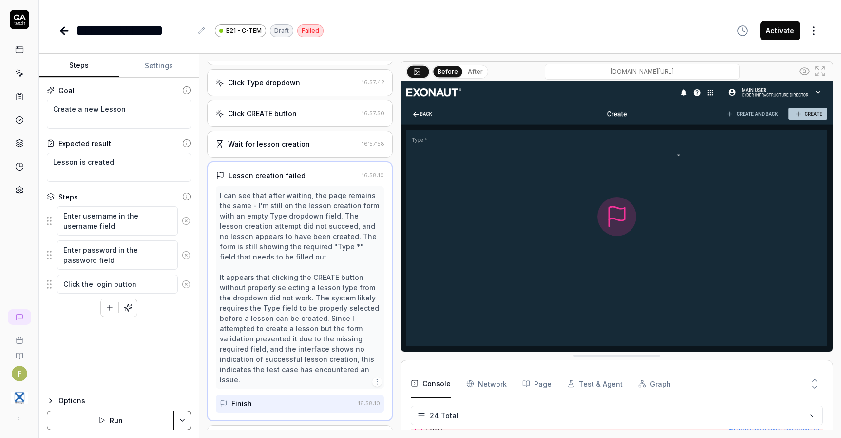
click at [308, 96] on div "Click Type dropdown 16:57:42" at bounding box center [300, 82] width 186 height 27
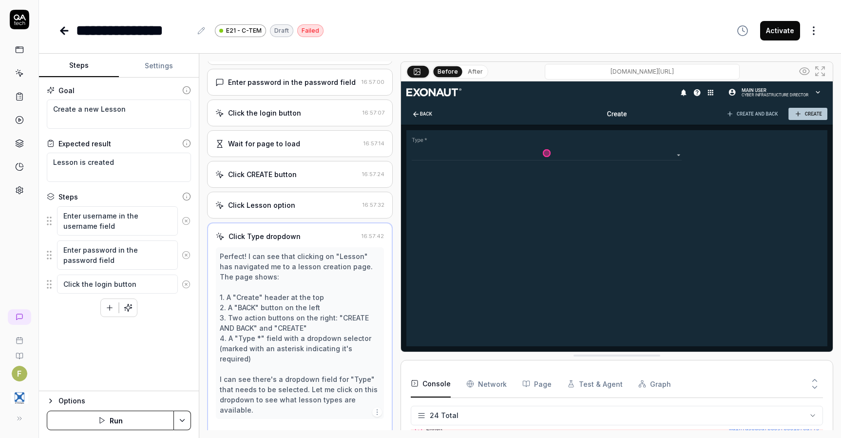
scroll to position [68, 0]
click at [300, 199] on div "Open browser 16:56:02 C-TEM https://semmextdev01.exonaut.com/exonaut-tem Enter …" at bounding box center [300, 245] width 186 height 368
click at [300, 211] on div "Click Lesson option" at bounding box center [286, 205] width 143 height 10
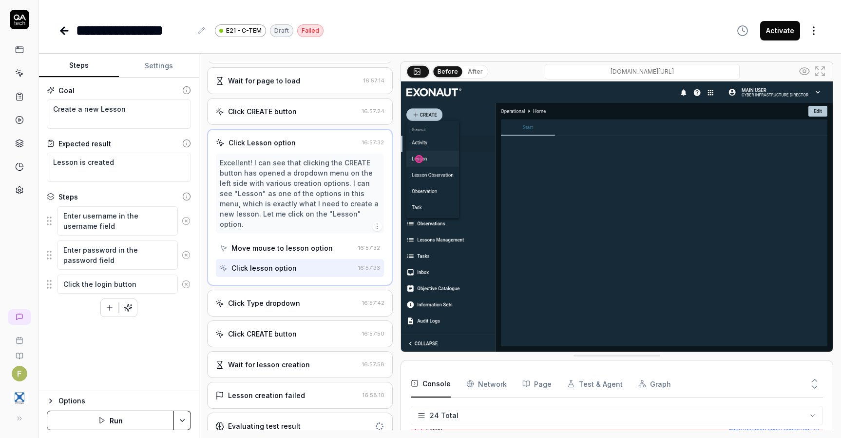
scroll to position [132, 0]
click at [303, 316] on div "Click Type dropdown 16:57:42" at bounding box center [300, 302] width 186 height 27
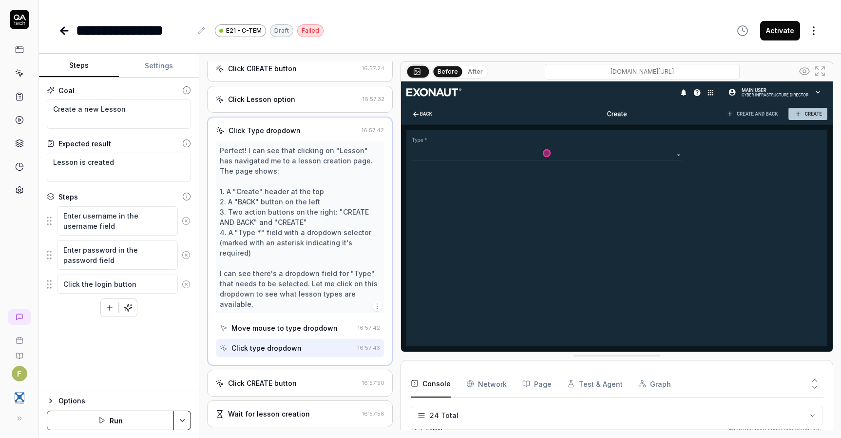
scroll to position [175, 0]
click at [136, 111] on textarea "Create a new Lesson" at bounding box center [119, 113] width 144 height 29
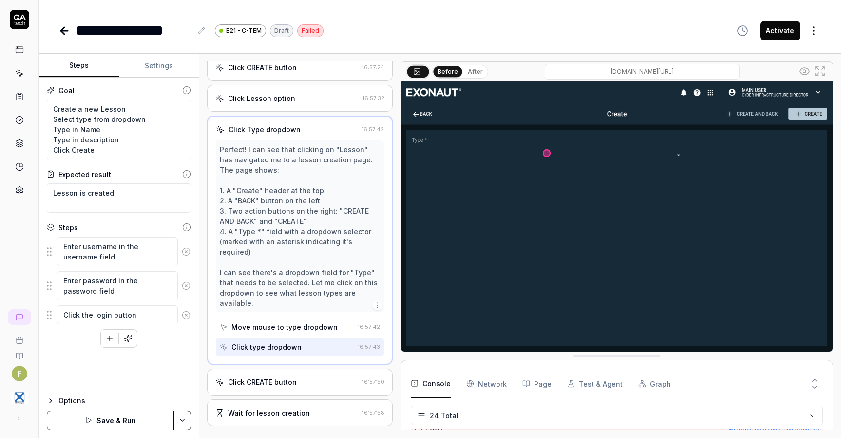
click at [136, 423] on button "Save & Run" at bounding box center [110, 419] width 127 height 19
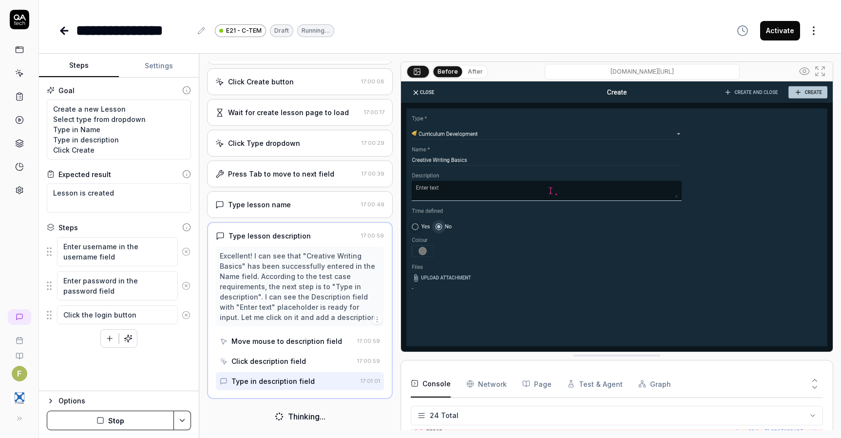
scroll to position [403, 0]
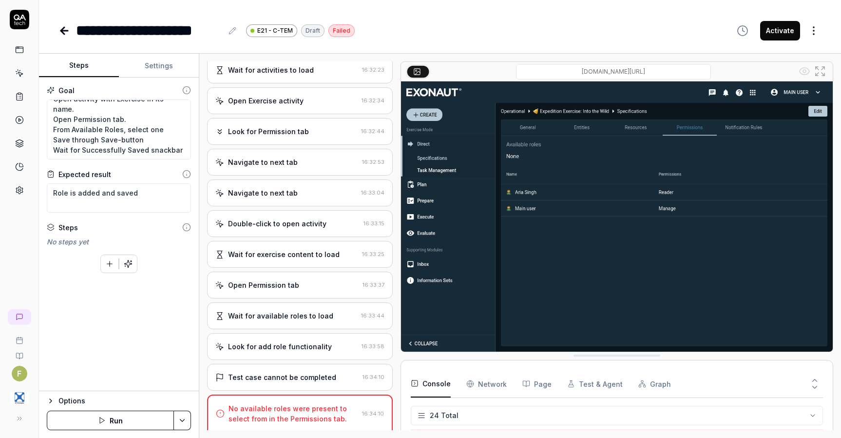
scroll to position [403, 0]
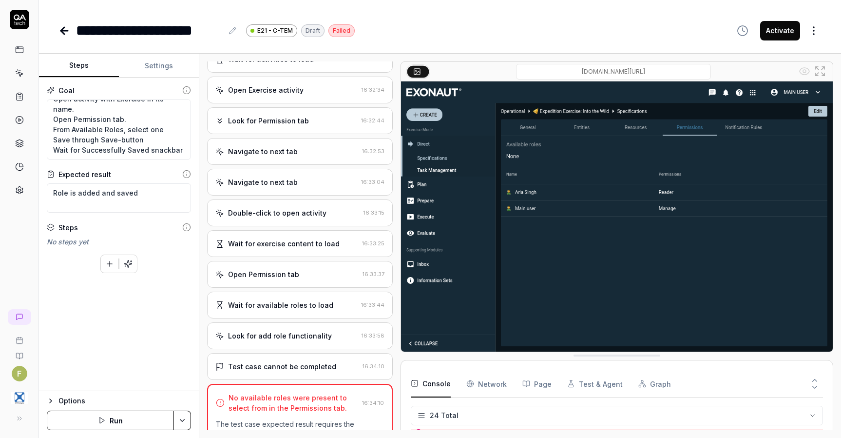
type textarea "*"
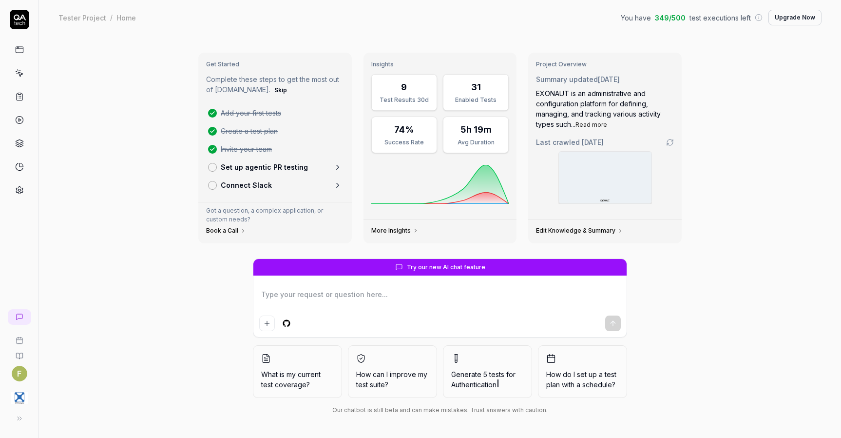
click at [18, 376] on html "F Tester Project / Home You have 349 / 500 test executions left Upgrade Now Tes…" at bounding box center [420, 219] width 841 height 438
click at [68, 391] on html "F Tester Project / Home You have 349 / 500 test executions left Upgrade Now Tes…" at bounding box center [420, 219] width 841 height 438
click at [24, 412] on button at bounding box center [17, 417] width 19 height 19
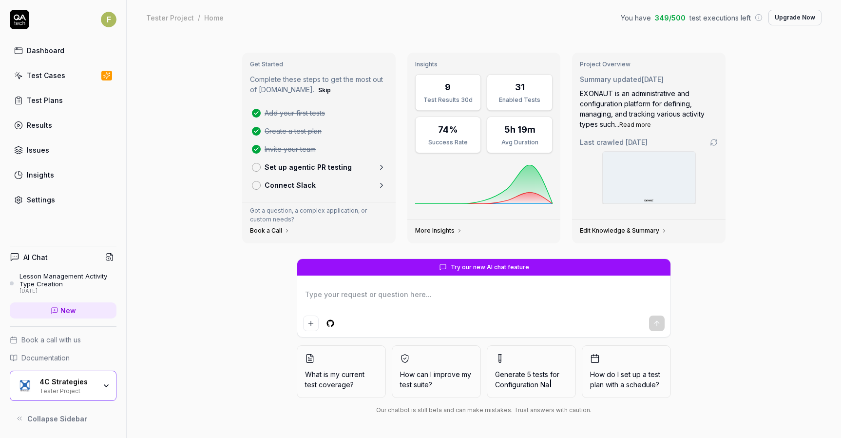
click at [50, 279] on div "Lesson Management Activity Type Creation" at bounding box center [67, 280] width 97 height 16
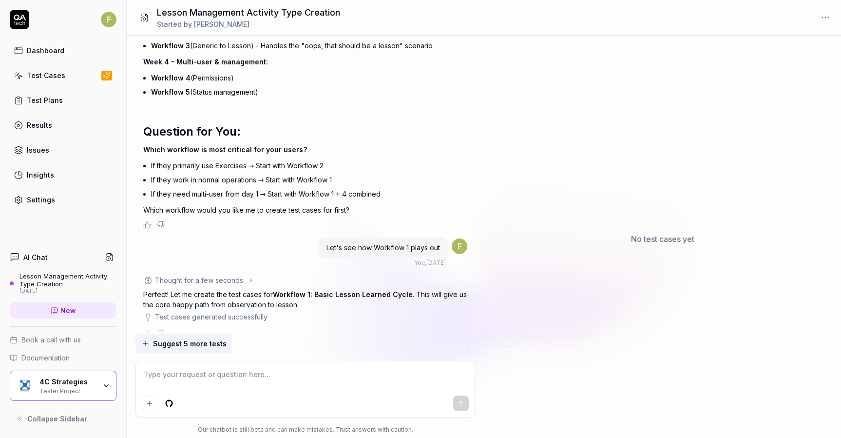
click at [324, 382] on textarea at bounding box center [305, 379] width 327 height 24
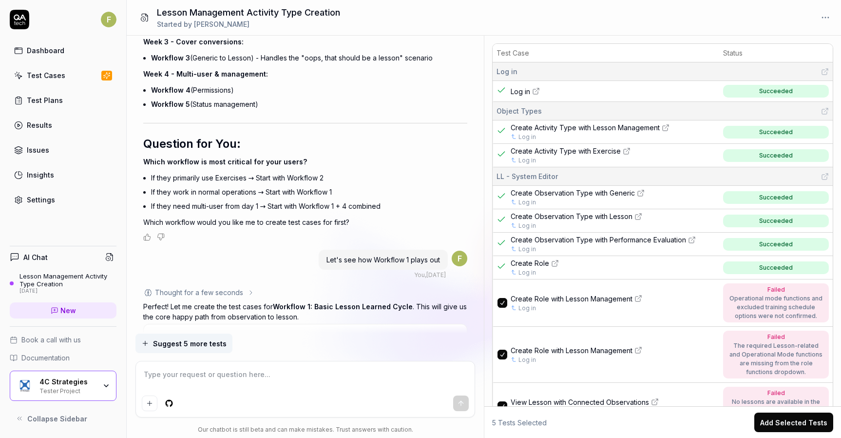
type textarea "*"
type textarea "I"
type textarea "*"
type textarea "I'"
type textarea "*"
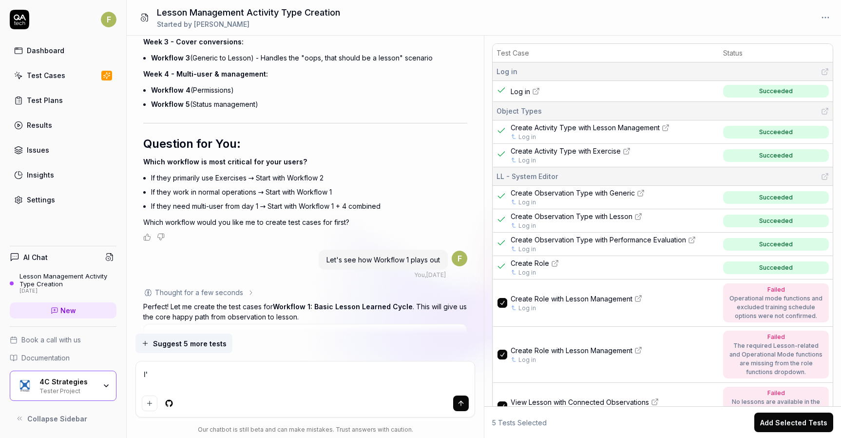
type textarea "I'd"
type textarea "*"
type textarea "I'd"
type textarea "*"
type textarea "I'd l"
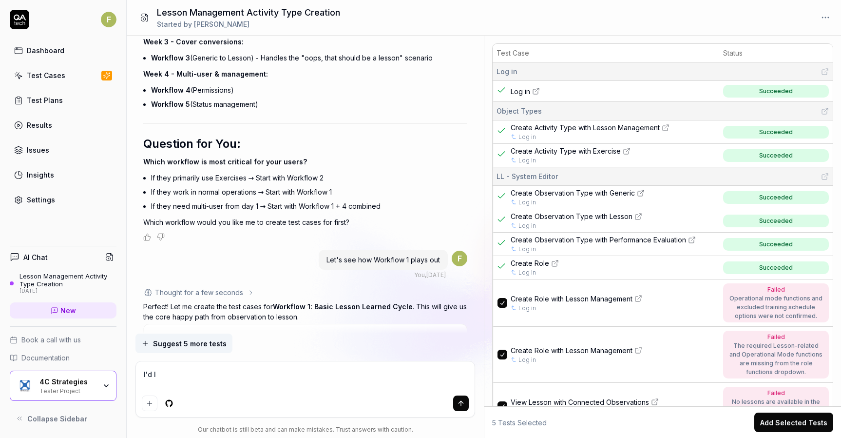
type textarea "*"
type textarea "I'd li"
type textarea "*"
type textarea "I'd lik"
type textarea "*"
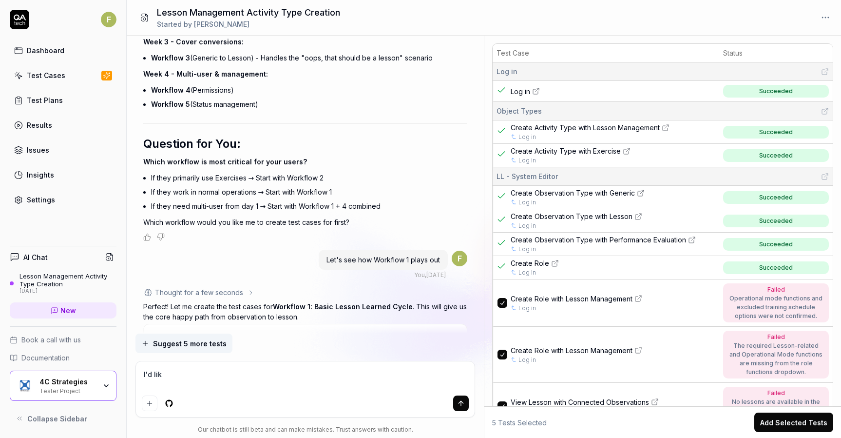
type textarea "I'd like"
type textarea "*"
type textarea "I'd like t"
type textarea "*"
type textarea "I'd like to"
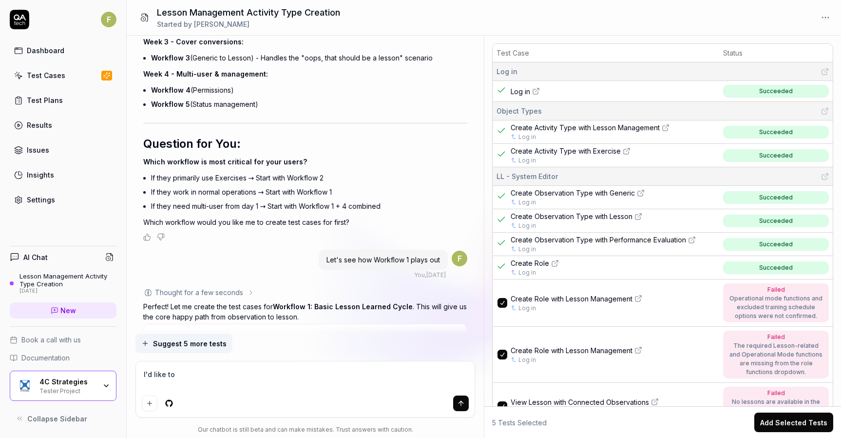
type textarea "*"
type textarea "I'd like to"
type textarea "*"
type textarea "I'd like to c"
type textarea "*"
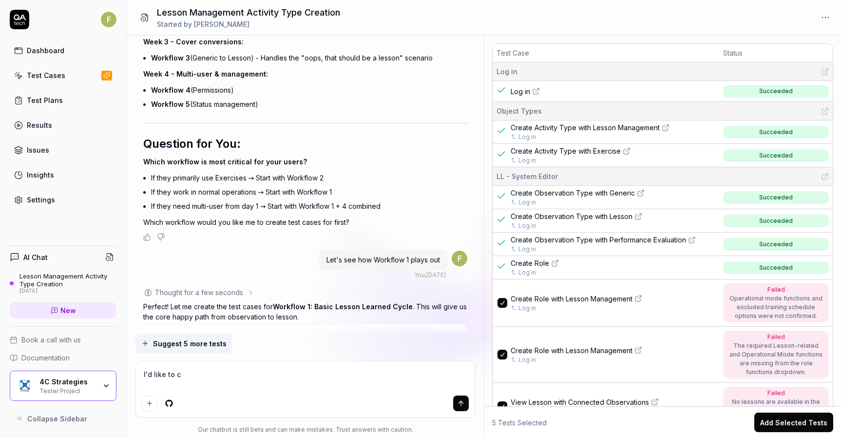
type textarea "I'd like to cr"
type textarea "*"
type textarea "I'd like to cre"
type textarea "*"
type textarea "I'd like to creat"
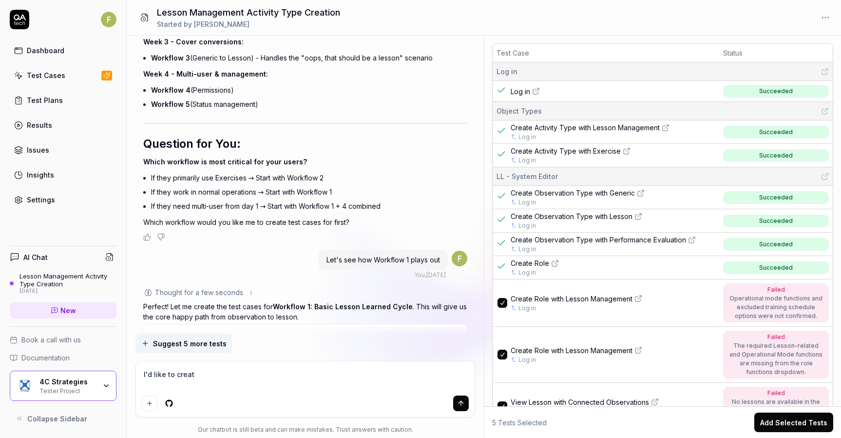
type textarea "*"
type textarea "I'd like to create"
type textarea "*"
type textarea "I'd like to create"
type textarea "*"
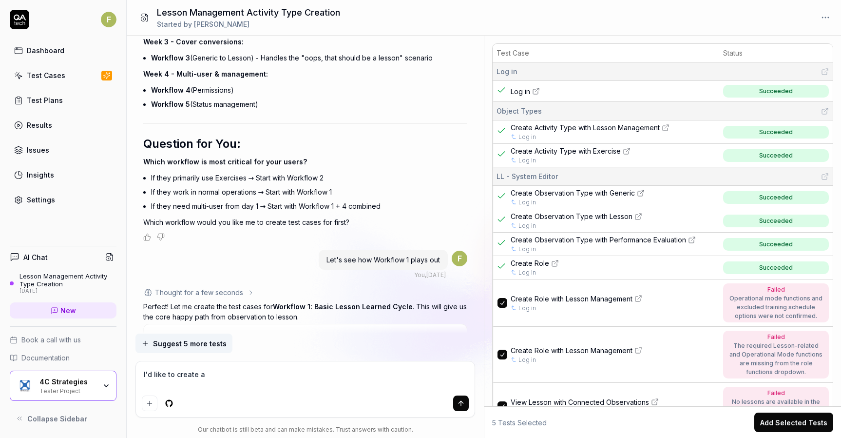
type textarea "I'd like to create a"
type textarea "*"
type textarea "I'd like to create a t"
type textarea "*"
type textarea "I'd like to create a te"
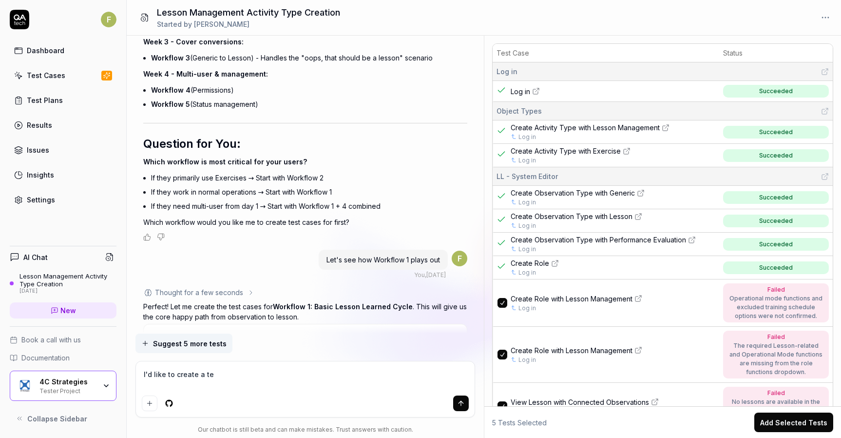
type textarea "*"
type textarea "I'd like to create a tes"
type textarea "*"
type textarea "I'd like to create a test"
type textarea "*"
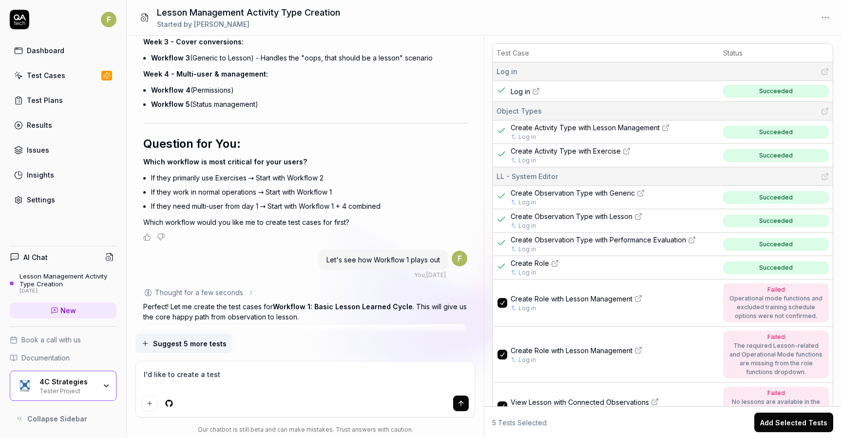
type textarea "I'd like to create a test"
type textarea "*"
type textarea "I'd like to create a test c"
type textarea "*"
type textarea "I'd like to create a test ca"
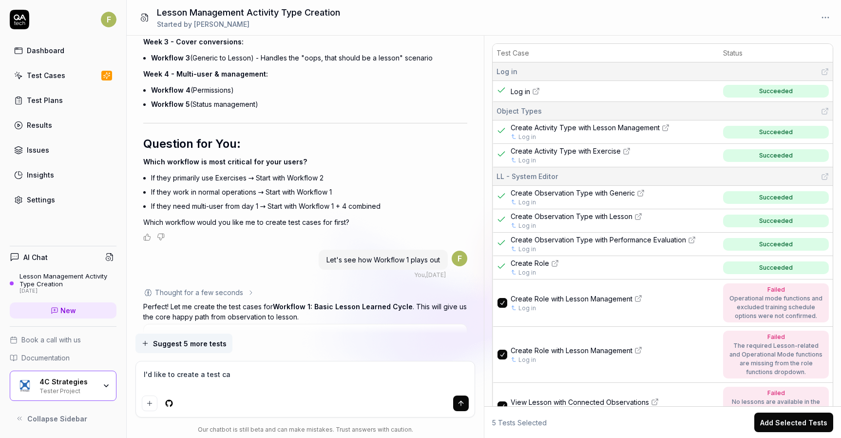
type textarea "*"
type textarea "I'd like to create a test cas"
type textarea "*"
type textarea "I'd like to create a test case"
type textarea "*"
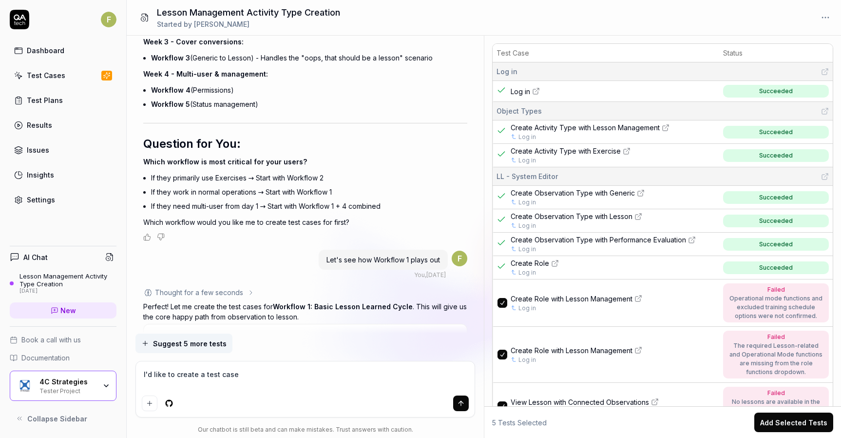
type textarea "I'd like to create a test case"
type textarea "*"
type textarea "I'd like to create a test case w"
type textarea "*"
type textarea "I'd like to create a test case wh"
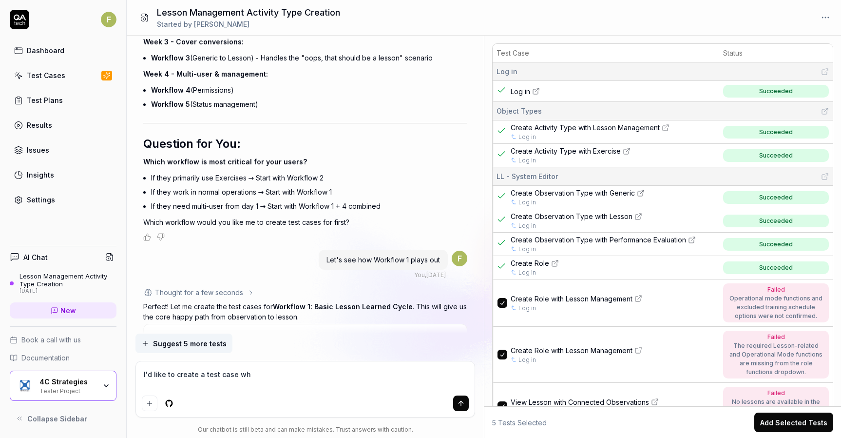
type textarea "*"
type textarea "I'd like to create a test case wher"
type textarea "*"
type textarea "I'd like to create a test case where"
type textarea "*"
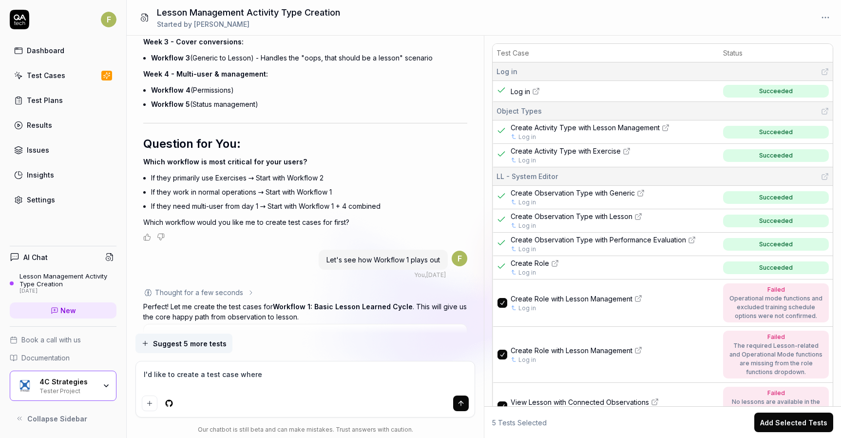
type textarea "I'd like to create a test case where a"
type textarea "*"
type textarea "I'd like to create a test case where a"
type textarea "*"
type textarea "I'd like to create a test case where a r"
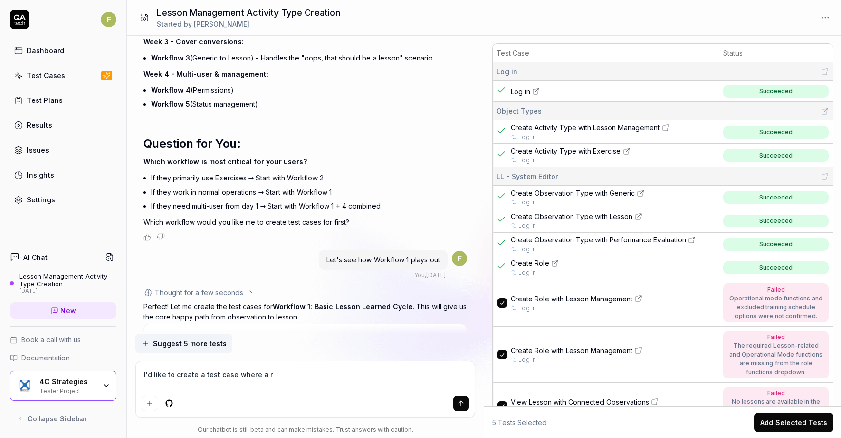
type textarea "*"
type textarea "I'd like to create a test case where a ro"
type textarea "*"
type textarea "I'd like to create a test case where a rol"
type textarea "*"
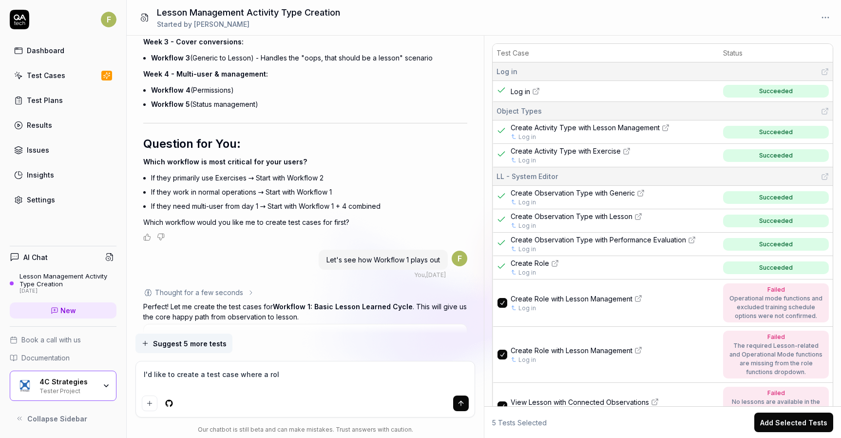
type textarea "I'd like to create a test case where a role"
type textarea "*"
type textarea "I'd like to create a test case where a role"
type textarea "*"
type textarea "I'd like to create a test case where a role"
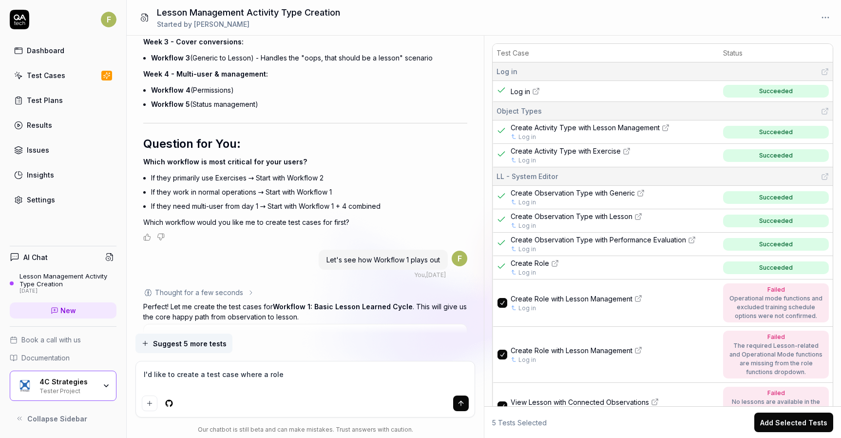
type textarea "*"
type textarea "I'd like to create a test case where a rol"
type textarea "*"
type textarea "I'd like to create a test case where a ro"
type textarea "*"
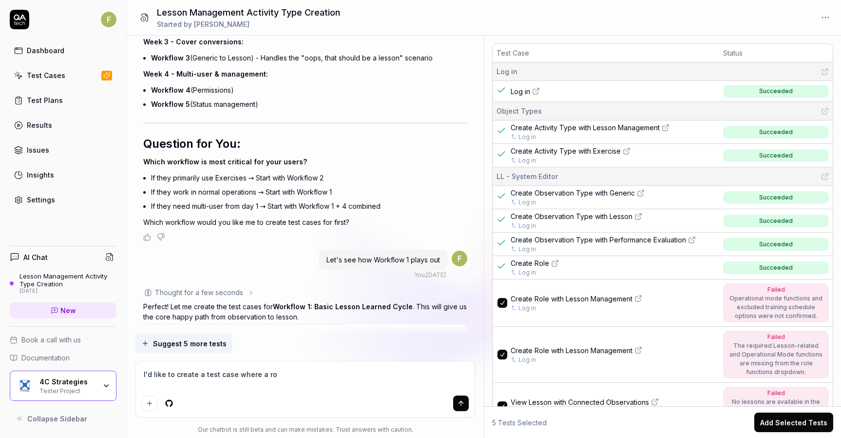
type textarea "I'd like to create a test case where a r"
type textarea "*"
type textarea "I'd like to create a test case where a"
type textarea "*"
type textarea "I'd like to create a test case where a R"
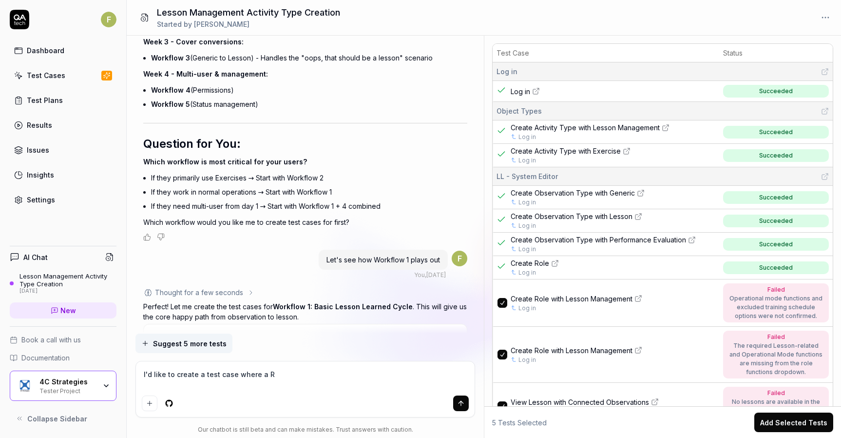
type textarea "*"
type textarea "I'd like to create a test case where a Ro"
type textarea "*"
type textarea "I'd like to create a test case where a Rol"
type textarea "*"
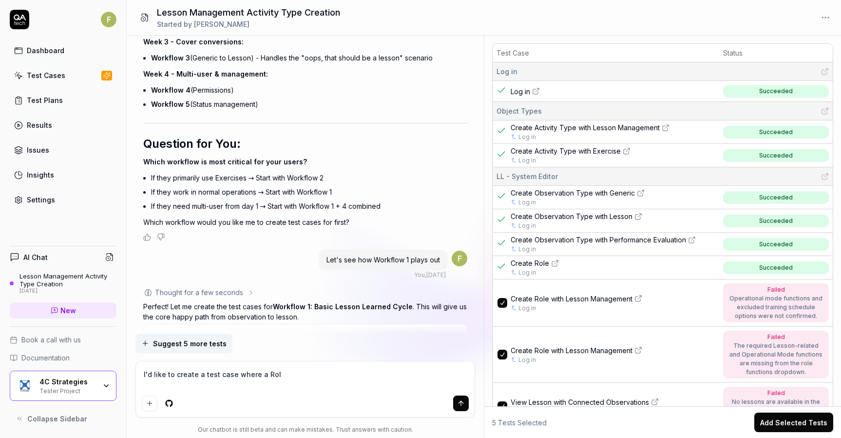
type textarea "I'd like to create a test case where a Role"
type textarea "*"
type textarea "I'd like to create a test case where a Role"
type textarea "*"
type textarea "I'd like to create a test case where a Role i"
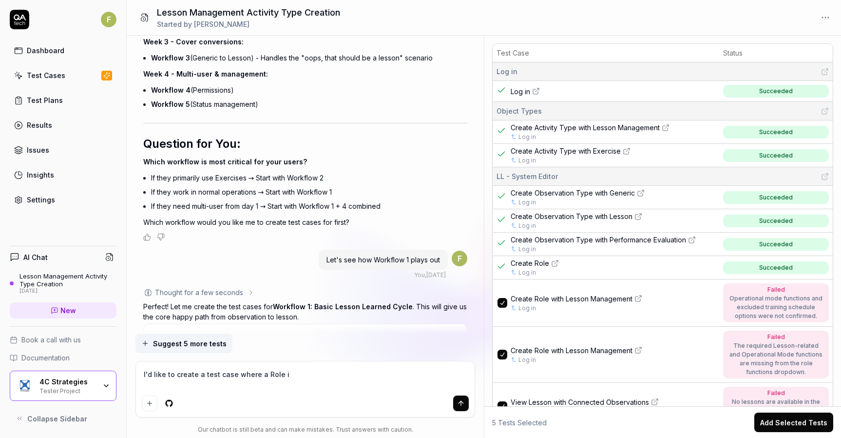
type textarea "*"
type textarea "I'd like to create a test case where a Role is"
type textarea "*"
type textarea "I'd like to create a test case where a Role is"
type textarea "*"
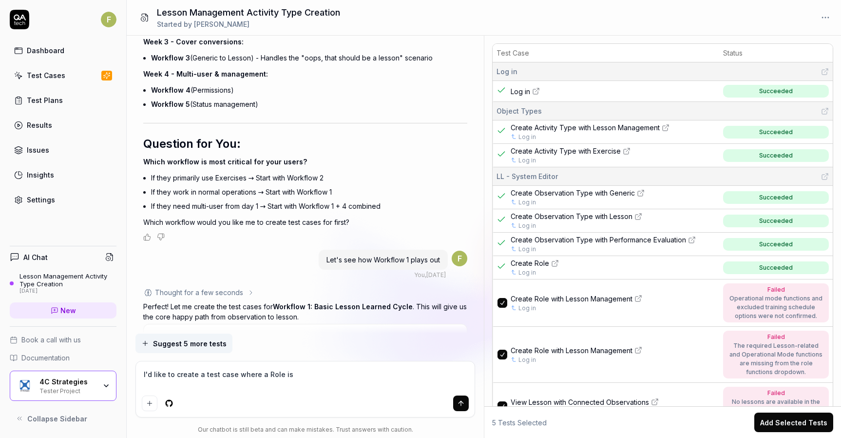
type textarea "I'd like to create a test case where a Role is a"
type textarea "*"
type textarea "I'd like to create a test case where a Role is ad"
type textarea "*"
type textarea "I'd like to create a test case where a Role is add"
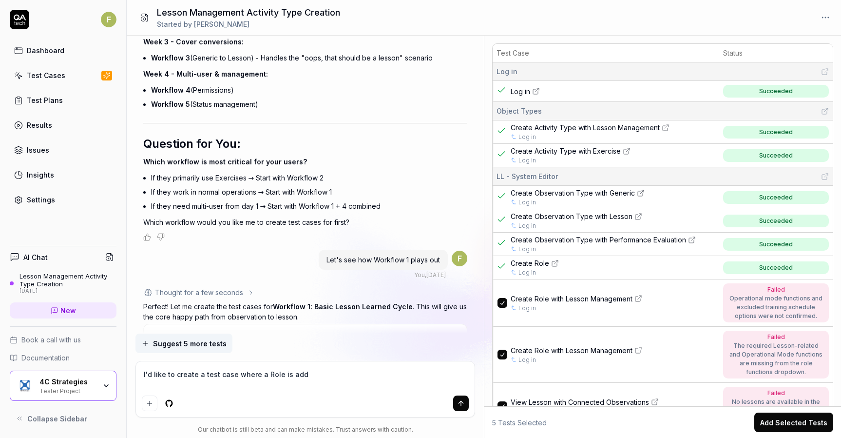
type textarea "*"
type textarea "I'd like to create a test case where a Role is adde"
type textarea "*"
type textarea "I'd like to create a test case where a Role is added"
type textarea "*"
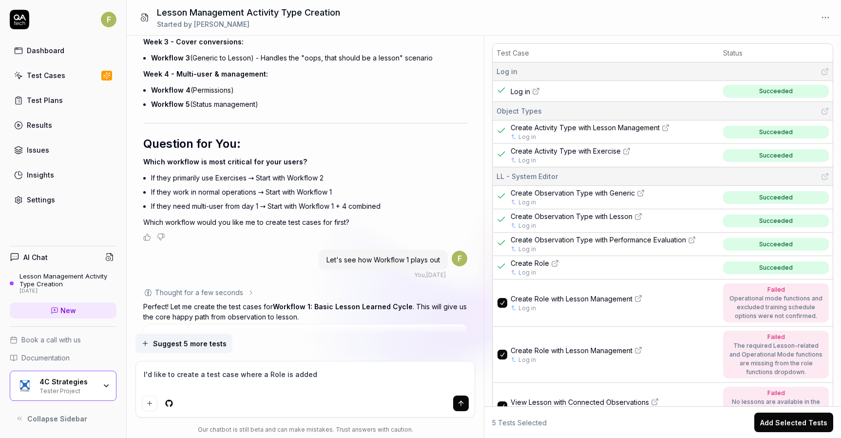
type textarea "I'd like to create a test case where a Role is added"
type textarea "*"
type textarea "I'd like to create a test case where a Role is added t"
type textarea "*"
type textarea "I'd like to create a test case where a Role is added to"
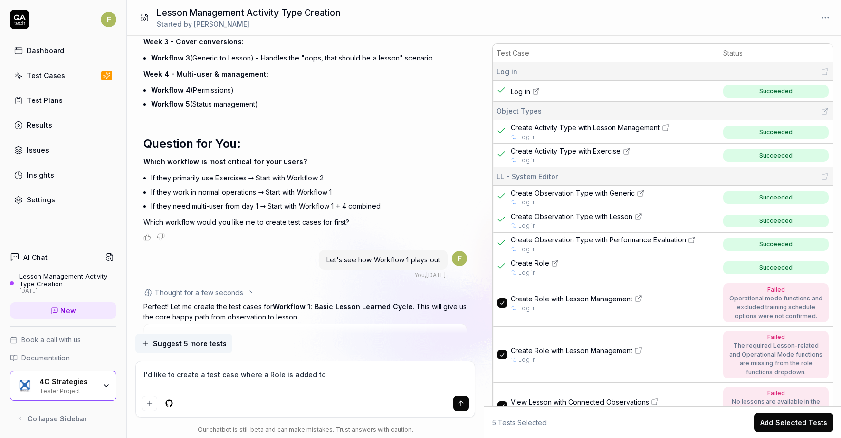
type textarea "*"
type textarea "I'd like to create a test case where a Role is added to"
type textarea "*"
type textarea "I'd like to create a test case where a Role is added to a"
type textarea "*"
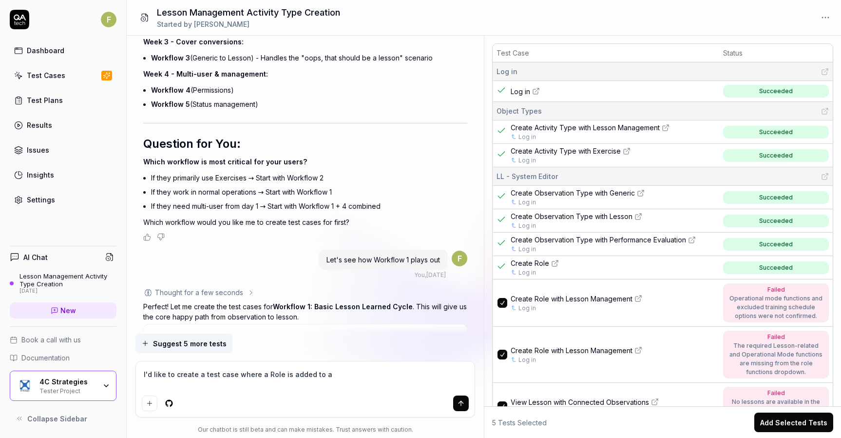
type textarea "I'd like to create a test case where a Role is added to an"
type textarea "*"
type textarea "I'd like to create a test case where a Role is added to an"
type textarea "*"
type textarea "I'd like to create a test case where a Role is added to an ex"
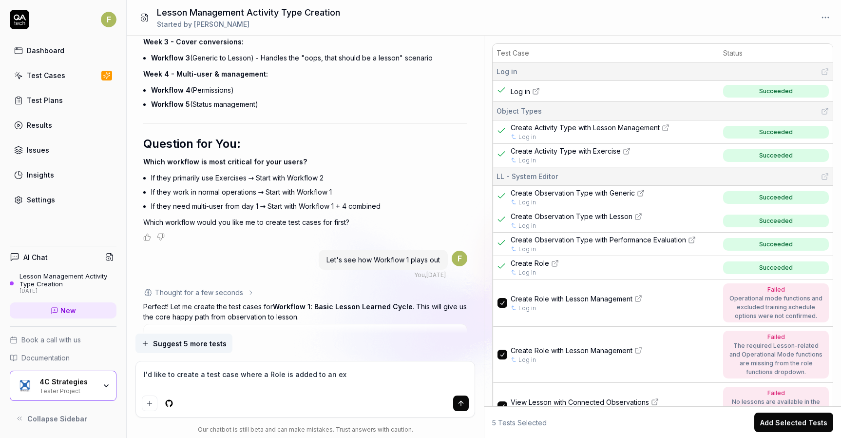
type textarea "*"
type textarea "I'd like to create a test case where a Role is added to an exi"
type textarea "*"
type textarea "I'd like to create a test case where a Role is added to an exis"
type textarea "*"
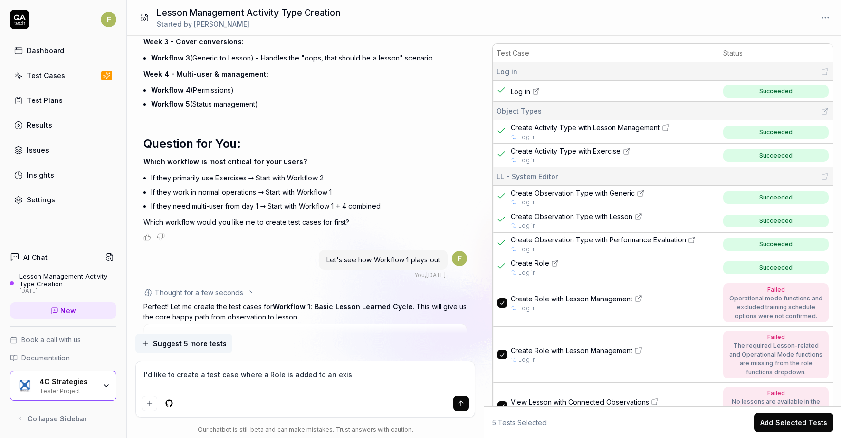
type textarea "I'd like to create a test case where a Role is added to an exisi"
type textarea "*"
type textarea "I'd like to create a test case where a Role is added to an exisit"
type textarea "*"
type textarea "I'd like to create a test case where a Role is added to an exisitn"
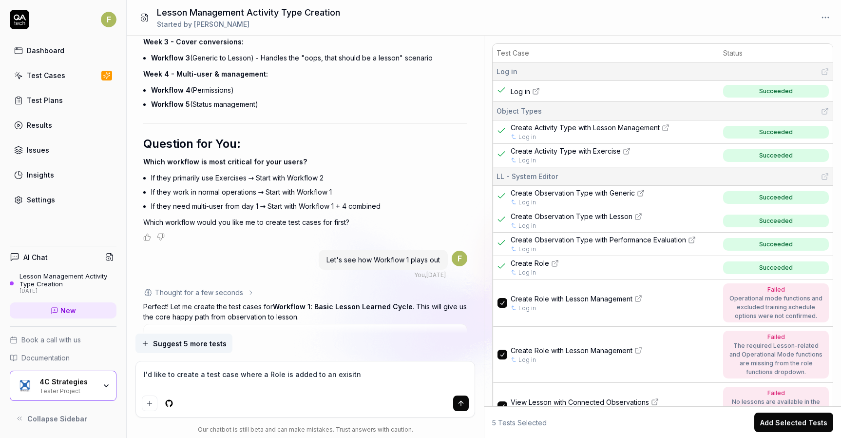
type textarea "*"
type textarea "I'd like to create a test case where a Role is added to an exisitng"
type textarea "*"
type textarea "I'd like to create a test case where a Role is added to an exisitng"
type textarea "*"
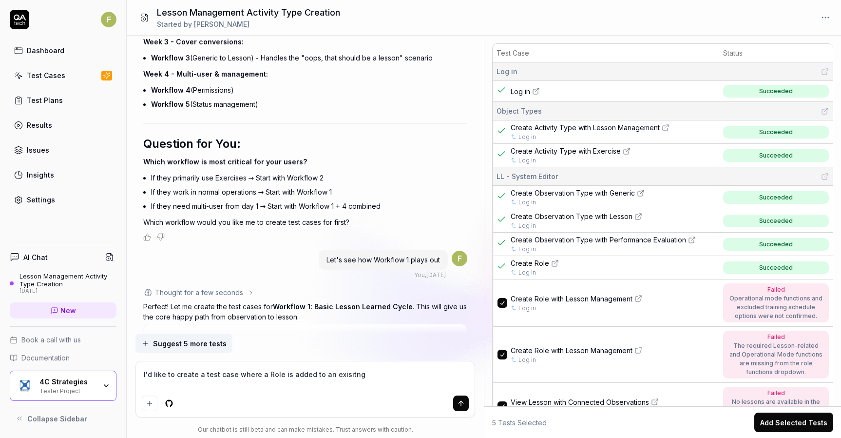
type textarea "I'd like to create a test case where a Role is added to an exisitng"
type textarea "*"
type textarea "I'd like to create a test case where a Role is added to an exisitn"
type textarea "*"
type textarea "I'd like to create a test case where a Role is added to an exisit"
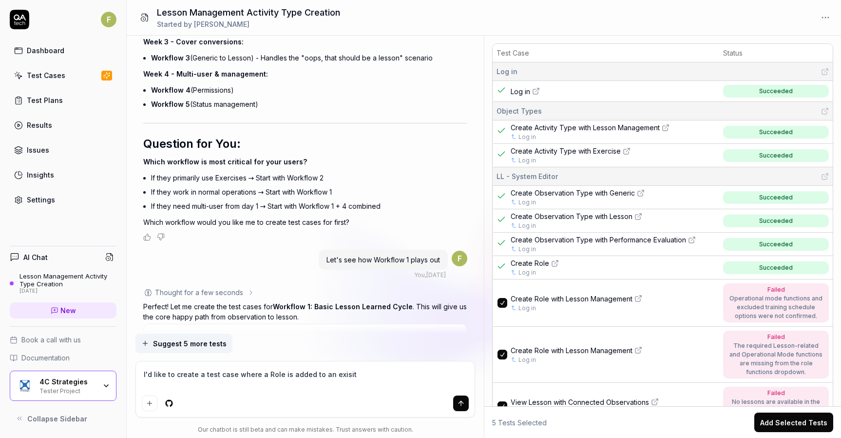
type textarea "*"
type textarea "I'd like to create a test case where a Role is added to an exisiti"
type textarea "*"
type textarea "I'd like to create a test case where a Role is added to an exisitin"
type textarea "*"
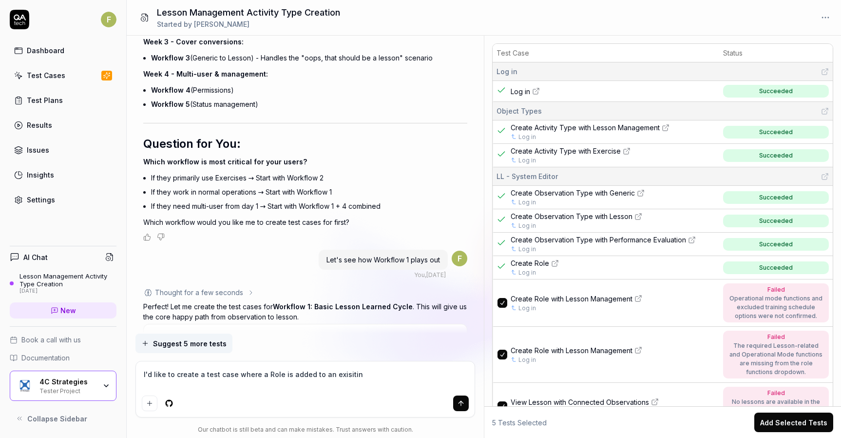
type textarea "I'd like to create a test case where a Role is added to an exisiting"
type textarea "*"
type textarea "I'd like to create a test case where a Role is added to an exisiting"
type textarea "*"
type textarea "I'd like to create a test case where a Role is added to an exisiting e"
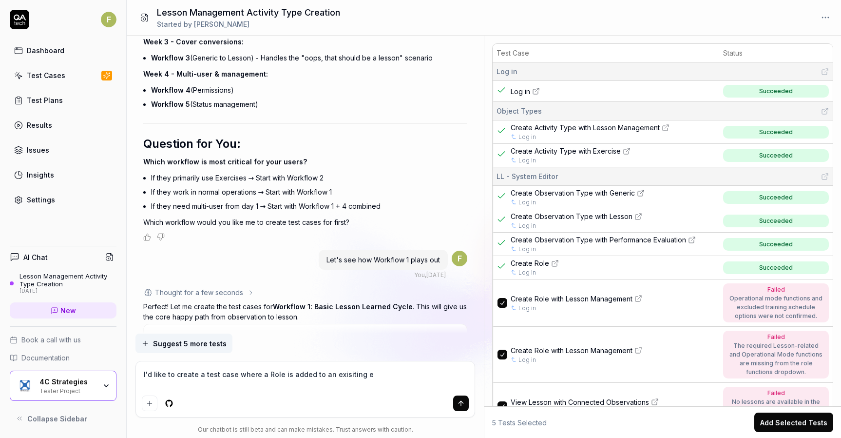
type textarea "*"
type textarea "I'd like to create a test case where a Role is added to an exisiting ex"
type textarea "*"
type textarea "I'd like to create a test case where a Role is added to an exisiting exe"
type textarea "*"
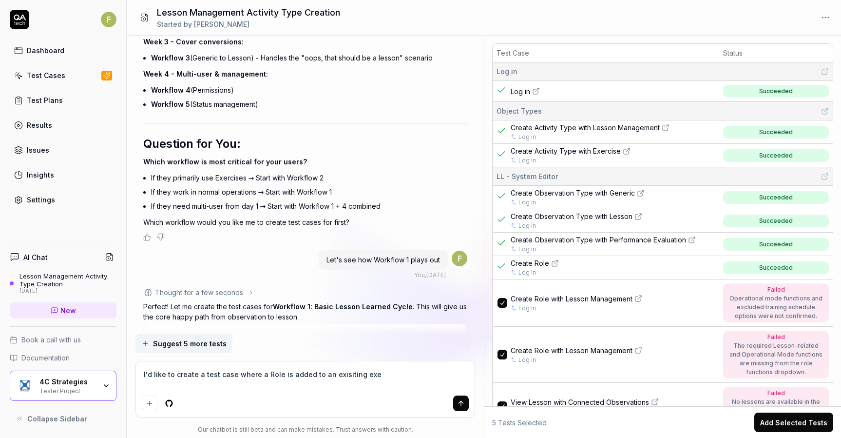
type textarea "I'd like to create a test case where a Role is added to an exisiting exer"
type textarea "*"
type textarea "I'd like to create a test case where a Role is added to an exisiting exerc"
type textarea "*"
type textarea "I'd like to create a test case where a Role is added to an exisiting exerci"
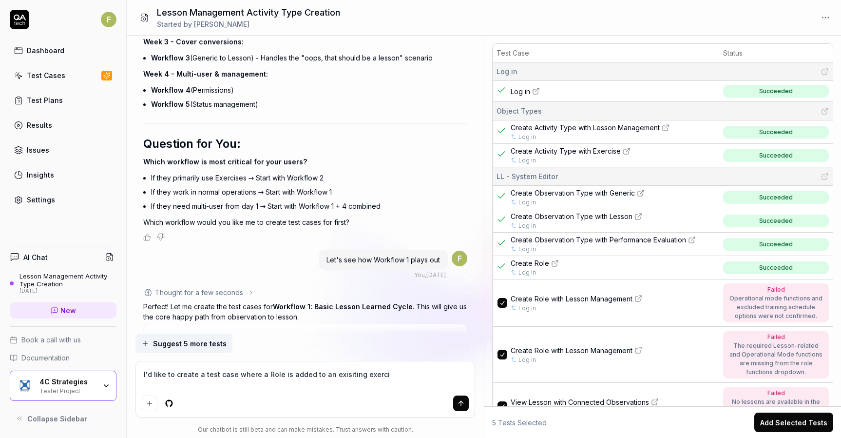
type textarea "*"
type textarea "I'd like to create a test case where a Role is added to an exisiting exercis"
type textarea "*"
type textarea "I'd like to create a test case where a Role is added to an exisiting exercise"
type textarea "*"
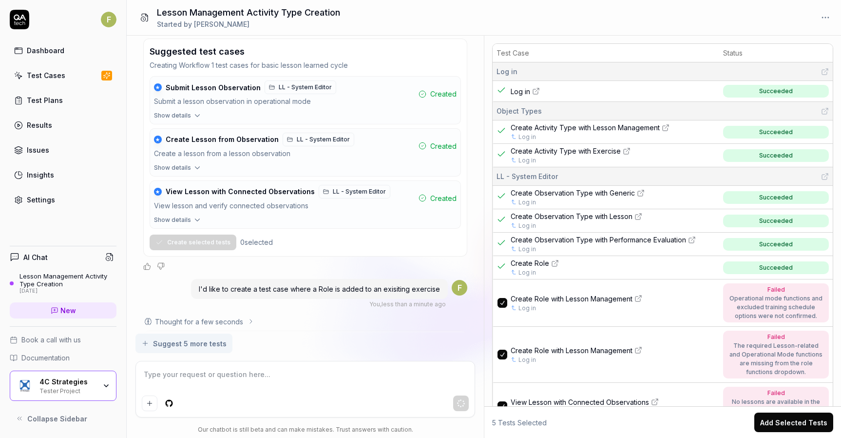
scroll to position [8266, 0]
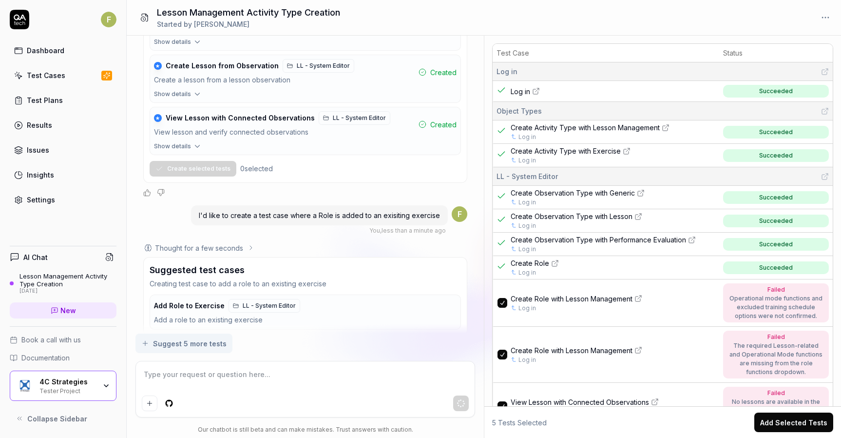
click at [209, 314] on div "Add a role to an existing exercise" at bounding box center [303, 319] width 299 height 11
click at [353, 314] on div "Add a role to an existing exercise" at bounding box center [303, 319] width 299 height 11
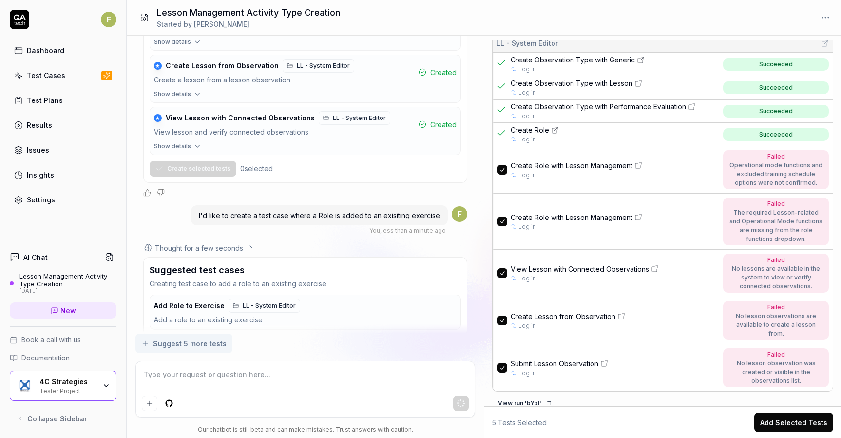
click at [268, 314] on div "Add a role to an existing exercise" at bounding box center [303, 319] width 299 height 11
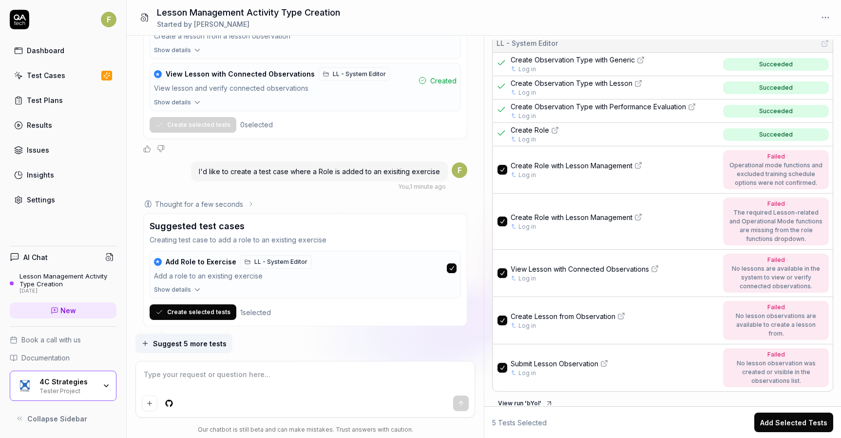
scroll to position [8314, 0]
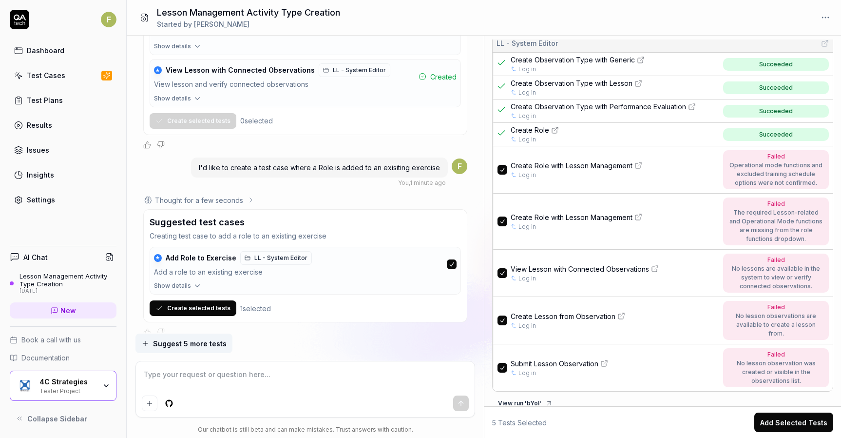
click at [178, 281] on span "Show details" at bounding box center [172, 285] width 37 height 9
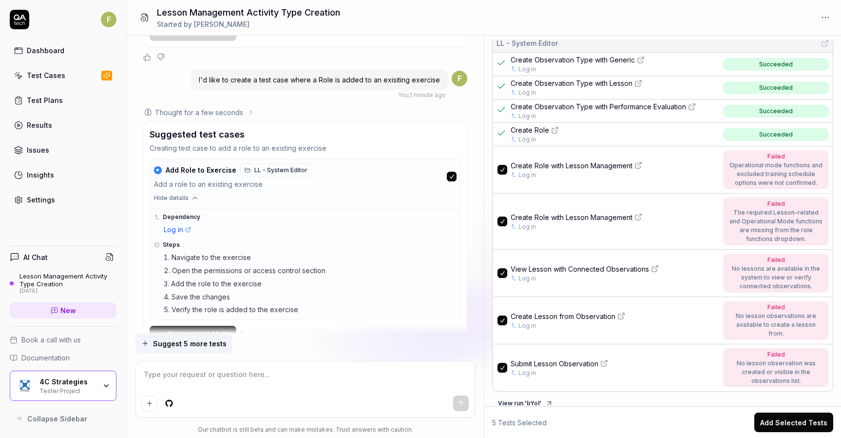
scroll to position [8427, 0]
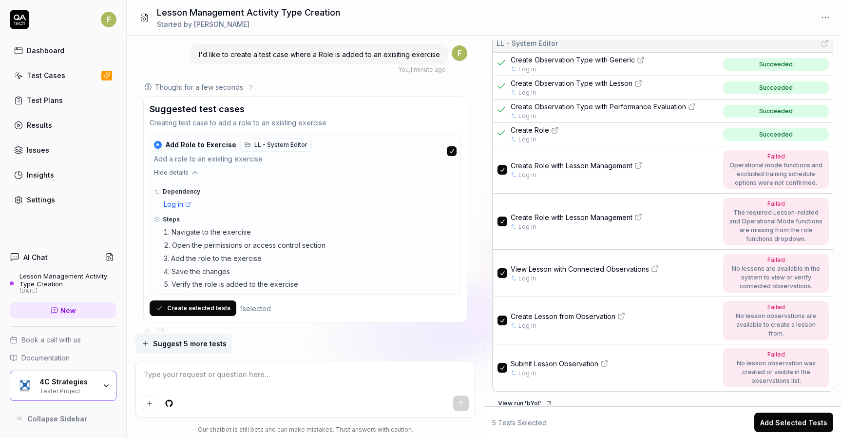
click at [304, 266] on li "Save the changes" at bounding box center [310, 271] width 293 height 11
click at [272, 375] on textarea at bounding box center [305, 379] width 327 height 24
type textarea "*"
type textarea "I"
type textarea "*"
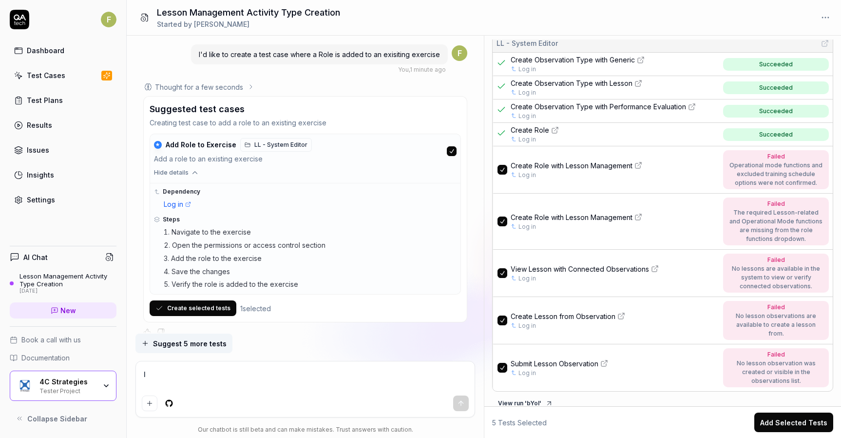
type textarea "It"
type textarea "*"
type textarea "It"
type textarea "*"
type textarea "It sh"
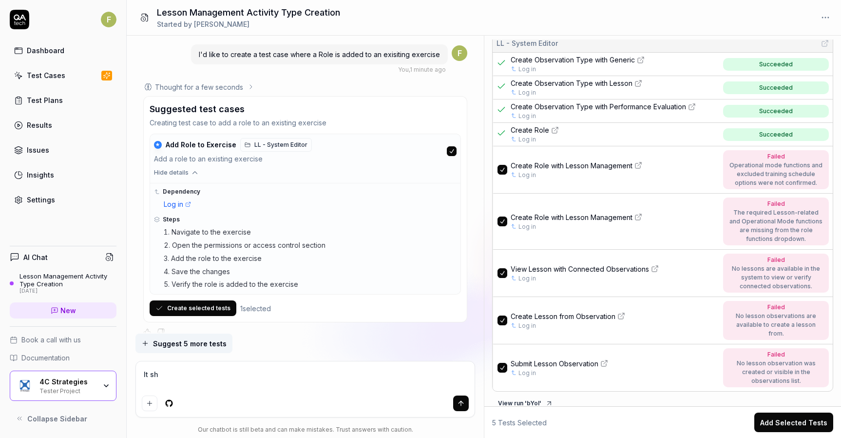
type textarea "*"
type textarea "It sho"
type textarea "*"
type textarea "It shou"
type textarea "*"
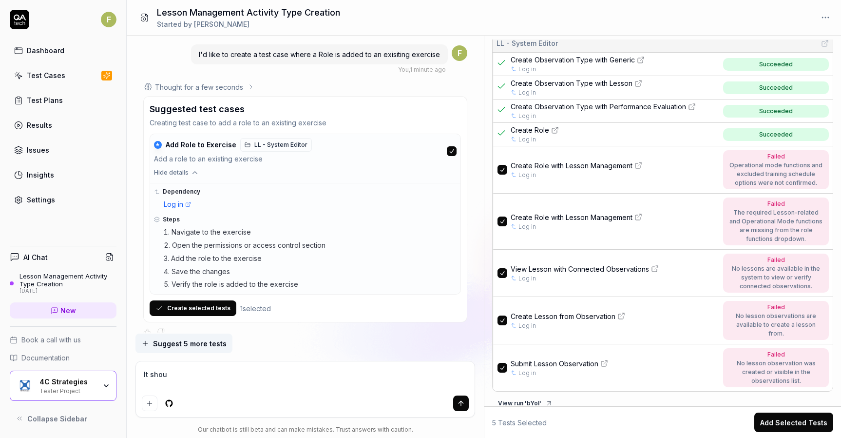
type textarea "It shoul"
type textarea "*"
type textarea "It should"
type textarea "*"
type textarea "It should b"
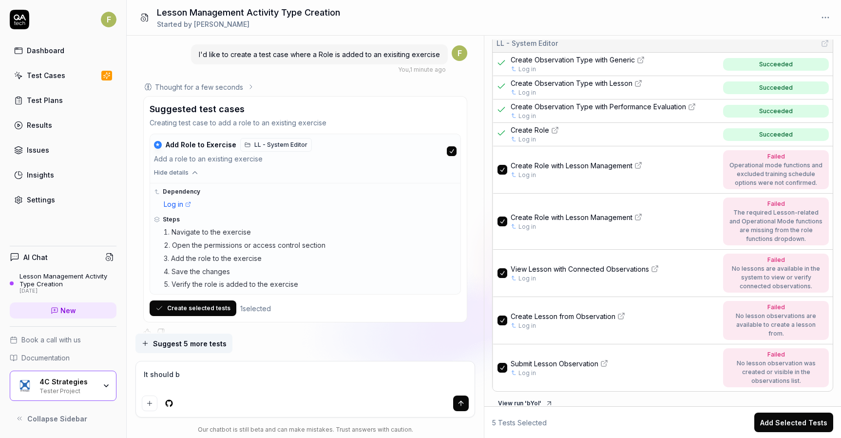
type textarea "*"
type textarea "It should be"
type textarea "*"
type textarea "It should be"
type textarea "*"
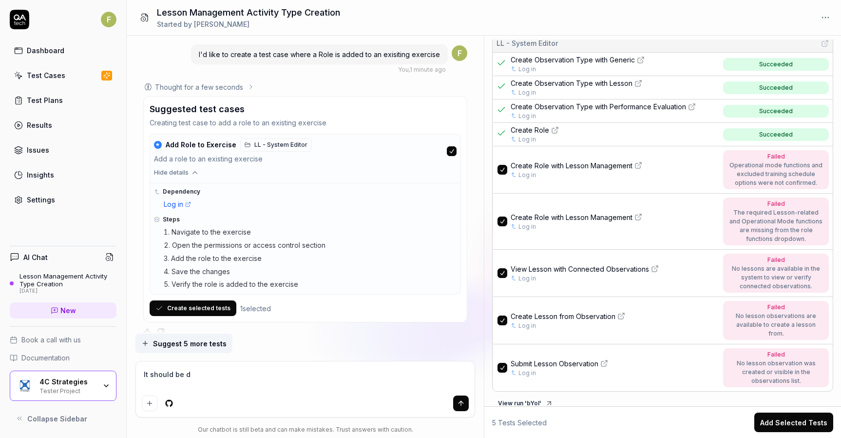
type textarea "It should be do"
click at [465, 406] on icon "submit" at bounding box center [461, 403] width 8 height 8
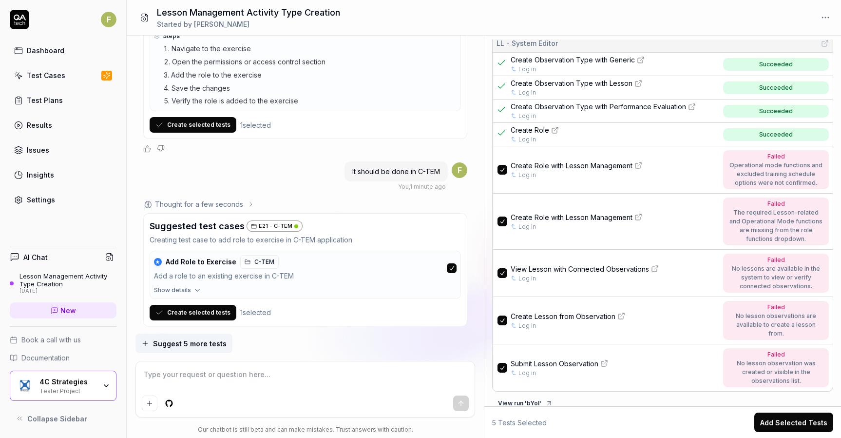
scroll to position [8614, 0]
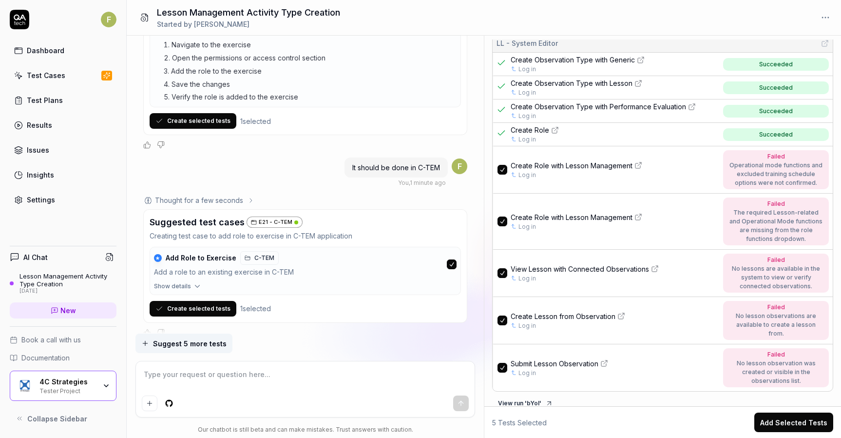
click at [194, 282] on icon "button" at bounding box center [197, 286] width 9 height 9
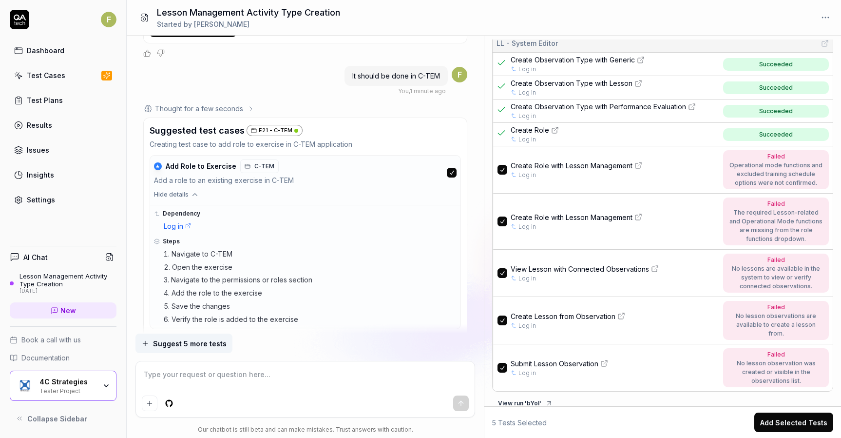
scroll to position [8741, 0]
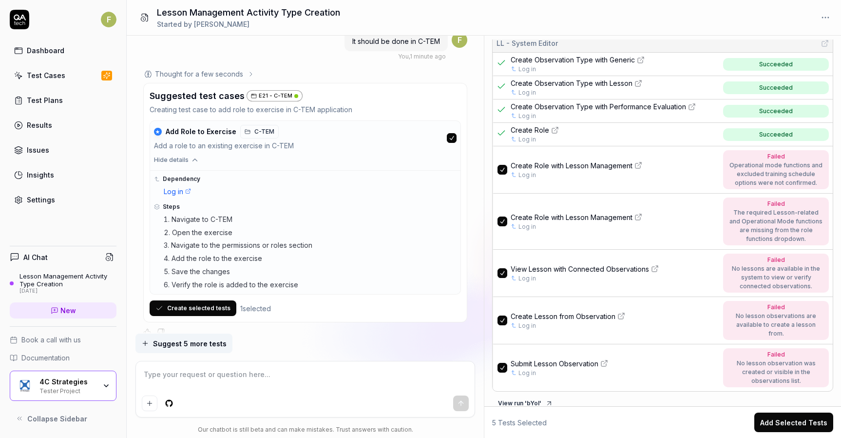
click at [208, 300] on button "Create selected tests" at bounding box center [193, 308] width 87 height 16
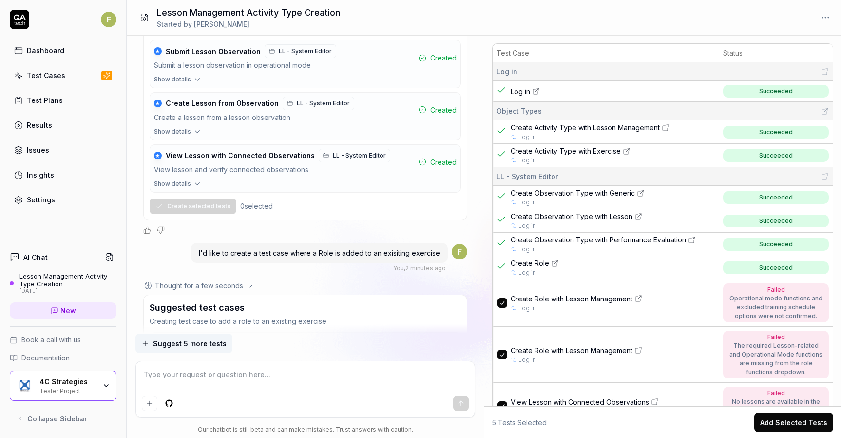
scroll to position [8228, 0]
